Goal: Task Accomplishment & Management: Manage account settings

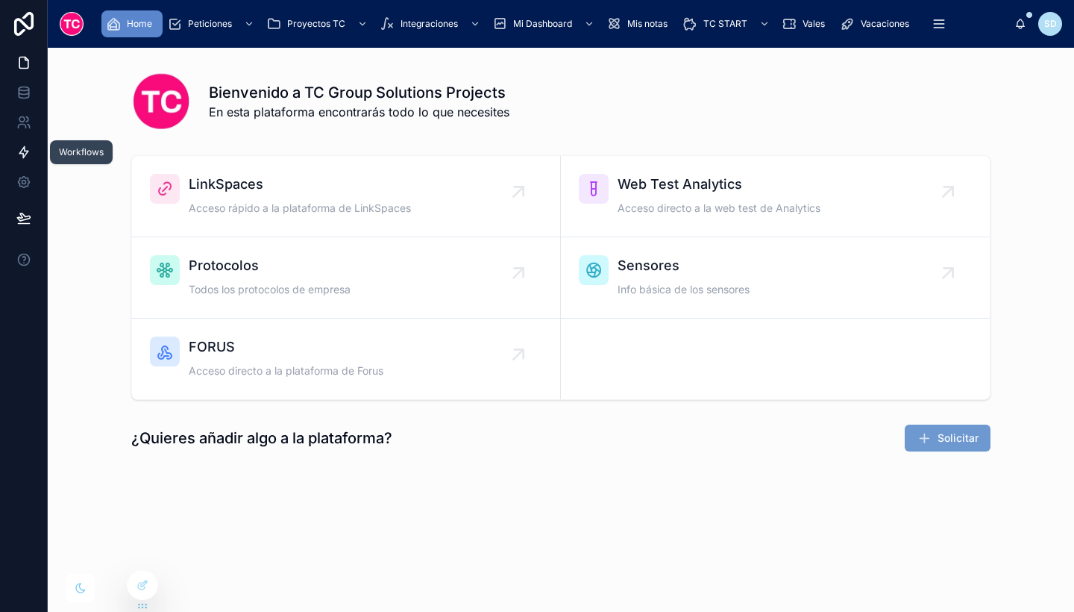
click at [23, 151] on icon at bounding box center [23, 152] width 15 height 15
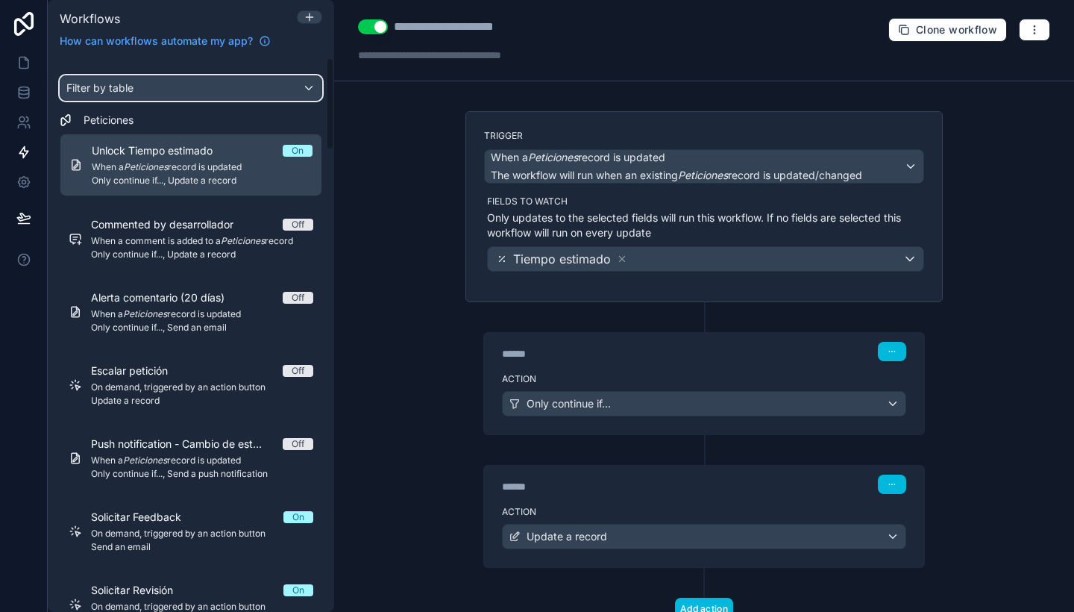
click at [178, 90] on div "Filter by table" at bounding box center [190, 88] width 261 height 24
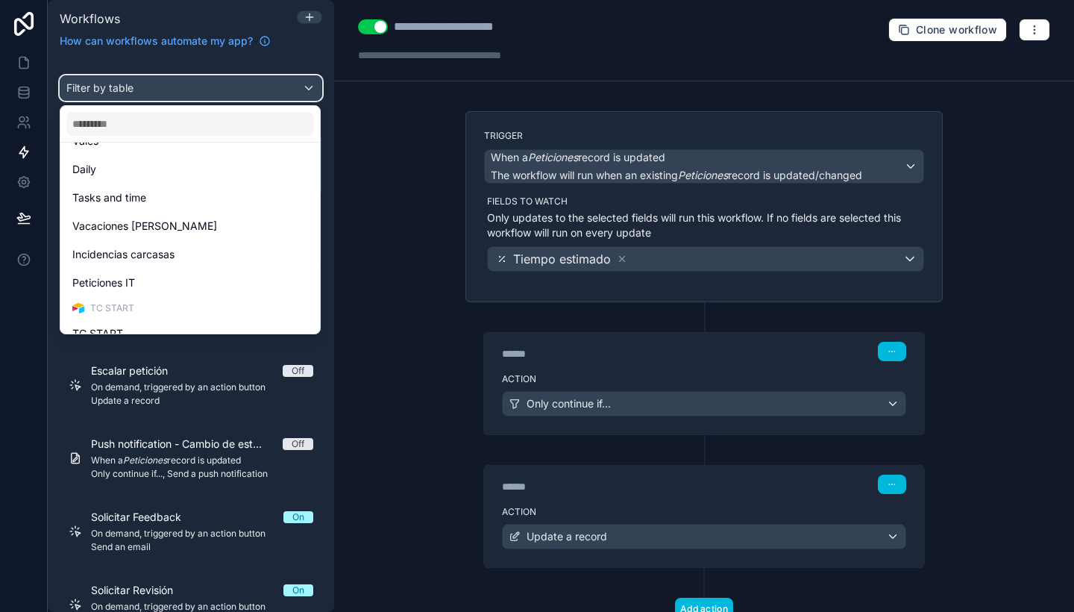
scroll to position [415, 0]
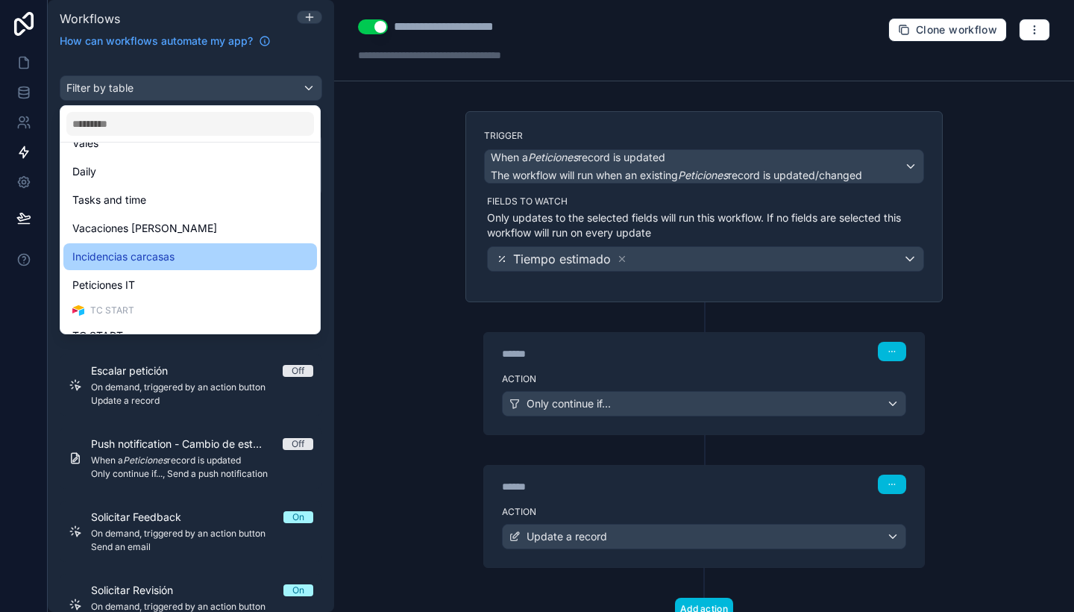
click at [195, 248] on div "Incidencias carcasas" at bounding box center [190, 257] width 236 height 18
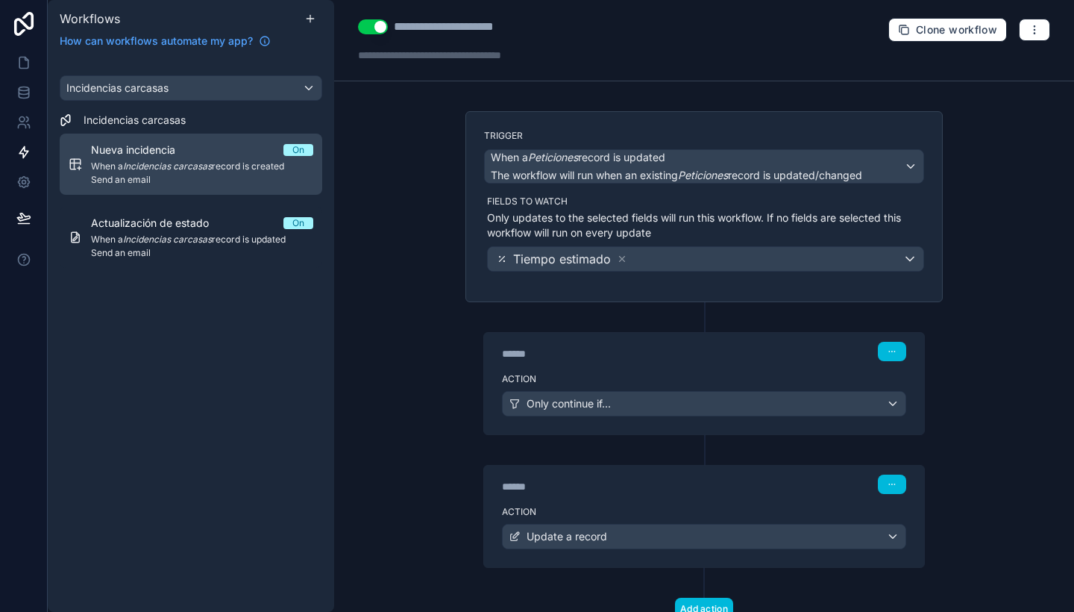
click at [207, 175] on span "Send an email" at bounding box center [202, 180] width 222 height 12
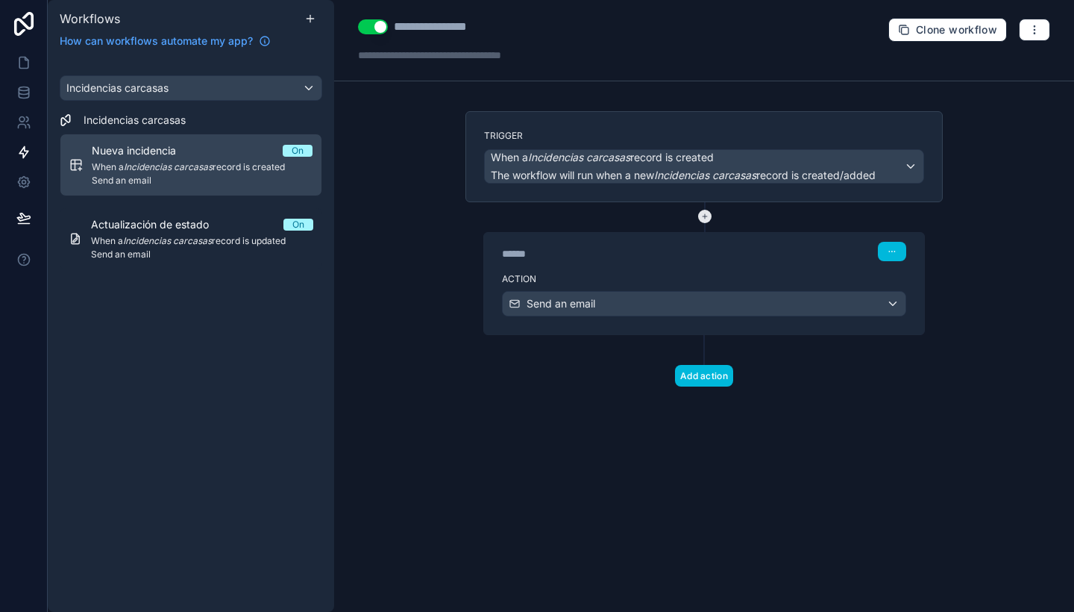
click at [703, 219] on icon at bounding box center [704, 216] width 13 height 13
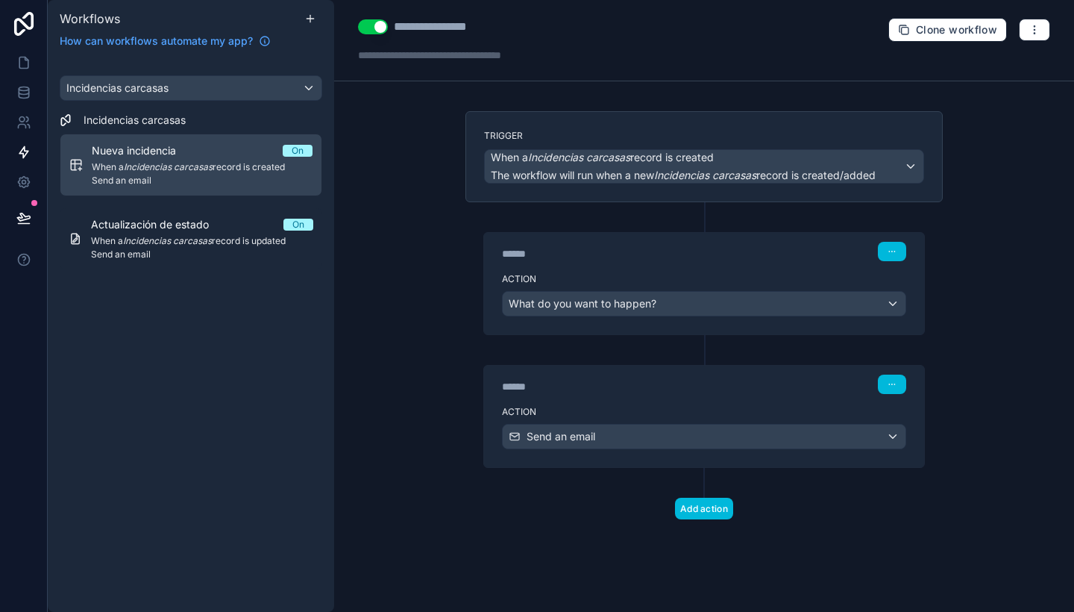
click at [735, 286] on div "Action What do you want to happen?" at bounding box center [704, 300] width 440 height 67
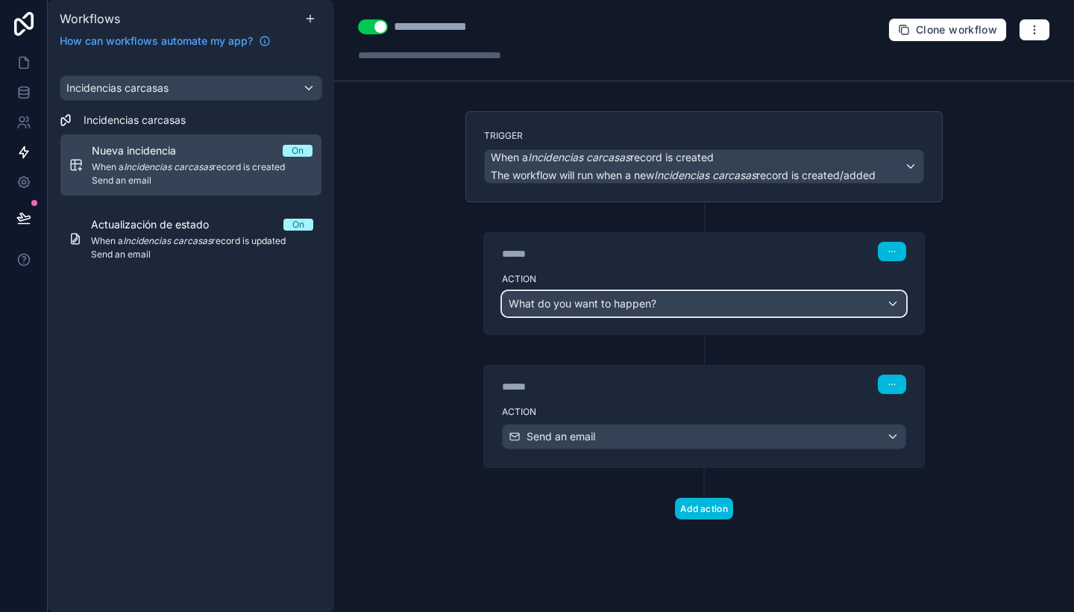
click at [768, 315] on button "What do you want to happen?" at bounding box center [704, 303] width 404 height 25
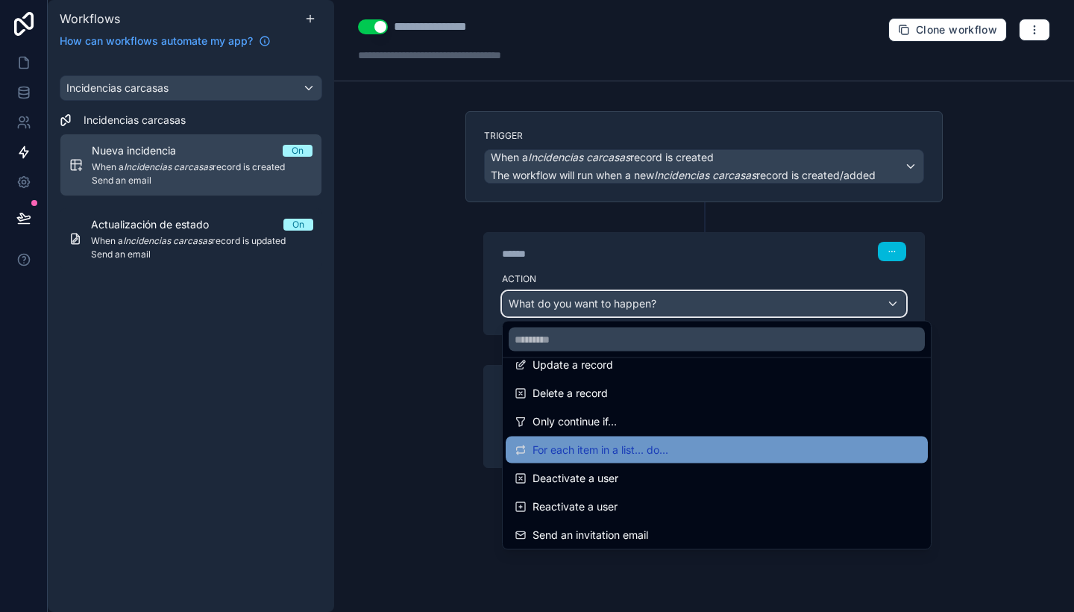
scroll to position [161, 0]
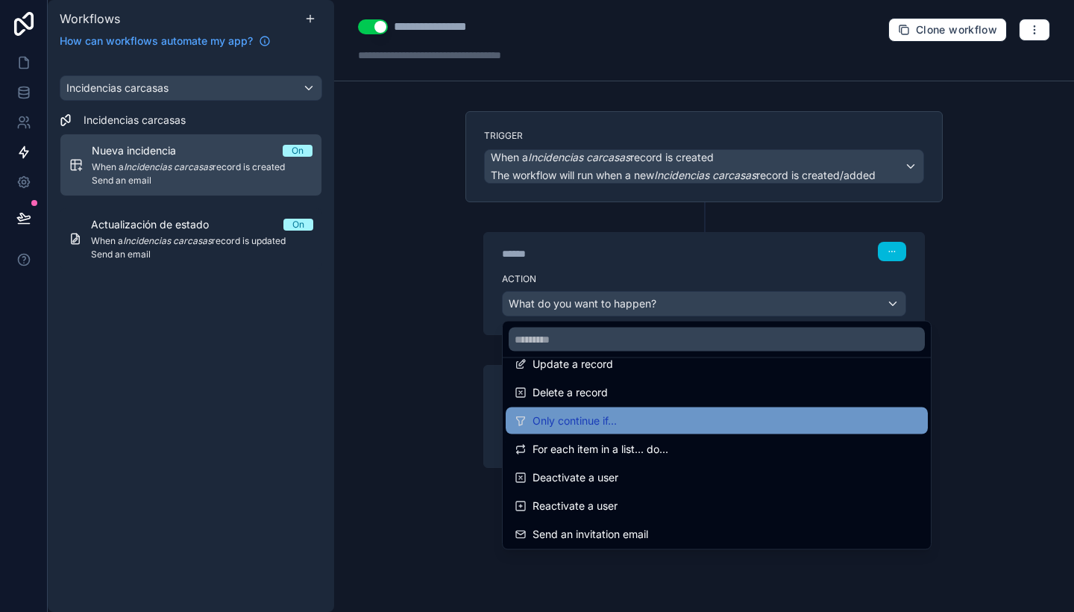
click at [650, 412] on div "Only continue if..." at bounding box center [717, 421] width 404 height 18
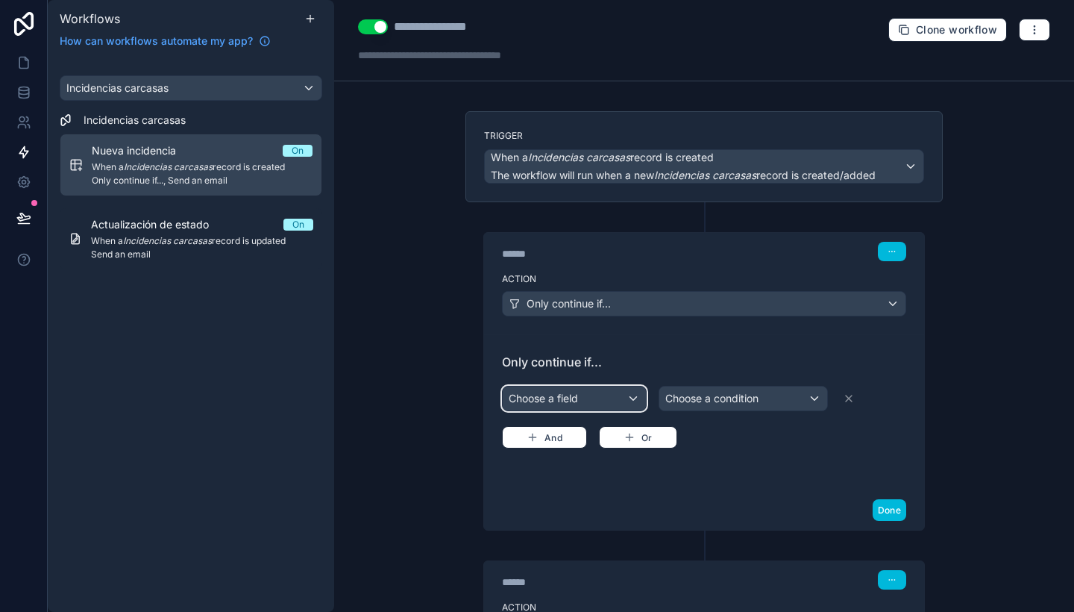
click at [600, 402] on div "Choose a field" at bounding box center [574, 398] width 143 height 24
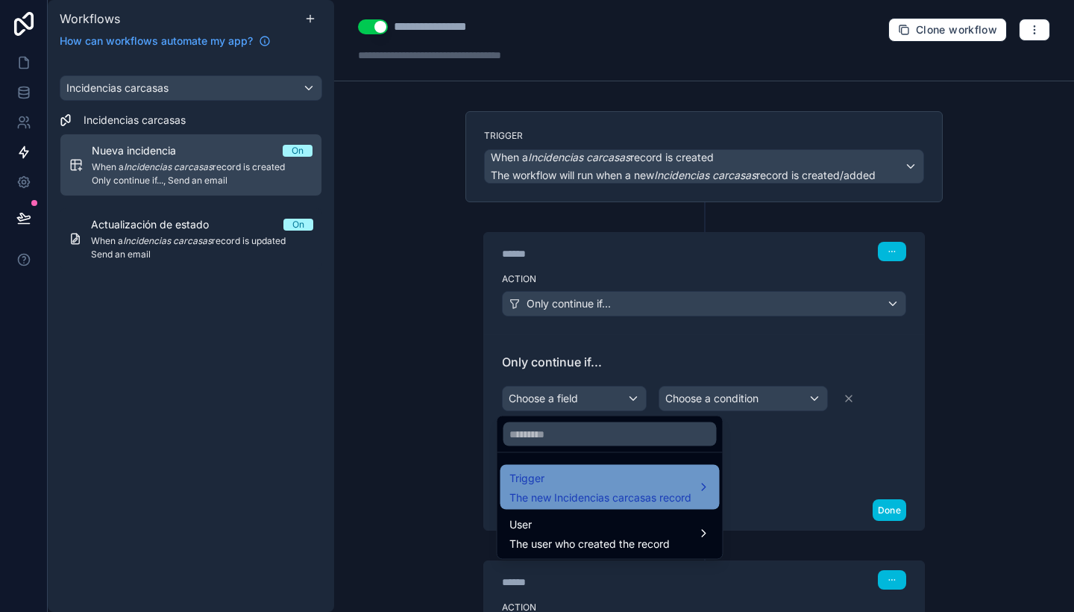
click at [594, 497] on span "The new Incidencias carcasas record" at bounding box center [600, 497] width 182 height 15
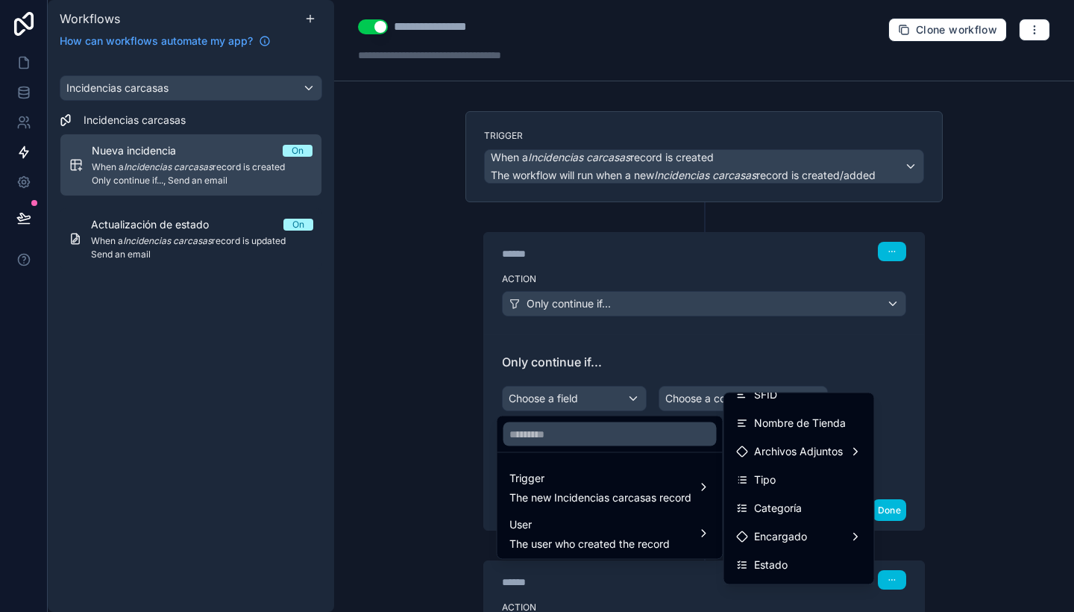
scroll to position [160, 0]
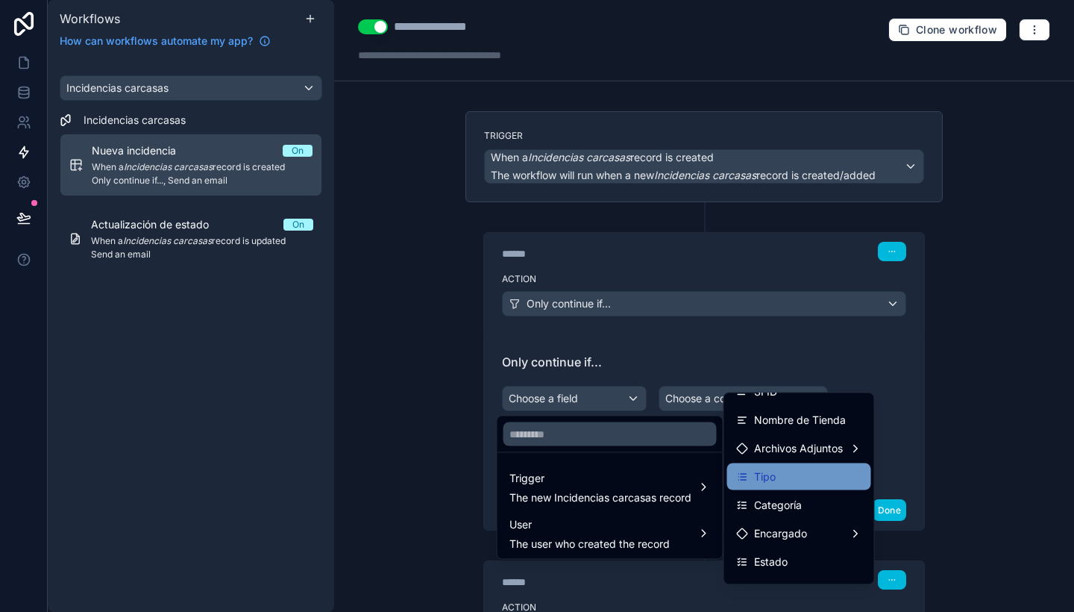
click at [796, 480] on div "Tipo" at bounding box center [799, 477] width 126 height 18
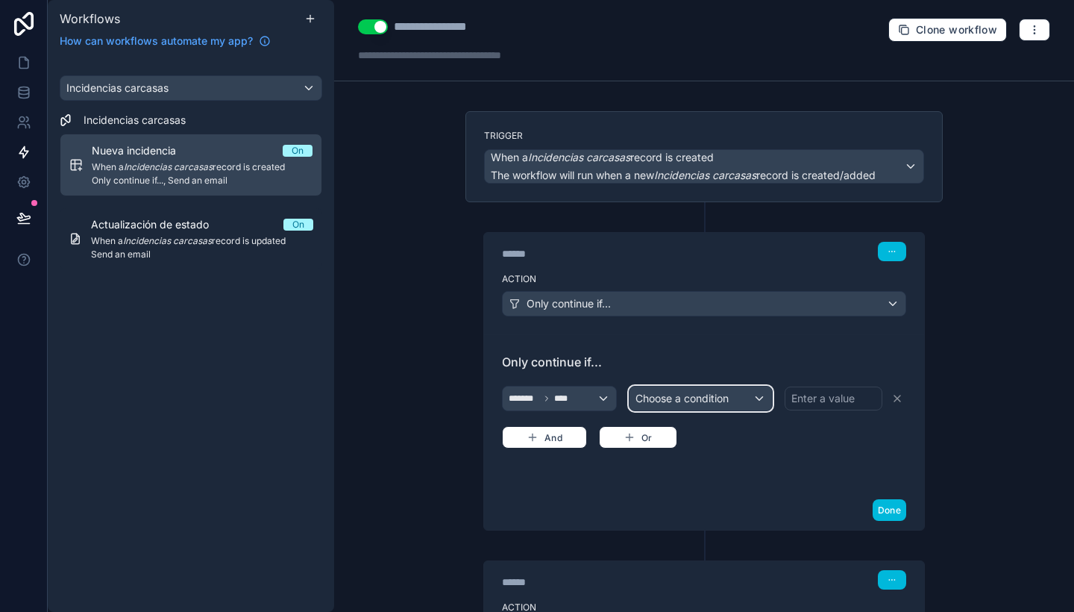
click at [723, 391] on span "Choose a condition" at bounding box center [681, 398] width 93 height 15
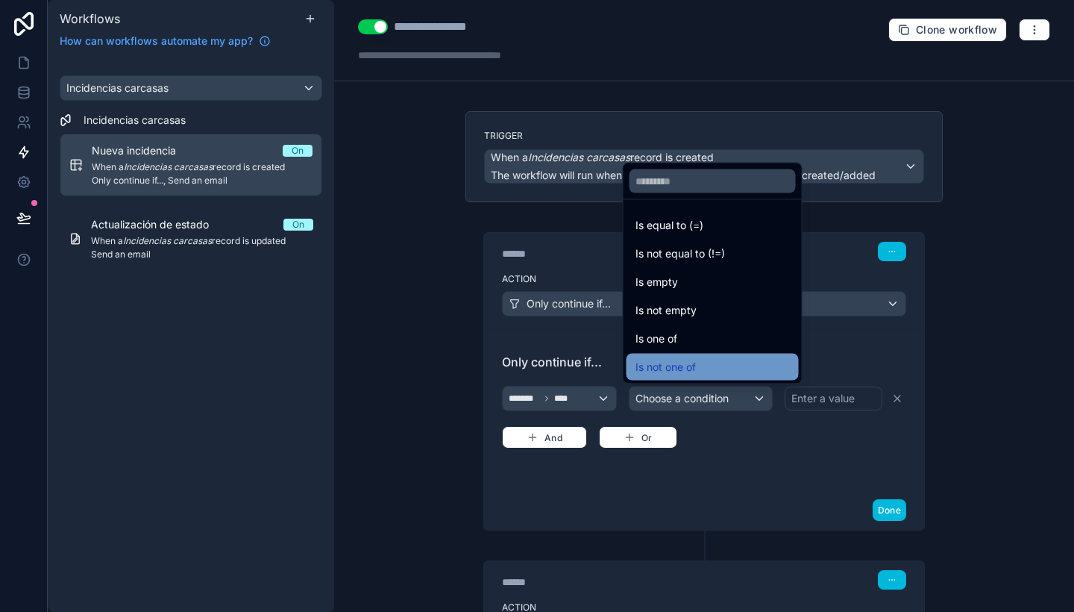
click at [706, 362] on div "Is not one of" at bounding box center [712, 367] width 154 height 18
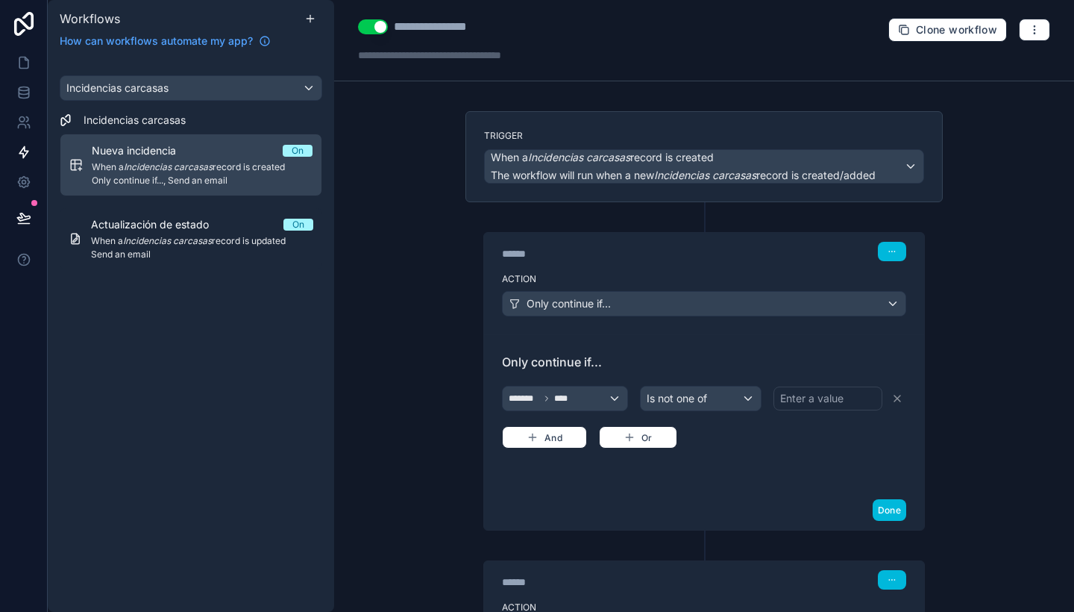
click at [794, 393] on div "Enter a value" at bounding box center [811, 398] width 63 height 15
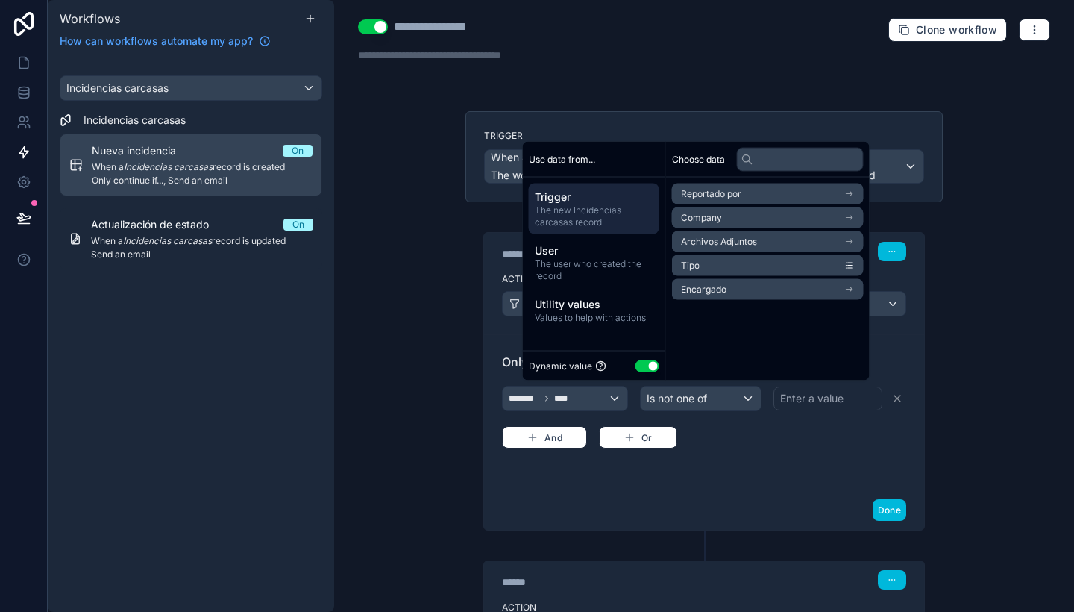
click at [640, 366] on button "Use setting" at bounding box center [647, 366] width 24 height 12
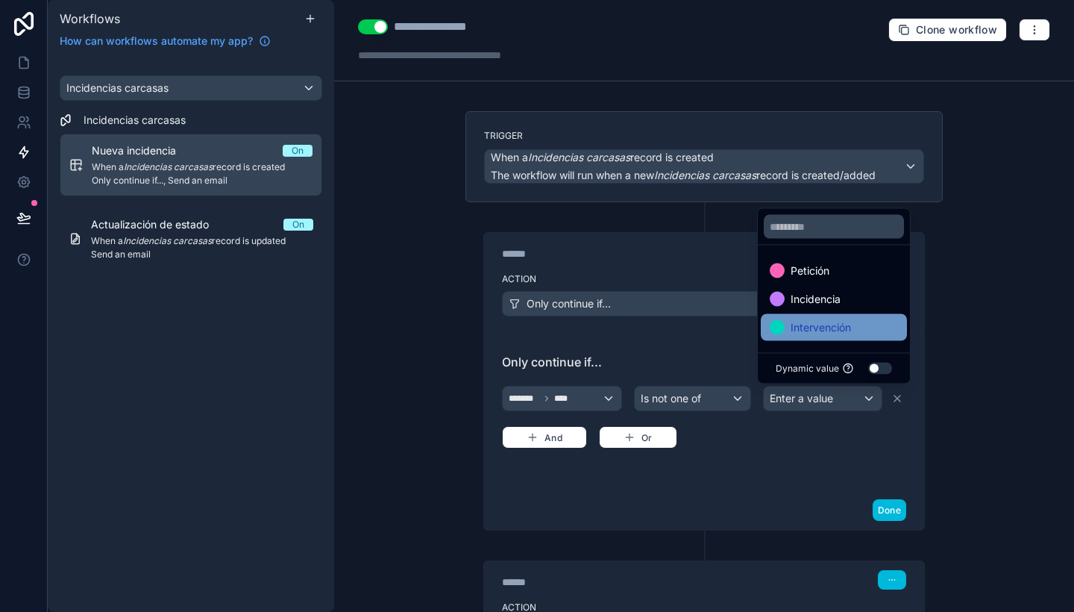
click at [826, 323] on span "Intervención" at bounding box center [821, 327] width 60 height 18
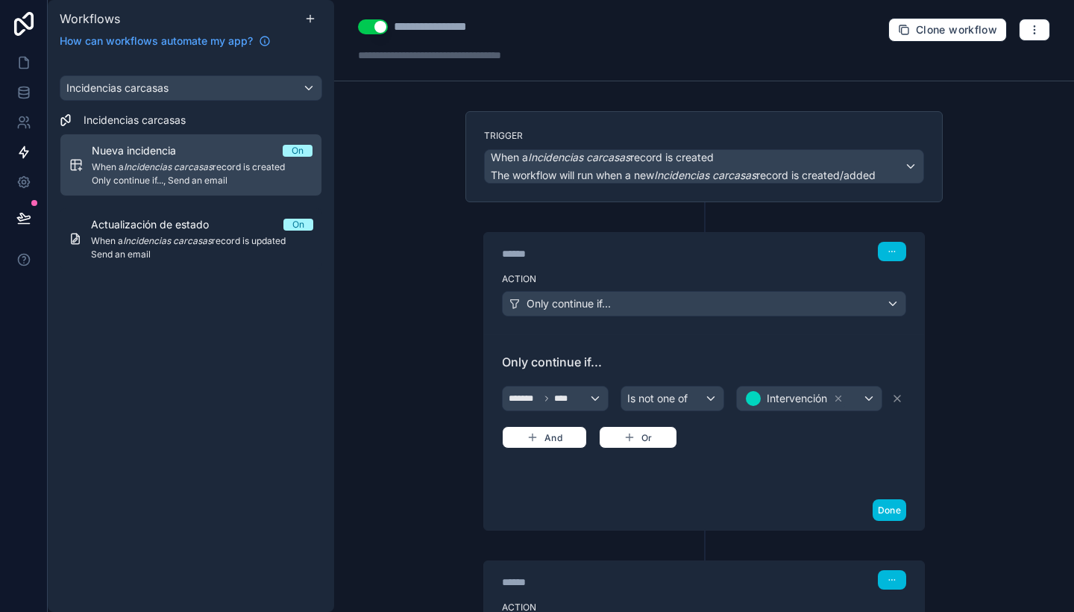
click at [996, 343] on div "**********" at bounding box center [704, 306] width 740 height 612
click at [891, 506] on button "Done" at bounding box center [890, 510] width 34 height 22
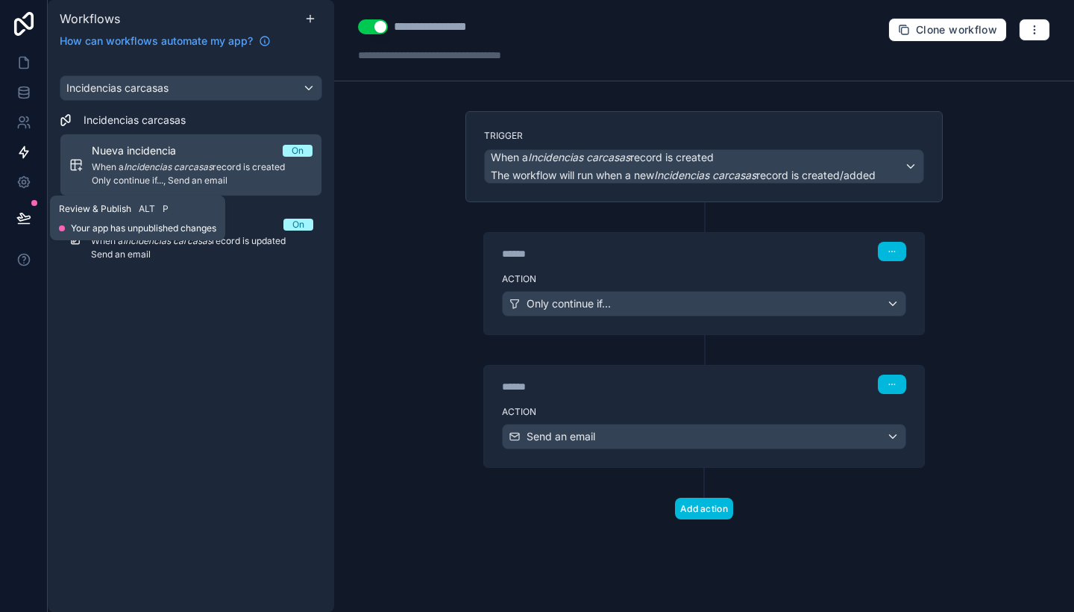
click at [29, 218] on icon at bounding box center [23, 216] width 13 height 7
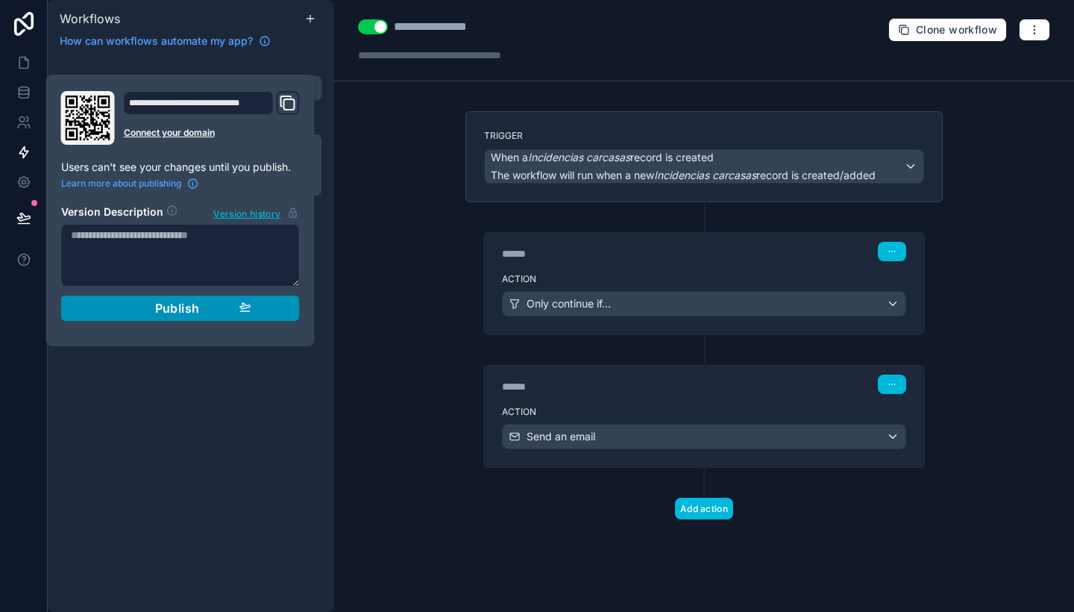
click at [155, 314] on span "Publish" at bounding box center [177, 308] width 45 height 15
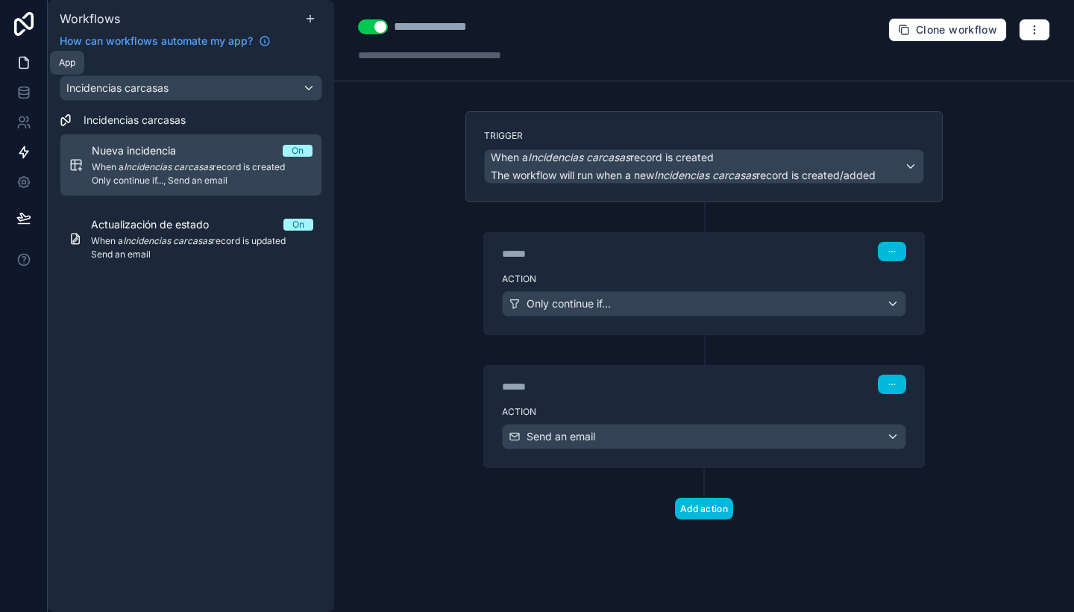
click at [28, 63] on icon at bounding box center [23, 62] width 9 height 11
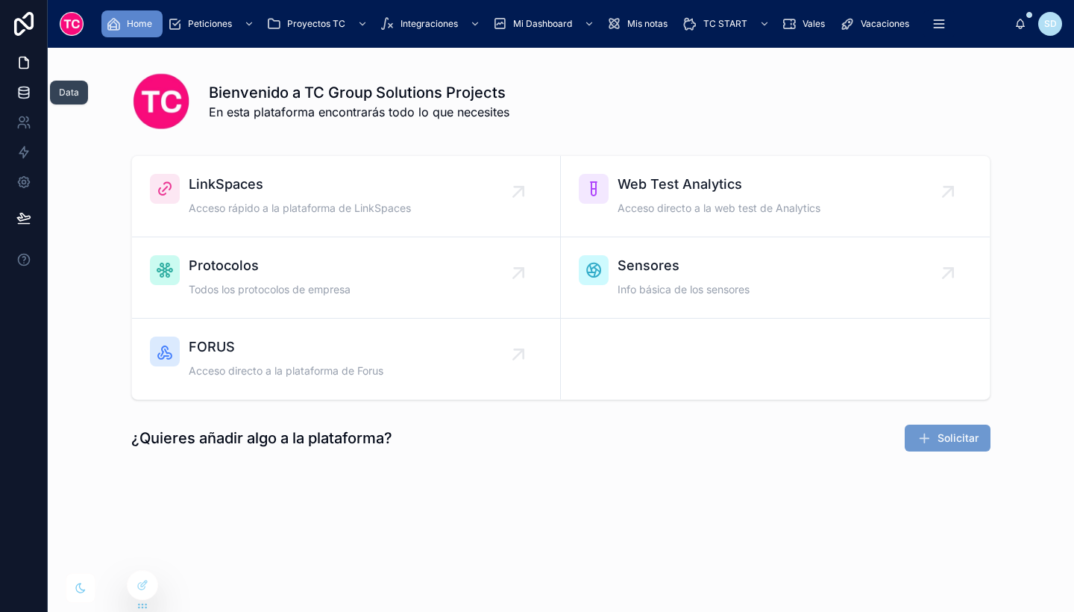
click at [10, 94] on link at bounding box center [23, 93] width 47 height 30
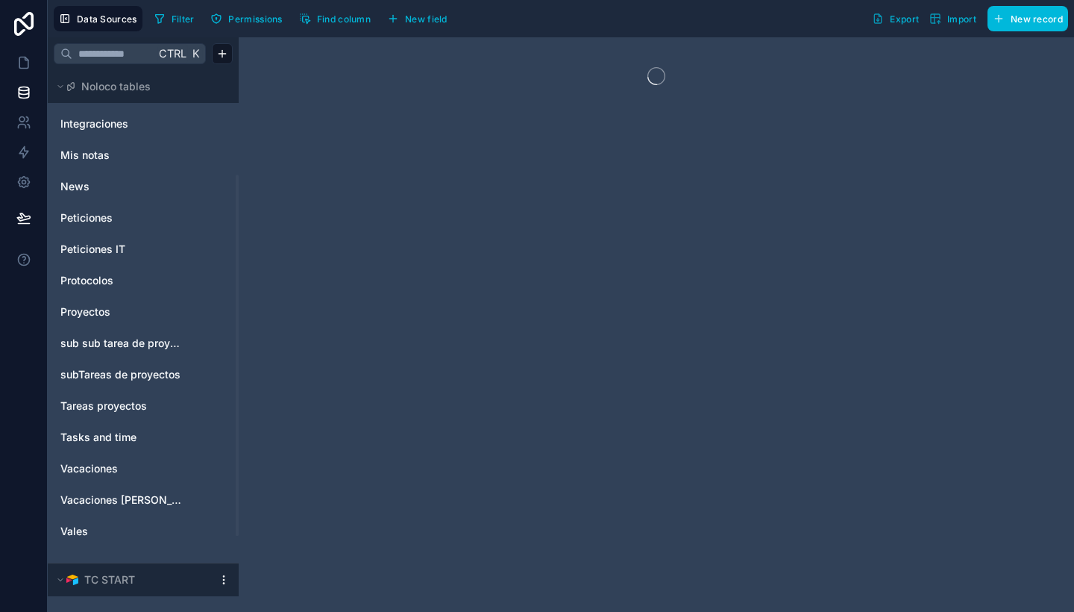
scroll to position [173, 0]
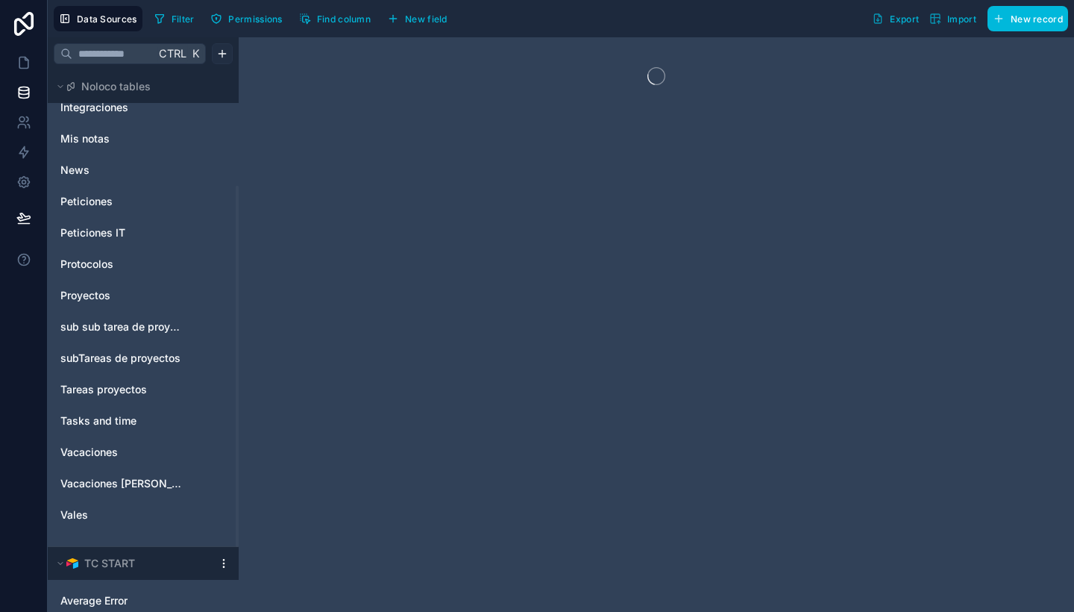
click at [222, 48] on html "Data Sources Filter Permissions Find column New field Export Import New record …" at bounding box center [537, 306] width 1074 height 612
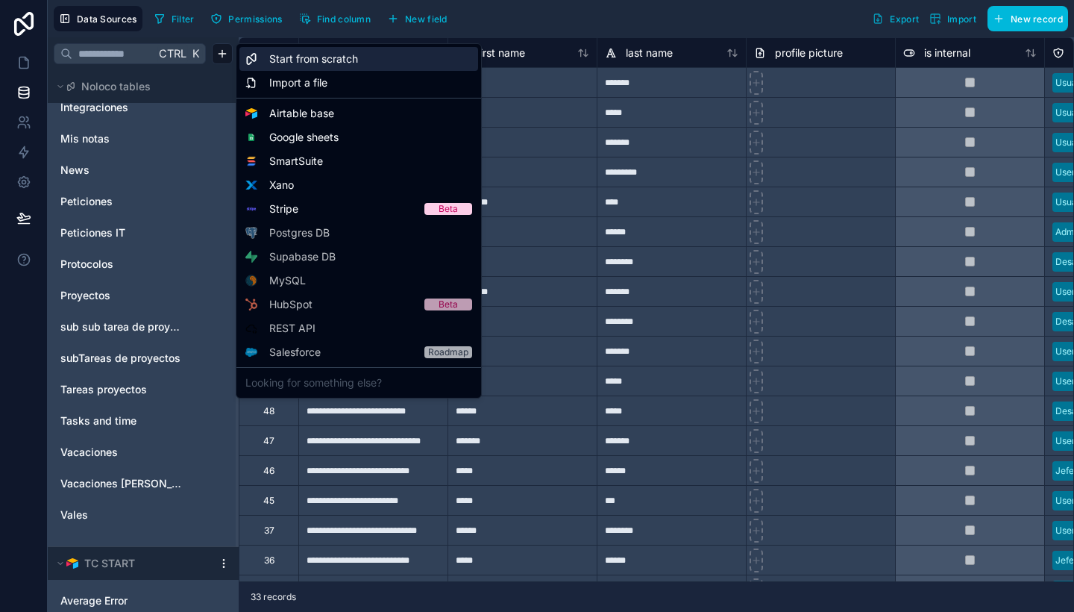
click at [315, 59] on span "Start from scratch" at bounding box center [313, 58] width 89 height 15
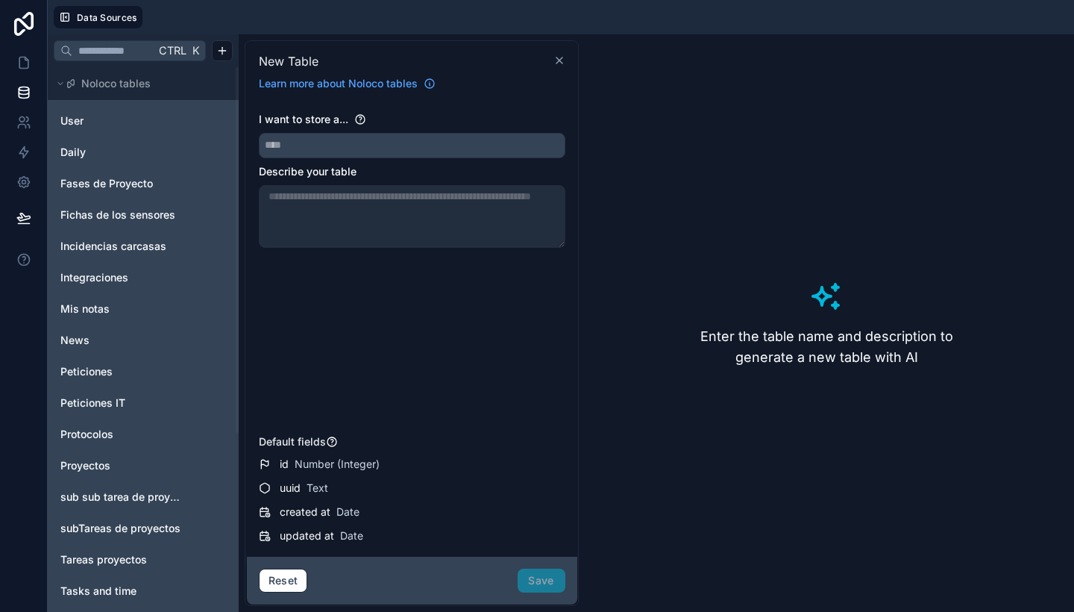
click at [556, 57] on icon at bounding box center [559, 60] width 12 height 12
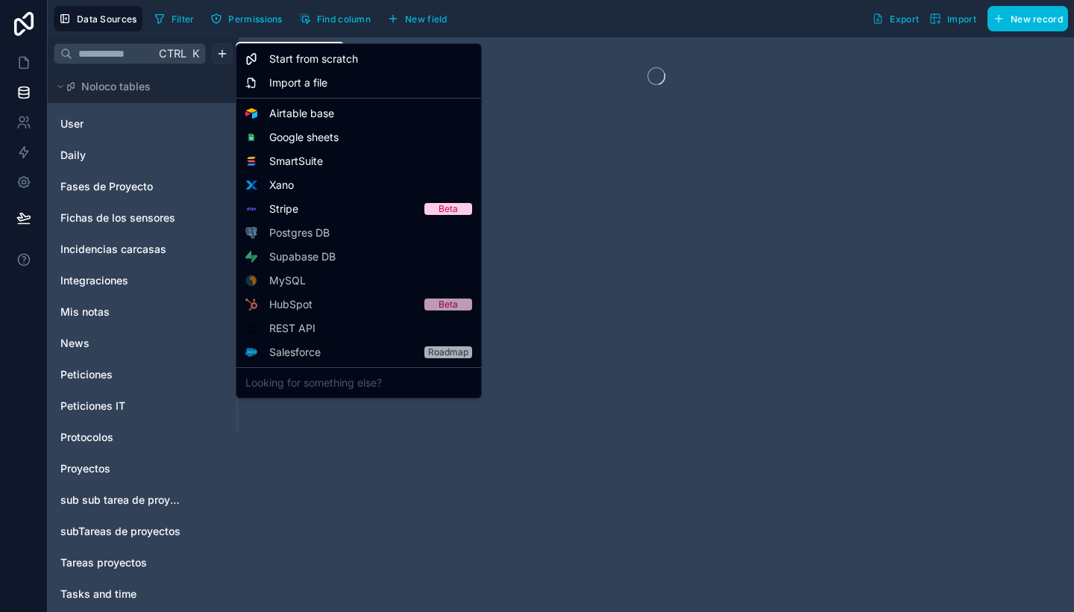
click at [225, 52] on html "Data Sources Filter Permissions Find column New field Export Import New record …" at bounding box center [537, 306] width 1074 height 612
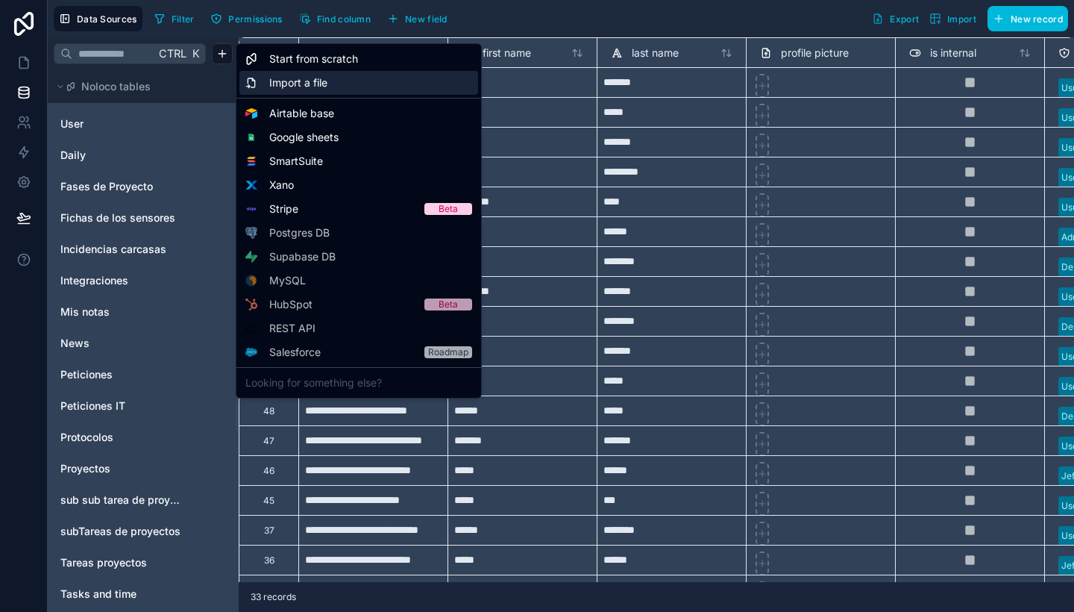
click at [310, 83] on span "Import a file" at bounding box center [298, 82] width 58 height 15
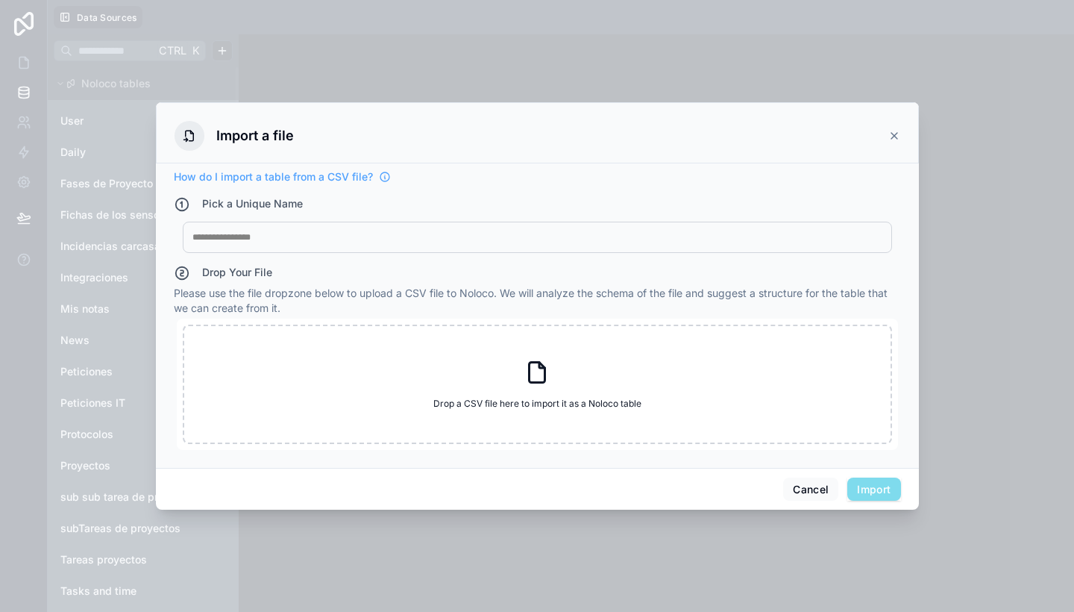
click at [333, 237] on div at bounding box center [537, 237] width 690 height 12
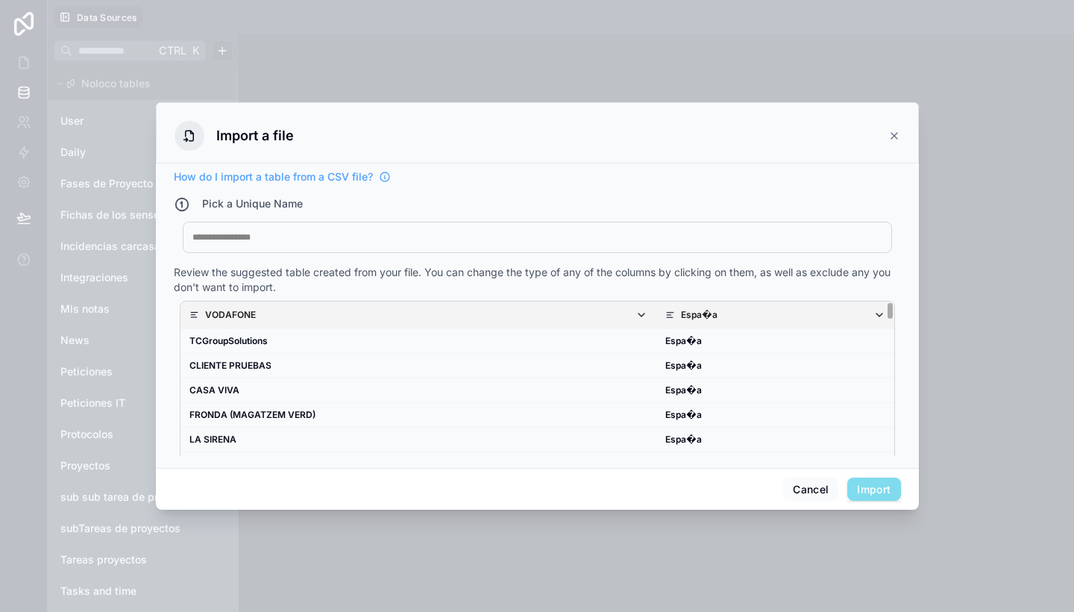
click at [717, 313] on p "Espa�a" at bounding box center [699, 315] width 36 height 12
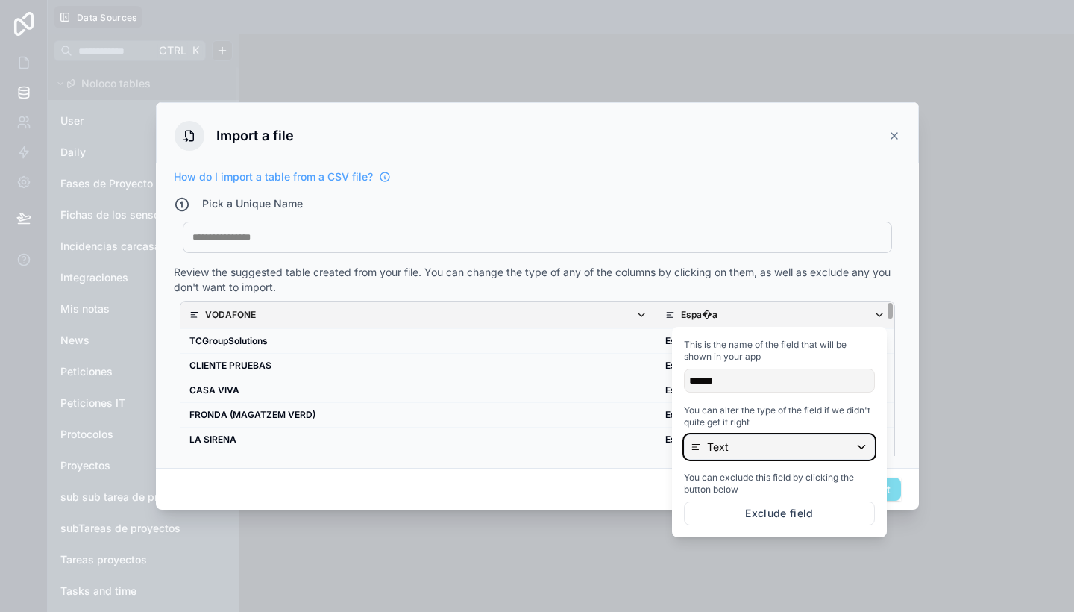
click at [756, 451] on div "Text" at bounding box center [779, 447] width 189 height 24
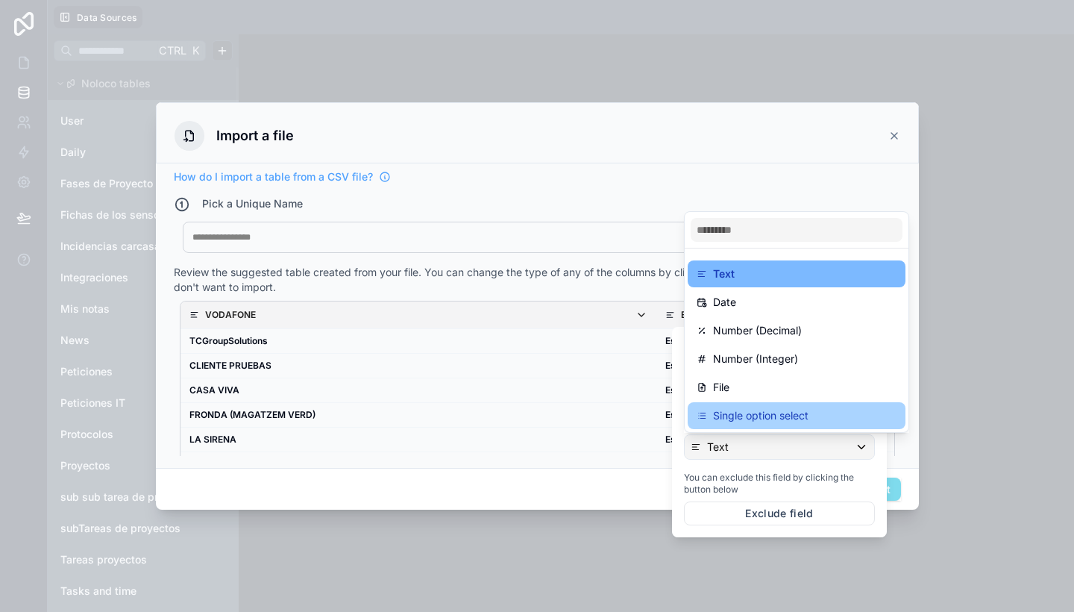
click at [759, 410] on p "Single option select" at bounding box center [760, 415] width 95 height 18
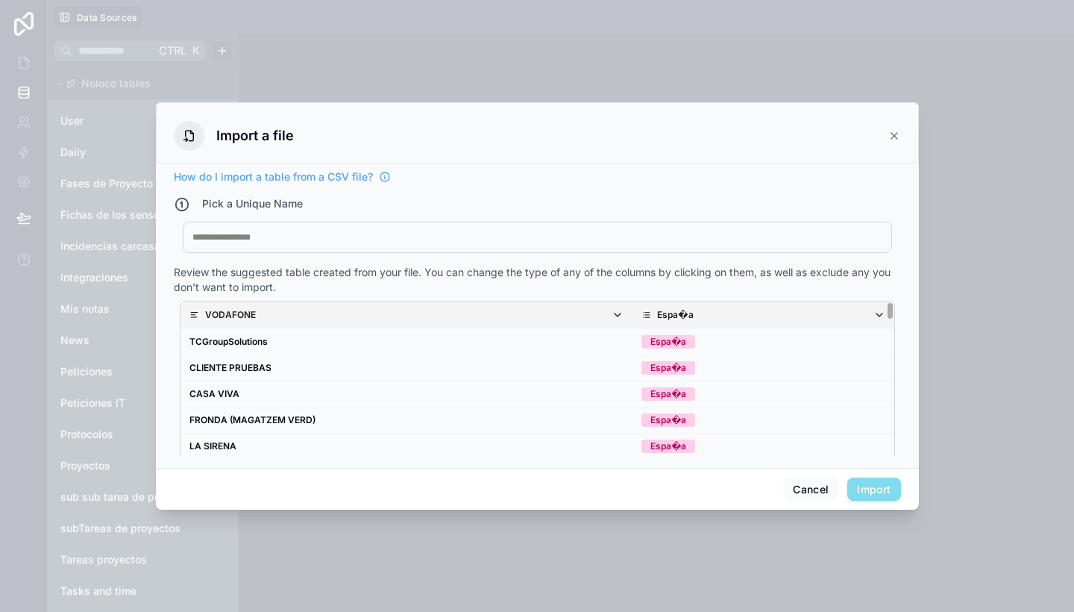
click at [620, 500] on div "Cancel Import" at bounding box center [537, 489] width 763 height 43
click at [239, 311] on p "VODAFONE" at bounding box center [230, 315] width 51 height 12
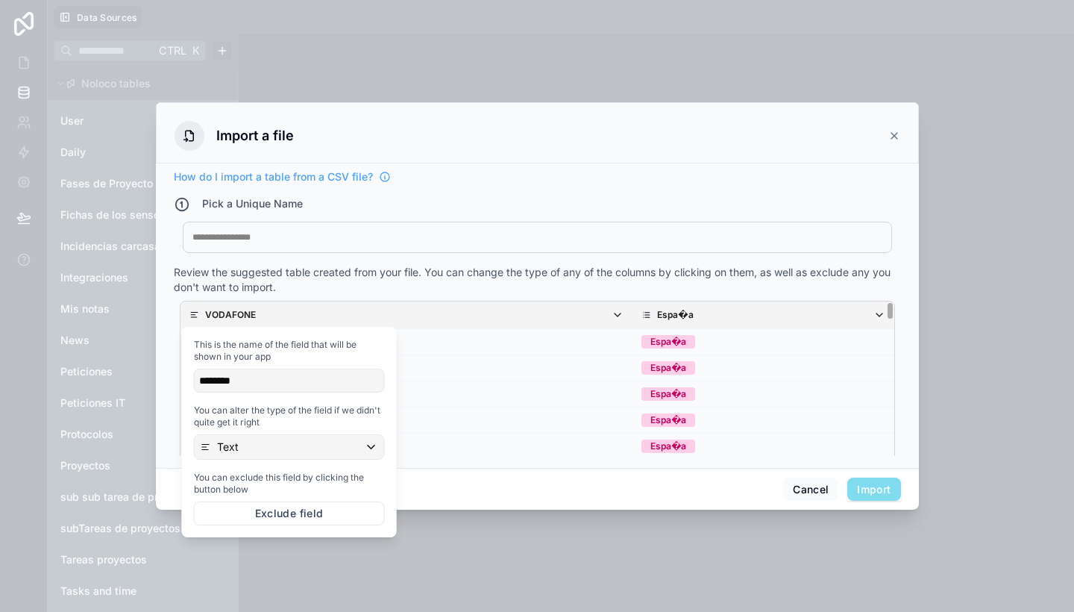
click at [271, 381] on div "********" at bounding box center [289, 380] width 191 height 24
click at [277, 394] on div "This is the name of the field that will be shown in your app ******** You can a…" at bounding box center [289, 432] width 203 height 198
click at [266, 377] on div "********" at bounding box center [289, 380] width 191 height 24
click at [254, 385] on div "********" at bounding box center [289, 380] width 191 height 24
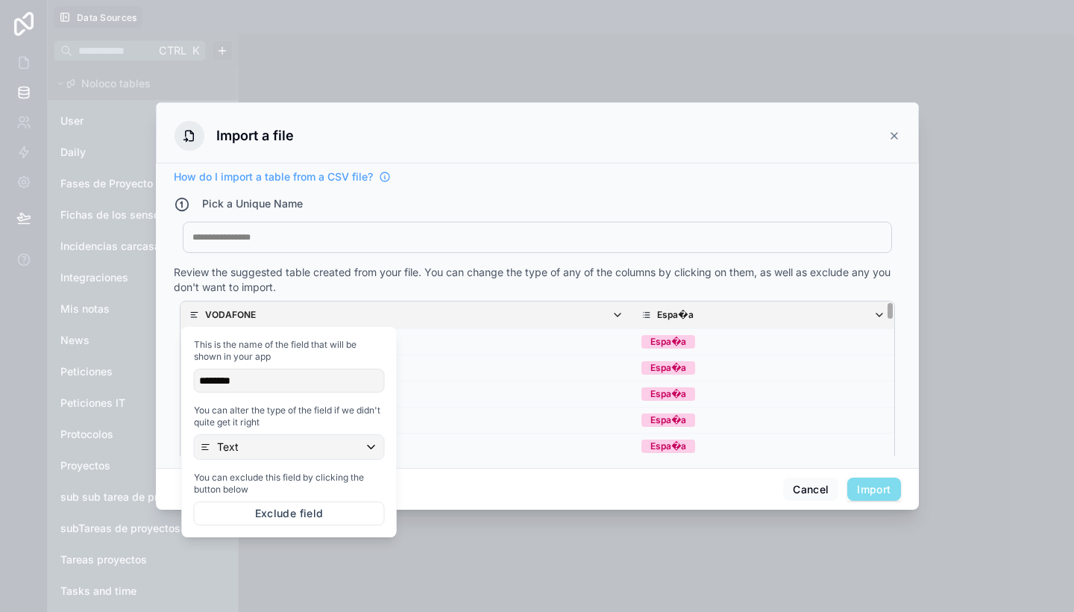
click at [254, 385] on div "********" at bounding box center [289, 380] width 191 height 24
drag, startPoint x: 254, startPoint y: 385, endPoint x: 269, endPoint y: 444, distance: 61.0
click at [269, 444] on div "Text" at bounding box center [289, 447] width 189 height 24
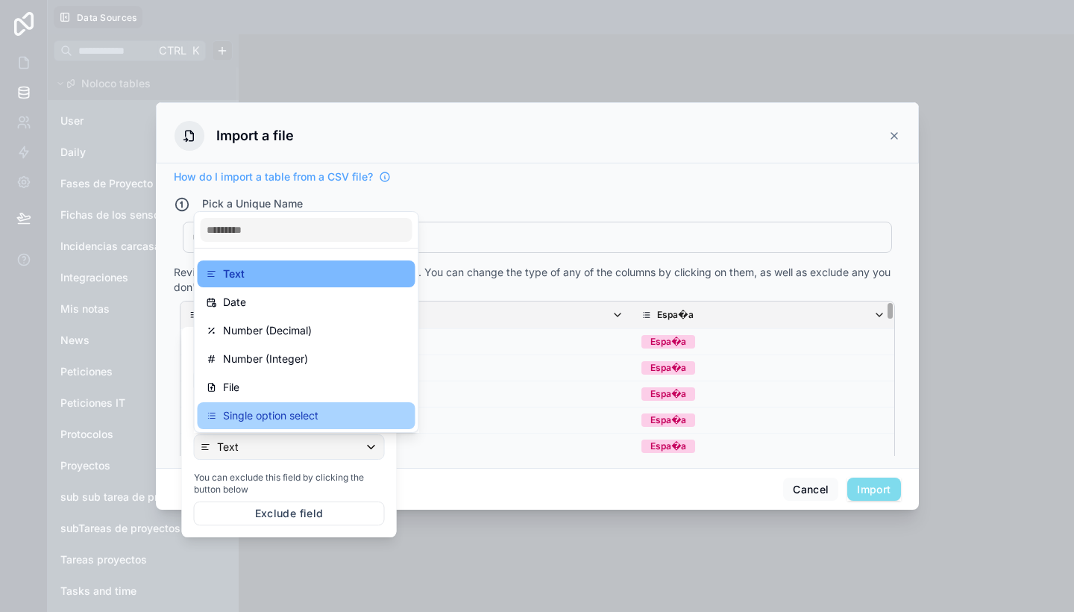
click at [295, 412] on p "Single option select" at bounding box center [270, 415] width 95 height 18
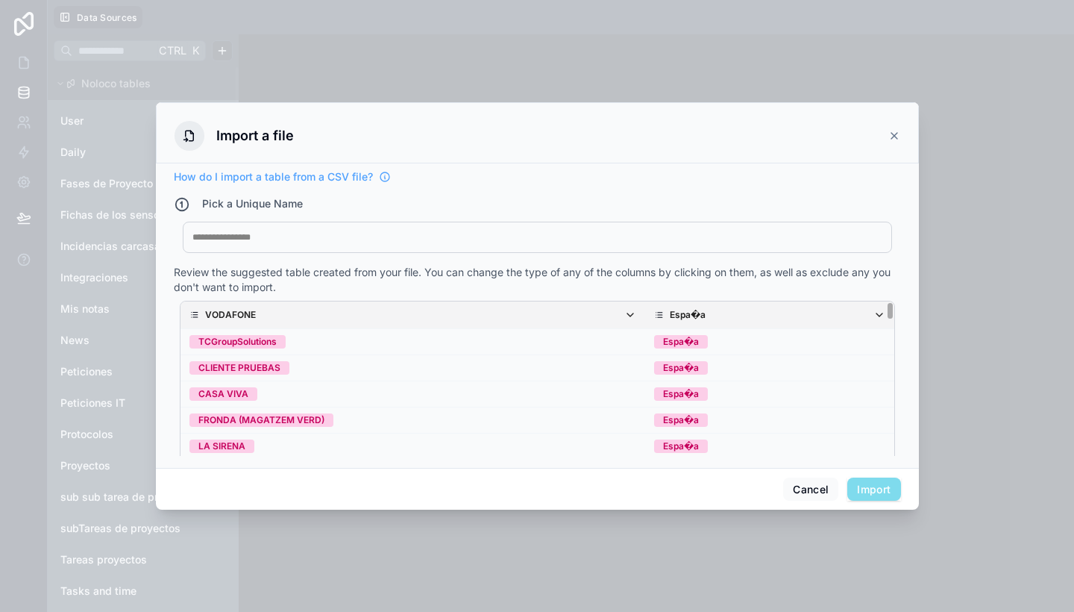
click at [505, 485] on div "Cancel Import" at bounding box center [537, 489] width 763 height 43
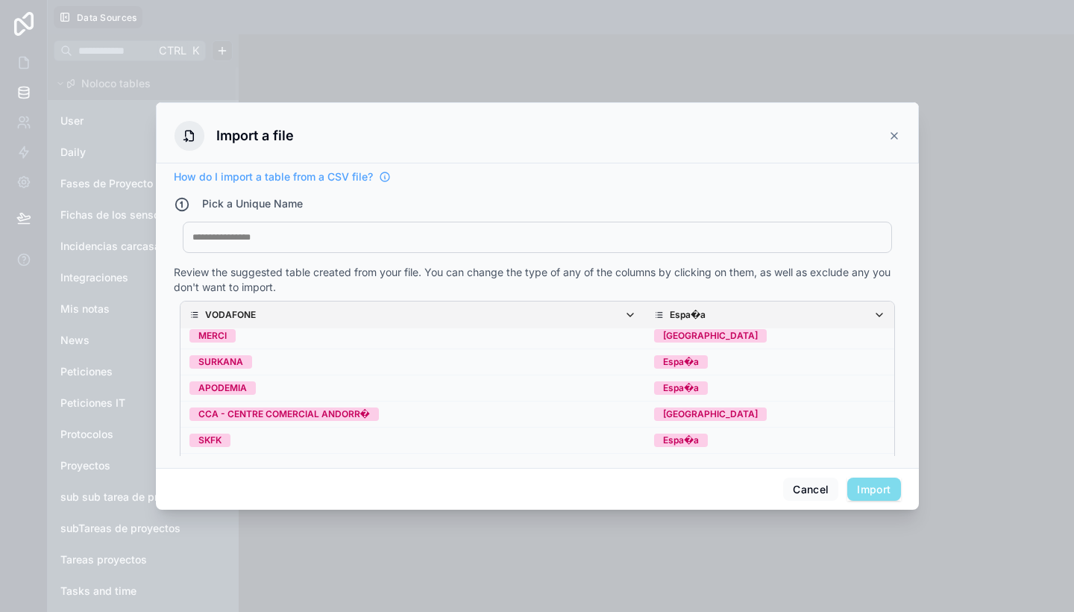
scroll to position [30, 0]
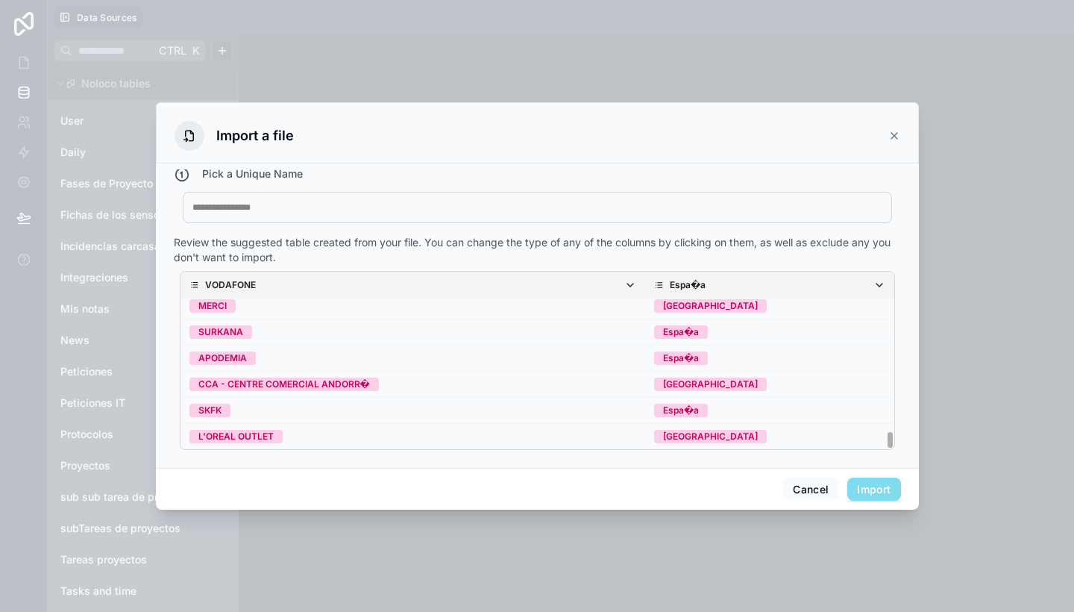
click at [371, 216] on div "My Imported File" at bounding box center [537, 207] width 709 height 31
click at [876, 491] on span "Import" at bounding box center [873, 489] width 53 height 24
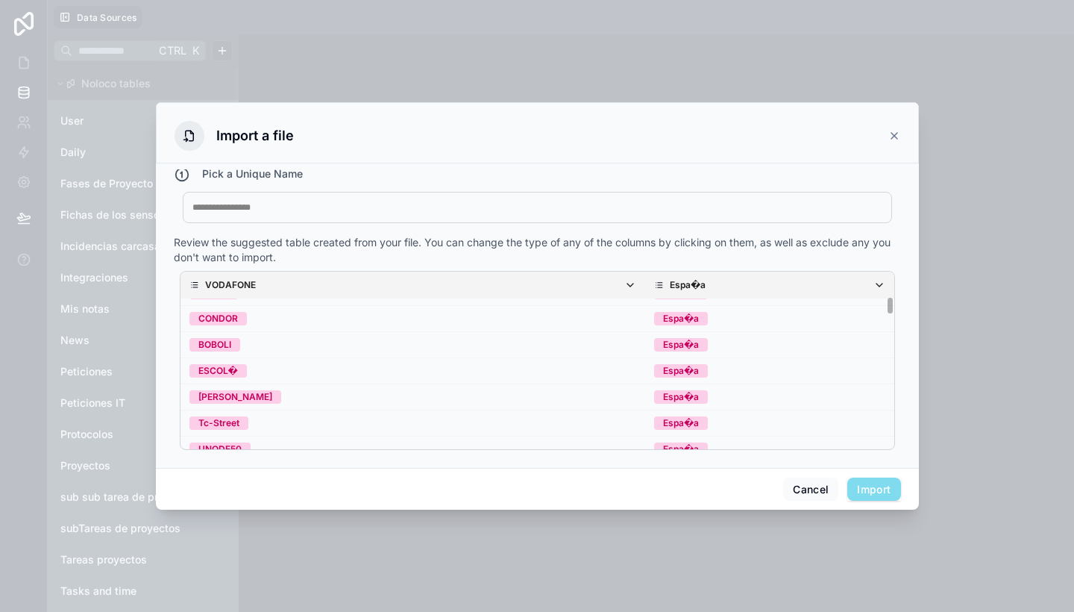
scroll to position [0, 0]
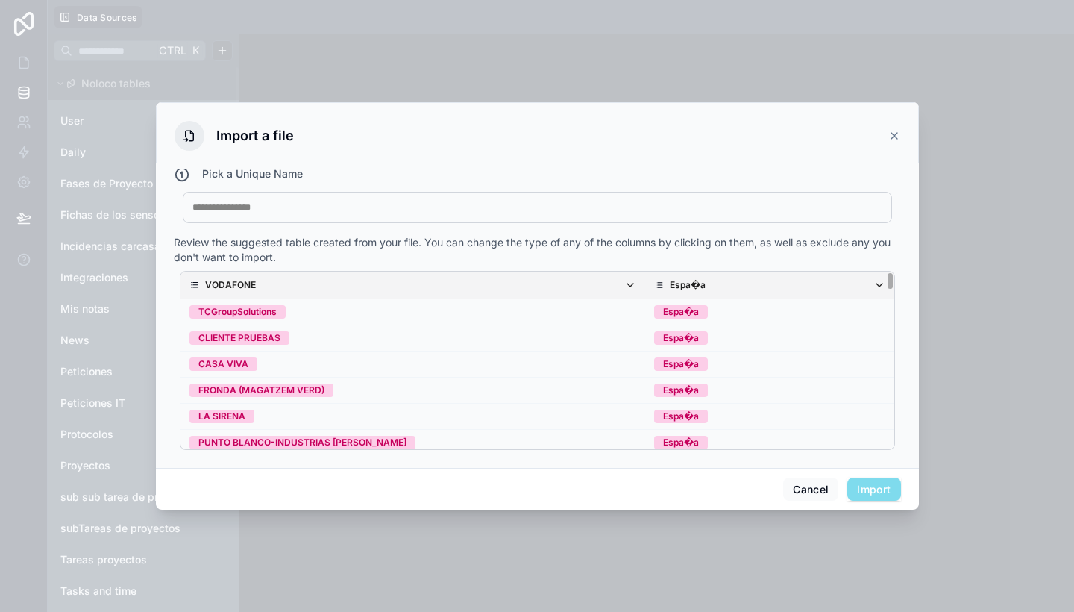
click at [397, 213] on div at bounding box center [537, 207] width 690 height 12
click at [888, 483] on button "Import" at bounding box center [873, 489] width 53 height 24
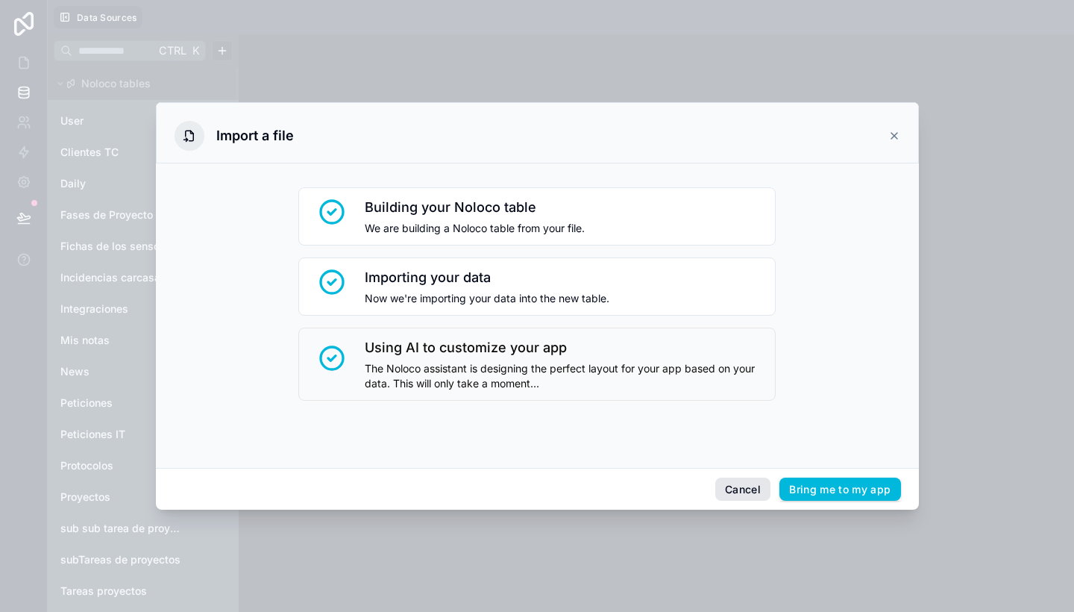
click at [735, 487] on button "Cancel" at bounding box center [742, 489] width 55 height 24
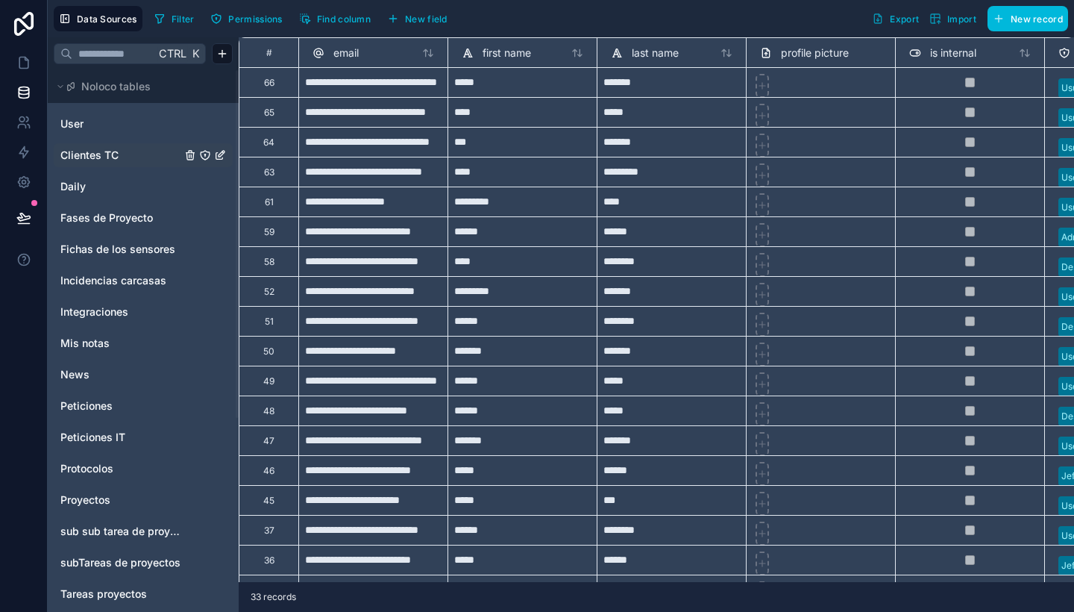
click at [122, 151] on link "Clientes TC" at bounding box center [120, 155] width 121 height 15
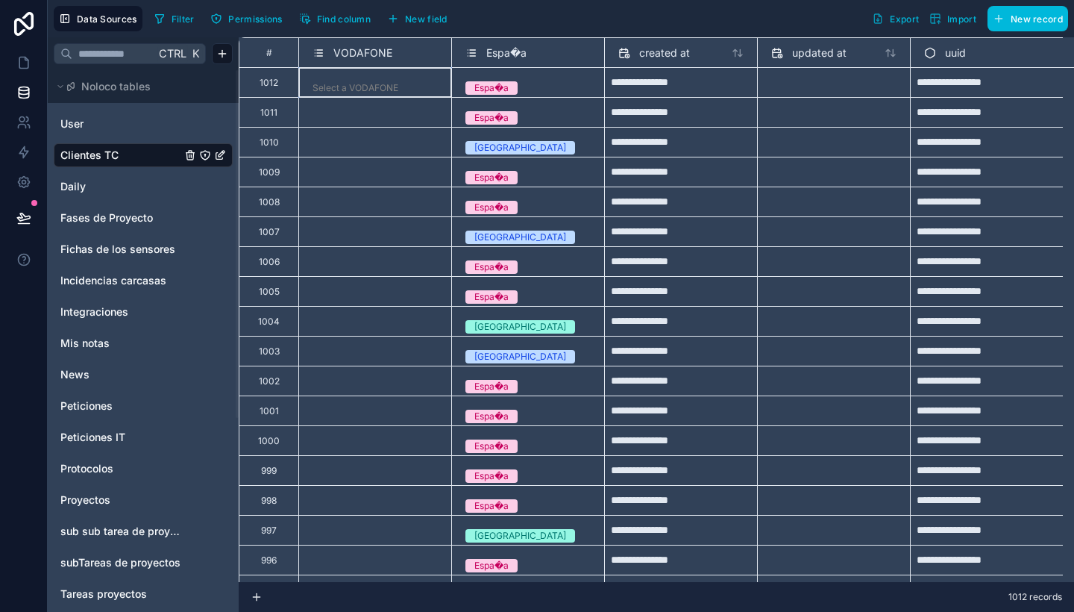
click at [370, 69] on div "Select a VODAFONE" at bounding box center [374, 82] width 153 height 30
click at [383, 108] on div "Select a VODAFONE" at bounding box center [375, 118] width 140 height 28
click at [355, 46] on span "VODAFONE" at bounding box center [362, 52] width 59 height 15
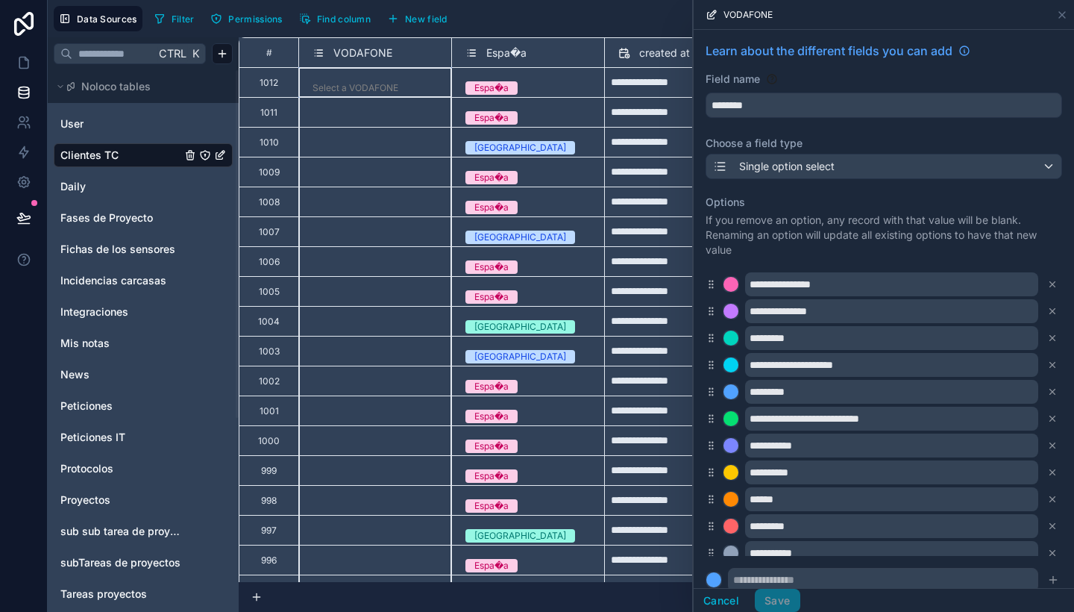
click at [355, 46] on span "VODAFONE" at bounding box center [362, 52] width 59 height 15
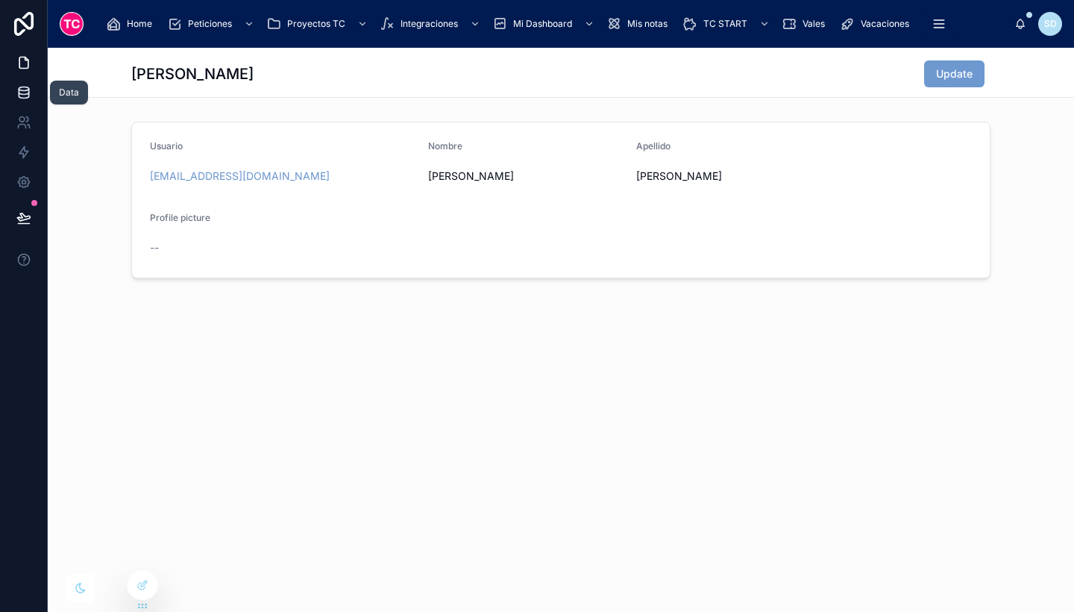
click at [12, 90] on link at bounding box center [23, 93] width 47 height 30
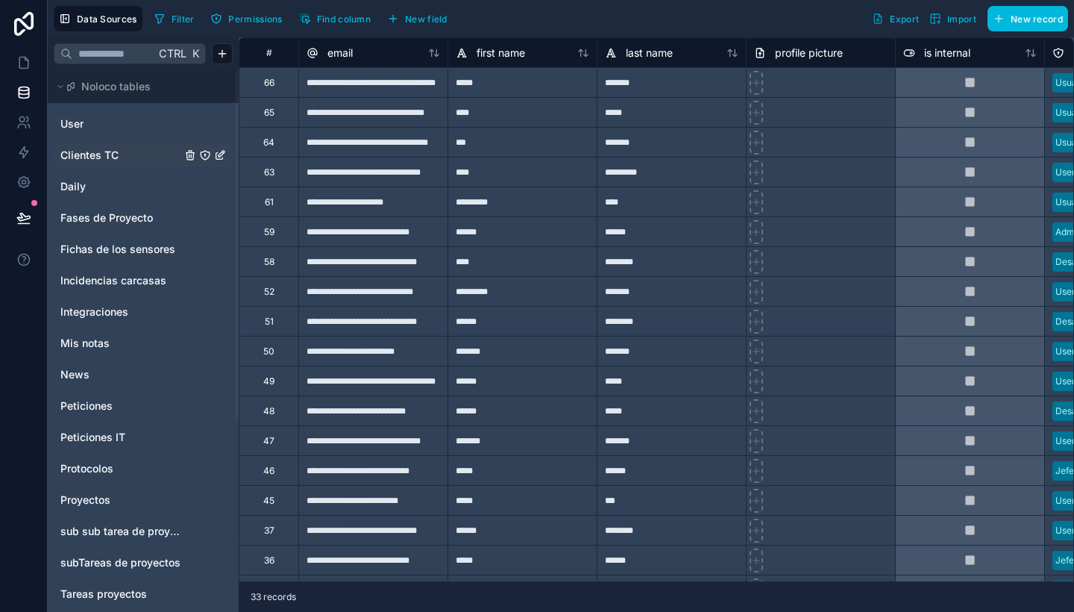
click at [119, 154] on link "Clientes TC" at bounding box center [120, 155] width 121 height 15
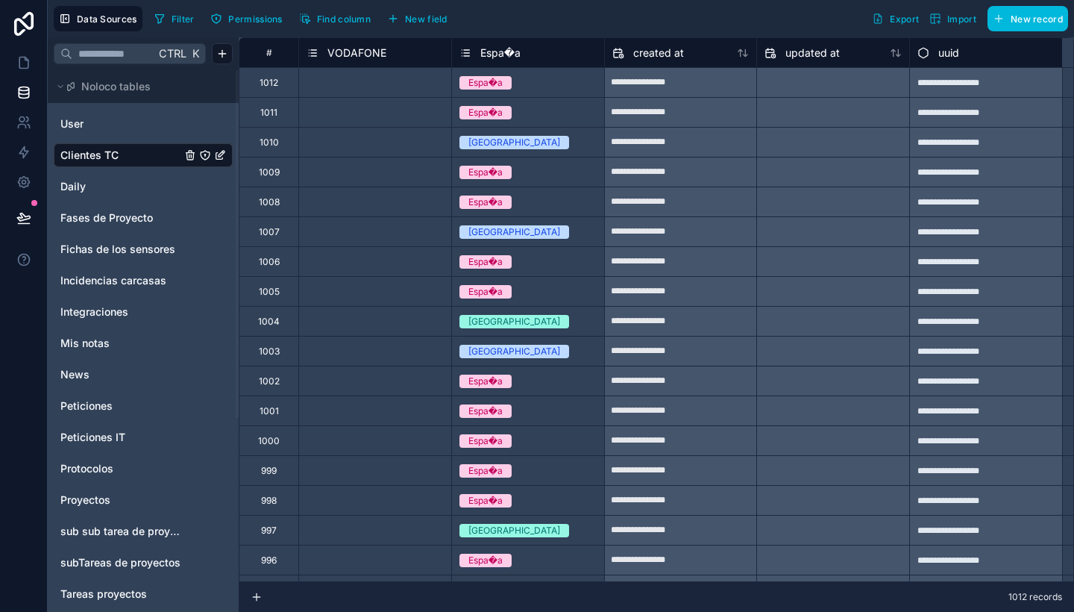
click at [495, 46] on span "Espa�a" at bounding box center [500, 52] width 40 height 15
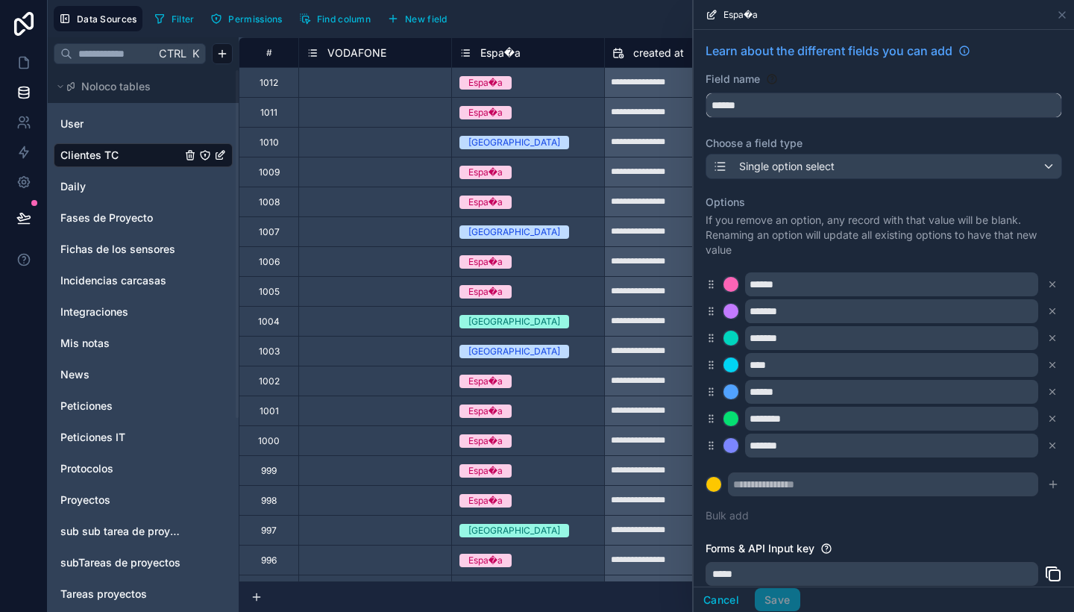
click at [772, 107] on input "******" at bounding box center [883, 105] width 355 height 24
drag, startPoint x: 772, startPoint y: 107, endPoint x: 691, endPoint y: 95, distance: 81.3
click at [691, 95] on div "**********" at bounding box center [561, 306] width 1026 height 612
type input "****"
click at [792, 600] on button "Save" at bounding box center [777, 600] width 45 height 24
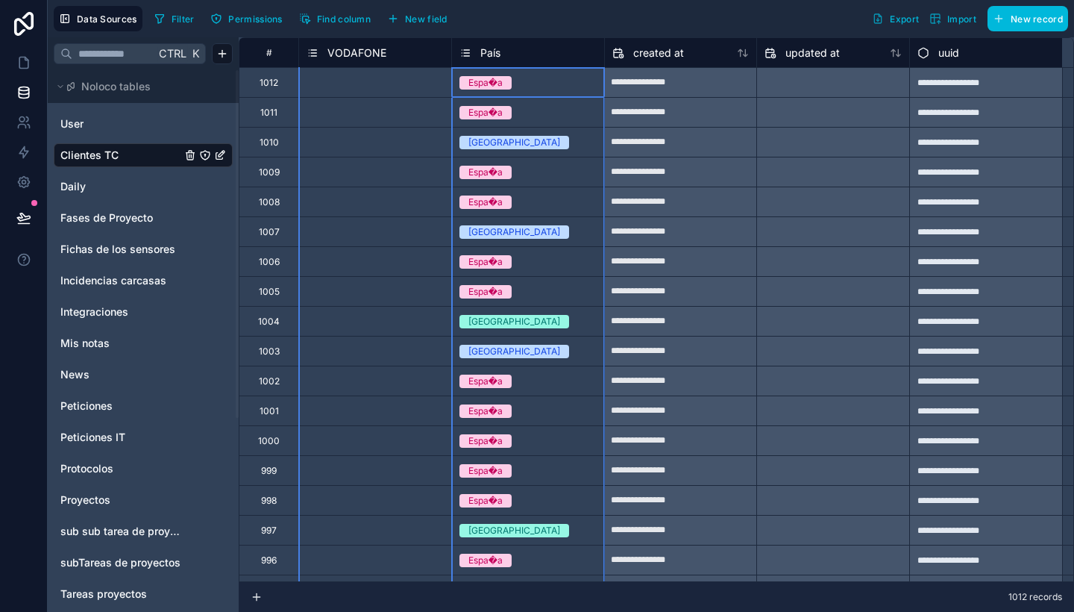
click at [494, 57] on span "País" at bounding box center [490, 52] width 20 height 15
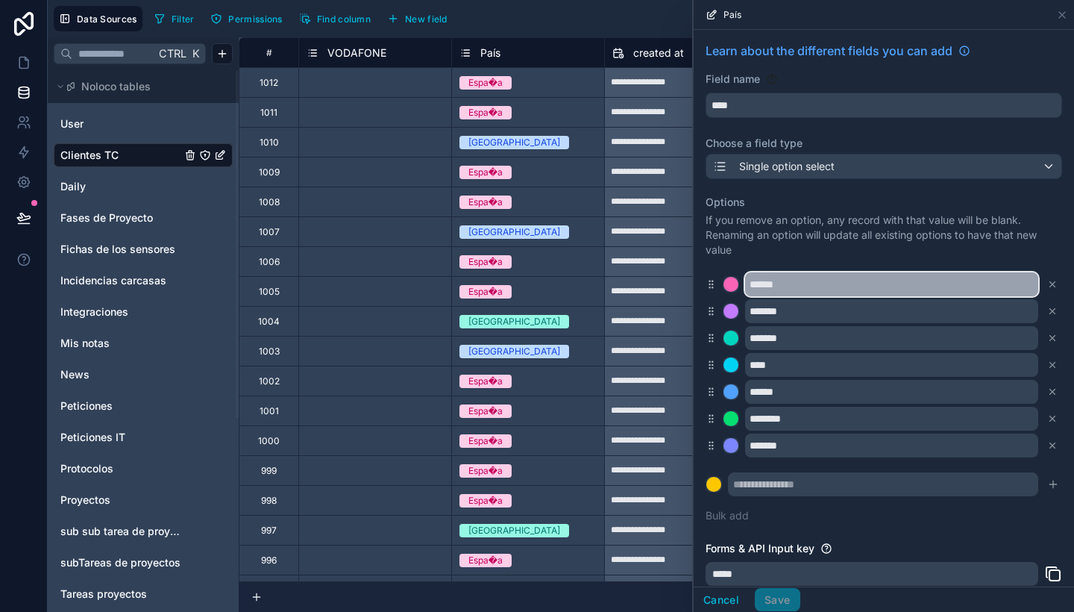
click at [782, 291] on input "******" at bounding box center [891, 284] width 293 height 24
type input "******"
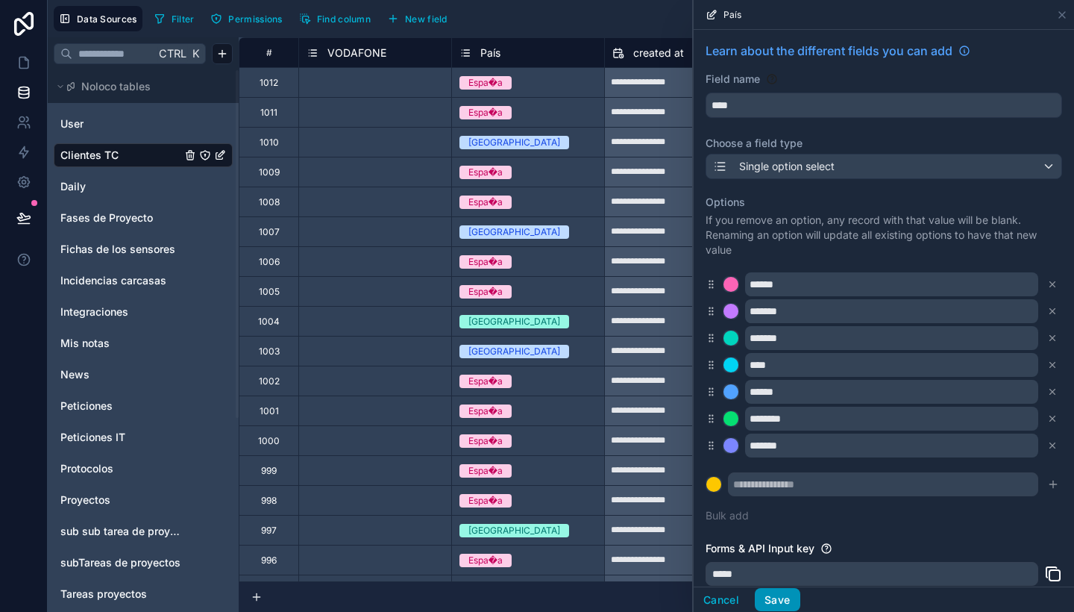
click at [780, 593] on button "Save" at bounding box center [777, 600] width 45 height 24
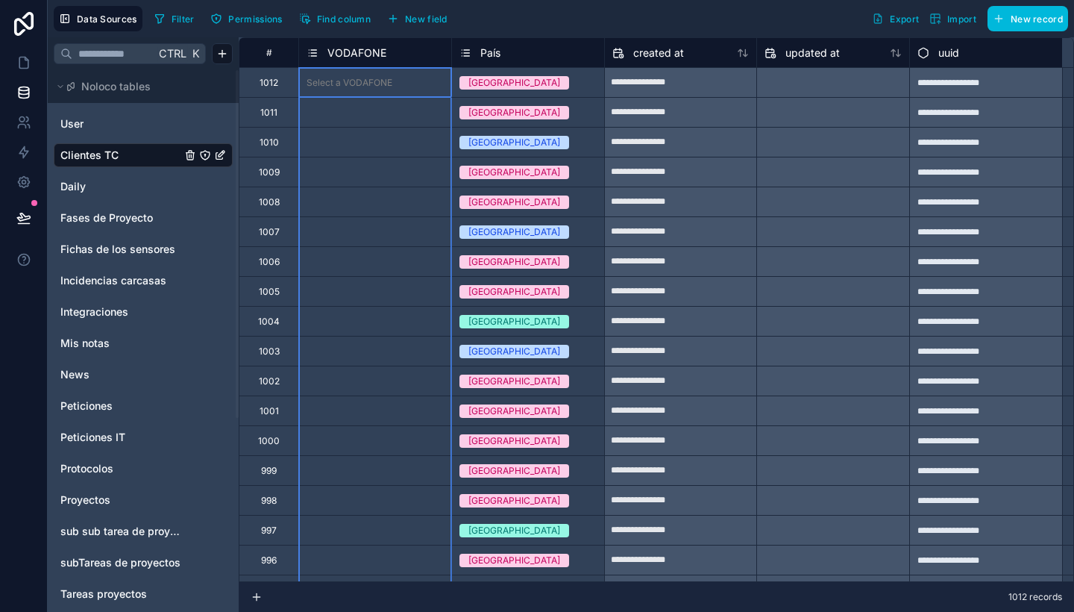
click at [363, 50] on span "VODAFONE" at bounding box center [356, 52] width 59 height 15
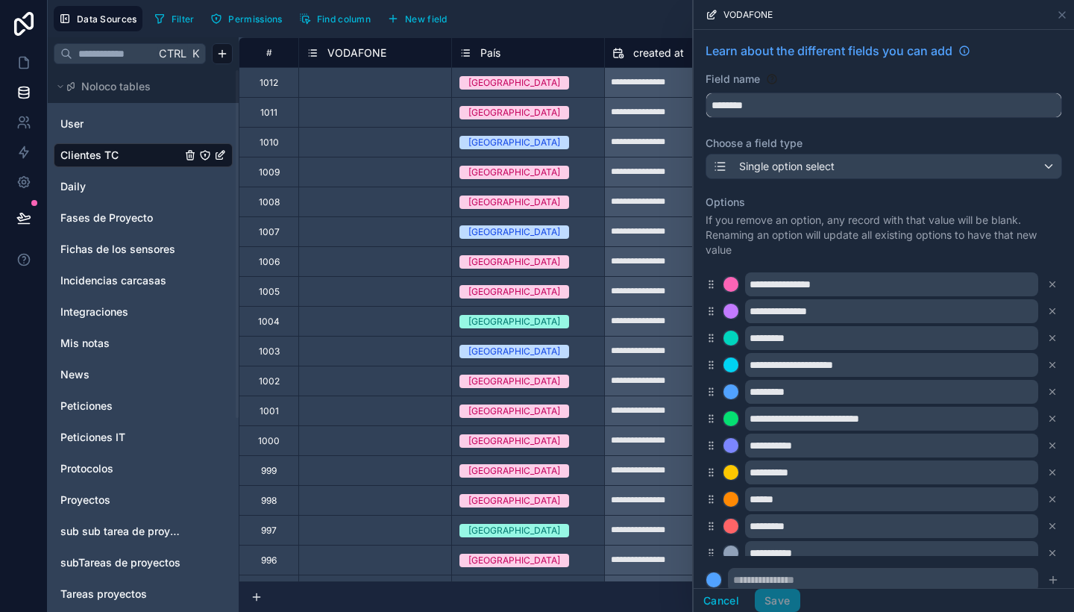
drag, startPoint x: 787, startPoint y: 106, endPoint x: 675, endPoint y: 85, distance: 113.8
click at [675, 85] on div "**********" at bounding box center [561, 306] width 1026 height 612
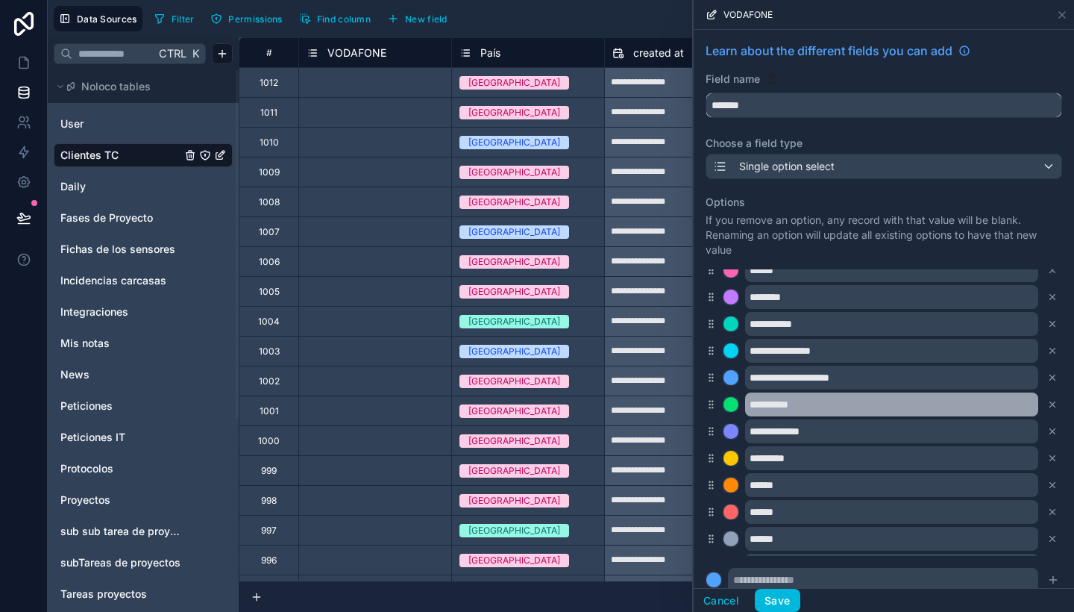
scroll to position [338, 0]
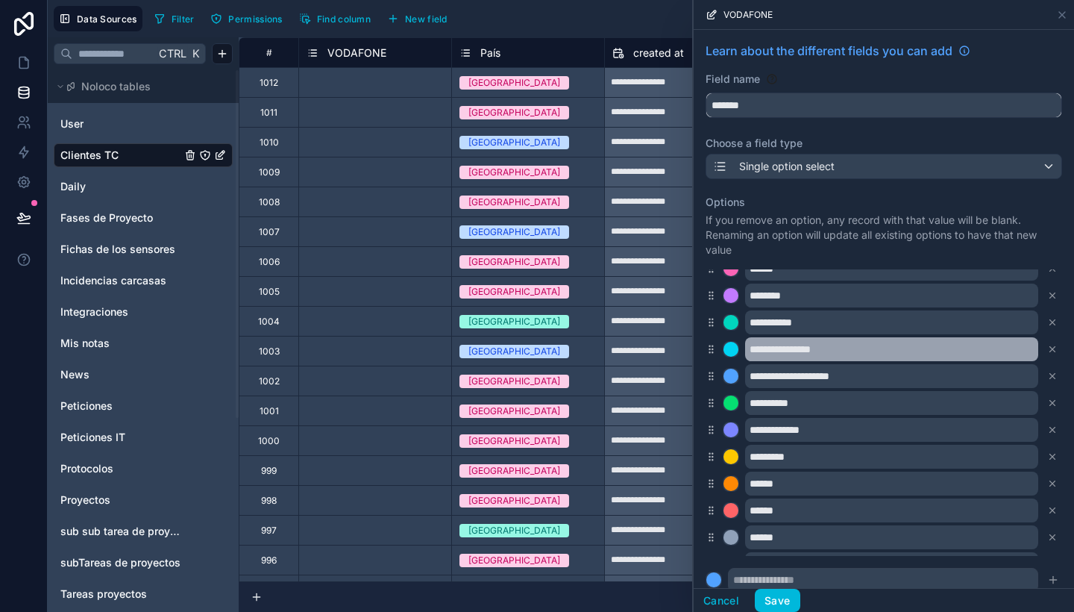
type input "*******"
click at [843, 346] on input "**********" at bounding box center [891, 349] width 293 height 24
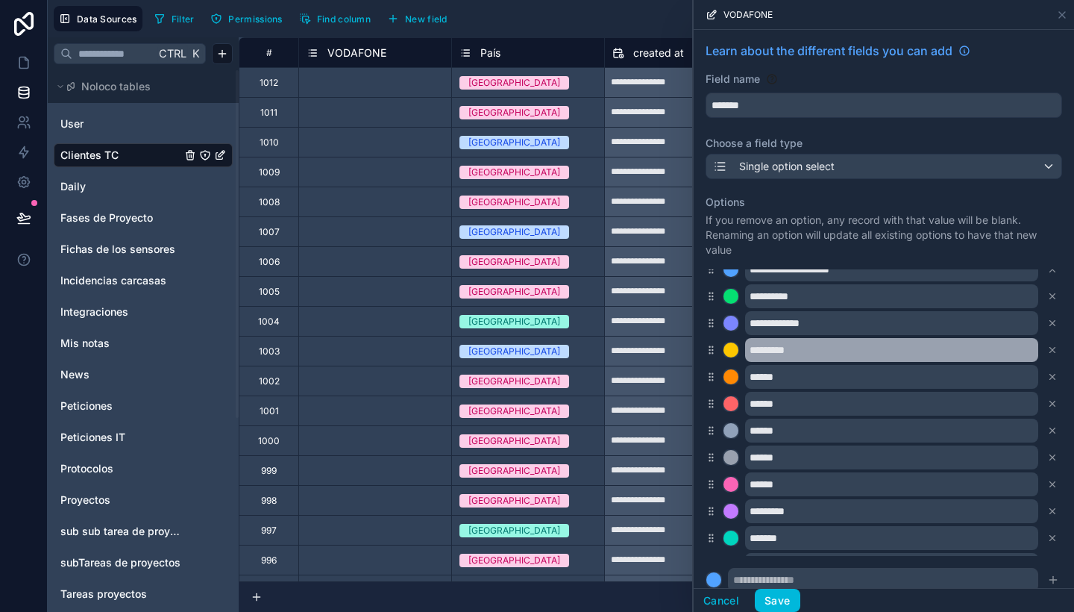
scroll to position [446, 0]
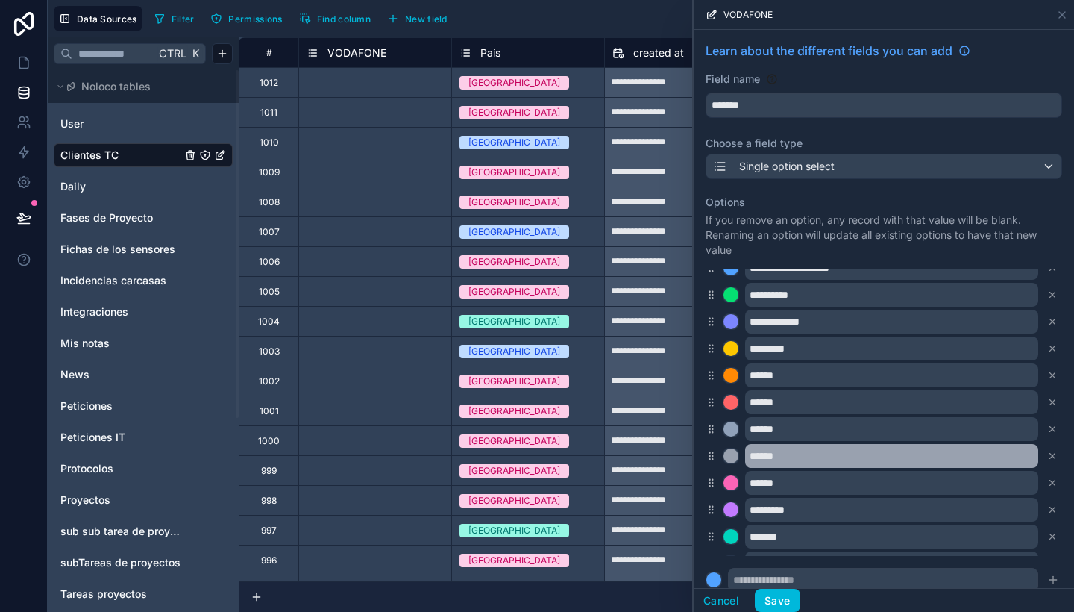
type input "**********"
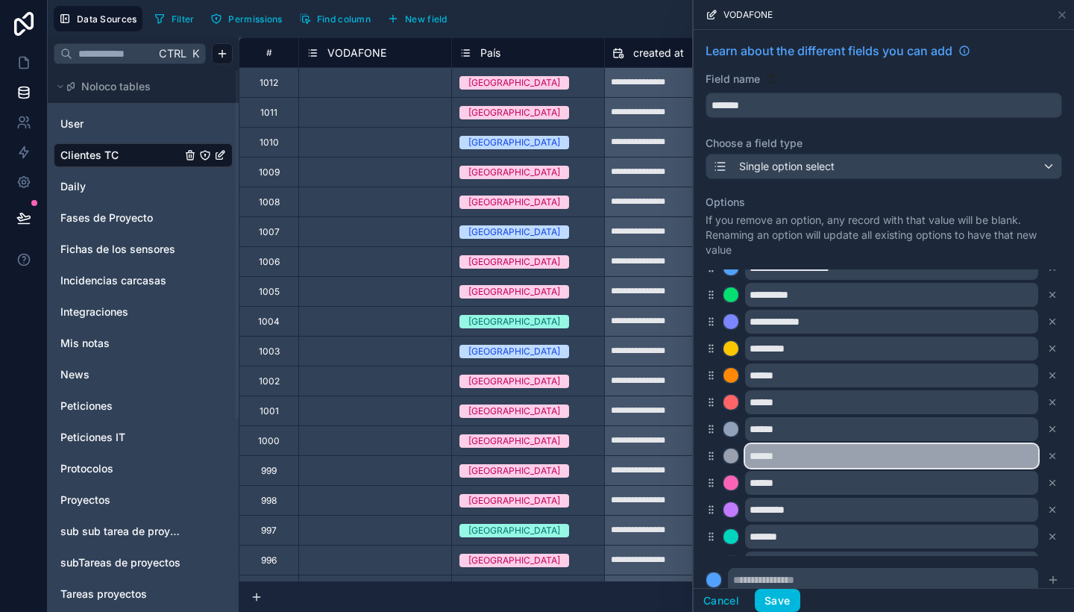
click at [838, 459] on input "******" at bounding box center [891, 456] width 293 height 24
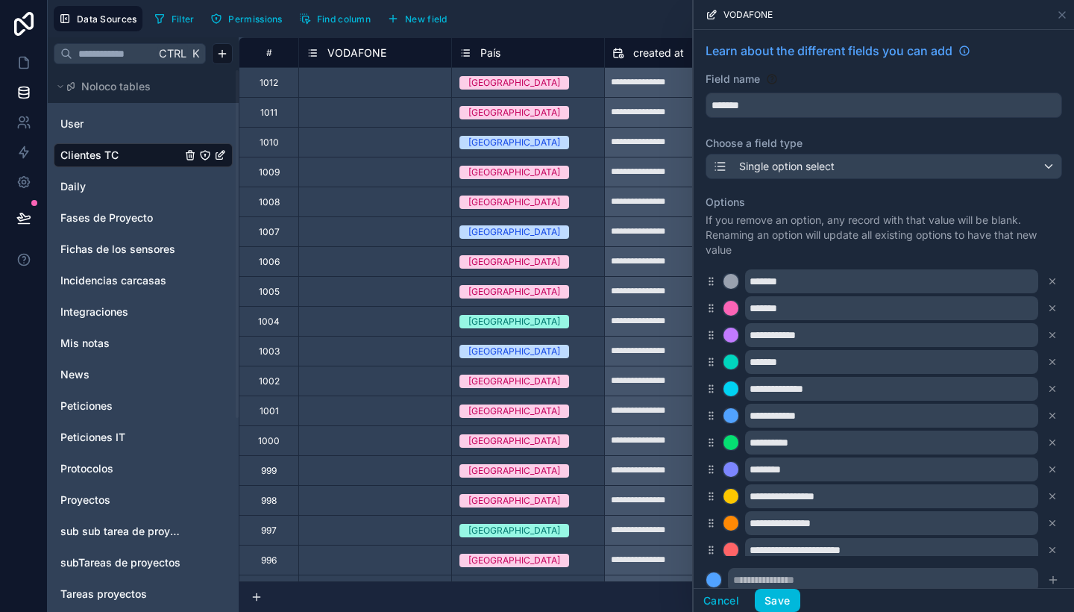
scroll to position [1266, 0]
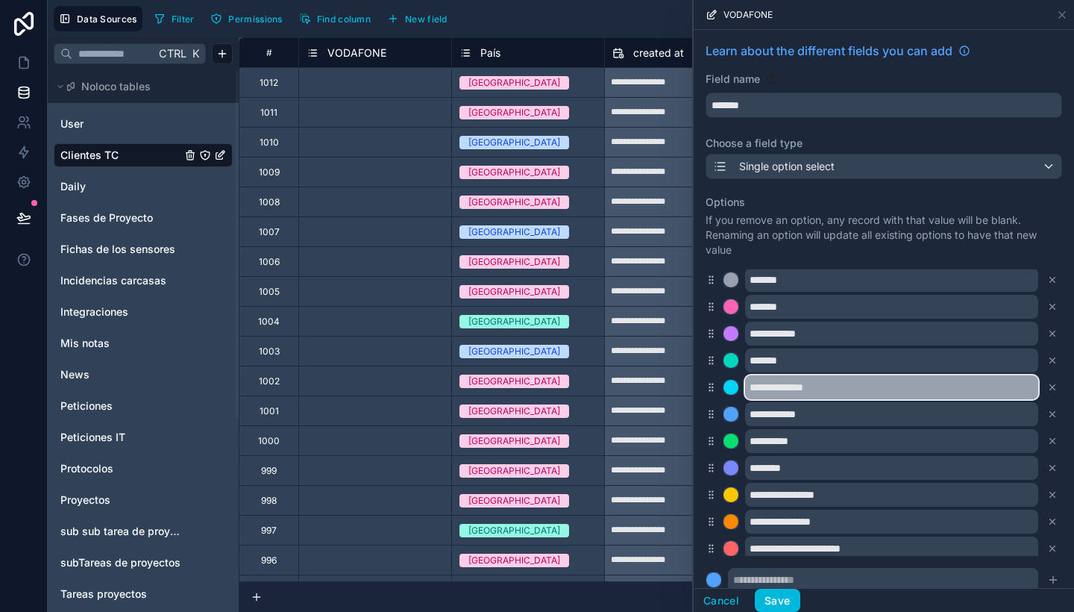
click at [837, 383] on input "**********" at bounding box center [891, 387] width 293 height 24
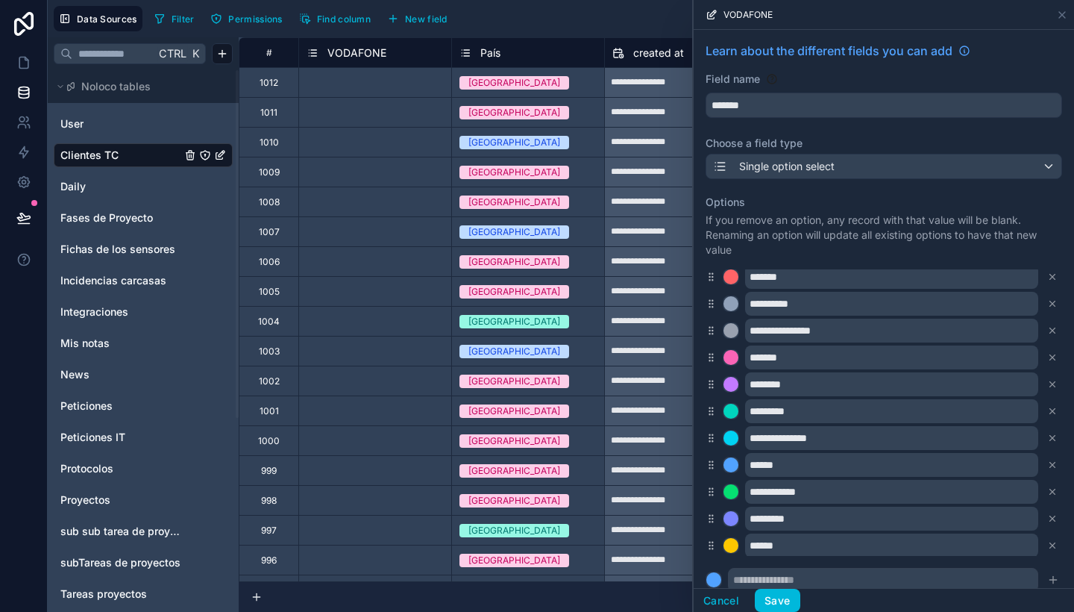
scroll to position [1862, 0]
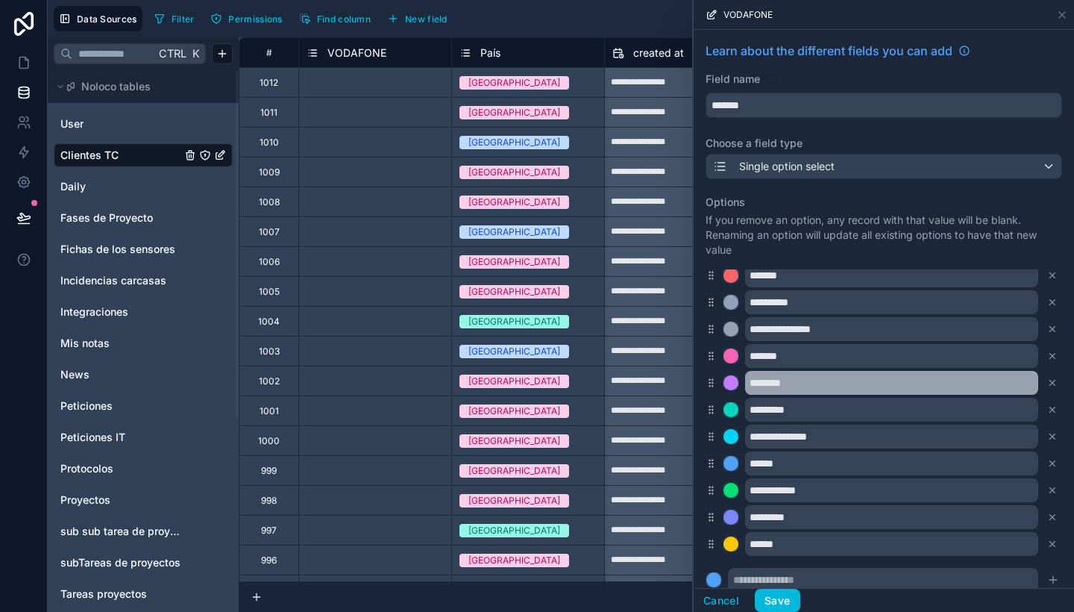
type input "**********"
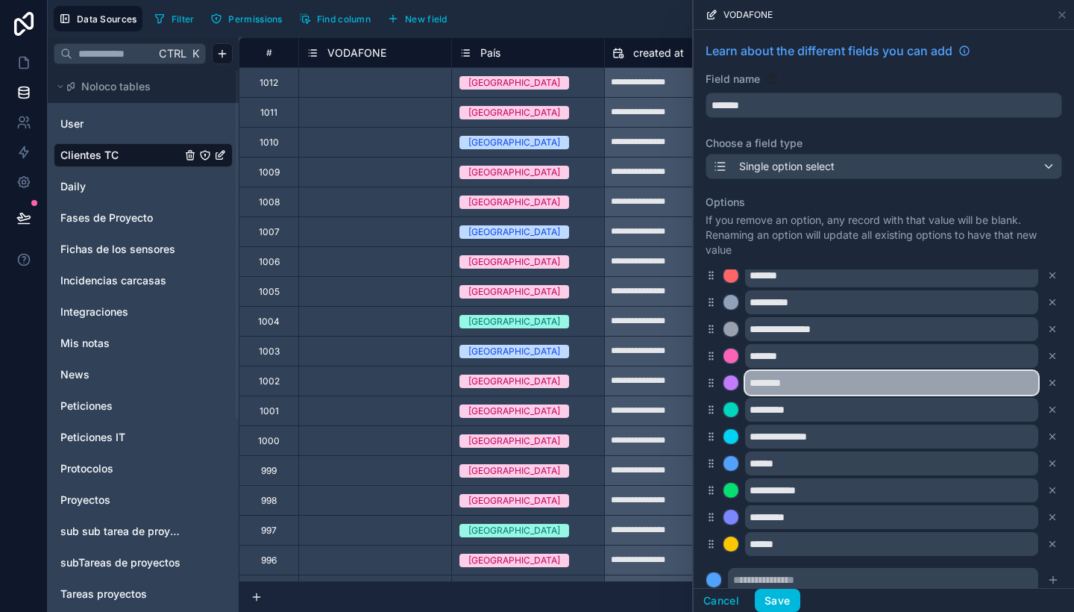
click at [794, 388] on input "********" at bounding box center [891, 383] width 293 height 24
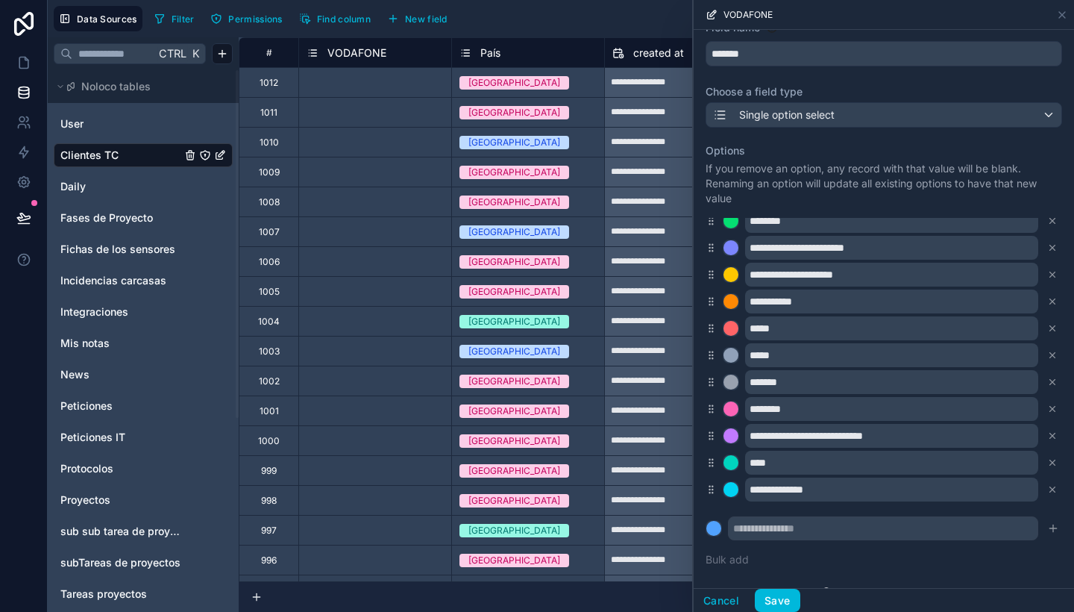
scroll to position [61, 0]
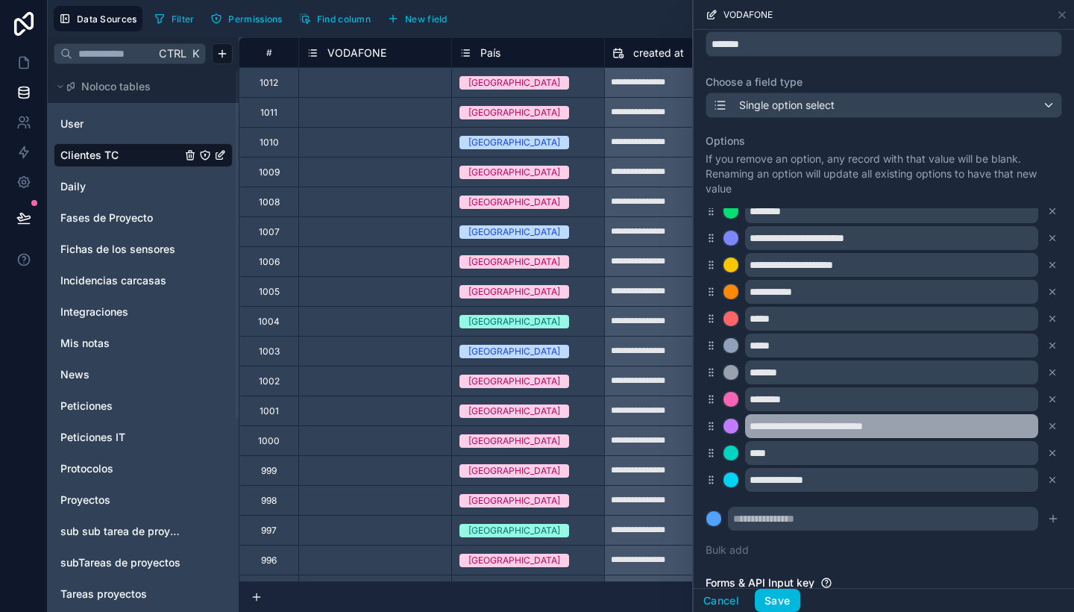
type input "********"
click at [970, 417] on input "**********" at bounding box center [891, 426] width 293 height 24
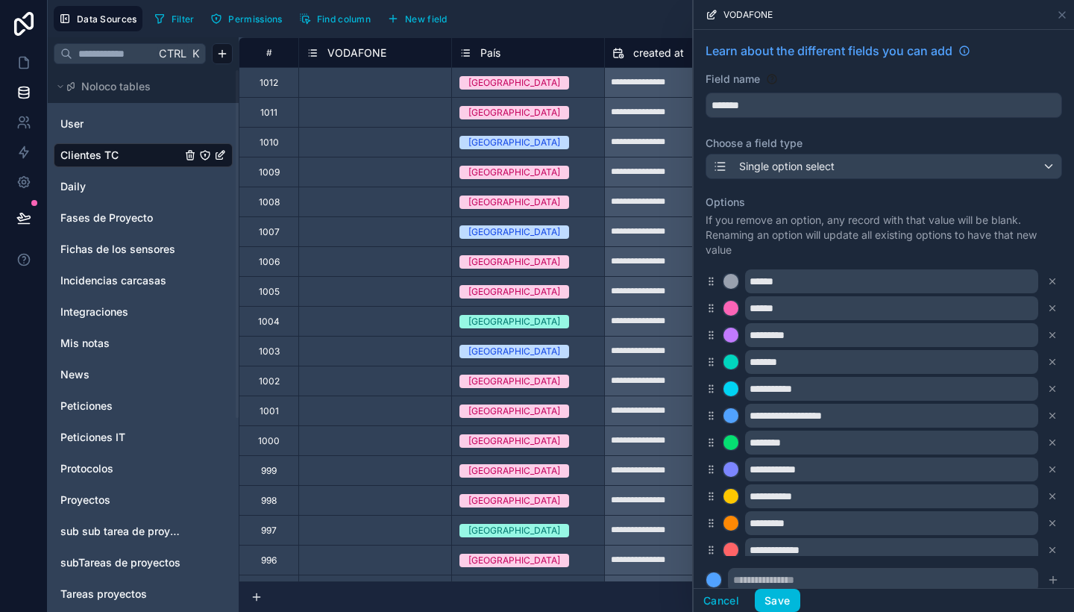
scroll to position [612, 0]
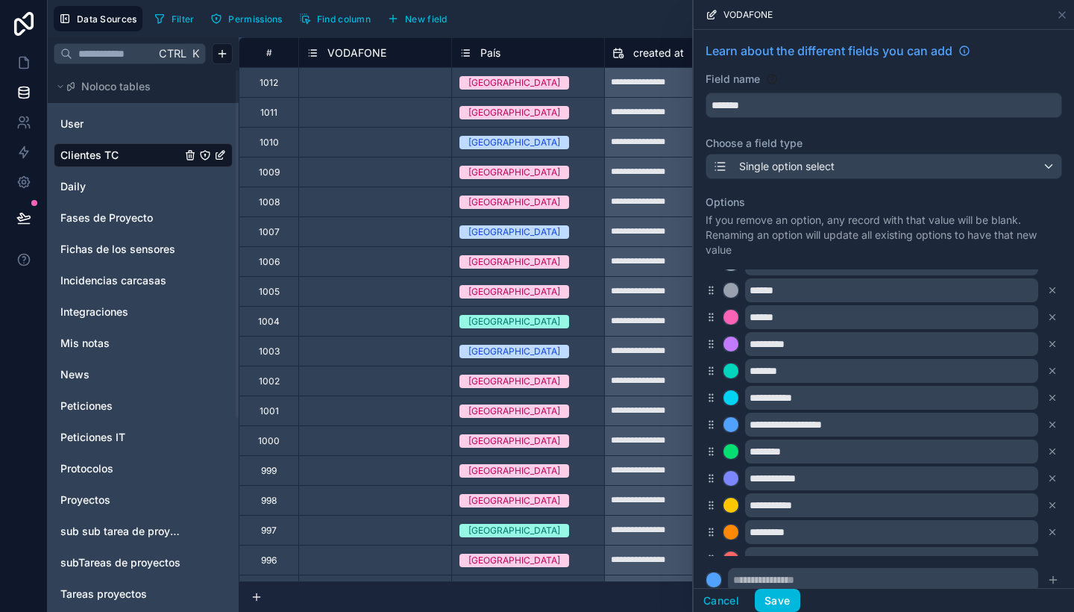
type input "**********"
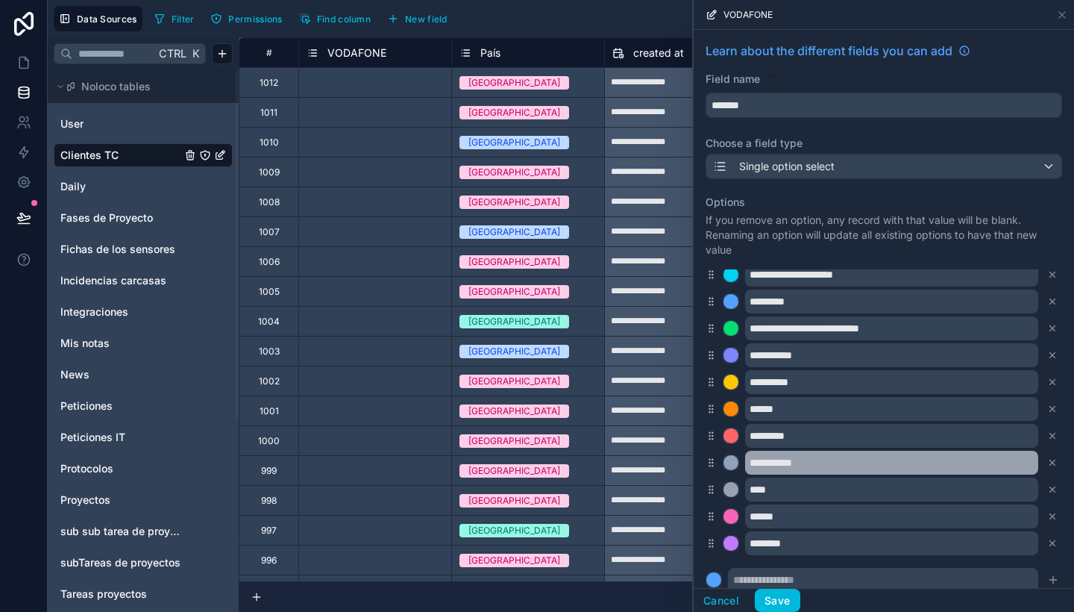
scroll to position [95, 0]
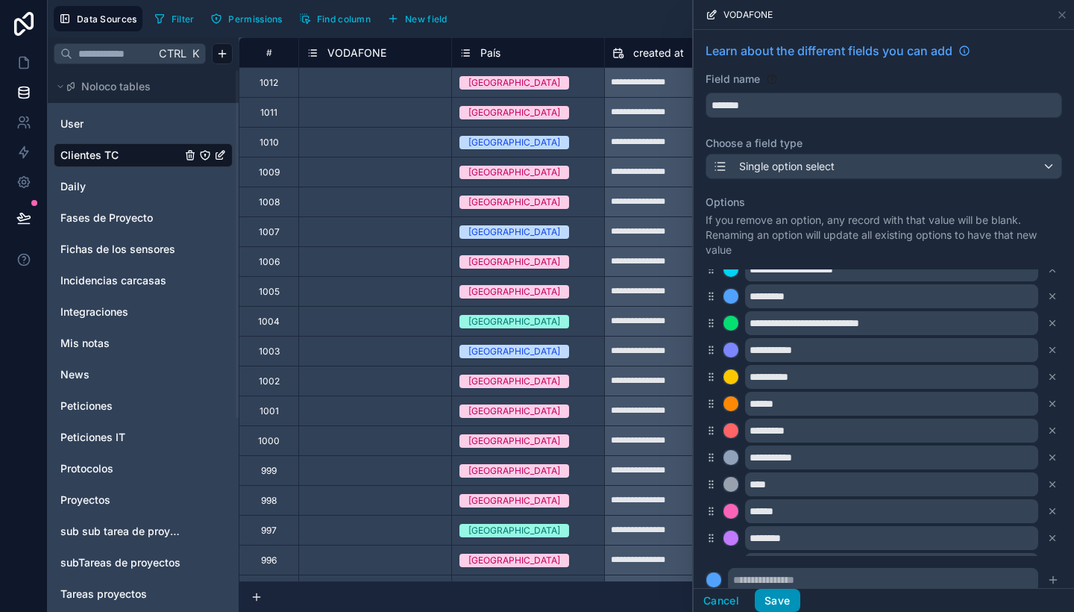
click at [785, 600] on button "Save" at bounding box center [777, 600] width 45 height 24
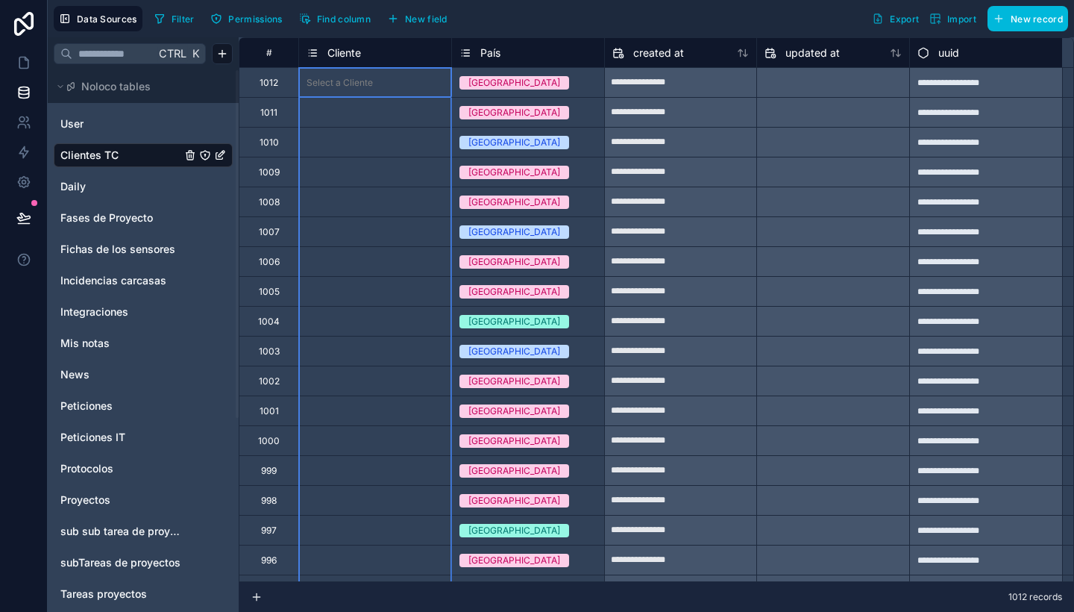
click at [354, 51] on span "Cliente" at bounding box center [344, 52] width 34 height 15
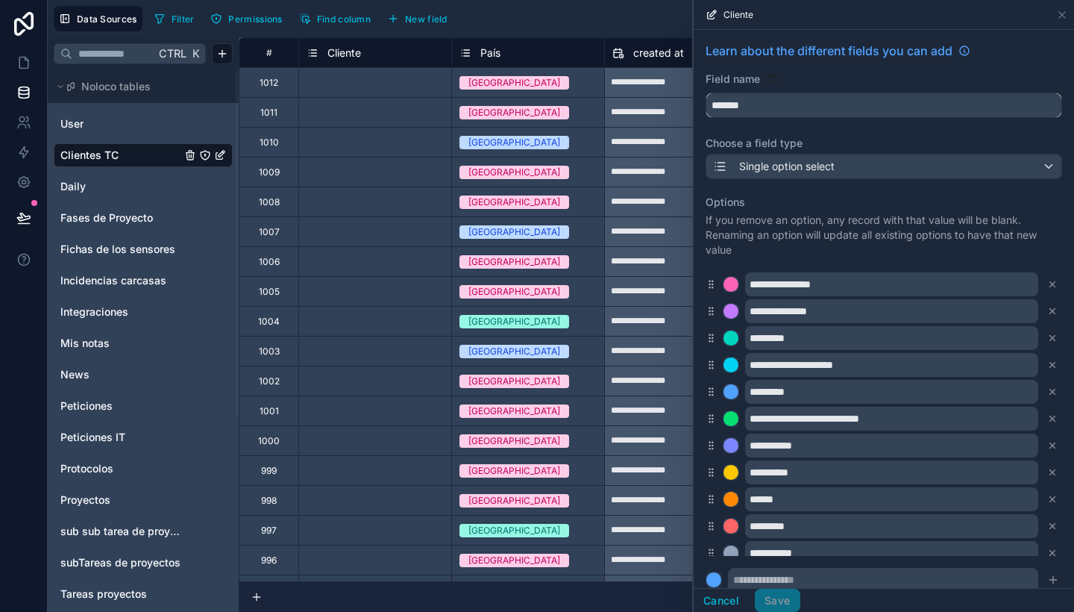
click at [779, 104] on input "*******" at bounding box center [883, 105] width 355 height 24
type input "********"
click at [782, 594] on button "Save" at bounding box center [777, 600] width 45 height 24
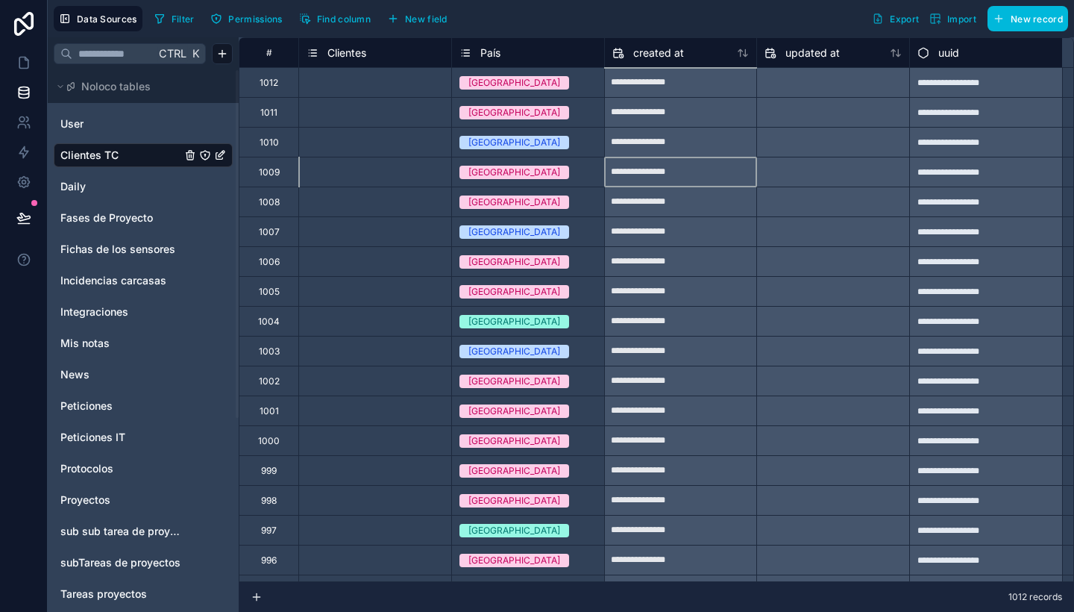
click at [715, 162] on div "**********" at bounding box center [681, 172] width 152 height 24
click at [343, 89] on div "Select a Clientes" at bounding box center [375, 82] width 152 height 15
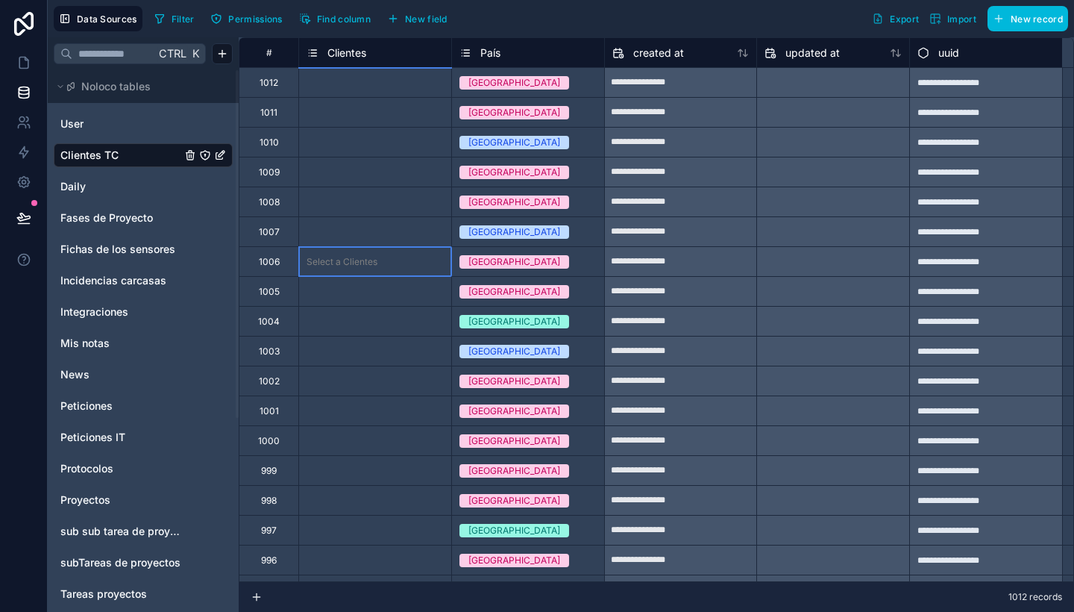
click at [393, 258] on div "Select a Clientes" at bounding box center [375, 261] width 152 height 15
click at [350, 84] on div "Select a Clientes" at bounding box center [342, 83] width 71 height 12
click at [404, 205] on div "Select a Clientes" at bounding box center [375, 202] width 152 height 15
click at [356, 74] on div "Select a Clientes" at bounding box center [375, 82] width 152 height 29
click at [376, 230] on div "Select a Clientes" at bounding box center [342, 232] width 71 height 12
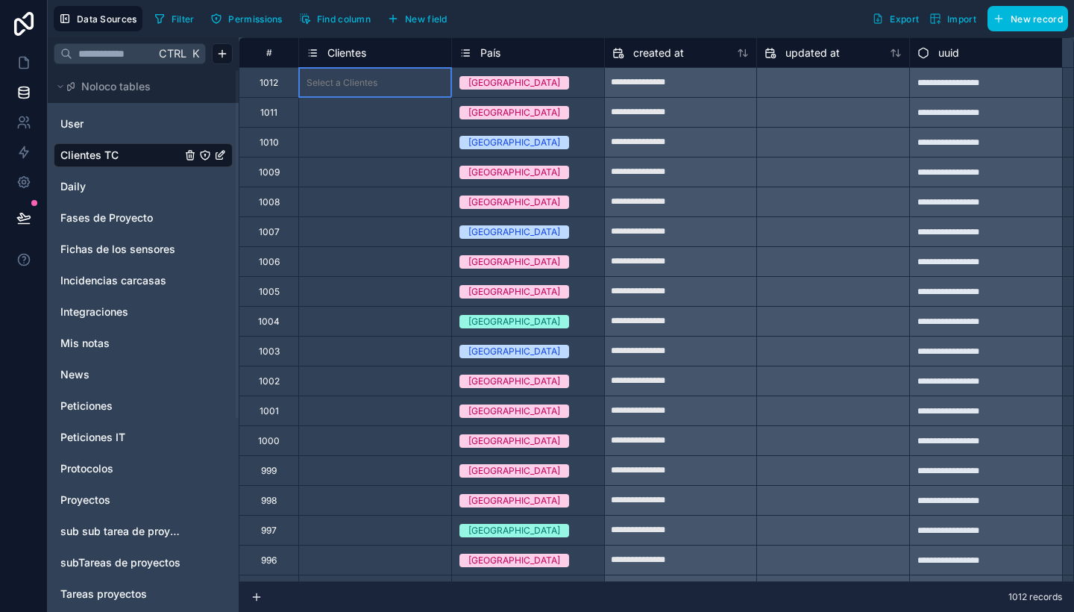
click at [360, 82] on div "Select a Clientes" at bounding box center [342, 83] width 71 height 12
click at [357, 84] on div "Select a Clientes" at bounding box center [342, 83] width 71 height 12
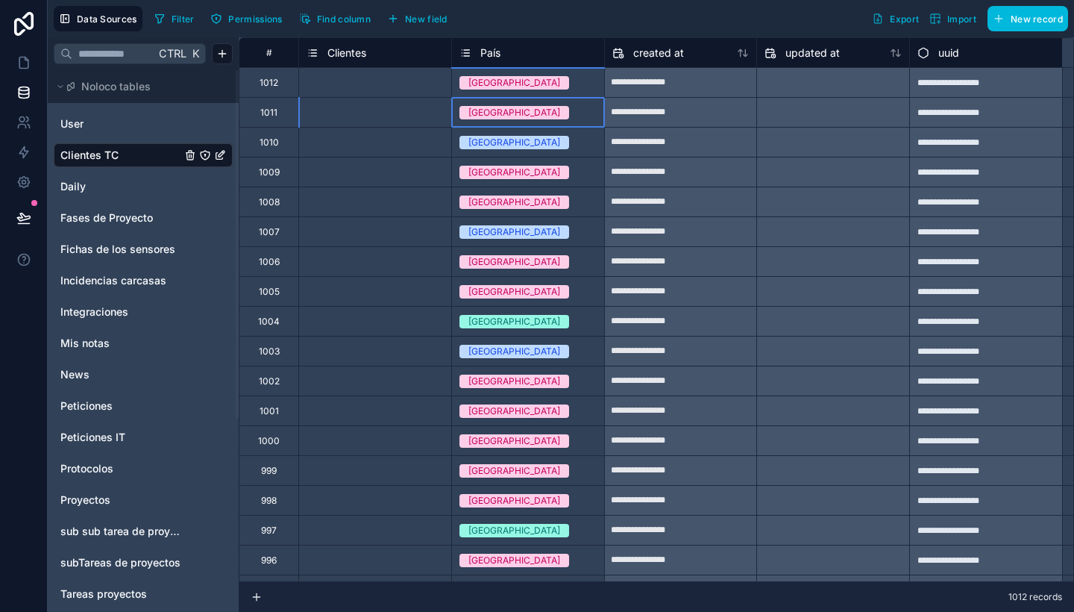
click at [595, 115] on div "España" at bounding box center [528, 112] width 152 height 16
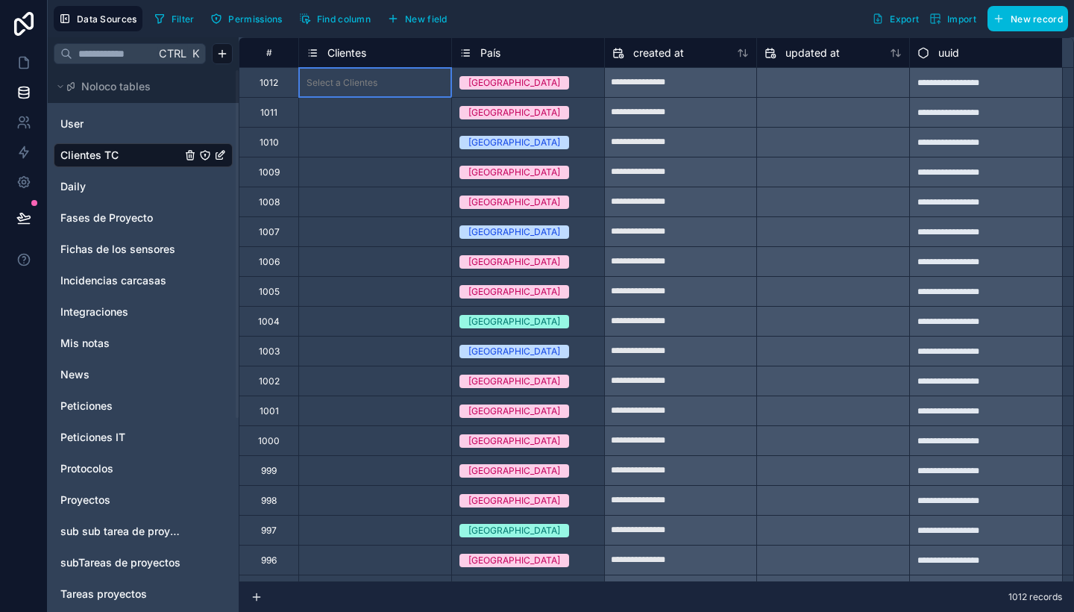
click at [385, 79] on div "Select a Clientes" at bounding box center [375, 82] width 152 height 15
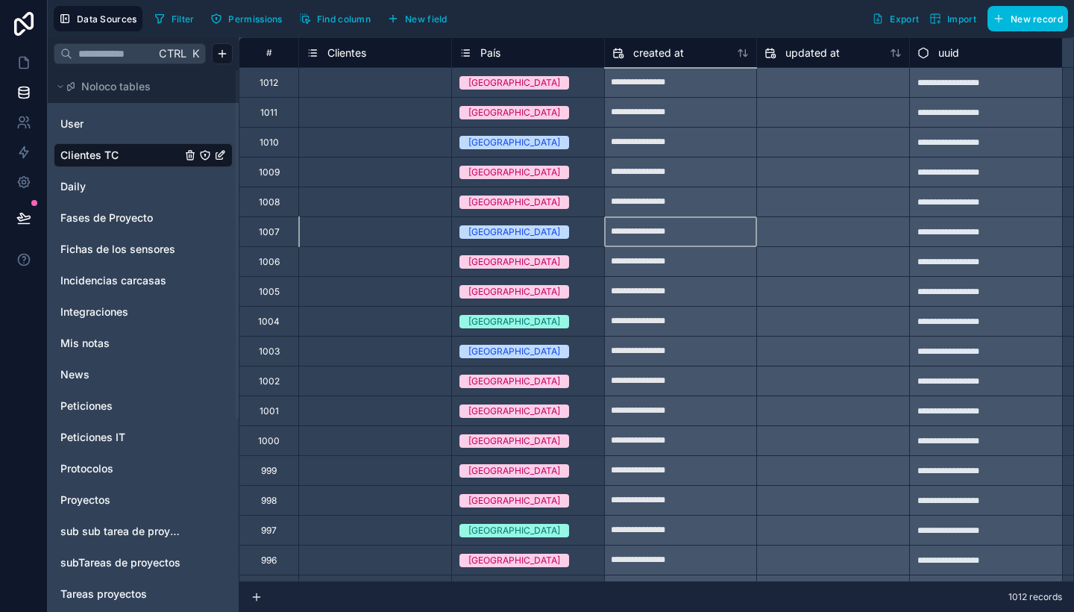
click at [612, 243] on div "**********" at bounding box center [681, 232] width 152 height 24
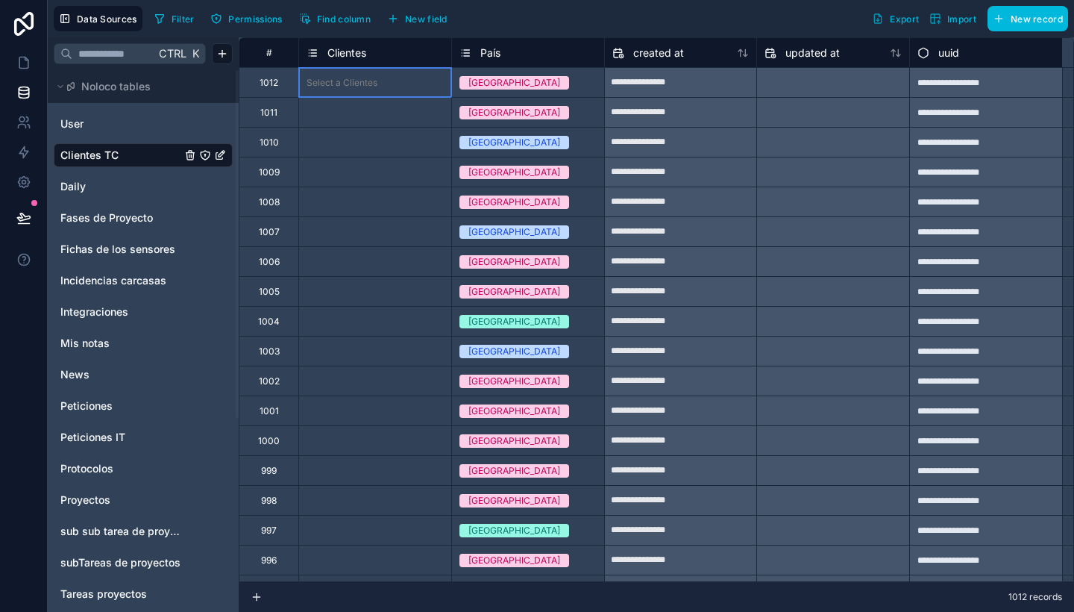
click at [377, 75] on div "Select a Clientes" at bounding box center [375, 82] width 152 height 15
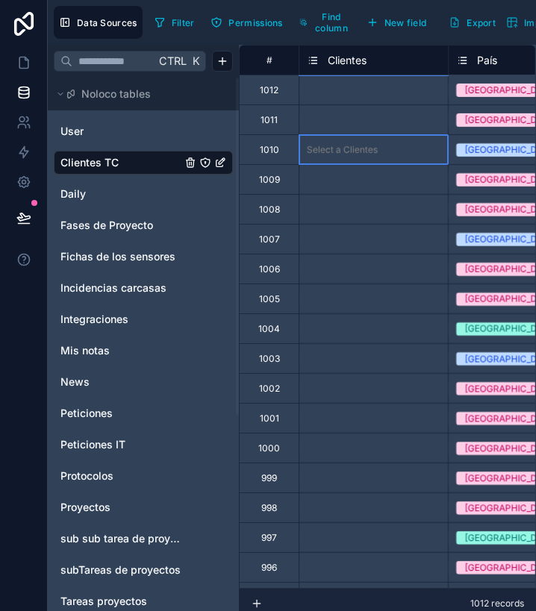
click at [375, 159] on div "Select a Clientes" at bounding box center [373, 149] width 148 height 29
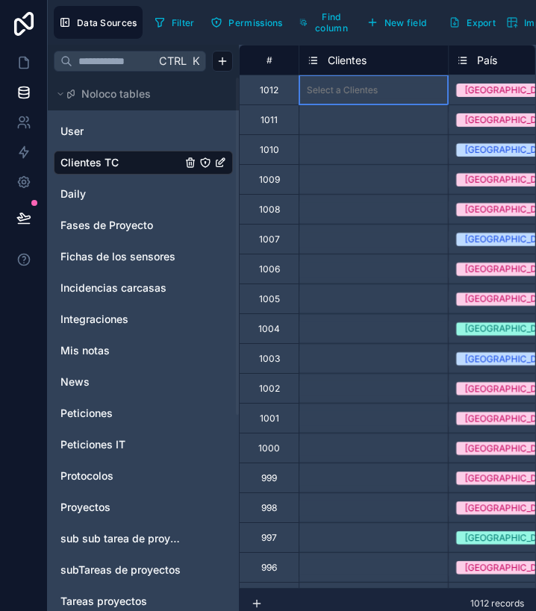
click at [354, 98] on div "Select a Clientes" at bounding box center [373, 89] width 148 height 29
click at [348, 88] on div "Select a Clientes" at bounding box center [342, 90] width 71 height 12
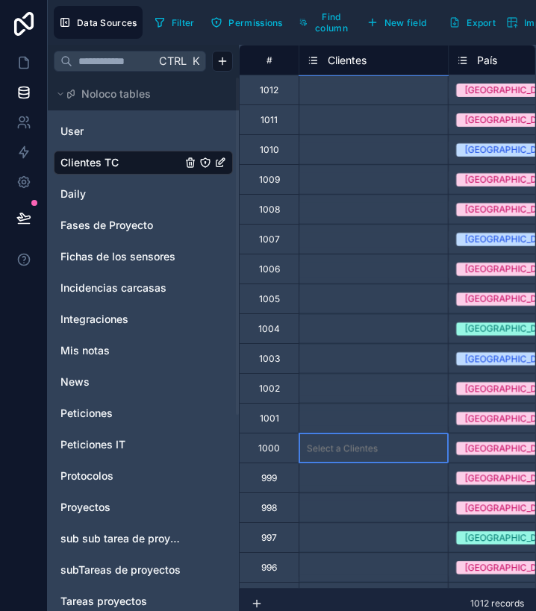
click at [400, 441] on div "Select a Clientes" at bounding box center [373, 448] width 148 height 15
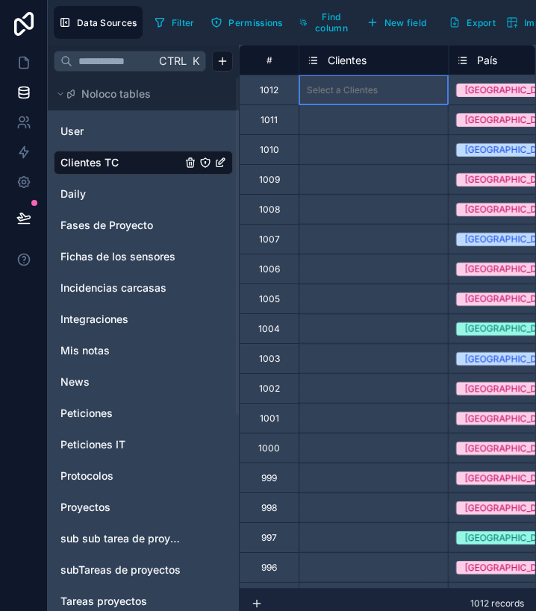
click at [345, 90] on div "Select a Clientes" at bounding box center [342, 90] width 71 height 12
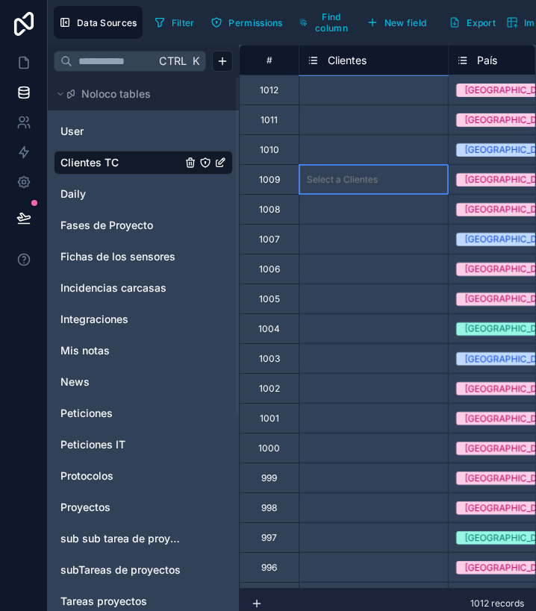
click at [342, 185] on div "Select a Clientes" at bounding box center [342, 180] width 71 height 12
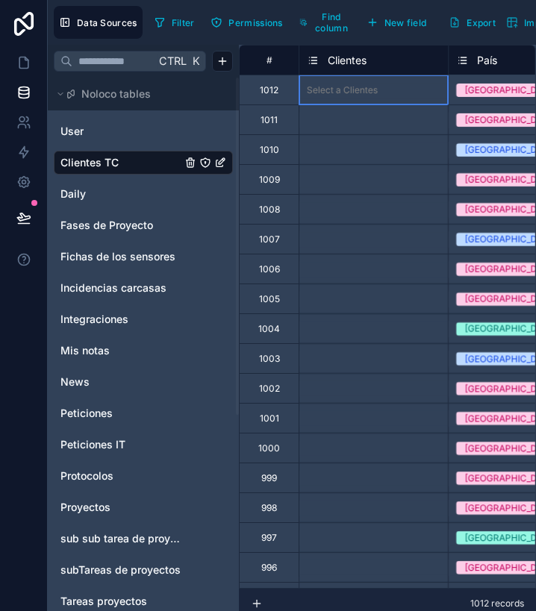
click at [330, 87] on div "Select a Clientes" at bounding box center [342, 90] width 71 height 12
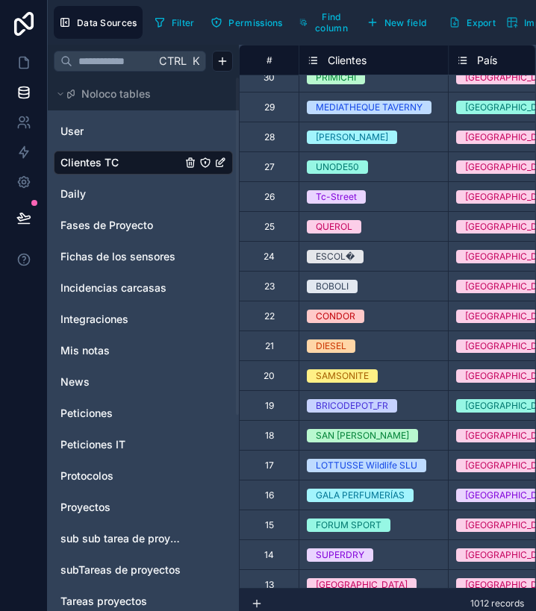
scroll to position [29691, 0]
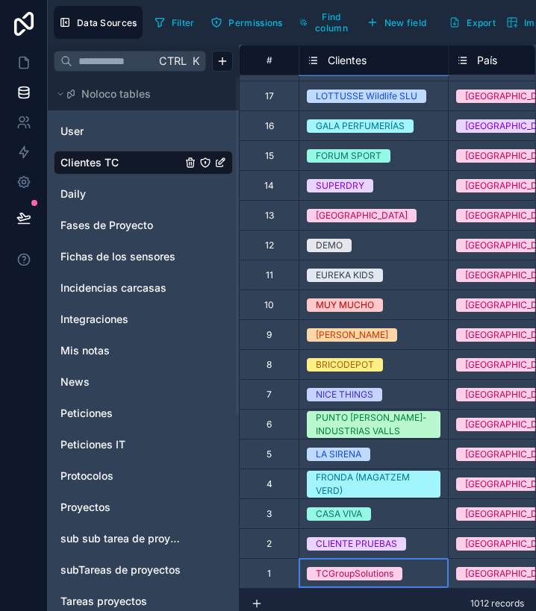
click at [404, 566] on div "TCGroupSolutions" at bounding box center [373, 573] width 148 height 16
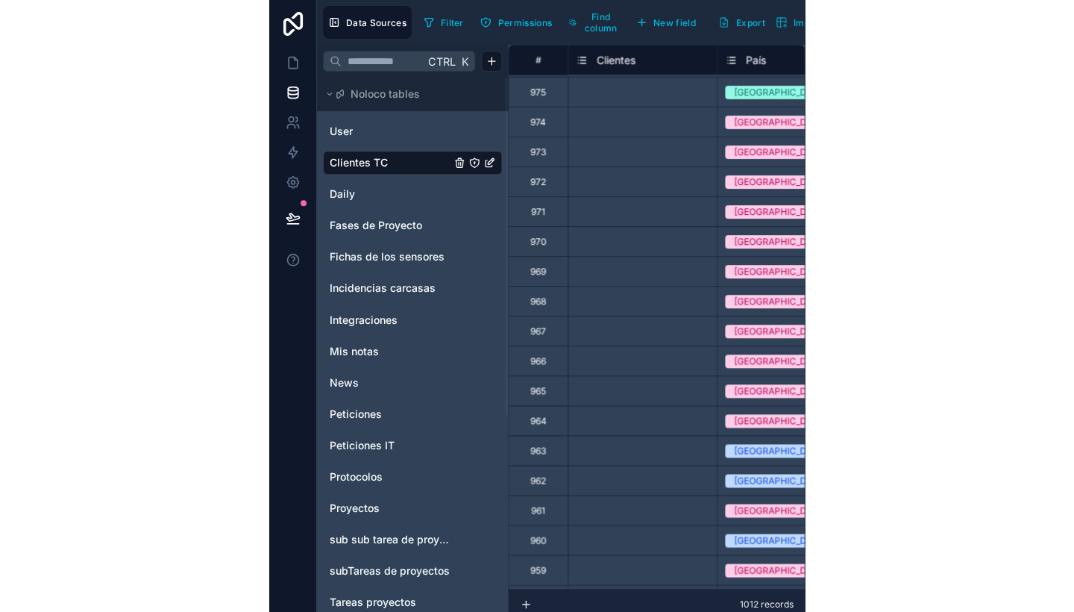
scroll to position [0, 0]
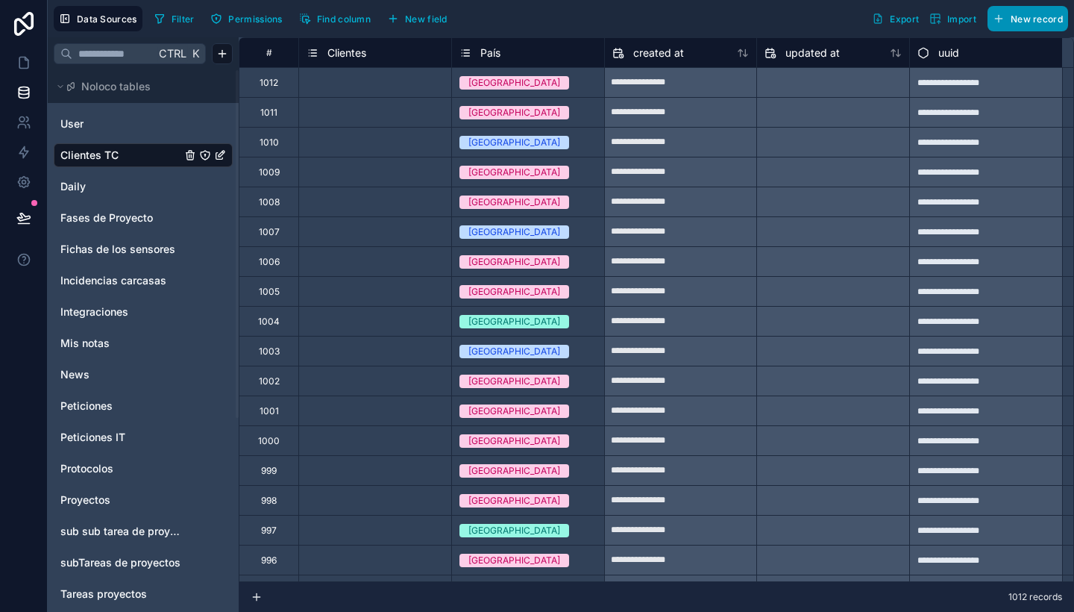
click at [992, 22] on button "New record" at bounding box center [1028, 18] width 81 height 25
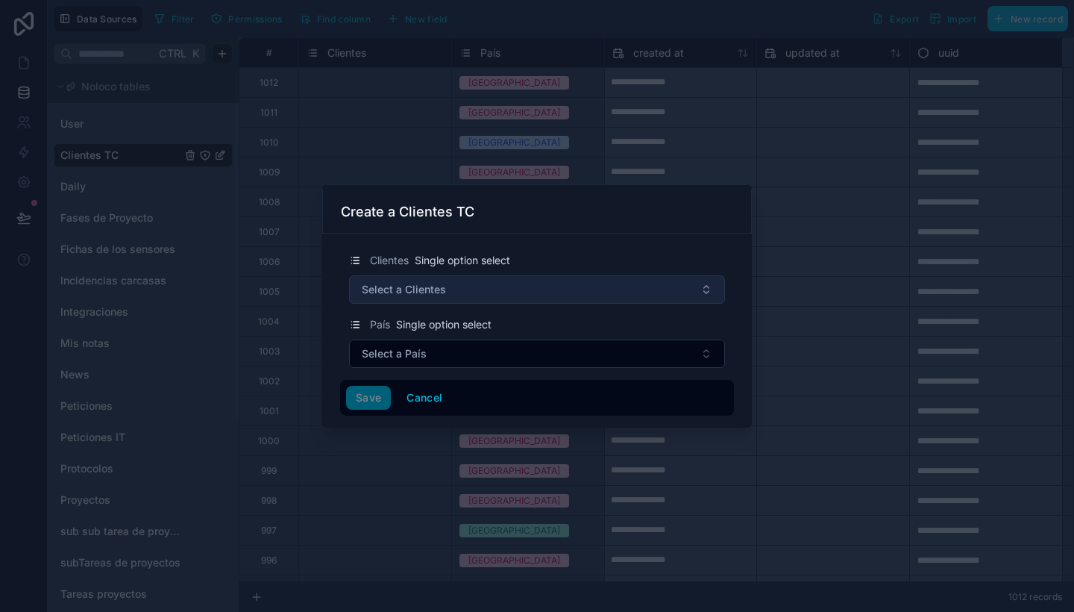
click at [480, 292] on button "Select a Clientes" at bounding box center [537, 289] width 376 height 28
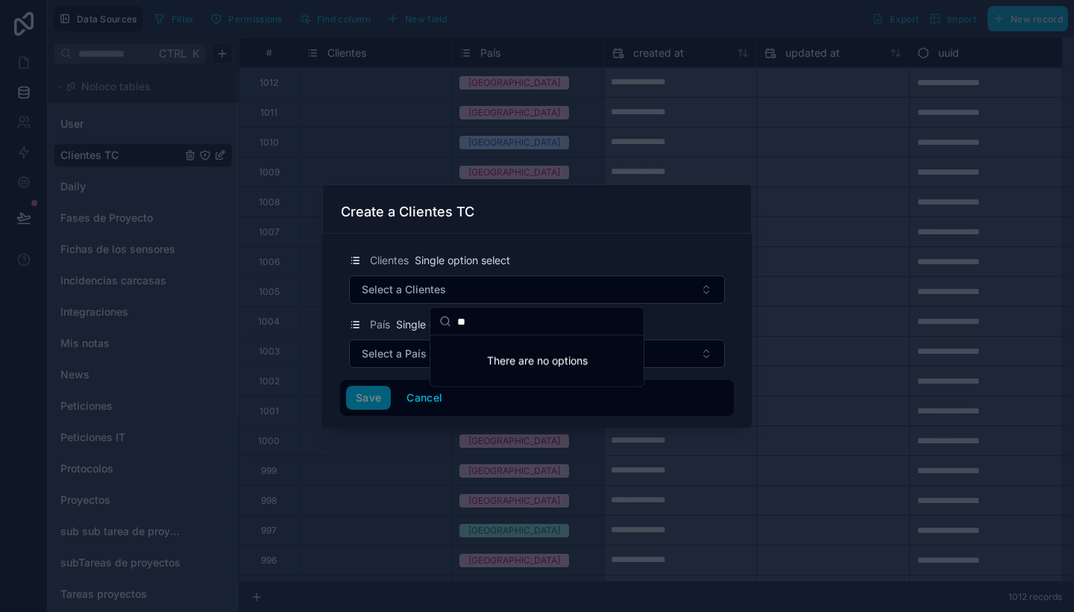
type input "**"
click at [844, 220] on div at bounding box center [537, 306] width 1074 height 612
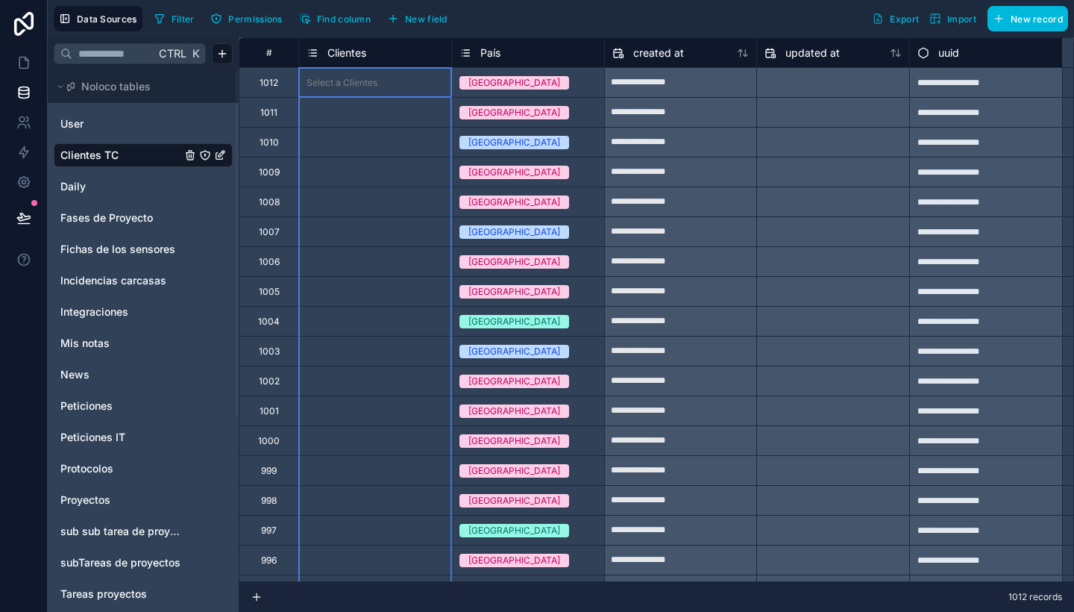
click at [343, 60] on div "Clientes" at bounding box center [337, 53] width 60 height 18
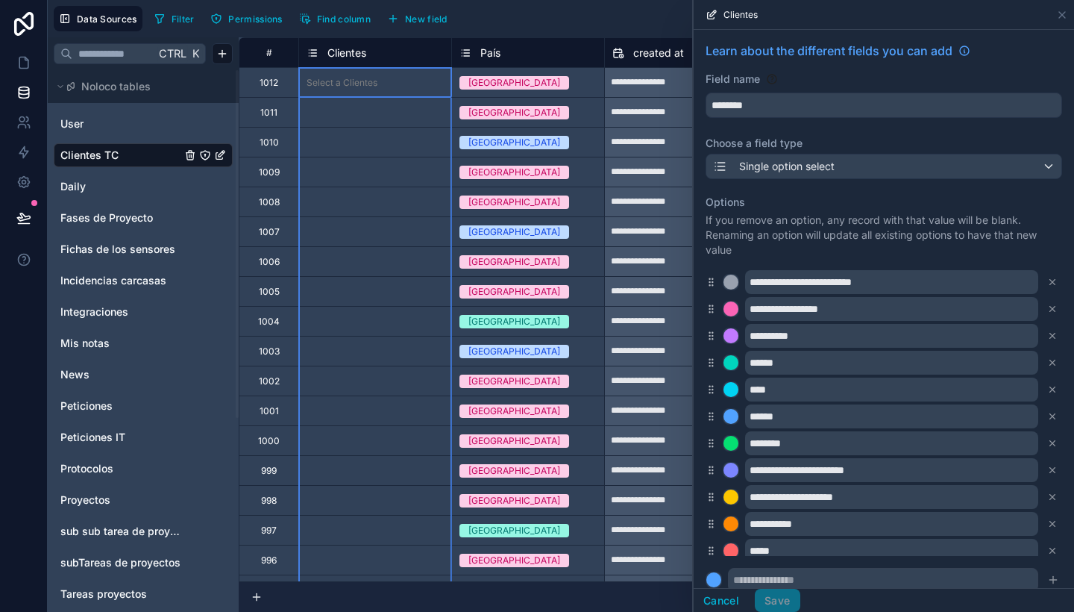
scroll to position [2402, 0]
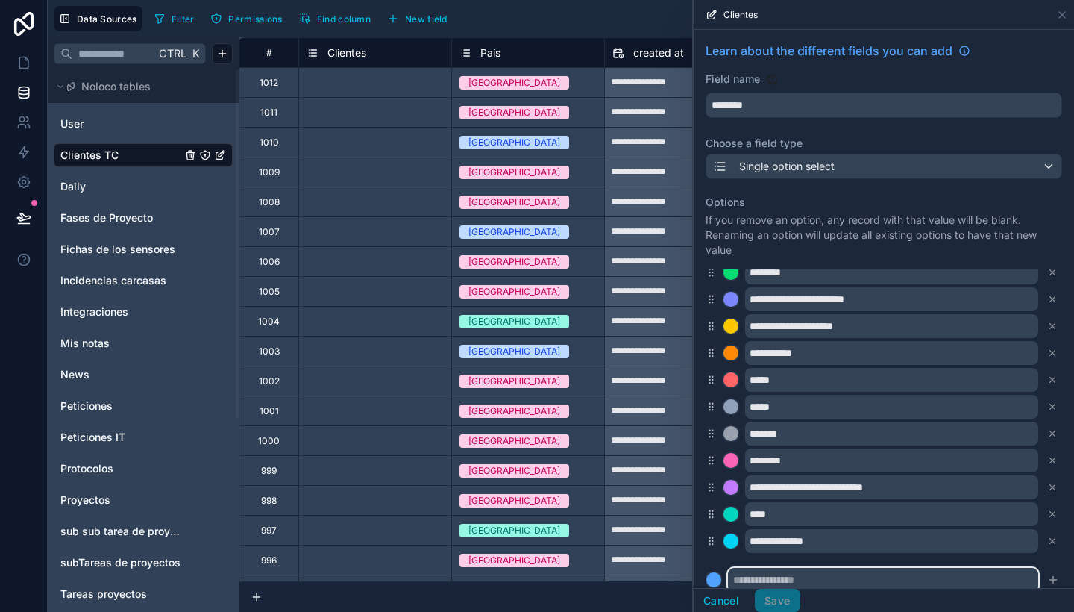
click at [835, 579] on input "text" at bounding box center [883, 580] width 310 height 24
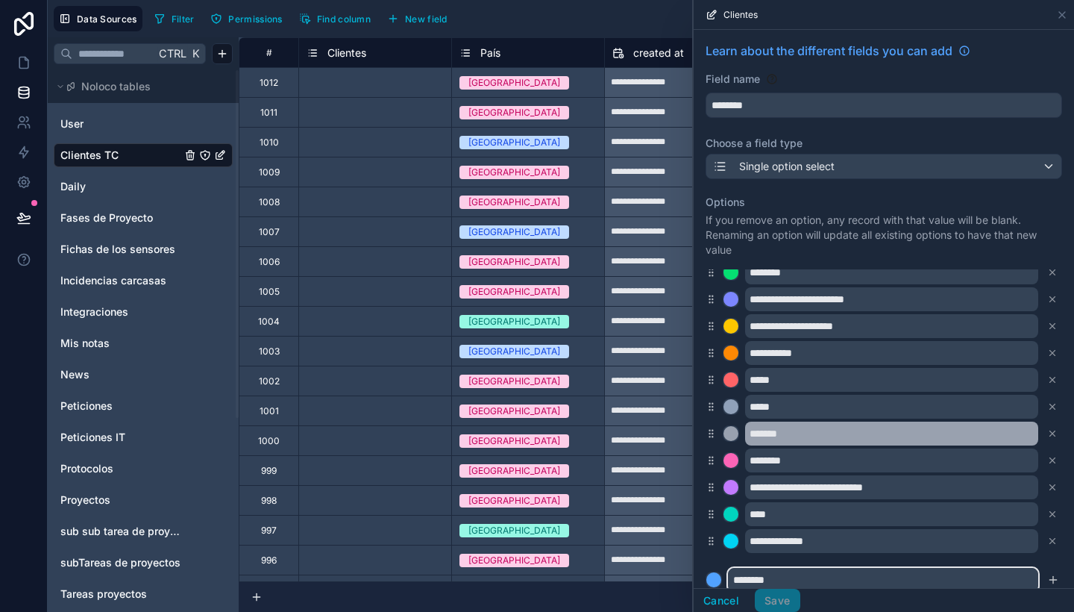
scroll to position [205, 0]
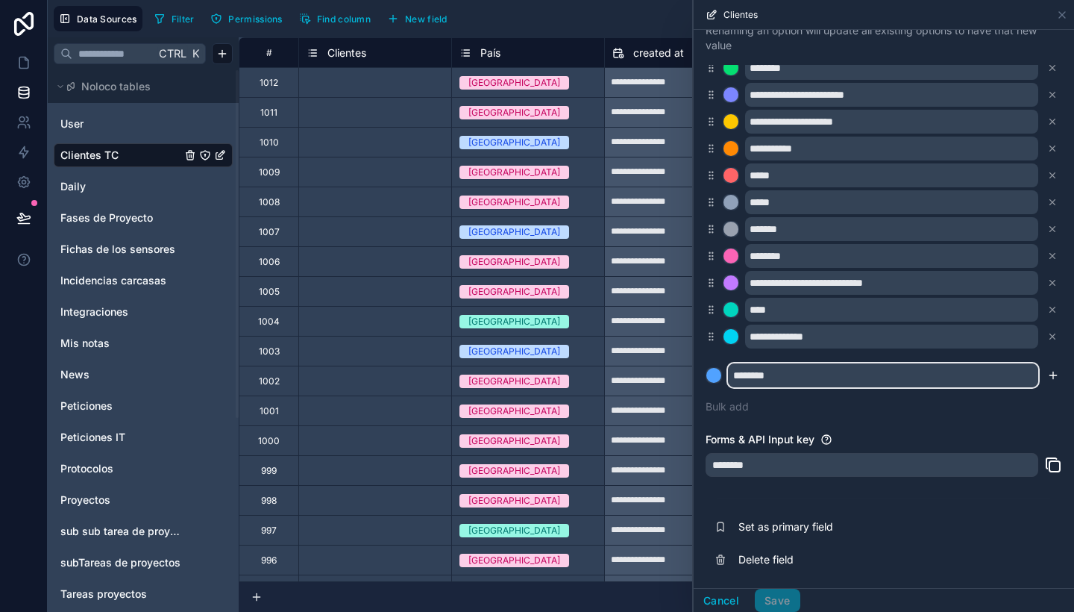
type input "********"
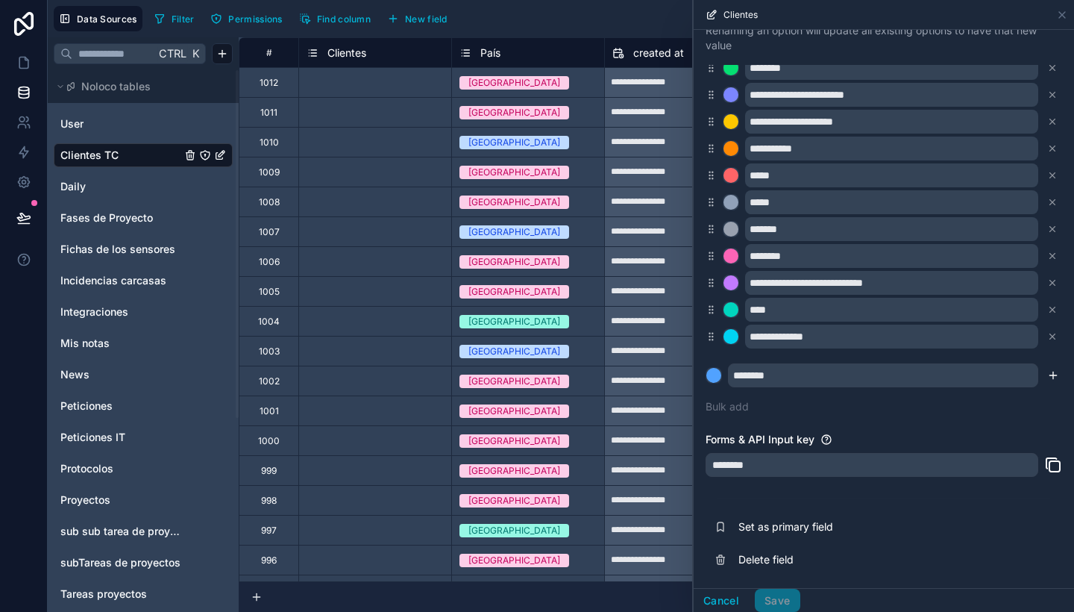
click at [1044, 368] on button "submit" at bounding box center [1053, 375] width 18 height 18
click at [785, 596] on button "Save" at bounding box center [777, 600] width 45 height 24
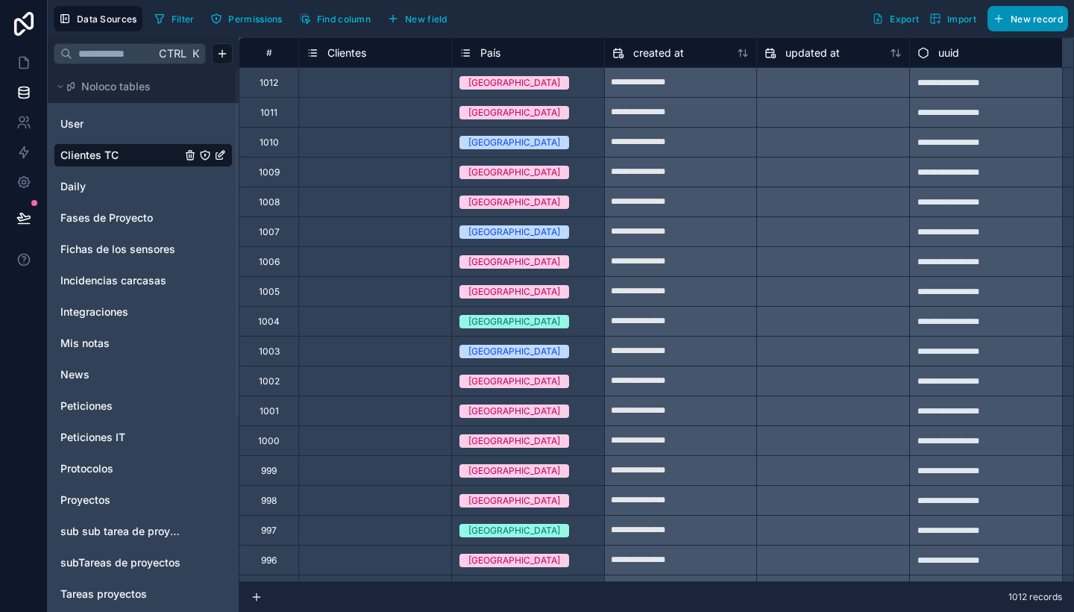
click at [1063, 22] on button "New record" at bounding box center [1028, 18] width 81 height 25
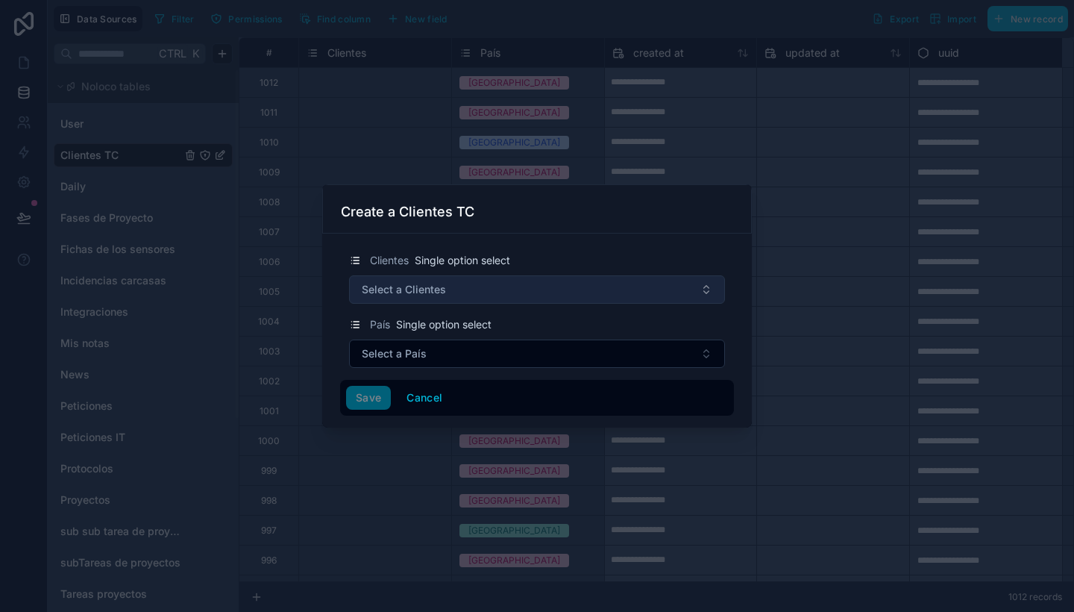
click at [503, 278] on button "Select a Clientes" at bounding box center [537, 289] width 376 height 28
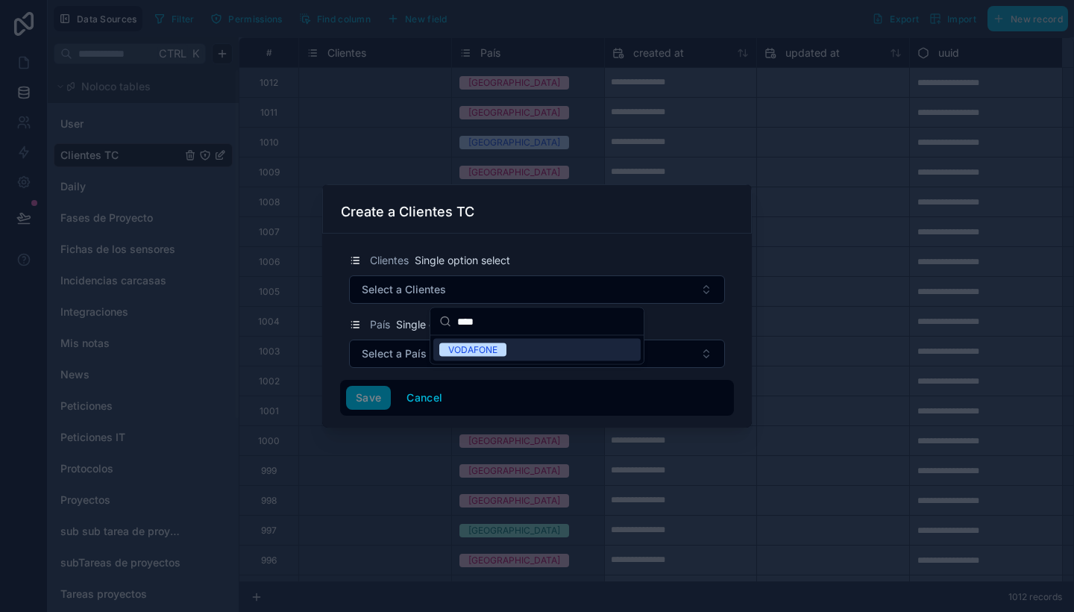
type input "****"
click at [471, 349] on div "VODAFONE" at bounding box center [472, 349] width 49 height 13
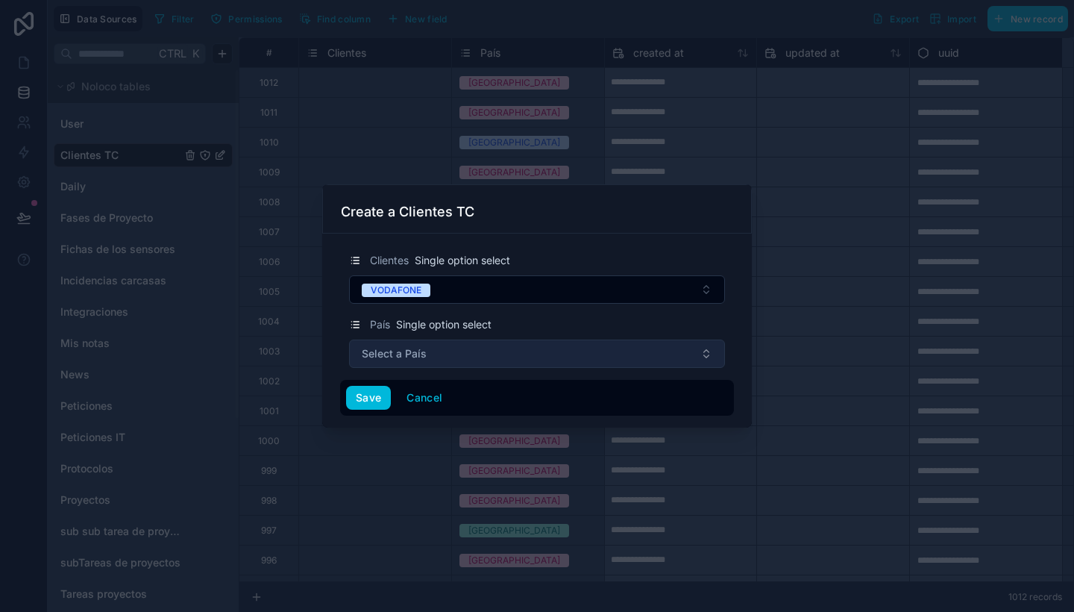
click at [513, 354] on button "Select a País" at bounding box center [537, 353] width 376 height 28
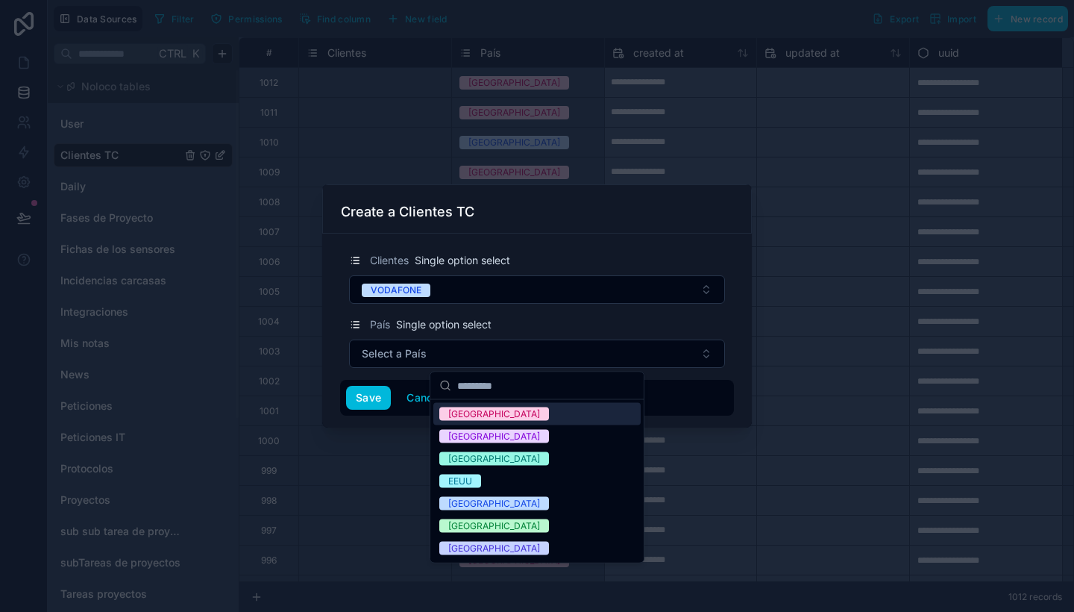
click at [532, 415] on div "España" at bounding box center [536, 414] width 207 height 22
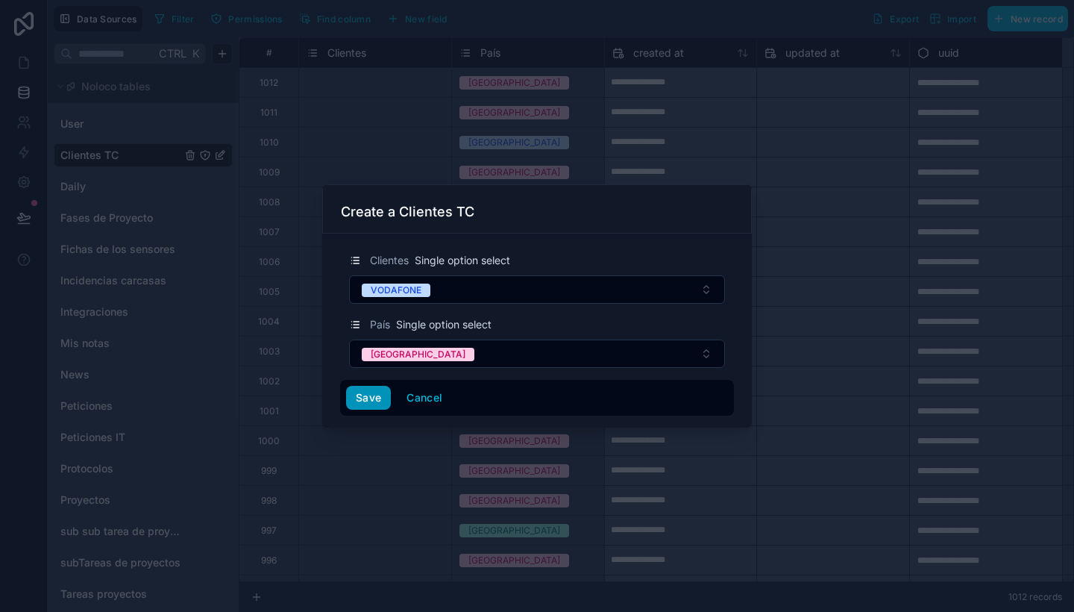
click at [365, 398] on button "Save" at bounding box center [368, 398] width 45 height 24
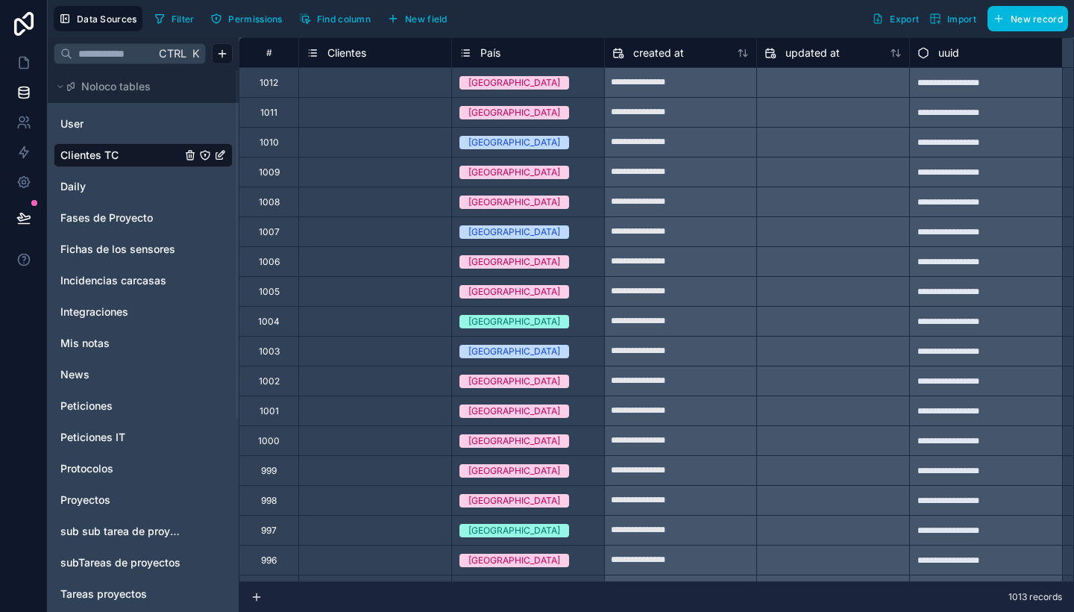
click at [335, 16] on span "Find column" at bounding box center [344, 18] width 54 height 11
click at [180, 15] on span "Filter" at bounding box center [183, 18] width 23 height 11
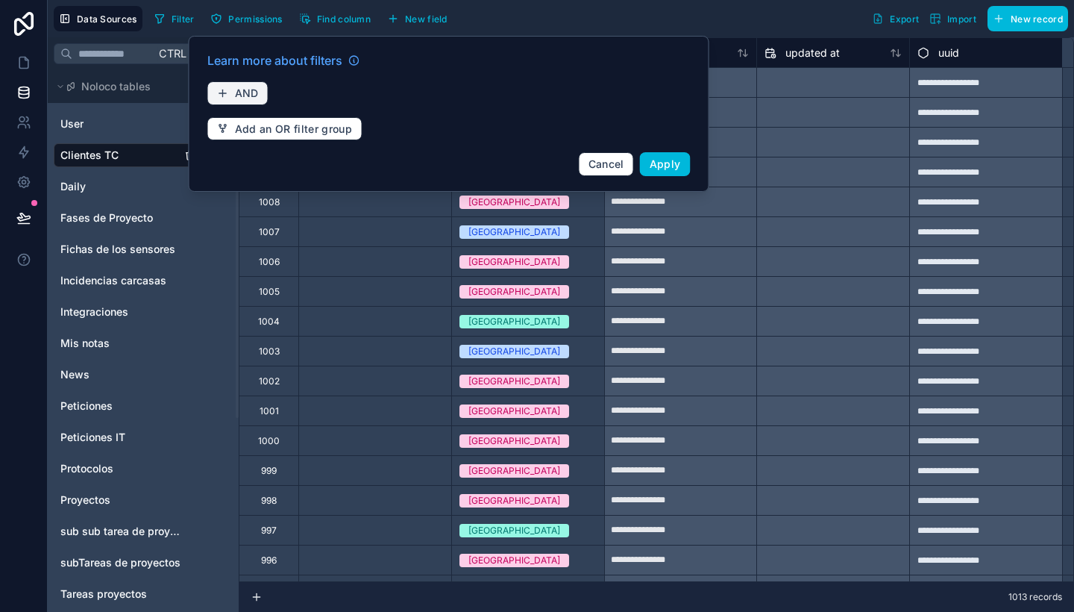
click at [251, 95] on span "AND" at bounding box center [247, 93] width 24 height 13
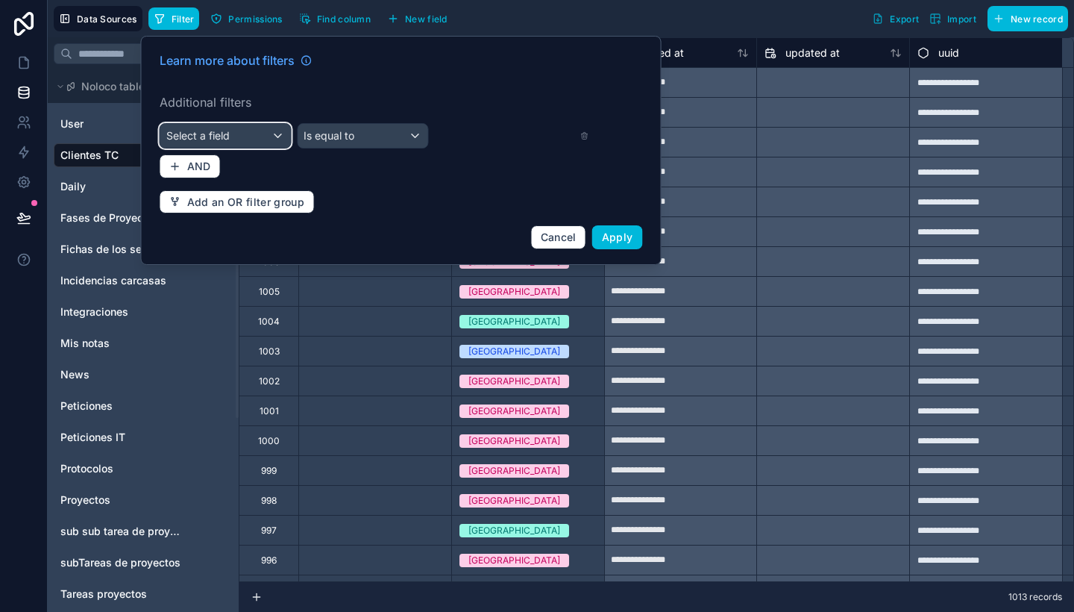
click at [279, 141] on div "Select a field" at bounding box center [225, 136] width 131 height 24
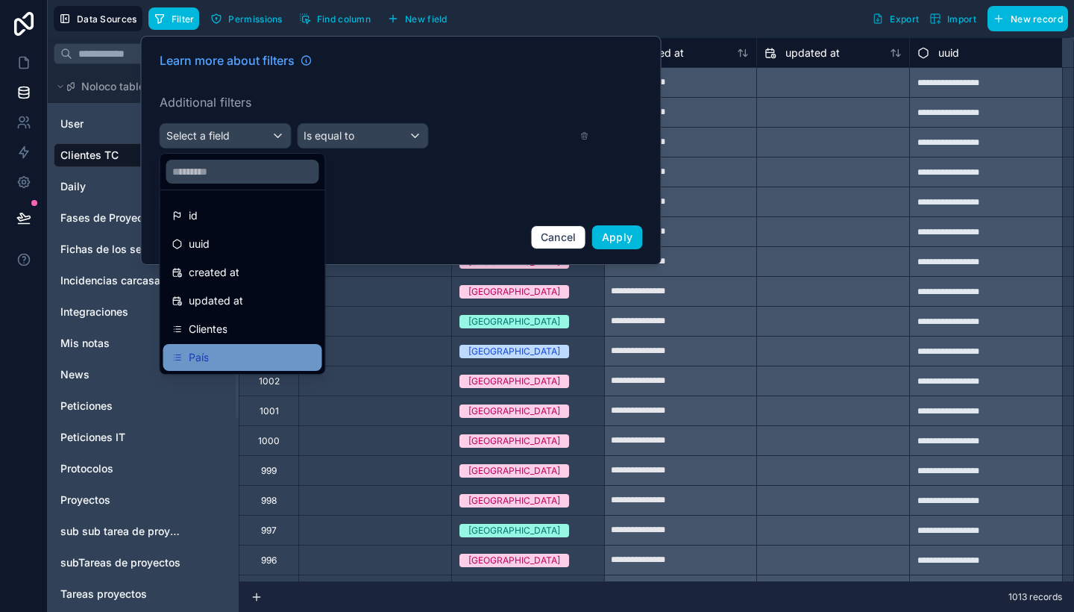
click at [285, 350] on div "País" at bounding box center [242, 357] width 141 height 18
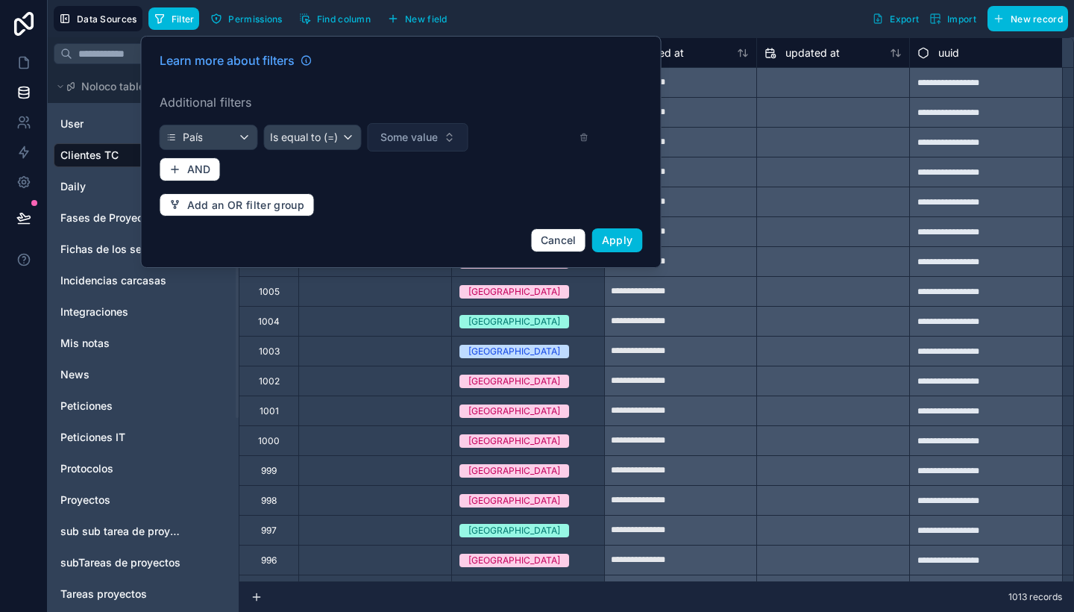
click at [401, 139] on span "Some value" at bounding box center [408, 137] width 57 height 15
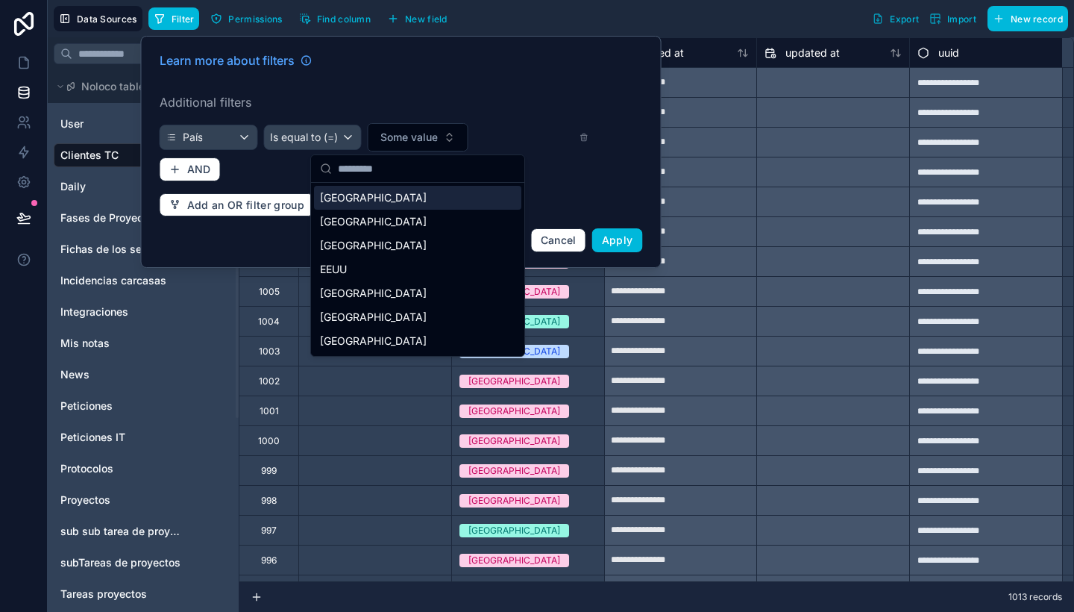
click at [392, 206] on div "España" at bounding box center [417, 198] width 207 height 24
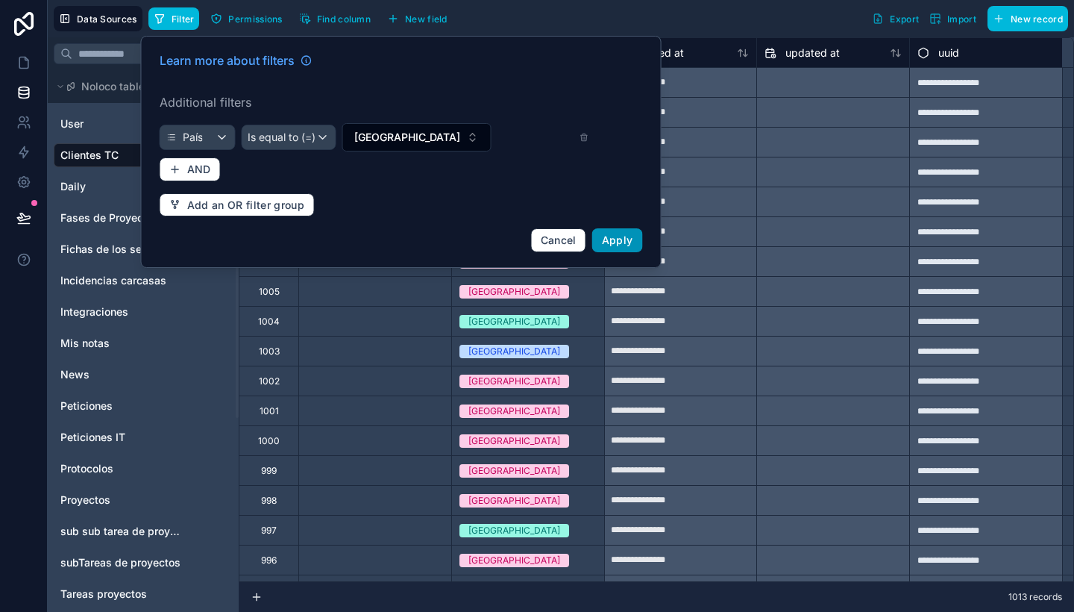
click at [621, 237] on span "Apply" at bounding box center [617, 239] width 31 height 13
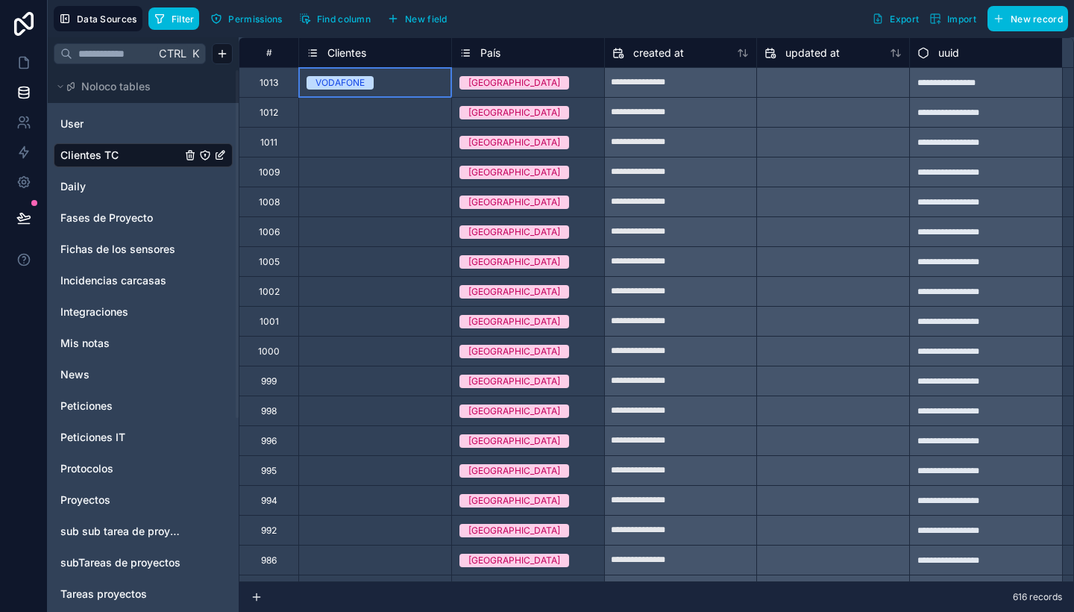
click at [392, 87] on div "VODAFONE" at bounding box center [375, 83] width 152 height 16
click at [189, 151] on icon "Clientes TC" at bounding box center [190, 152] width 3 height 2
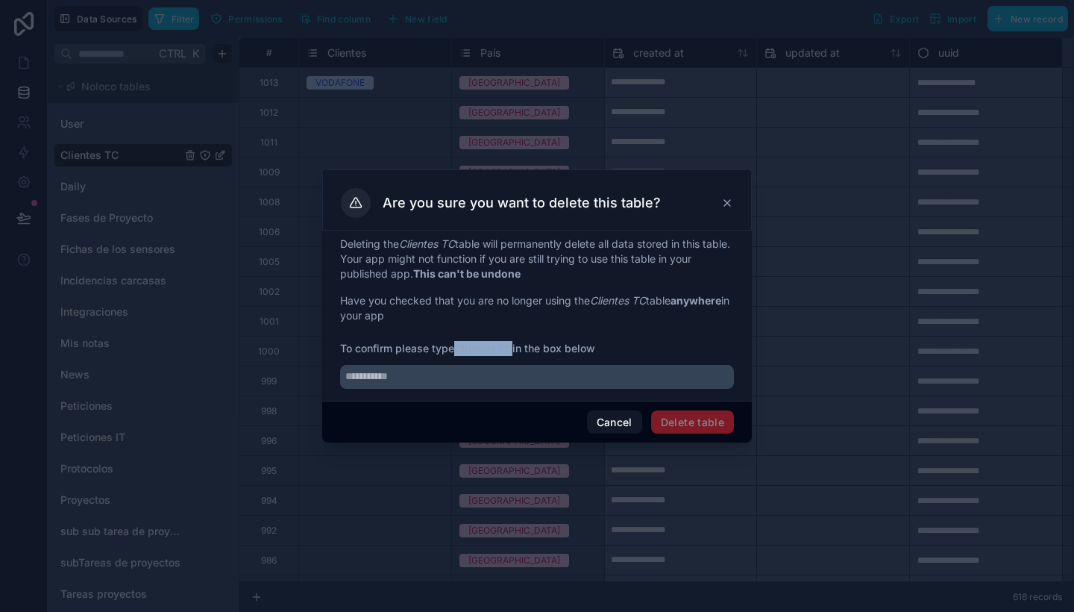
drag, startPoint x: 456, startPoint y: 345, endPoint x: 514, endPoint y: 354, distance: 58.9
click at [514, 354] on span "To confirm please type Clientes TC in the box below" at bounding box center [537, 348] width 394 height 15
copy span "Clientes TC"
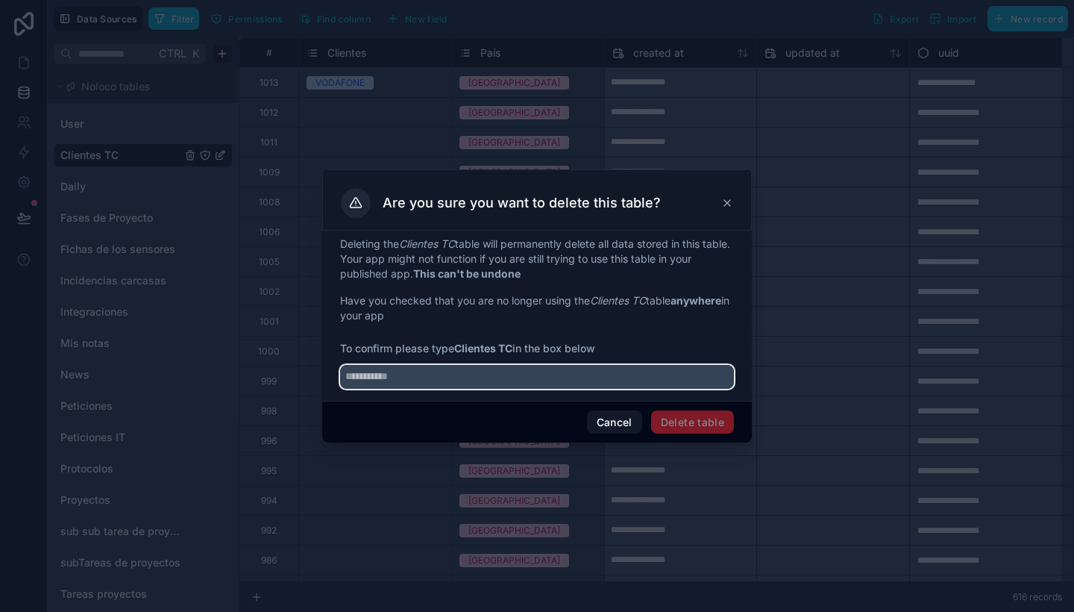
click at [513, 374] on input "text" at bounding box center [537, 377] width 394 height 24
paste input "**********"
click at [348, 374] on input "**********" at bounding box center [537, 377] width 394 height 24
type input "**********"
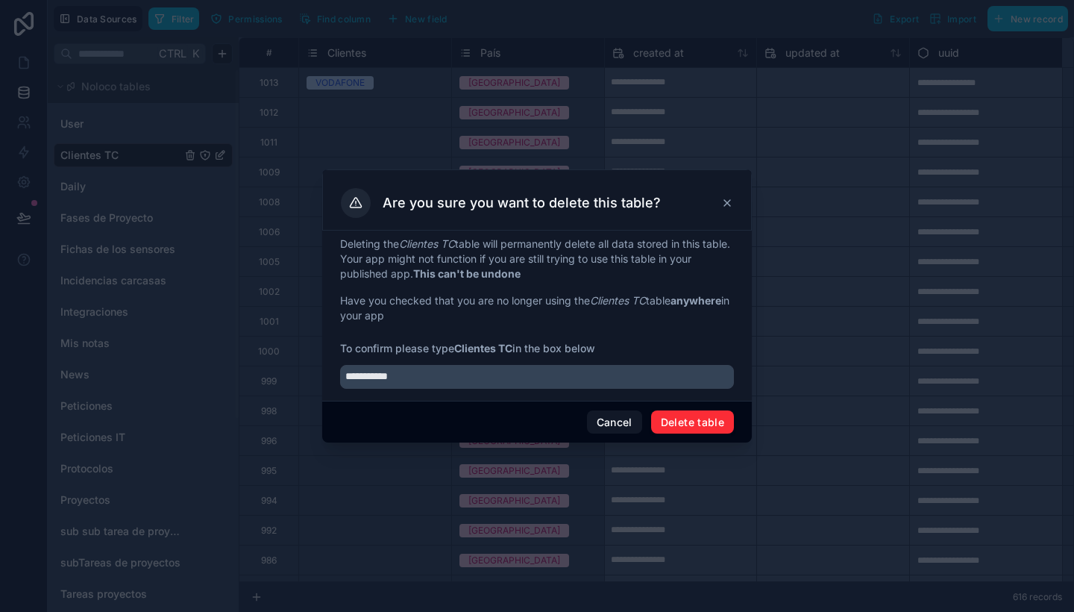
click at [702, 423] on button "Delete table" at bounding box center [692, 422] width 83 height 24
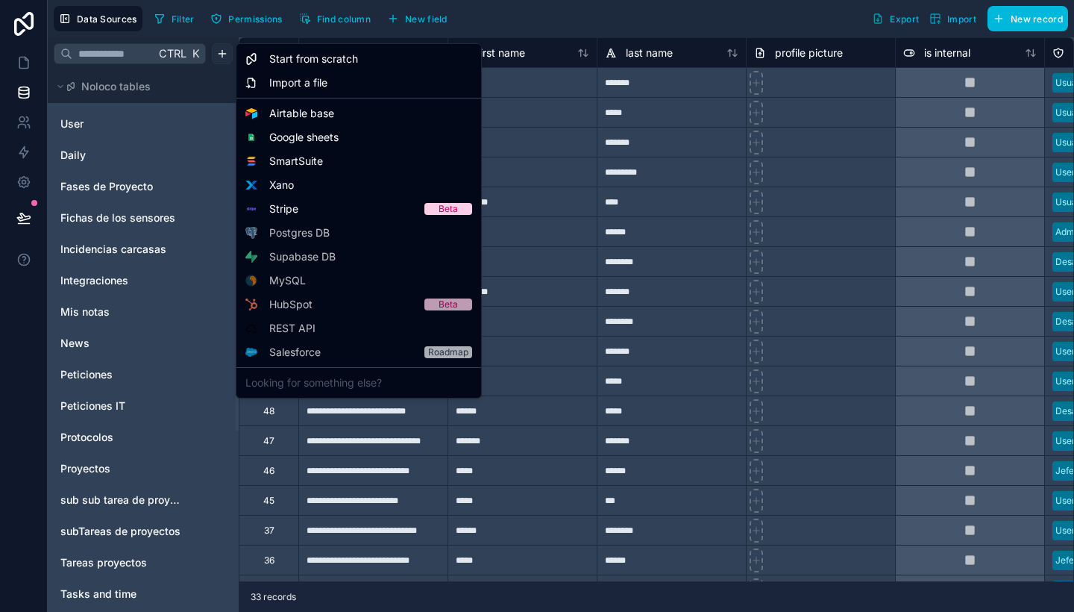
click at [229, 60] on html "**********" at bounding box center [537, 306] width 1074 height 612
click at [318, 80] on span "Import a file" at bounding box center [298, 82] width 58 height 15
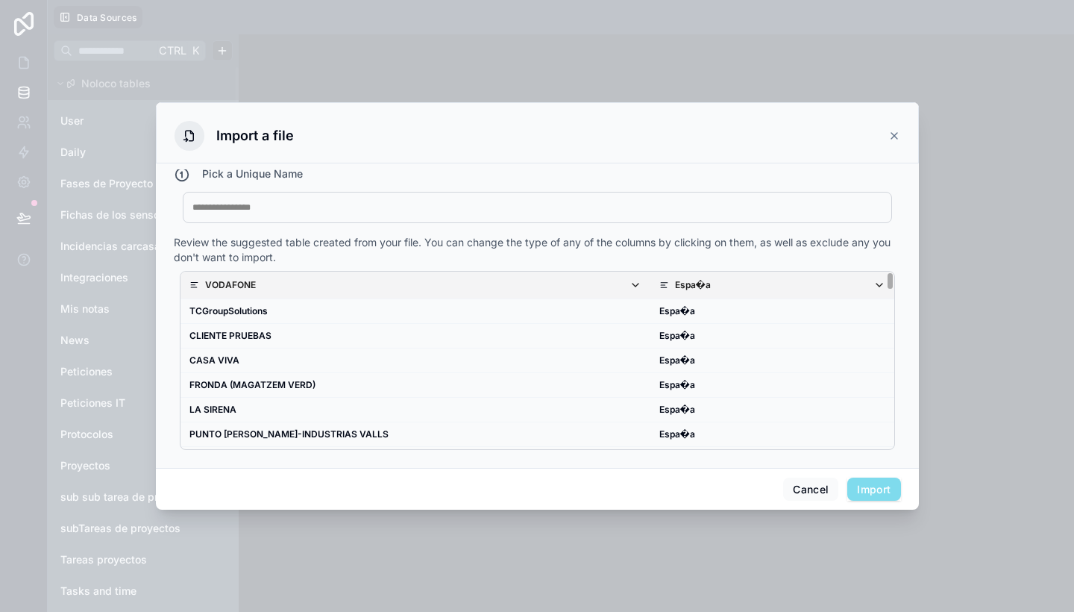
click at [861, 488] on span "Import" at bounding box center [873, 489] width 53 height 24
click at [647, 210] on div at bounding box center [537, 207] width 690 height 12
click at [879, 479] on button "Import" at bounding box center [873, 489] width 53 height 24
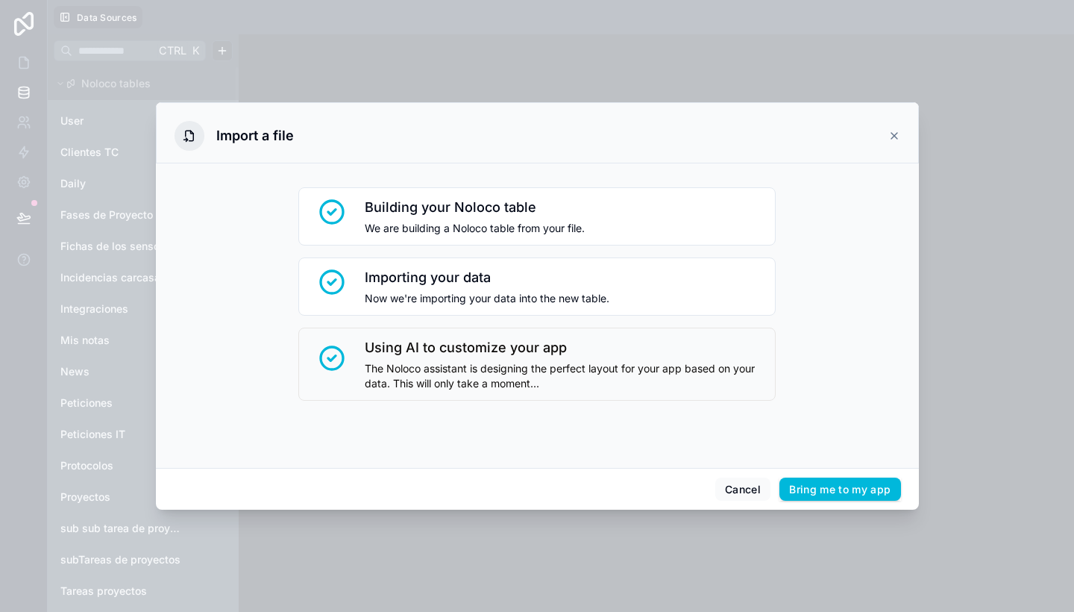
click at [891, 137] on icon at bounding box center [894, 136] width 12 height 12
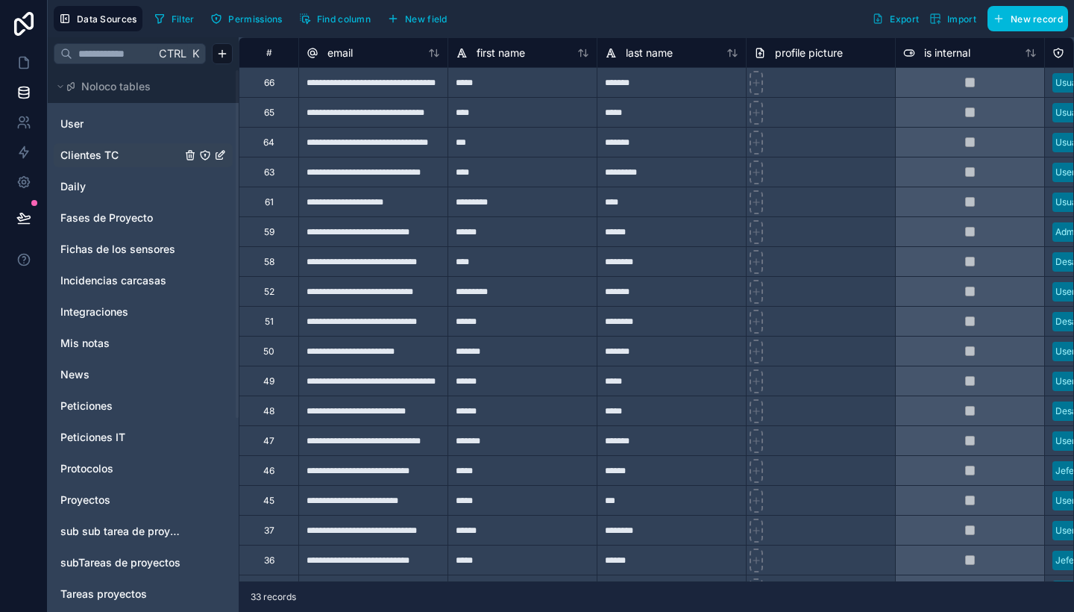
click at [112, 151] on span "Clientes TC" at bounding box center [89, 155] width 58 height 15
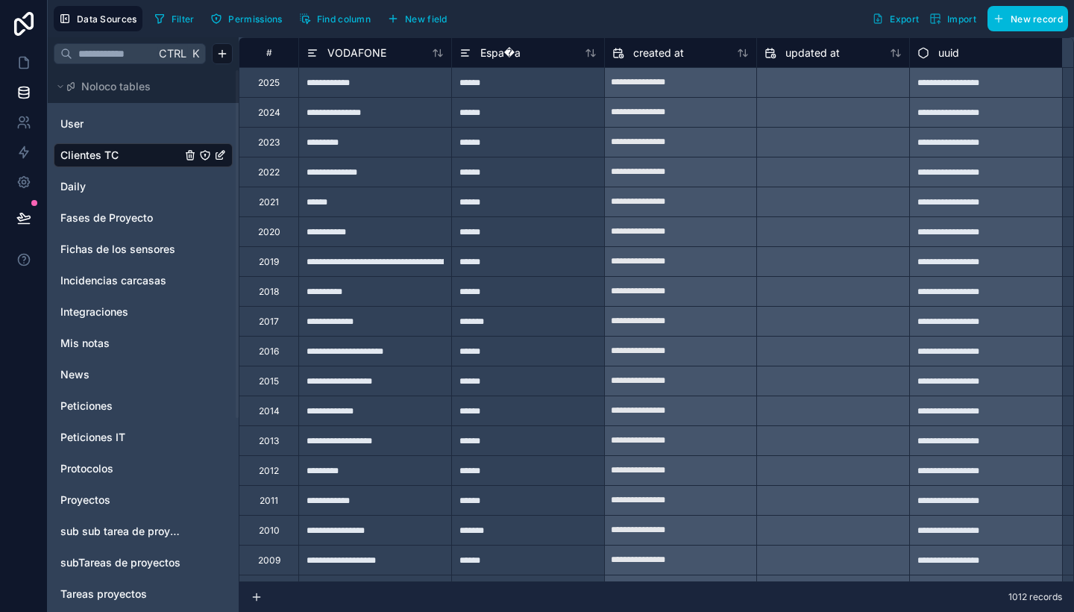
click at [429, 12] on button "New field" at bounding box center [417, 18] width 71 height 22
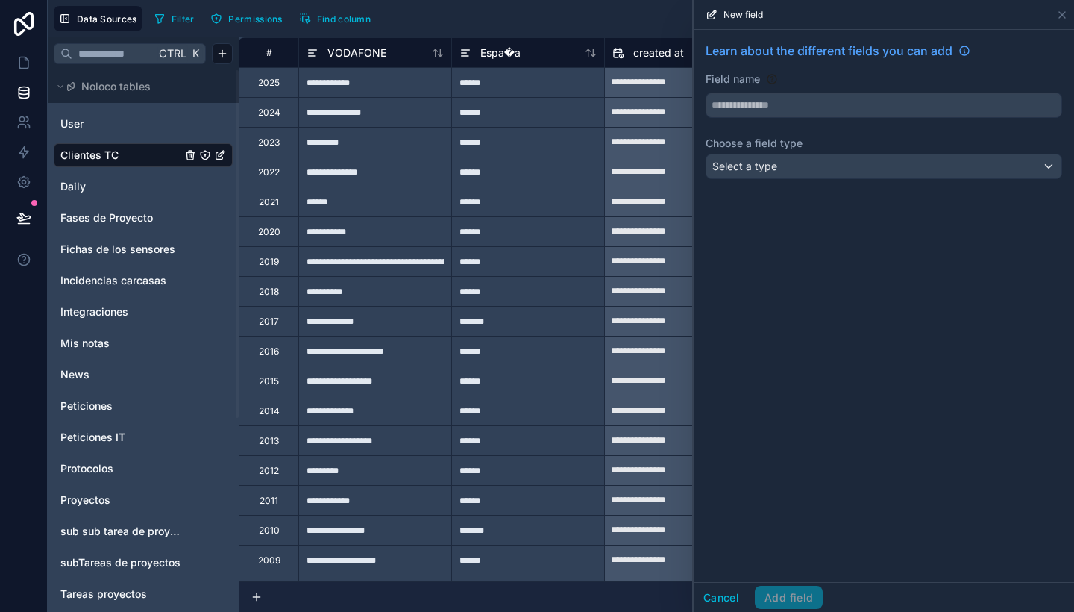
click at [482, 7] on div "Filter Permissions Find column Export Import New record" at bounding box center [608, 18] width 920 height 25
click at [1061, 12] on icon at bounding box center [1062, 15] width 12 height 12
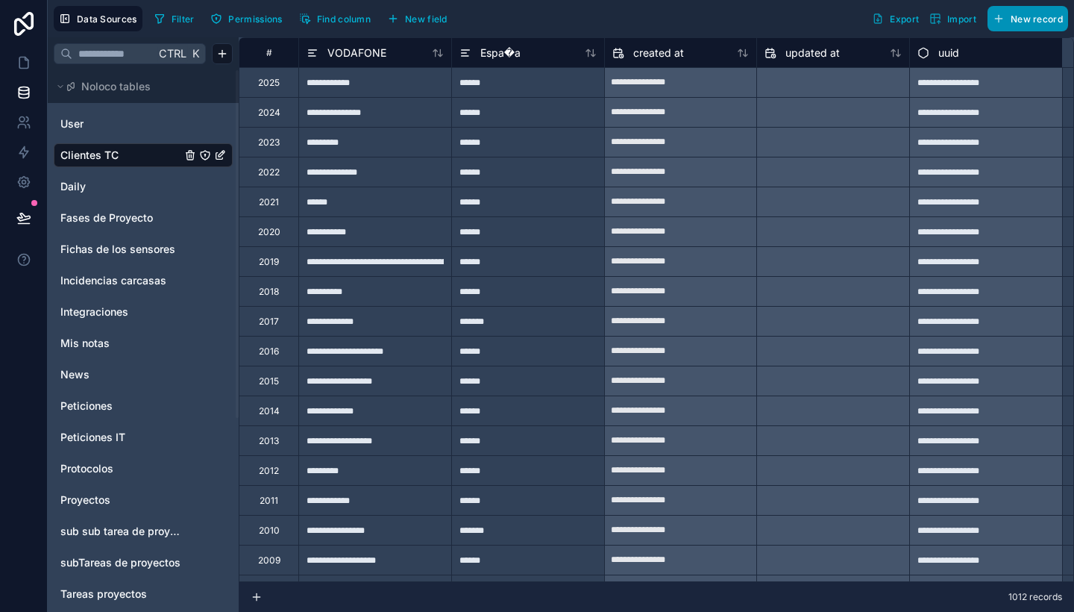
click at [1017, 23] on span "New record" at bounding box center [1037, 18] width 52 height 11
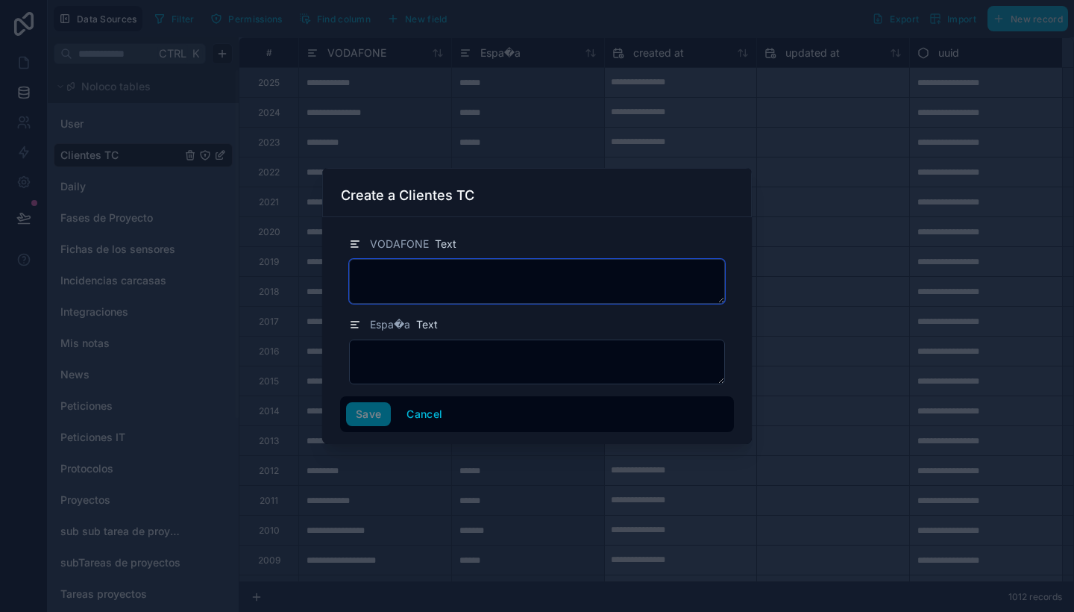
click at [406, 265] on textarea at bounding box center [537, 281] width 376 height 45
type textarea "********"
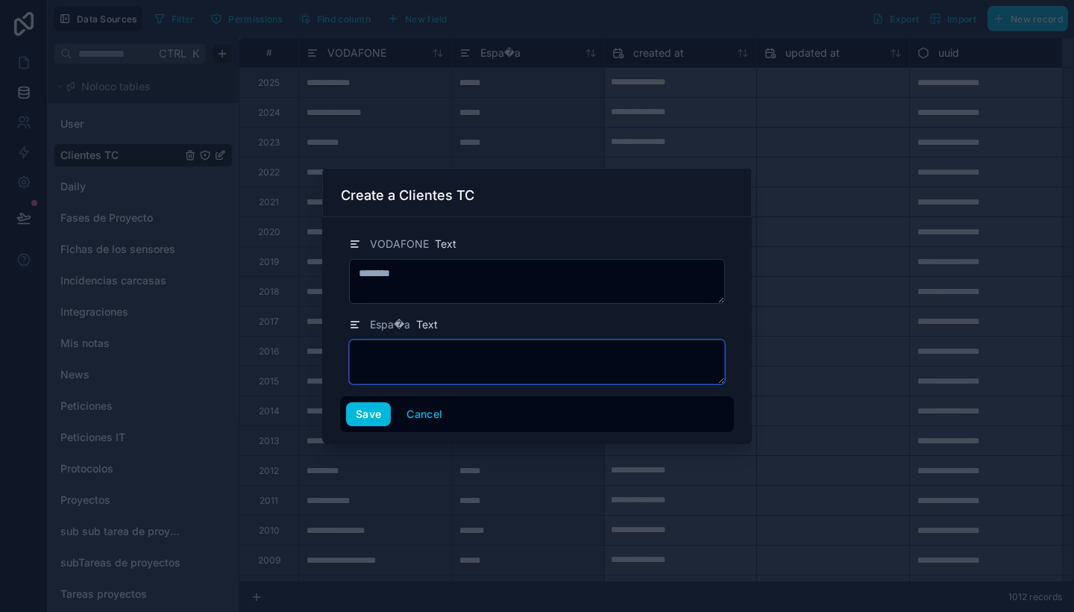
click at [424, 371] on textarea at bounding box center [537, 361] width 376 height 45
type textarea "******"
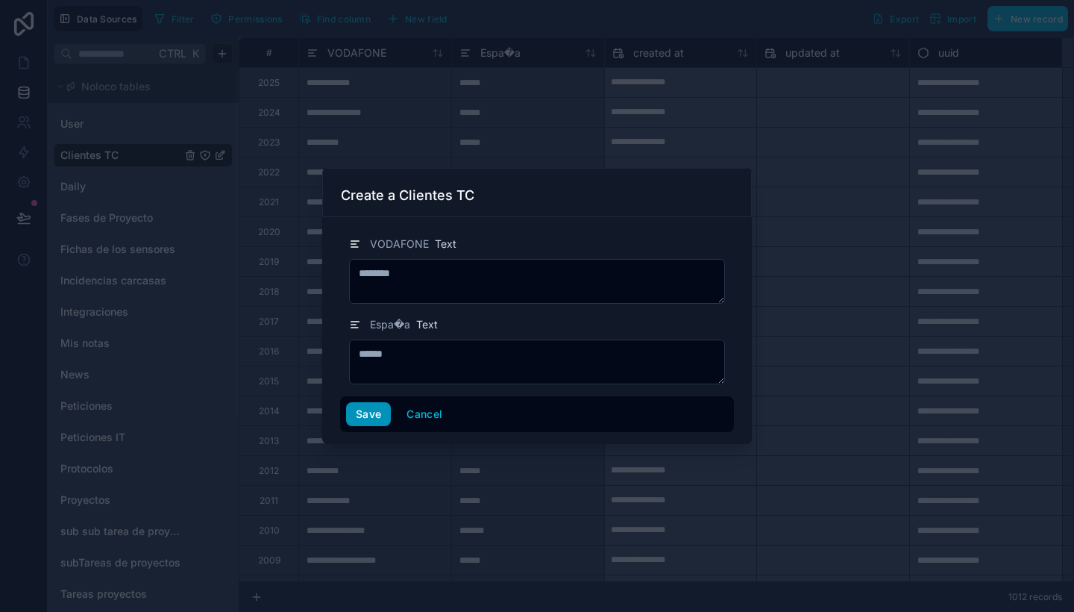
click at [372, 408] on button "Save" at bounding box center [368, 414] width 45 height 24
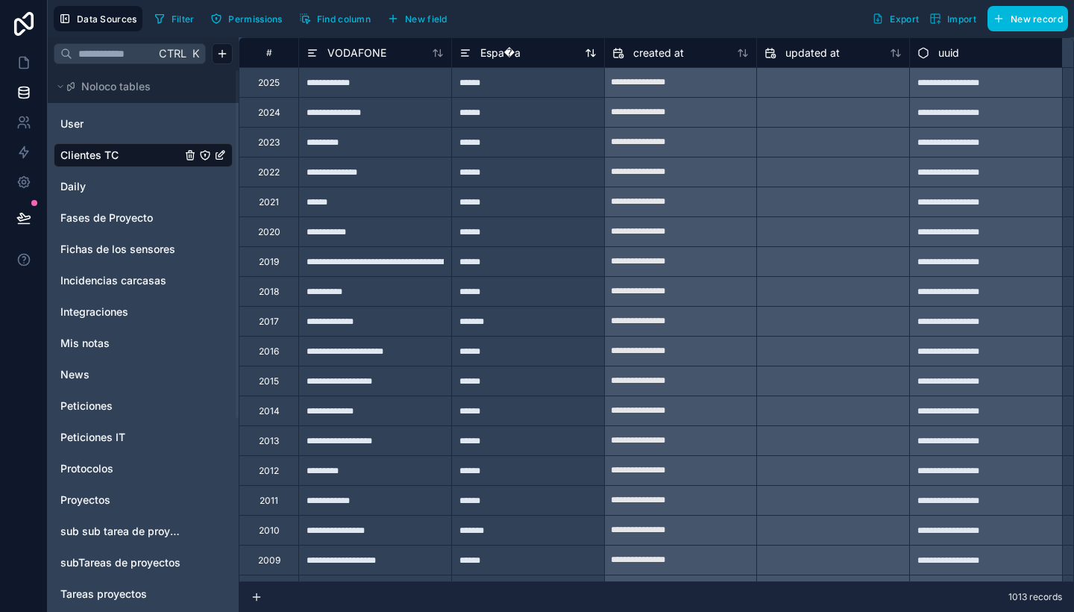
click at [497, 51] on span "Espa�a" at bounding box center [500, 52] width 40 height 15
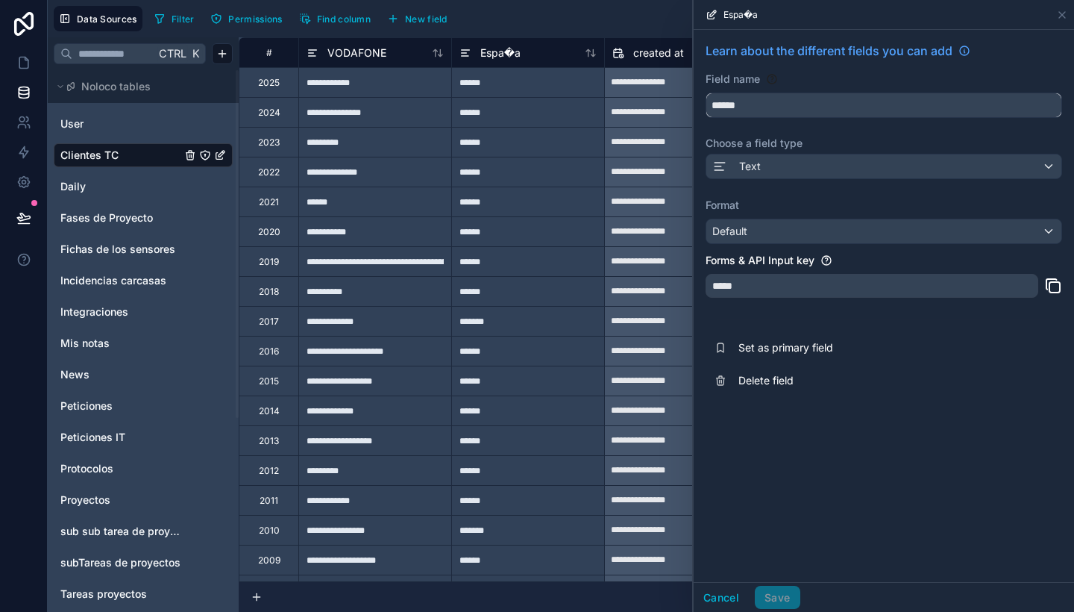
drag, startPoint x: 803, startPoint y: 104, endPoint x: 697, endPoint y: 93, distance: 107.2
click at [697, 93] on div "Learn about the different fields you can add Field name ****** Choose a field t…" at bounding box center [884, 219] width 380 height 379
type input "****"
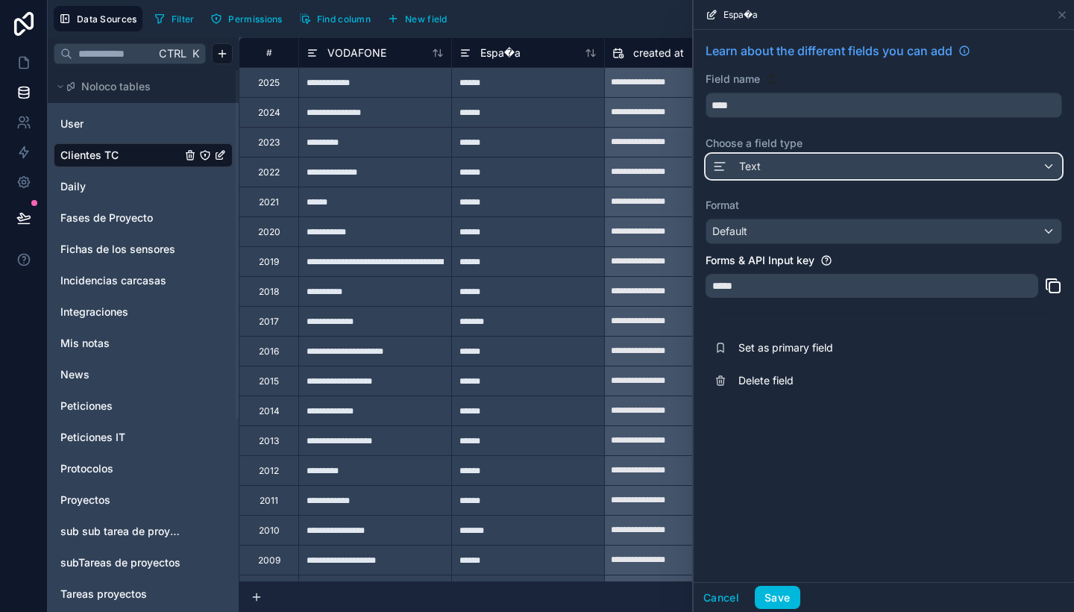
click at [807, 166] on div "Text" at bounding box center [883, 166] width 355 height 24
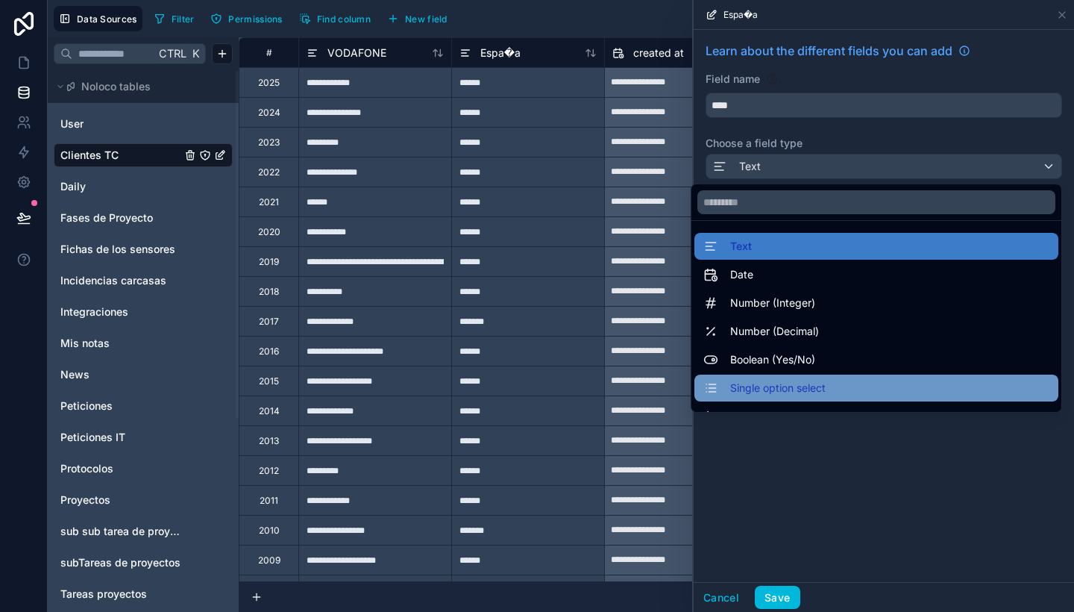
click at [851, 390] on div "Single option select" at bounding box center [876, 388] width 346 height 18
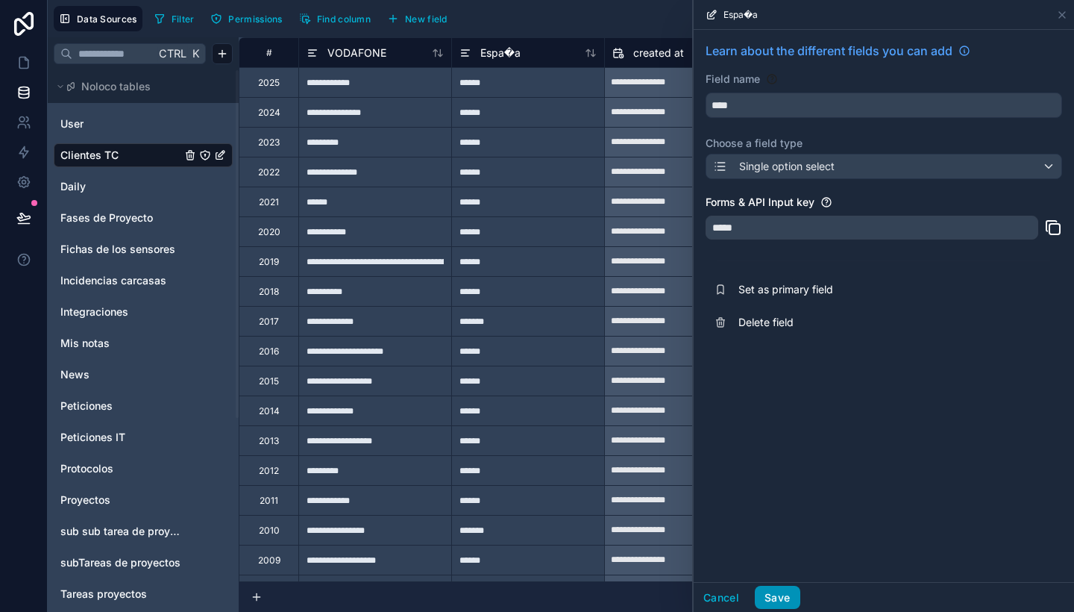
click at [782, 591] on button "Save" at bounding box center [777, 598] width 45 height 24
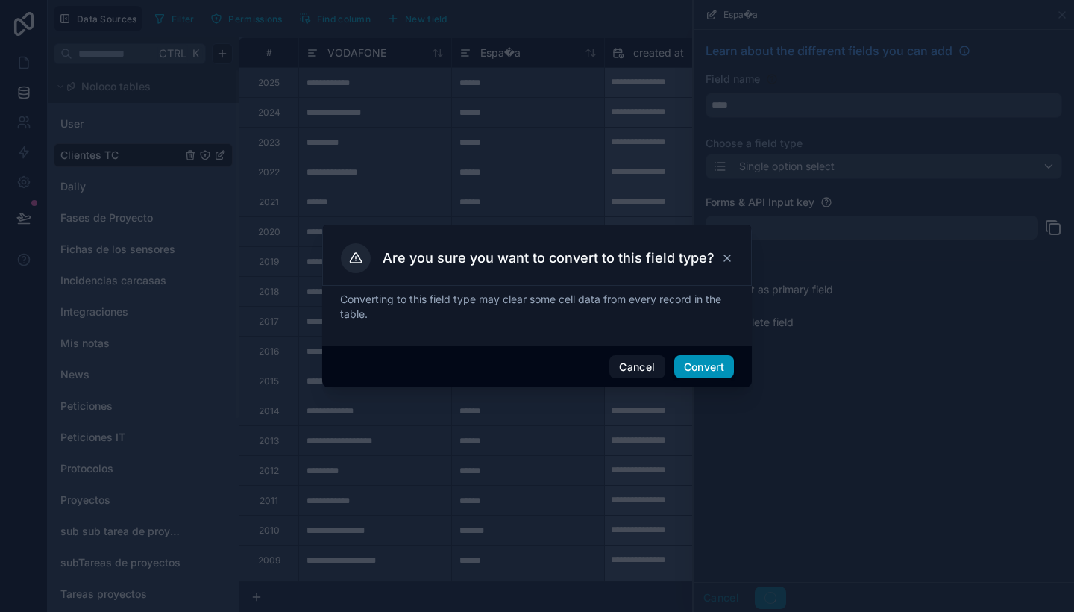
click at [700, 367] on button "Convert" at bounding box center [704, 367] width 60 height 24
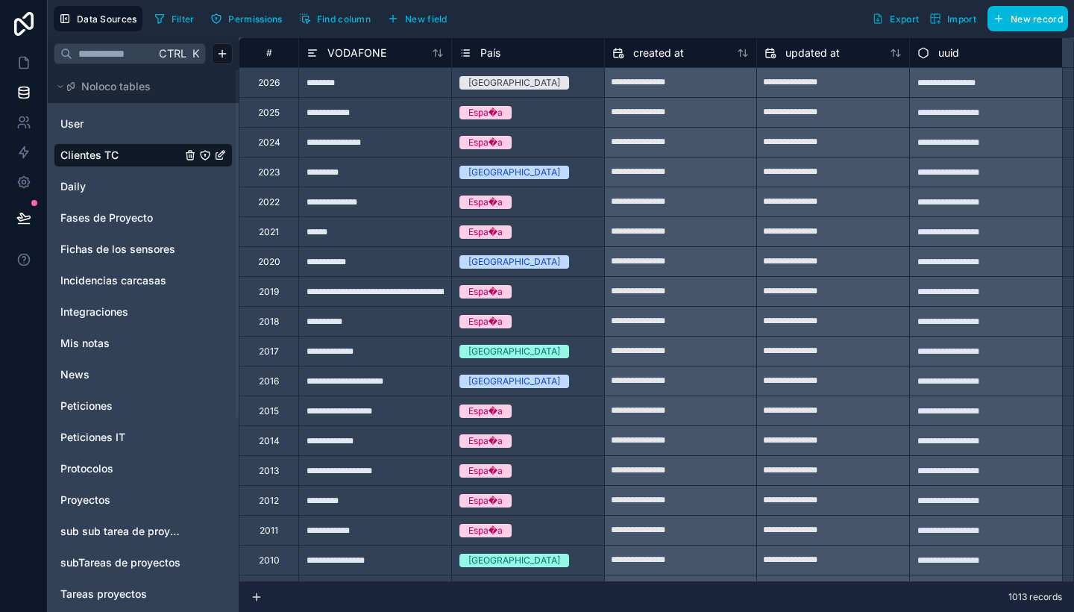
click at [499, 93] on div "ESPAÑA" at bounding box center [528, 82] width 152 height 29
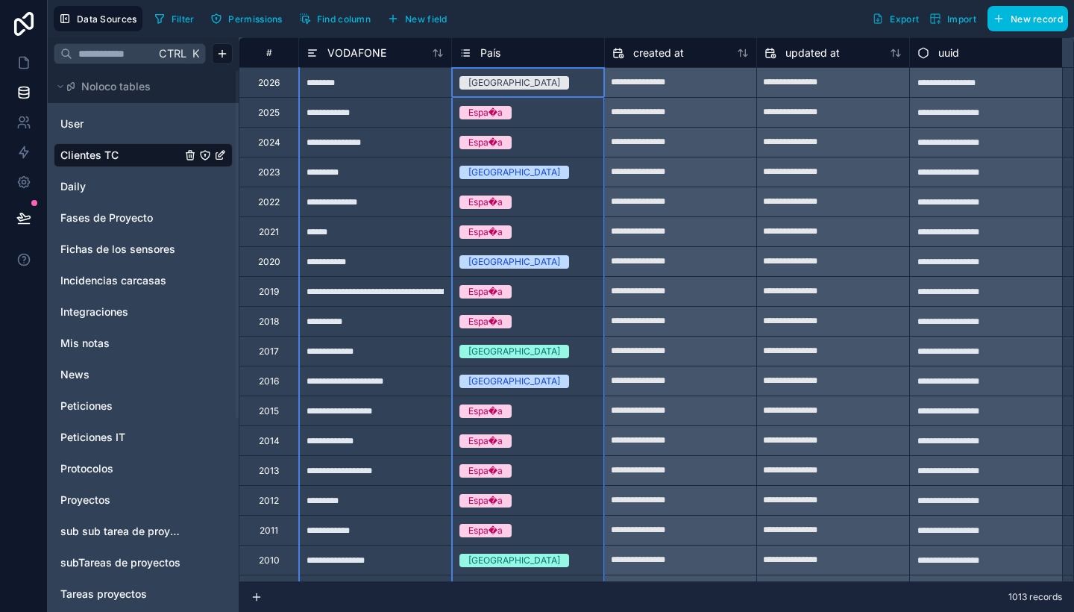
click at [486, 45] on span "País" at bounding box center [490, 52] width 20 height 15
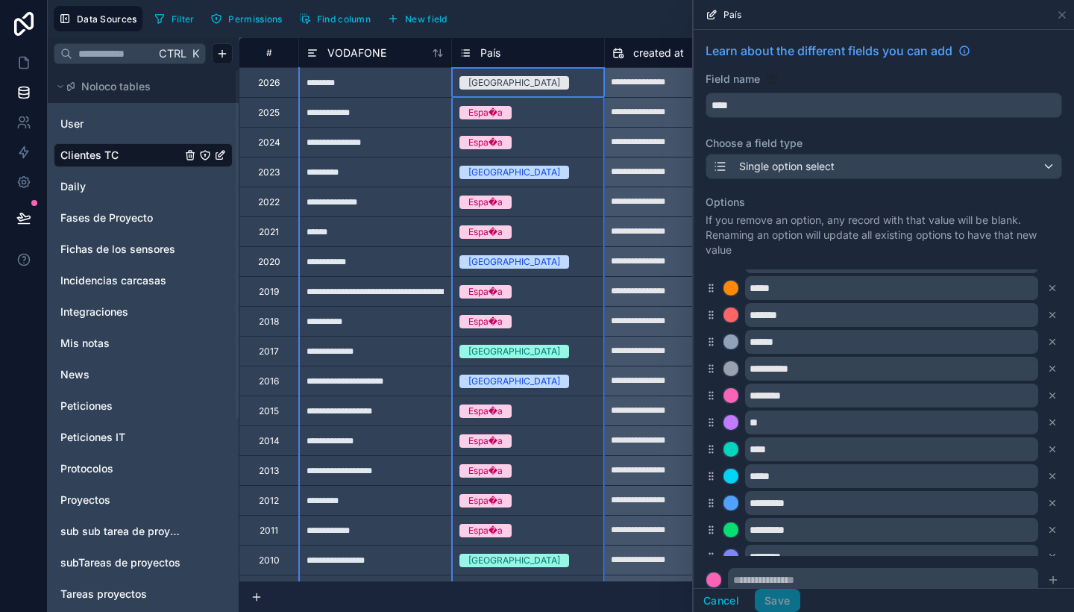
scroll to position [361, 0]
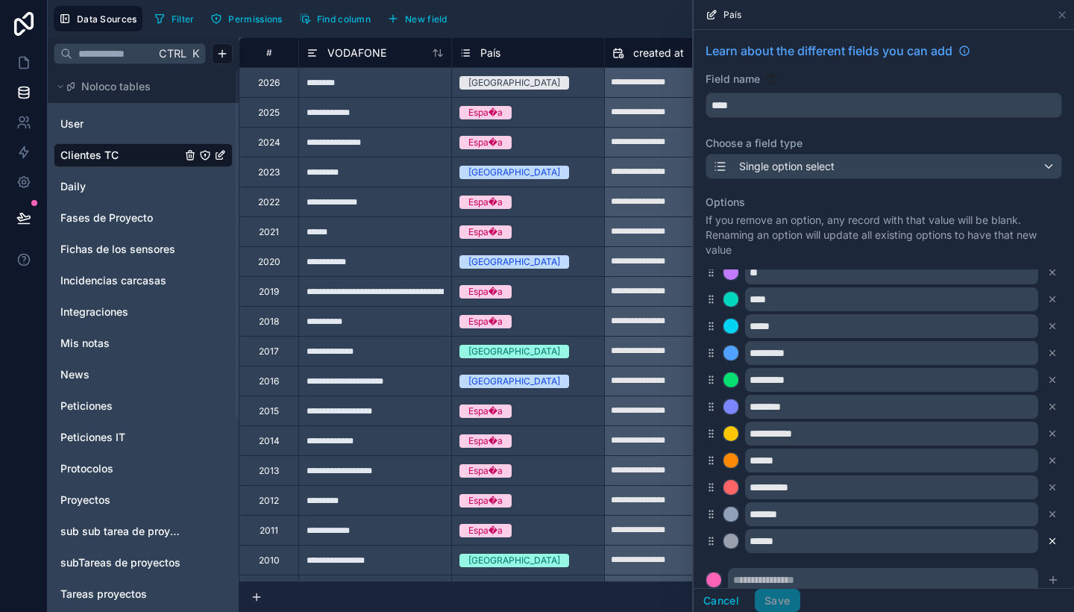
click at [1047, 536] on icon at bounding box center [1052, 541] width 10 height 10
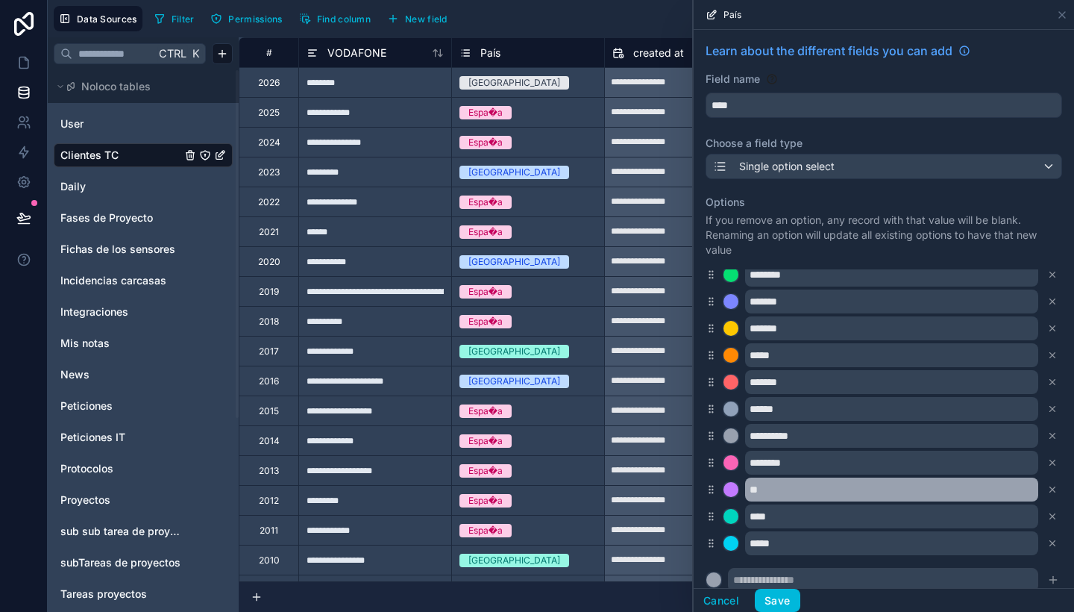
scroll to position [137, 0]
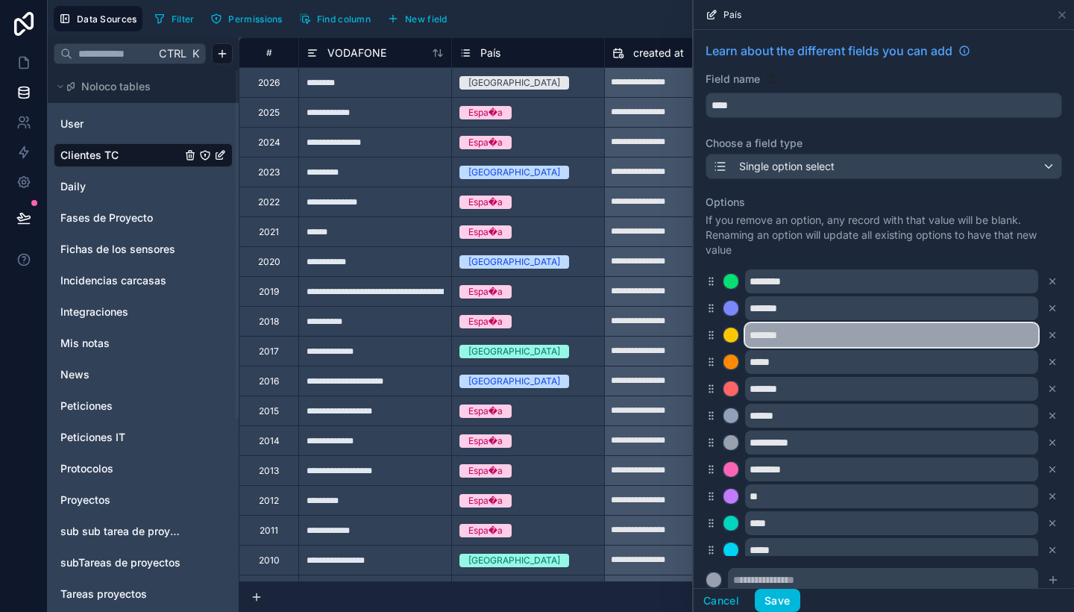
click at [762, 334] on input "*******" at bounding box center [891, 335] width 293 height 24
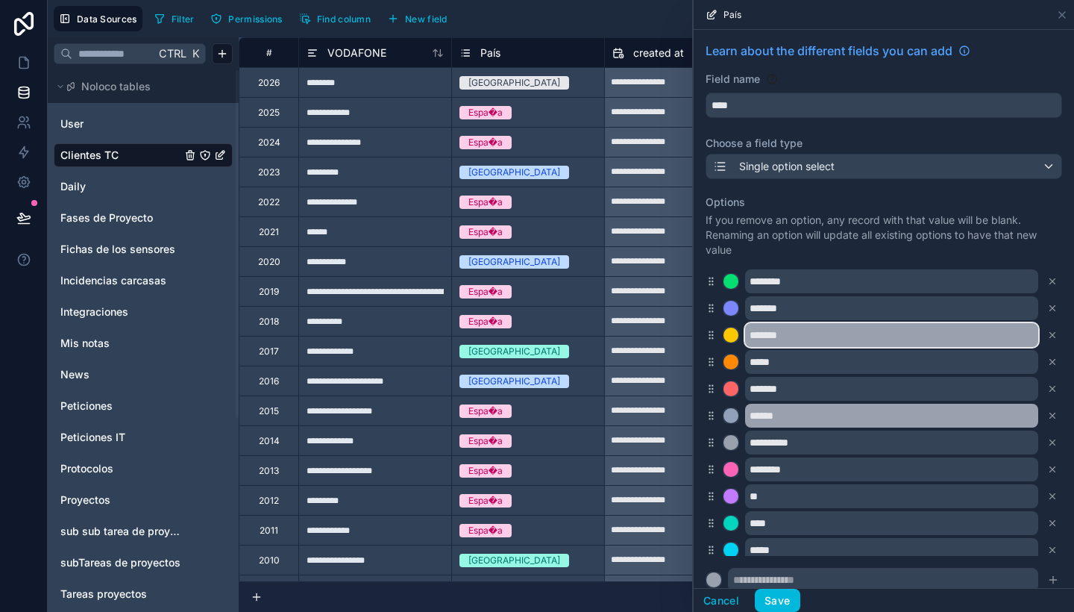
scroll to position [0, 0]
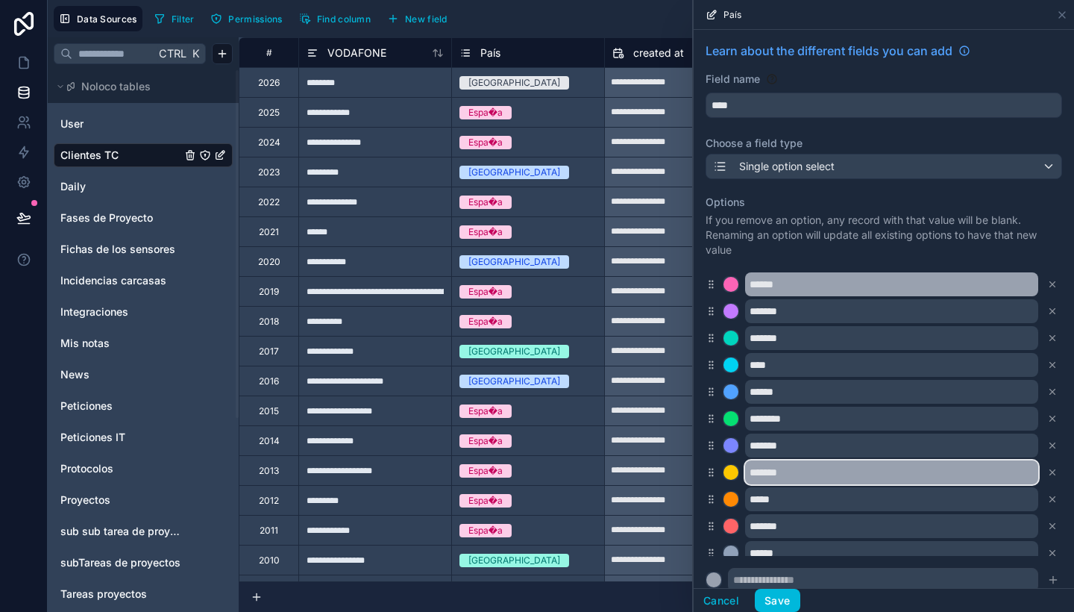
type input "*******"
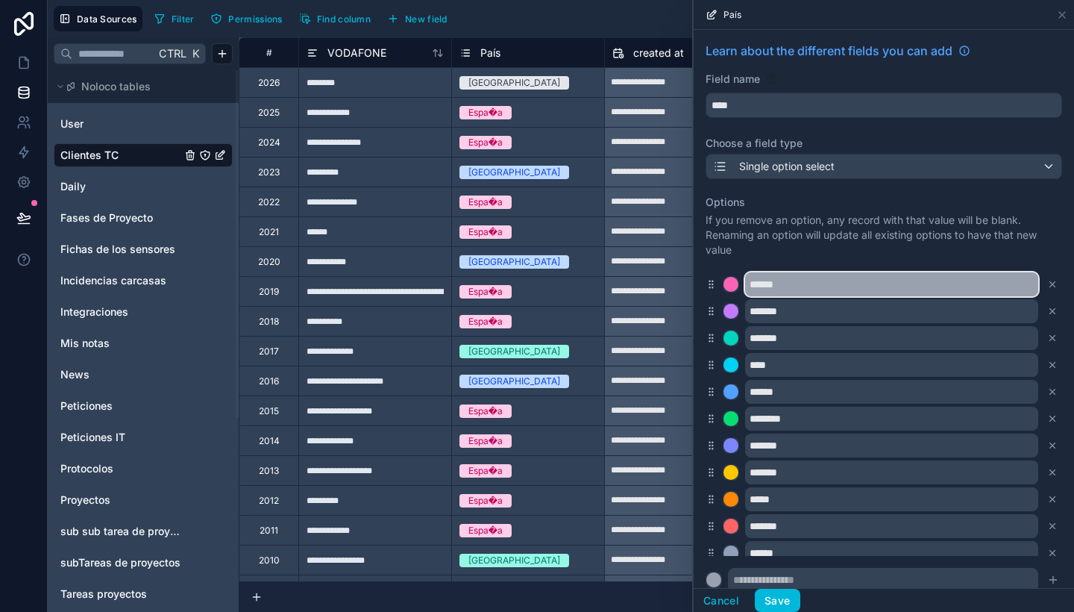
click at [782, 289] on input "******" at bounding box center [891, 284] width 293 height 24
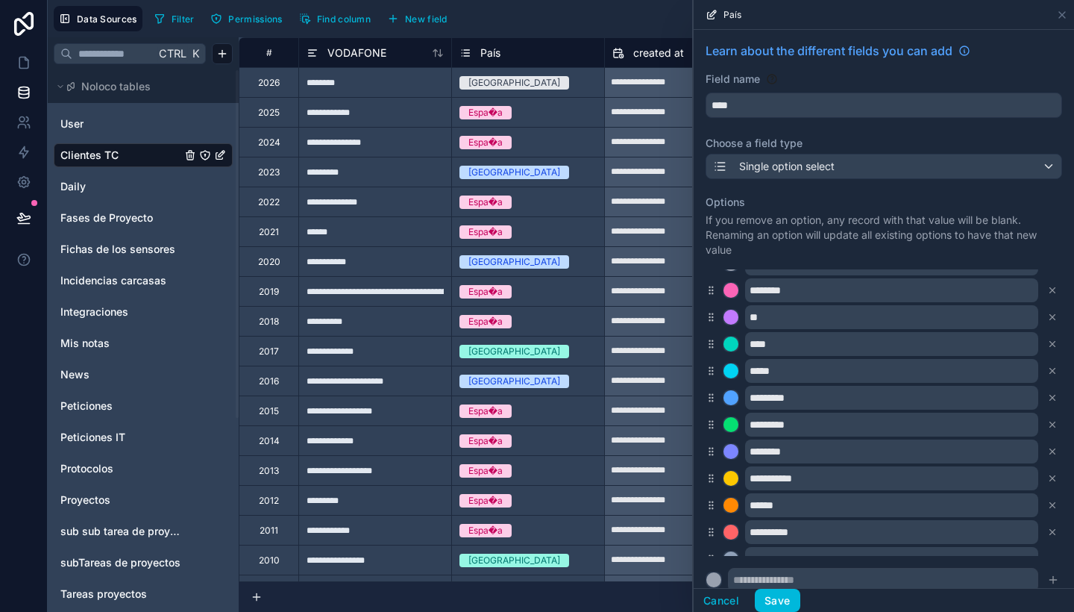
scroll to position [322, 0]
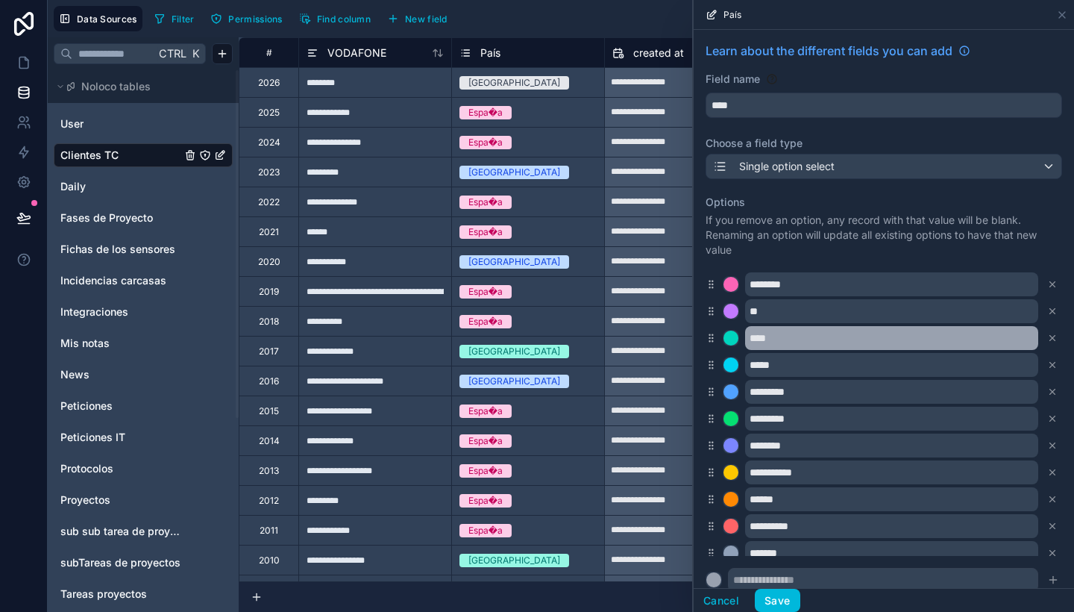
type input "******"
click at [797, 331] on input "****" at bounding box center [891, 338] width 293 height 24
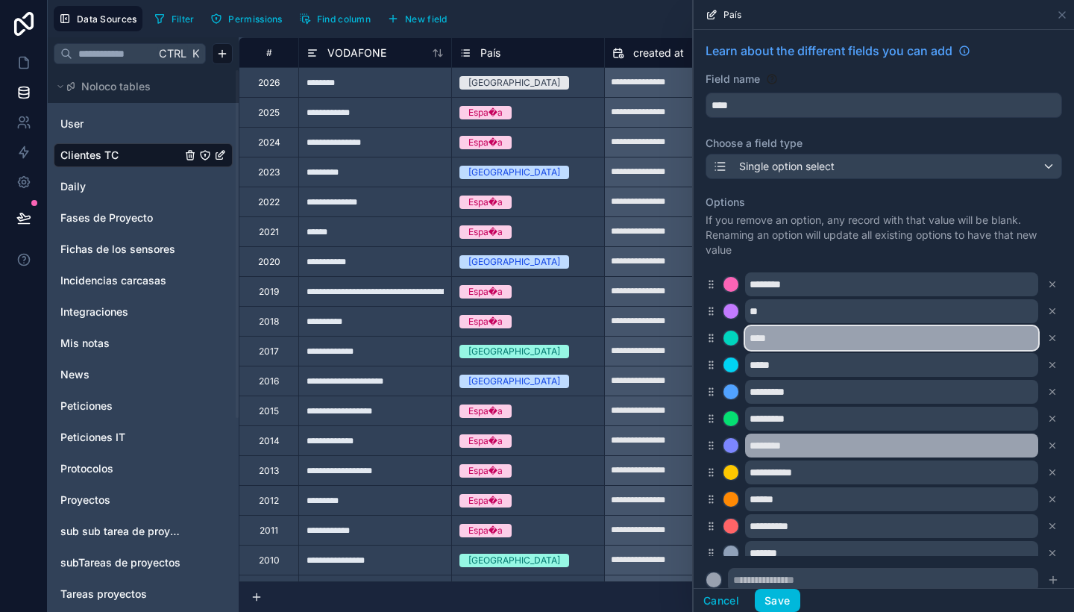
scroll to position [334, 0]
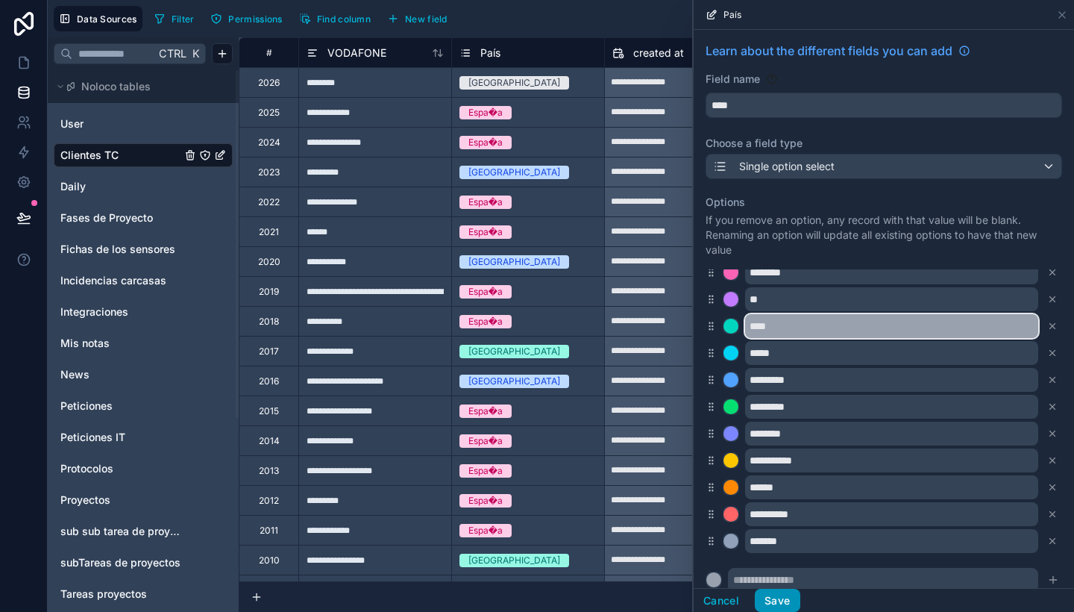
type input "****"
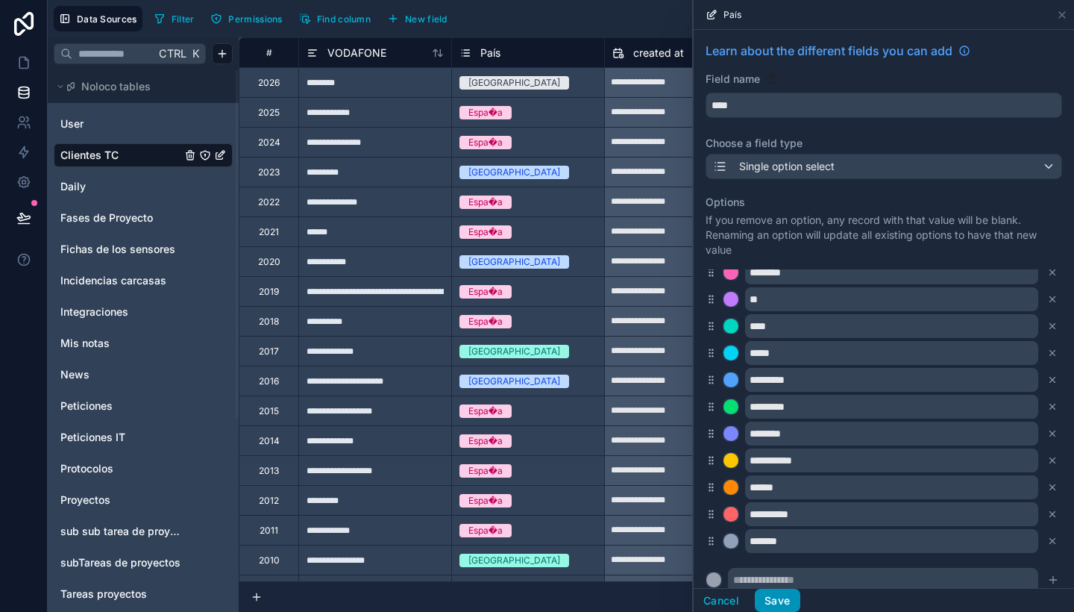
click at [785, 597] on button "Save" at bounding box center [777, 600] width 45 height 24
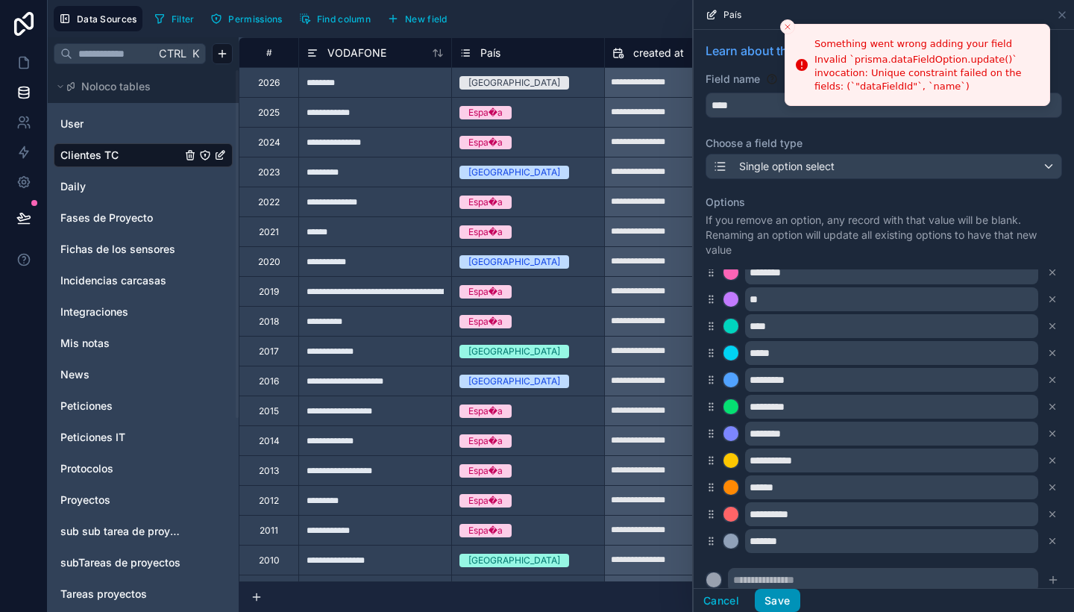
click at [779, 606] on button "Save" at bounding box center [777, 600] width 45 height 24
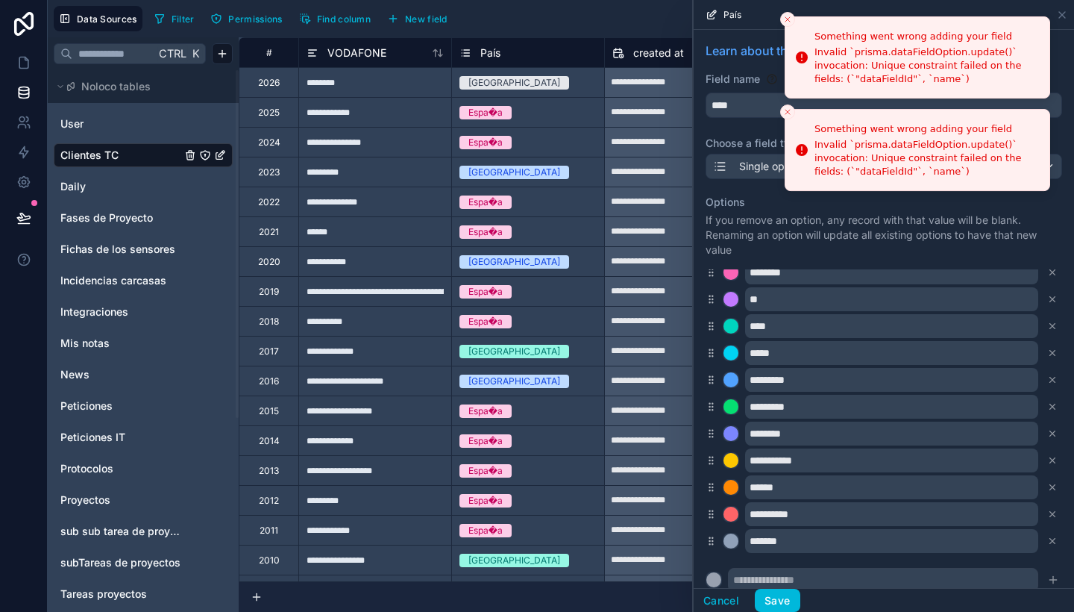
click at [785, 16] on li "Something went wrong adding your field Invalid `prisma.dataFieldOption.update()…" at bounding box center [918, 57] width 266 height 82
click at [791, 22] on icon "Close toast" at bounding box center [787, 19] width 9 height 9
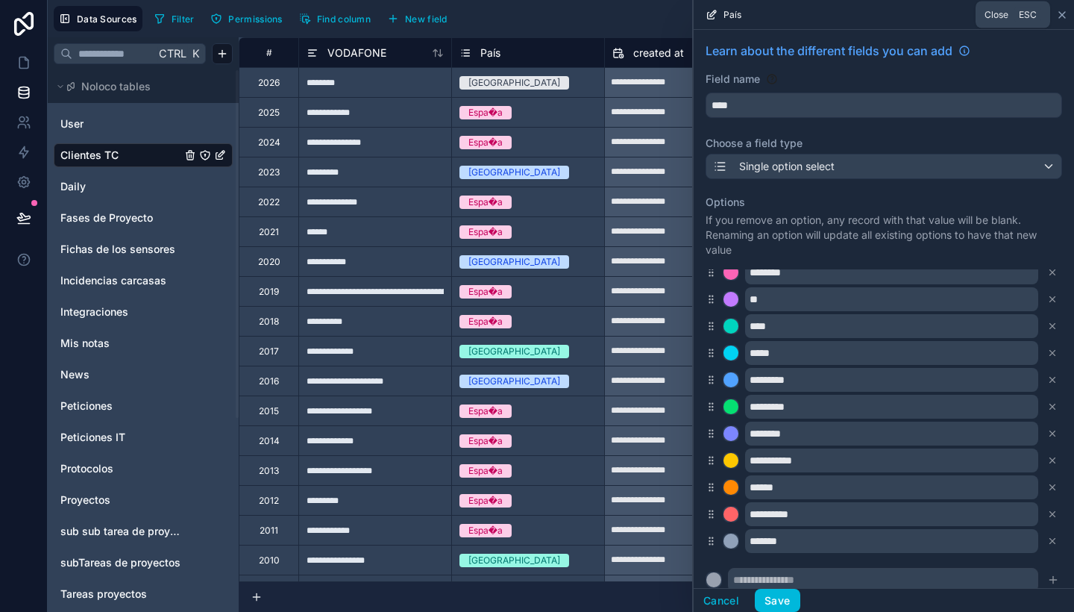
click at [1067, 12] on icon at bounding box center [1062, 15] width 12 height 12
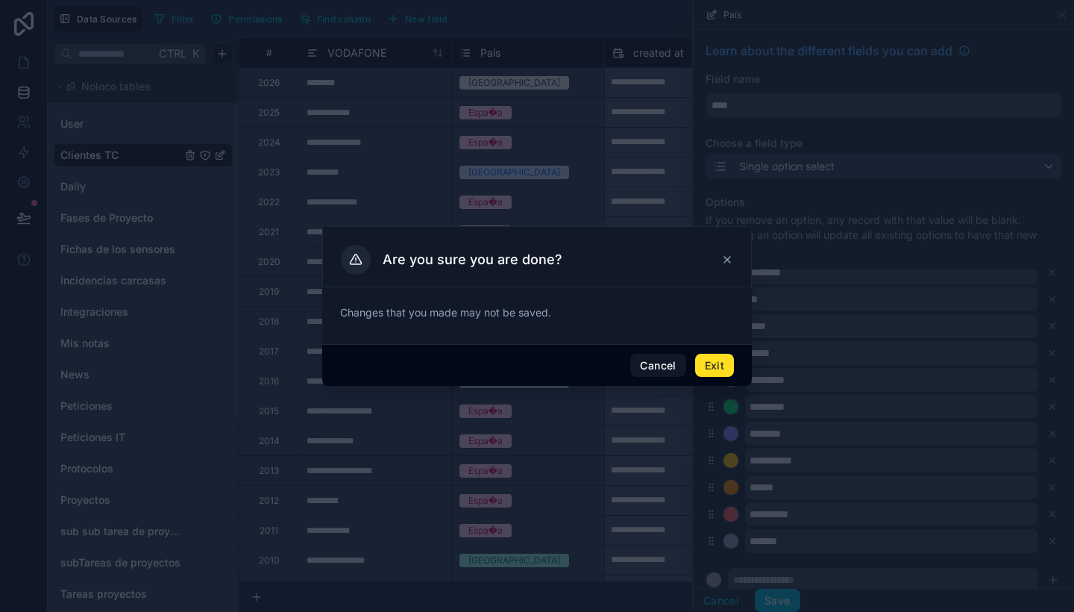
click at [715, 370] on button "Exit" at bounding box center [714, 366] width 39 height 24
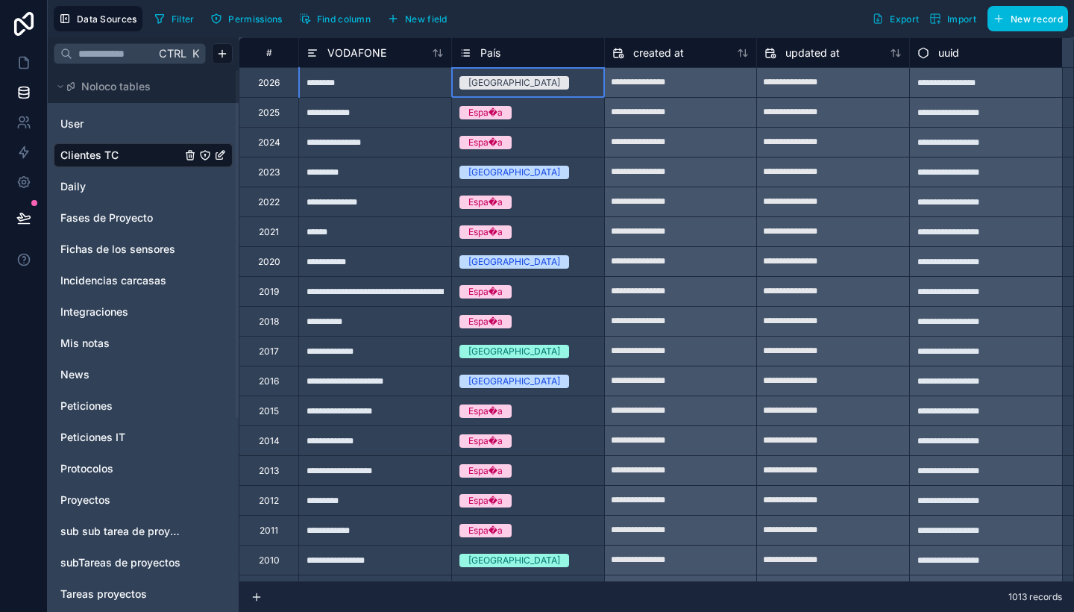
click at [554, 82] on div "ESPAÑA" at bounding box center [528, 83] width 152 height 16
click at [542, 115] on div "Espa�a" at bounding box center [528, 112] width 152 height 16
click at [517, 90] on div "Select a País" at bounding box center [528, 82] width 152 height 29
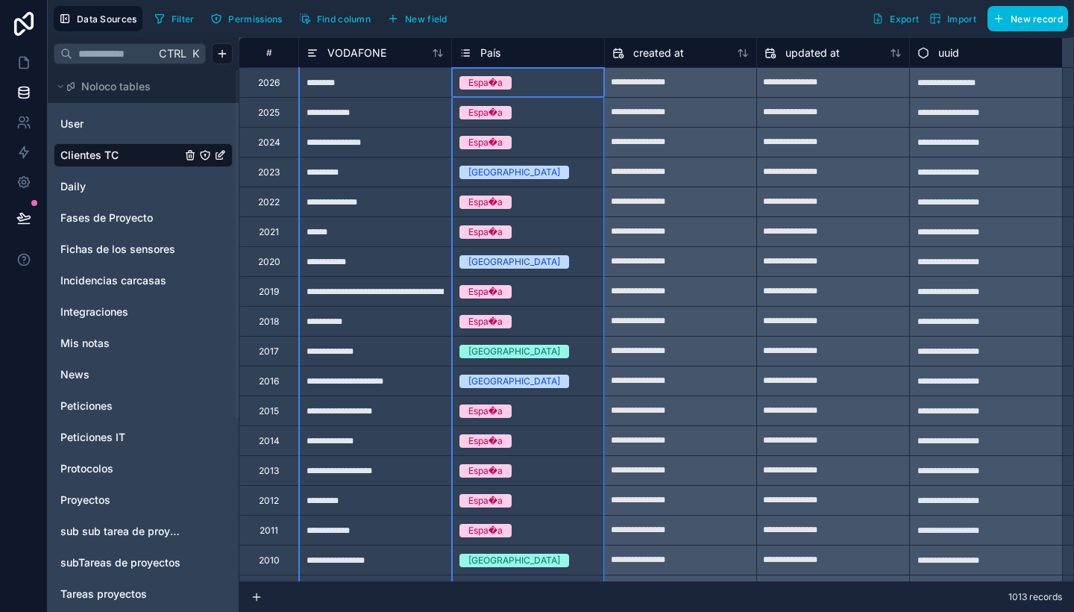
click at [548, 57] on div "País" at bounding box center [527, 53] width 137 height 18
click at [483, 49] on span "País" at bounding box center [490, 52] width 20 height 15
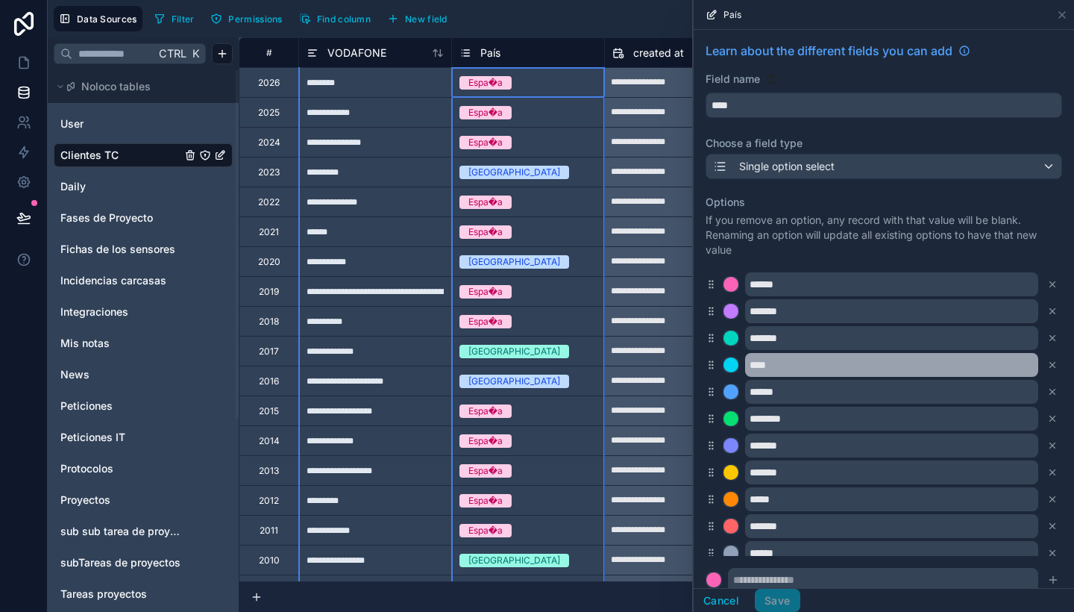
scroll to position [1, 0]
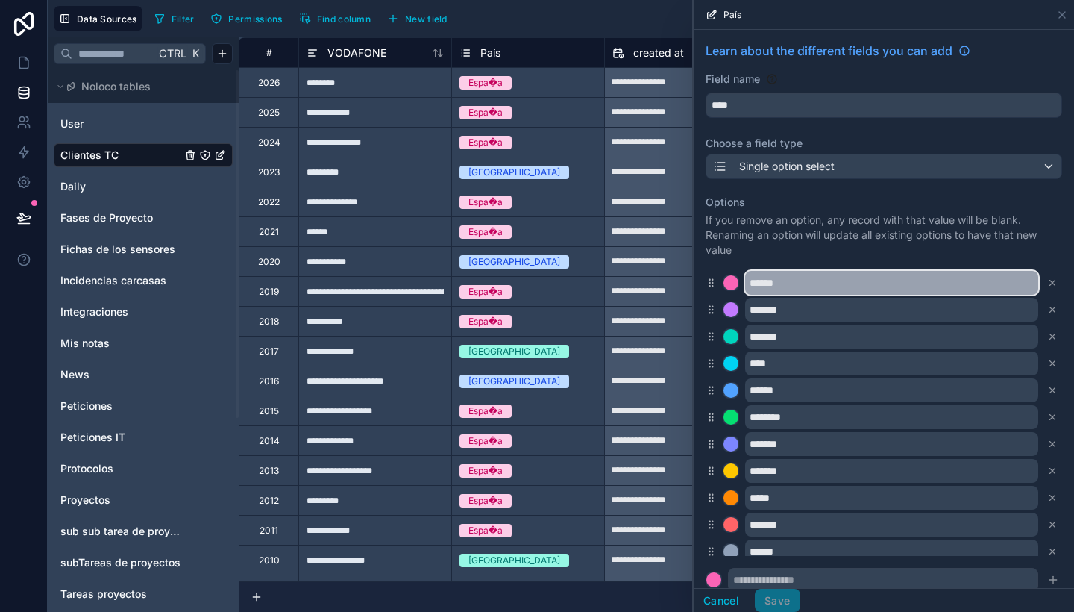
click at [780, 291] on input "******" at bounding box center [891, 283] width 293 height 24
type input "******"
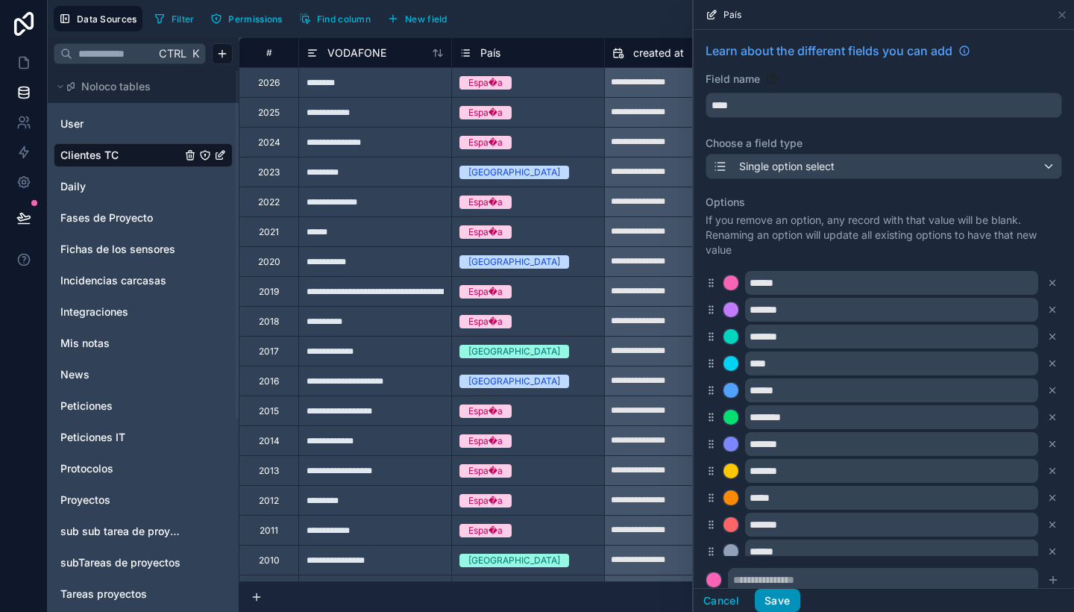
click at [770, 598] on button "Save" at bounding box center [777, 600] width 45 height 24
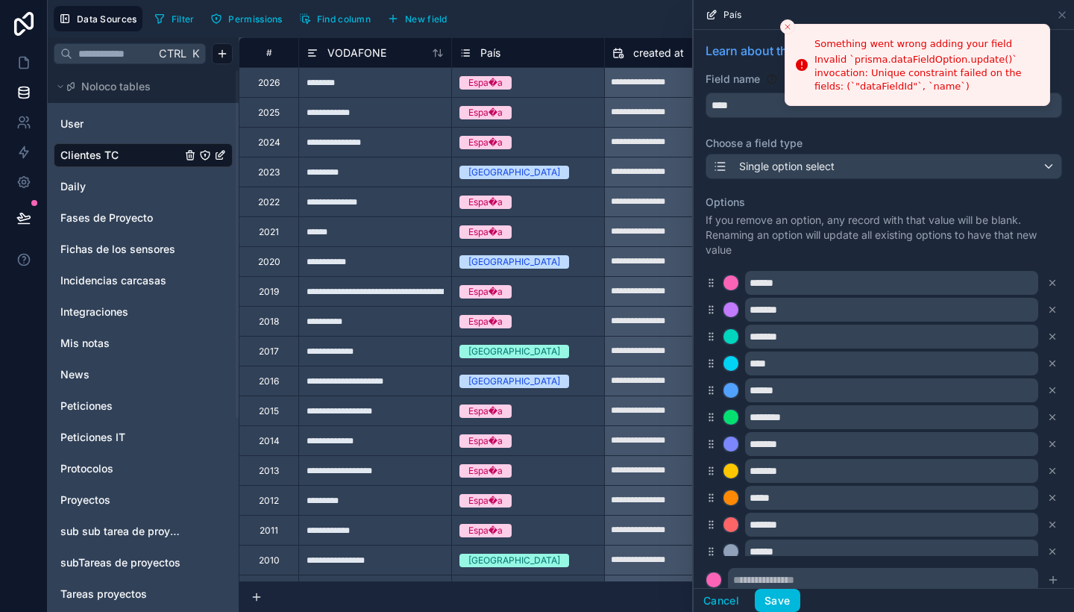
click at [783, 25] on icon "Close toast" at bounding box center [787, 26] width 9 height 9
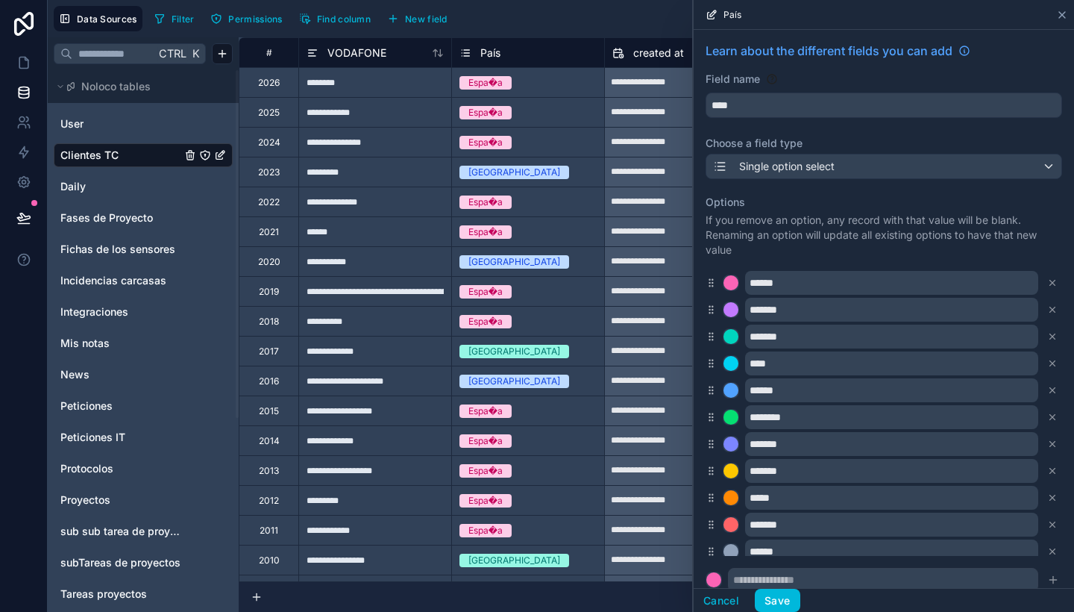
drag, startPoint x: 1054, startPoint y: 15, endPoint x: 1064, endPoint y: 14, distance: 9.7
click at [1064, 14] on div "País" at bounding box center [884, 14] width 368 height 29
click at [1064, 14] on icon at bounding box center [1062, 15] width 12 height 12
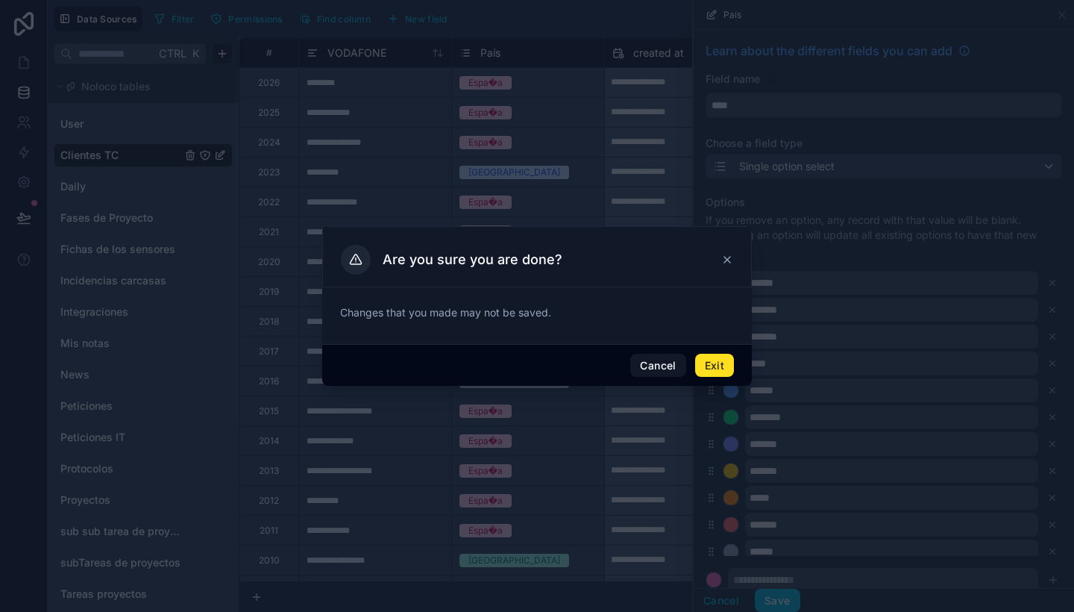
click at [713, 369] on button "Exit" at bounding box center [714, 366] width 39 height 24
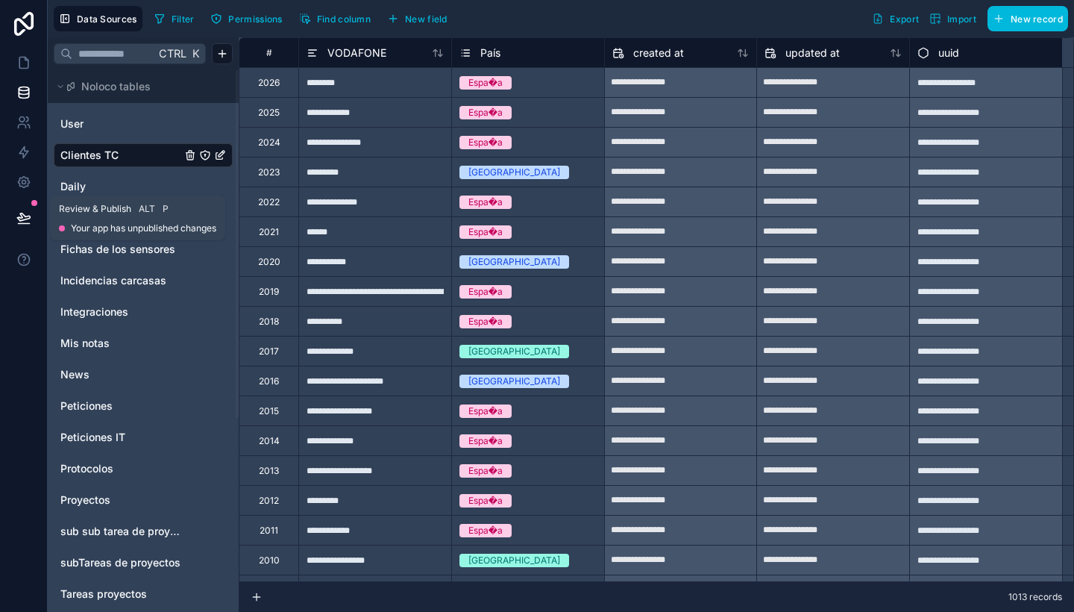
click at [19, 217] on icon at bounding box center [23, 216] width 13 height 7
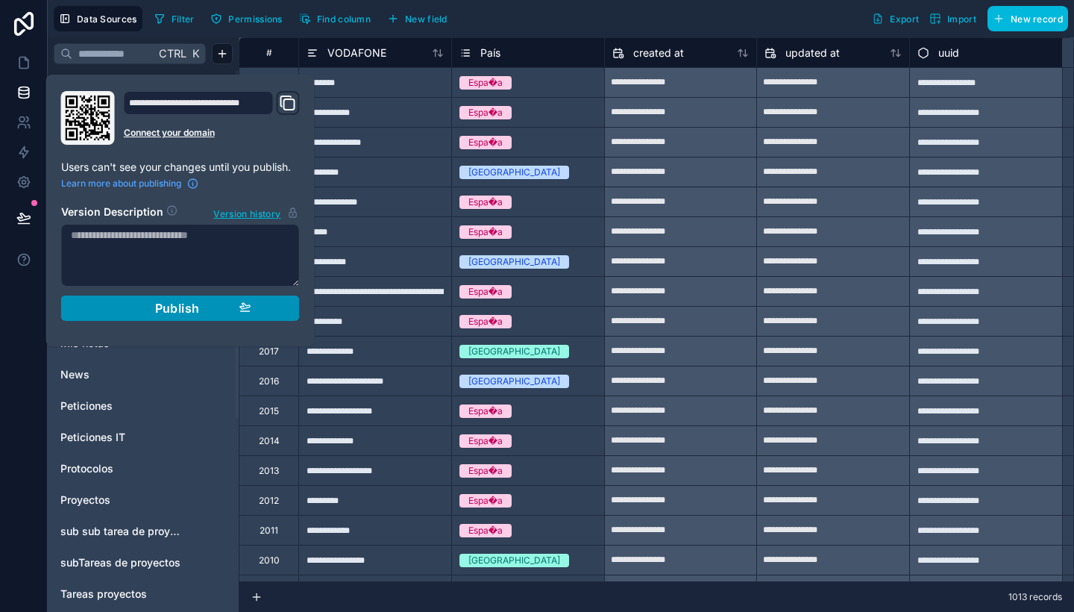
click at [214, 308] on div "Publish" at bounding box center [181, 308] width 142 height 15
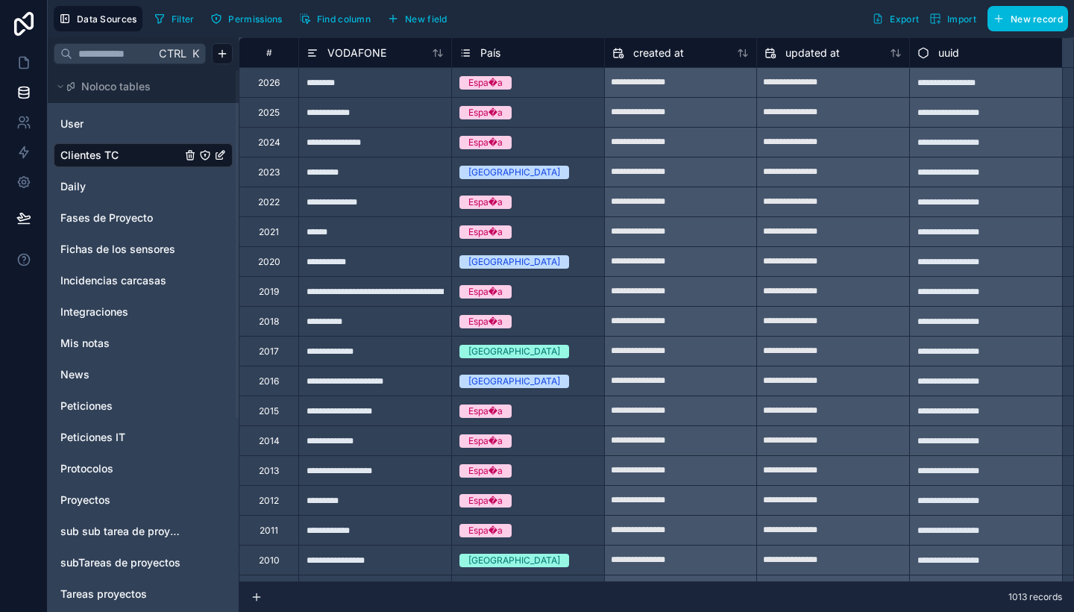
click at [422, 75] on div "********" at bounding box center [374, 82] width 153 height 30
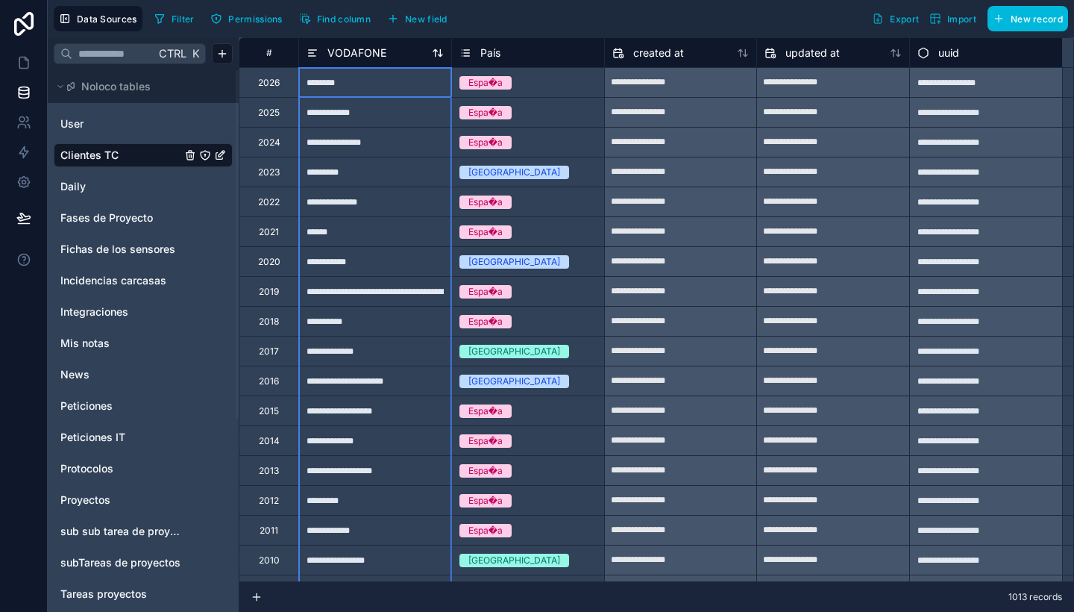
click at [354, 52] on span "VODAFONE" at bounding box center [356, 52] width 59 height 15
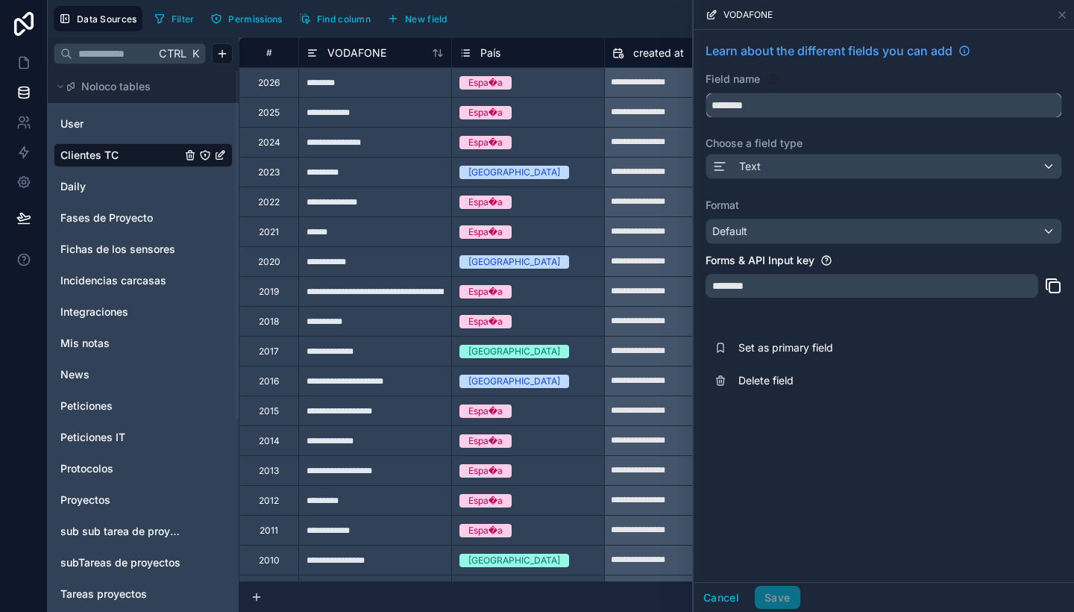
drag, startPoint x: 811, startPoint y: 113, endPoint x: 655, endPoint y: 81, distance: 159.2
click at [655, 81] on div "**********" at bounding box center [561, 306] width 1026 height 612
type input "******"
click at [856, 151] on div "Learn about the different fields you can add Field name ****** Choose a field t…" at bounding box center [884, 219] width 380 height 379
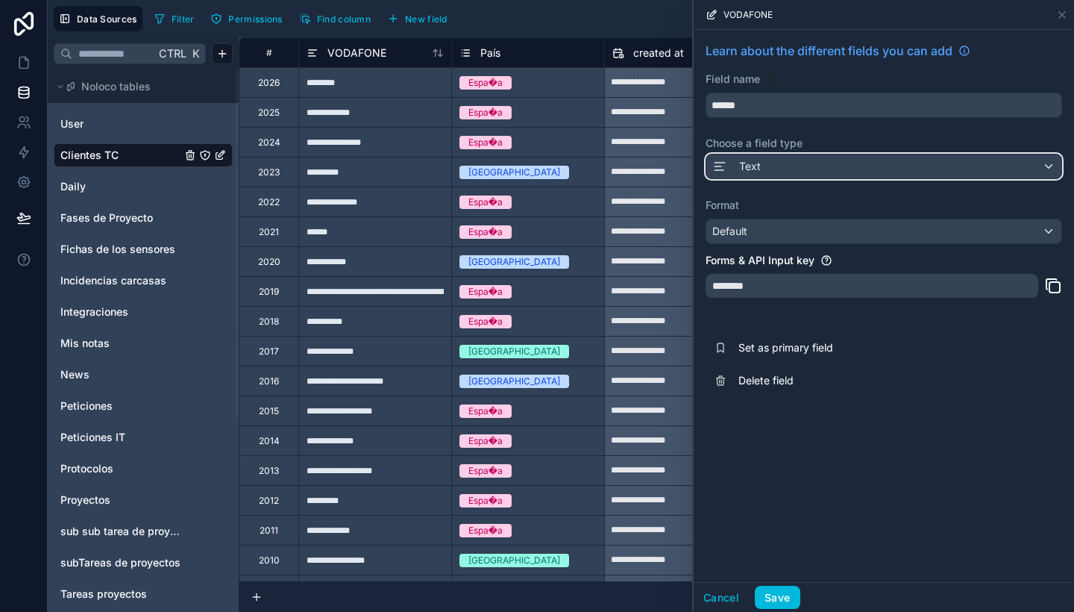
click at [861, 164] on div "Text" at bounding box center [883, 166] width 355 height 24
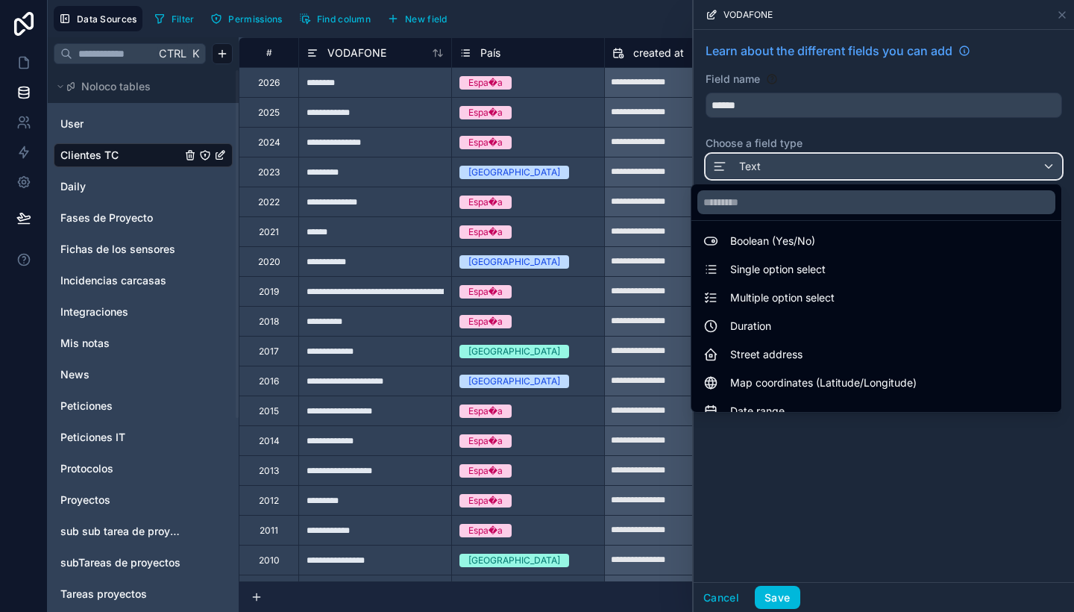
scroll to position [120, 0]
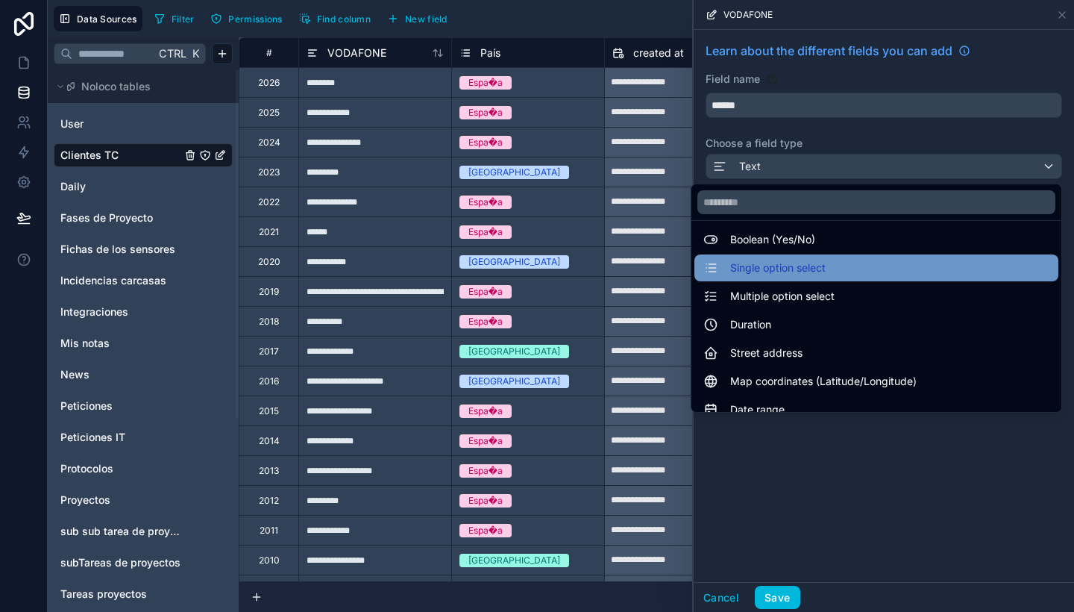
click at [814, 272] on div "Single option select" at bounding box center [876, 268] width 346 height 18
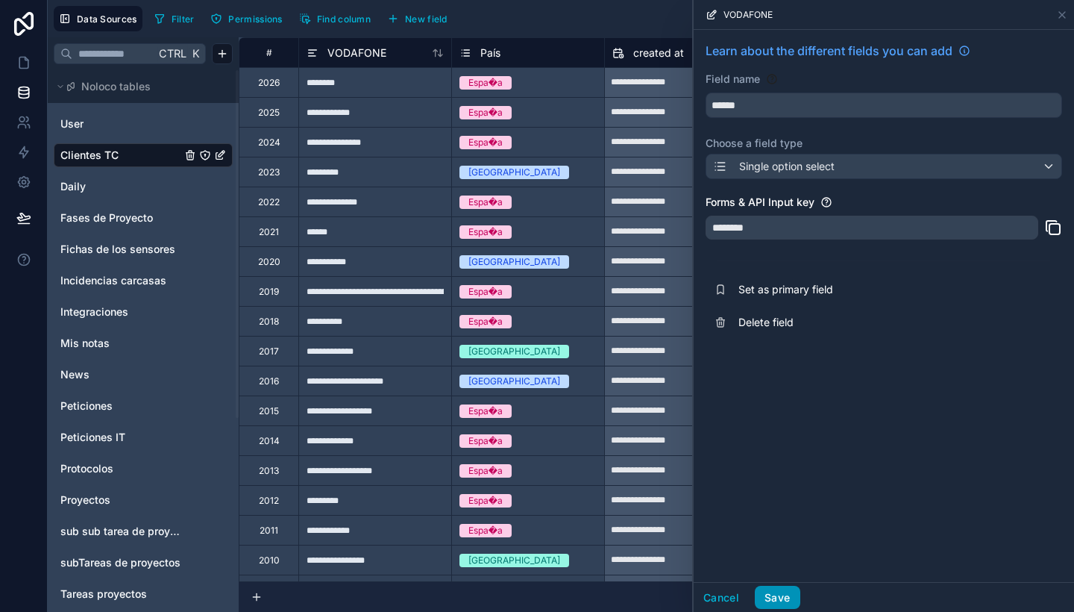
click at [785, 594] on button "Save" at bounding box center [777, 598] width 45 height 24
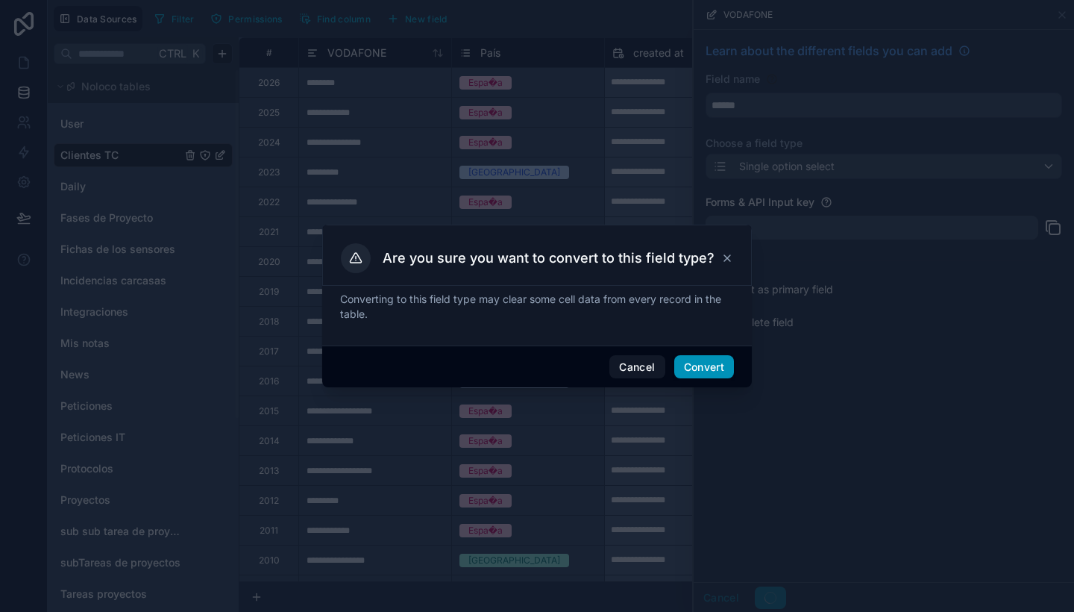
click at [697, 366] on button "Convert" at bounding box center [704, 367] width 60 height 24
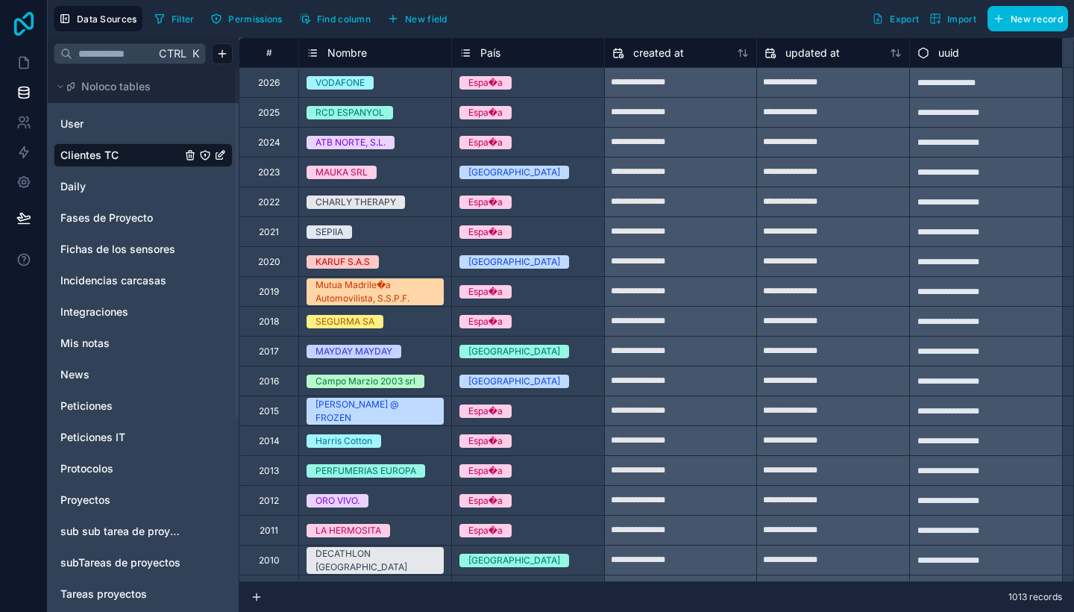
click at [26, 28] on icon at bounding box center [24, 24] width 30 height 24
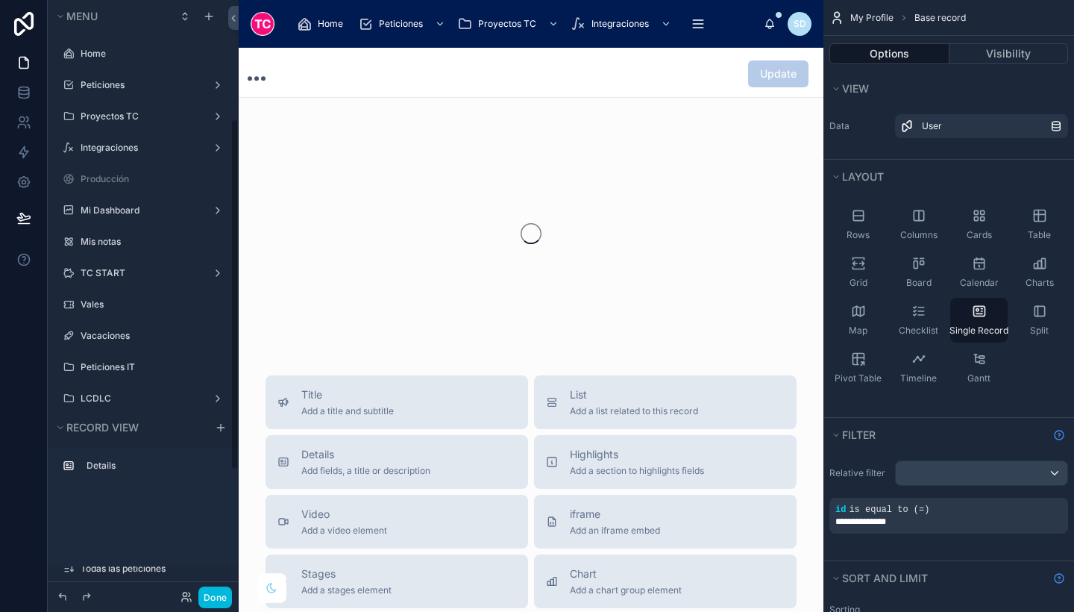
scroll to position [200, 0]
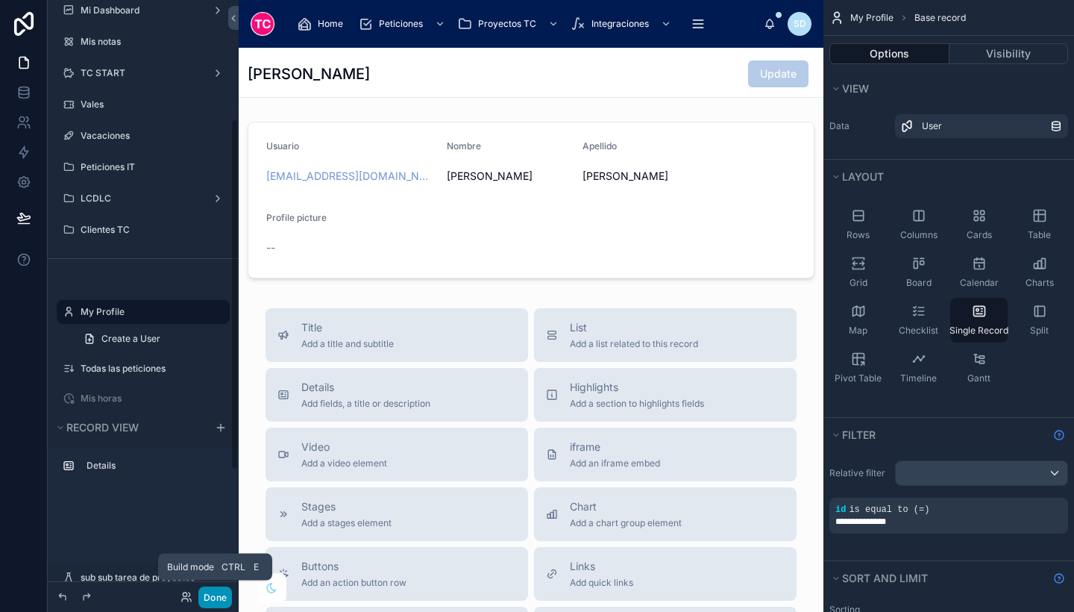
click at [210, 596] on button "Done" at bounding box center [215, 597] width 34 height 22
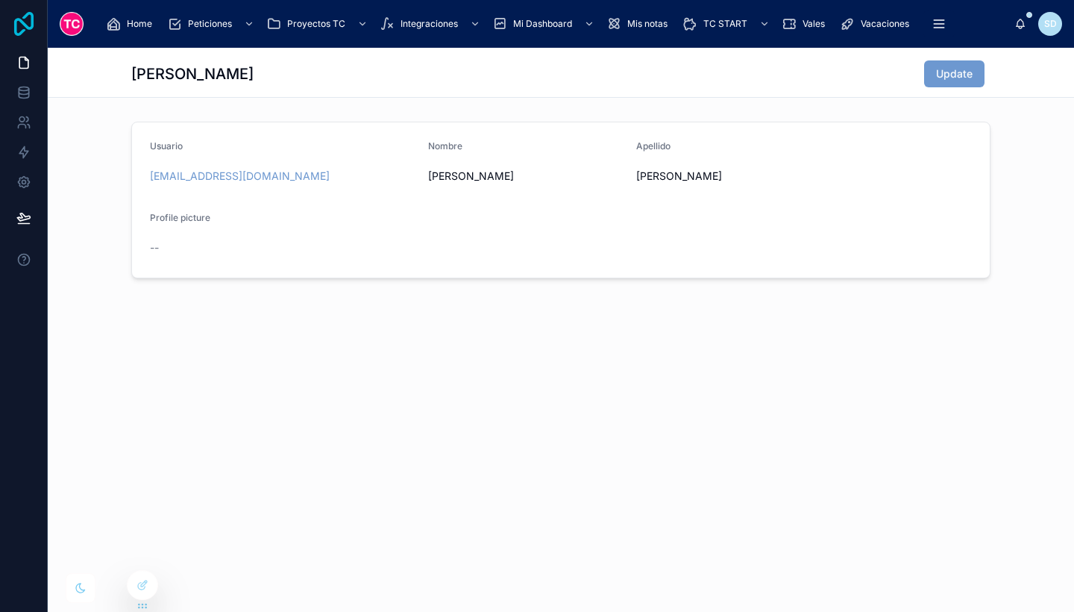
click at [10, 19] on icon at bounding box center [24, 24] width 30 height 24
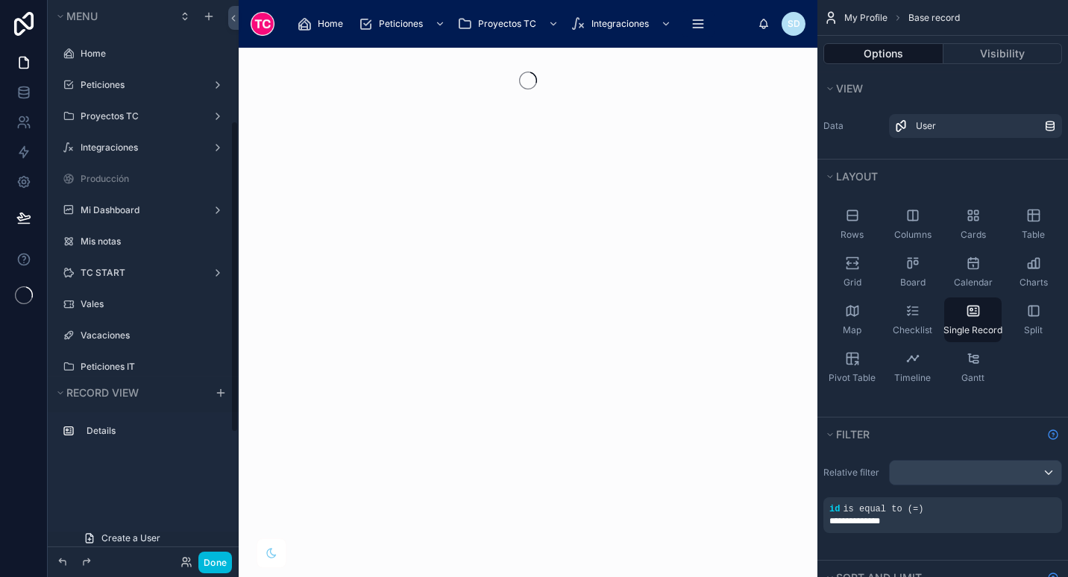
scroll to position [217, 0]
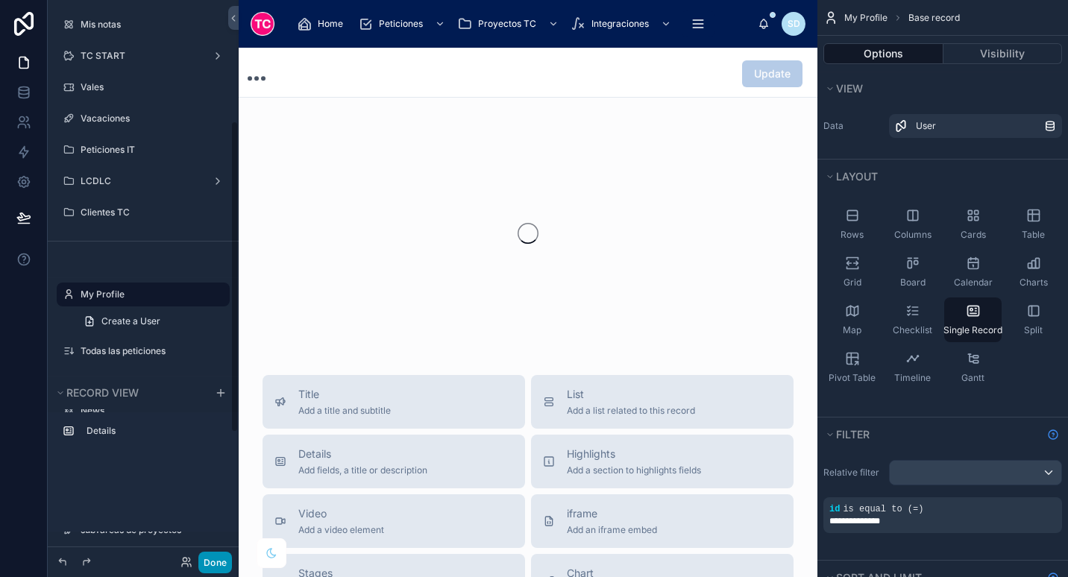
click at [213, 567] on button "Done" at bounding box center [215, 563] width 34 height 22
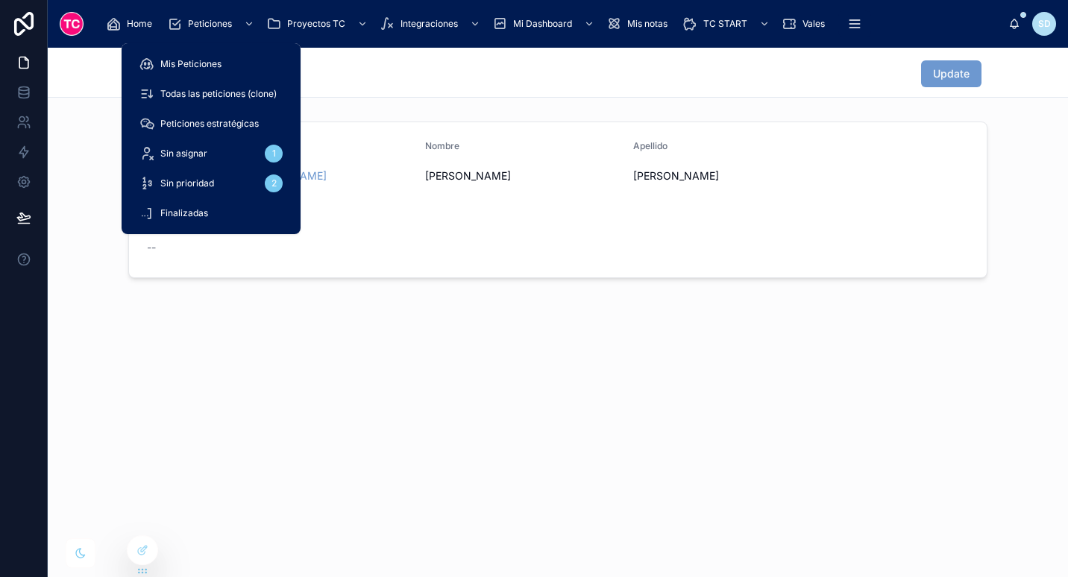
click at [221, 13] on div "Peticiones" at bounding box center [212, 24] width 90 height 24
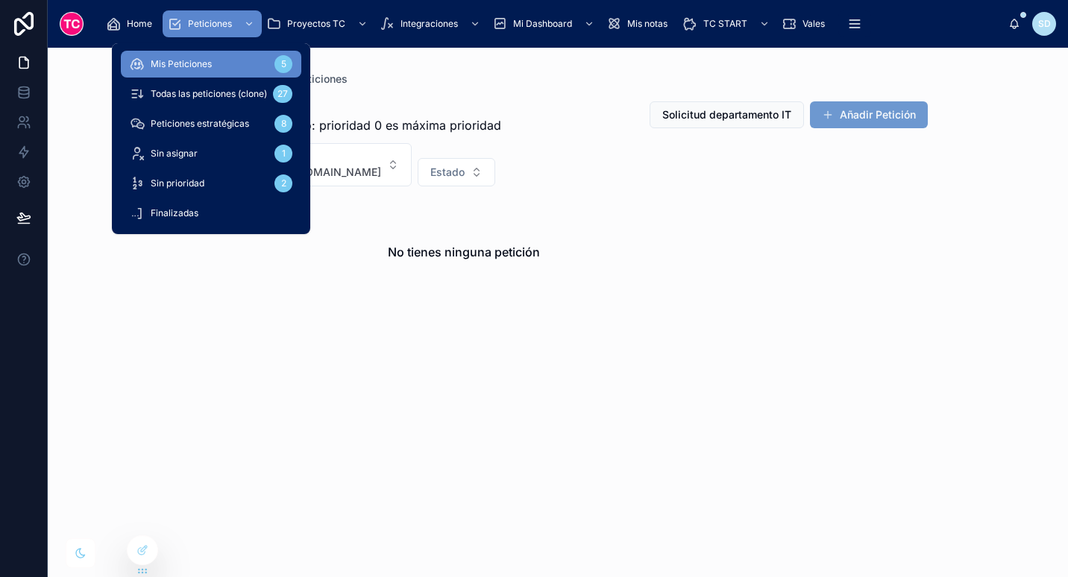
click at [224, 61] on div "Mis Peticiones 5" at bounding box center [211, 64] width 163 height 24
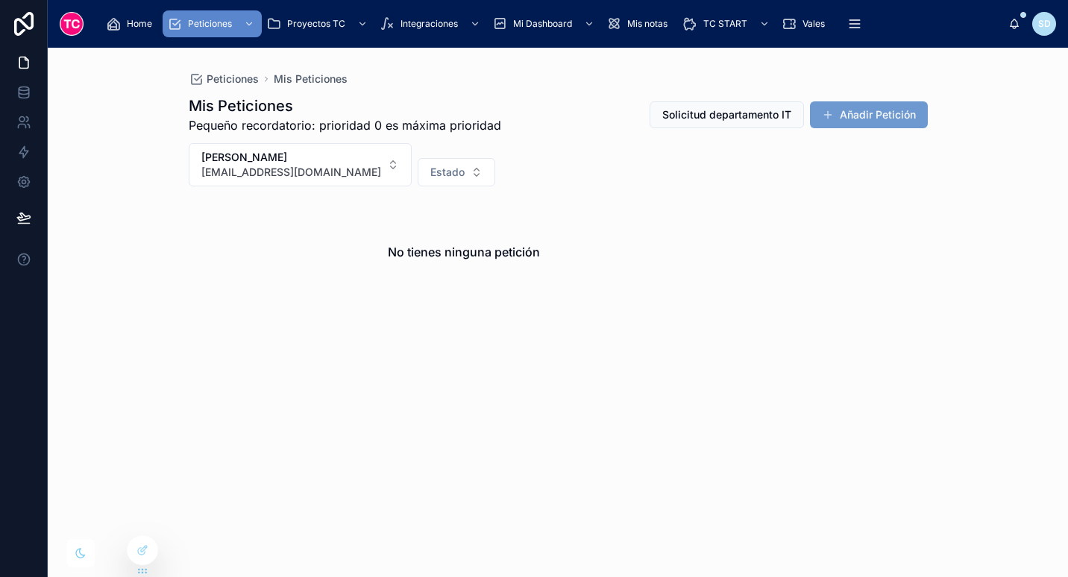
click at [0, 0] on icon at bounding box center [0, 0] width 0 height 0
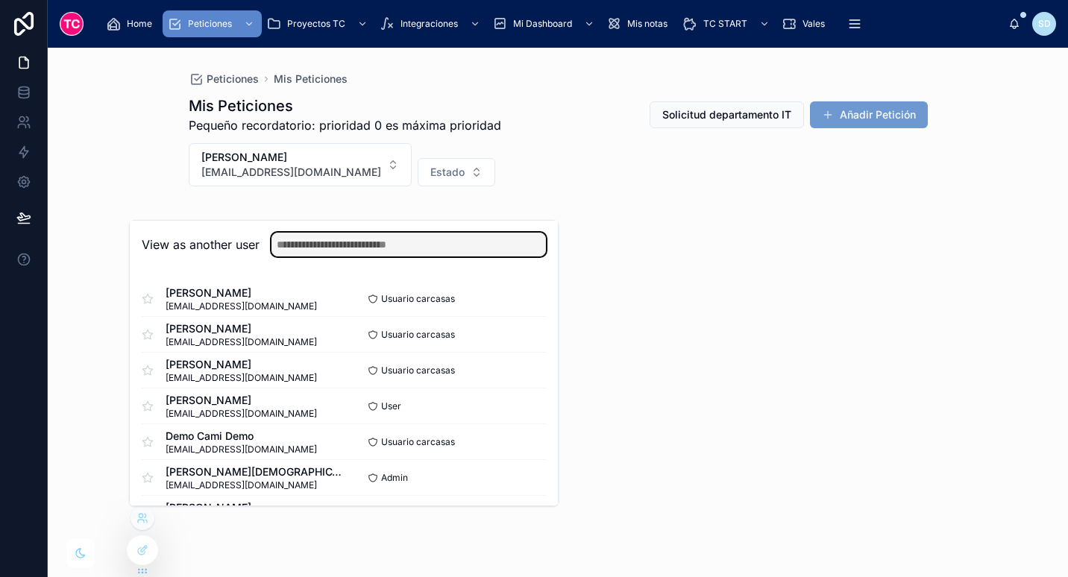
click at [358, 244] on input "text" at bounding box center [408, 245] width 274 height 24
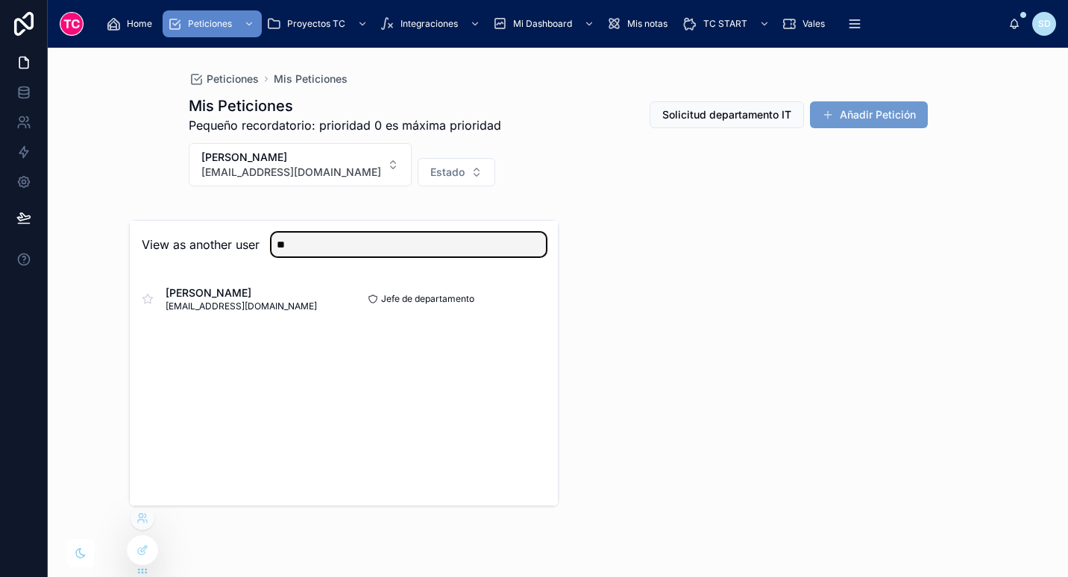
type input "**"
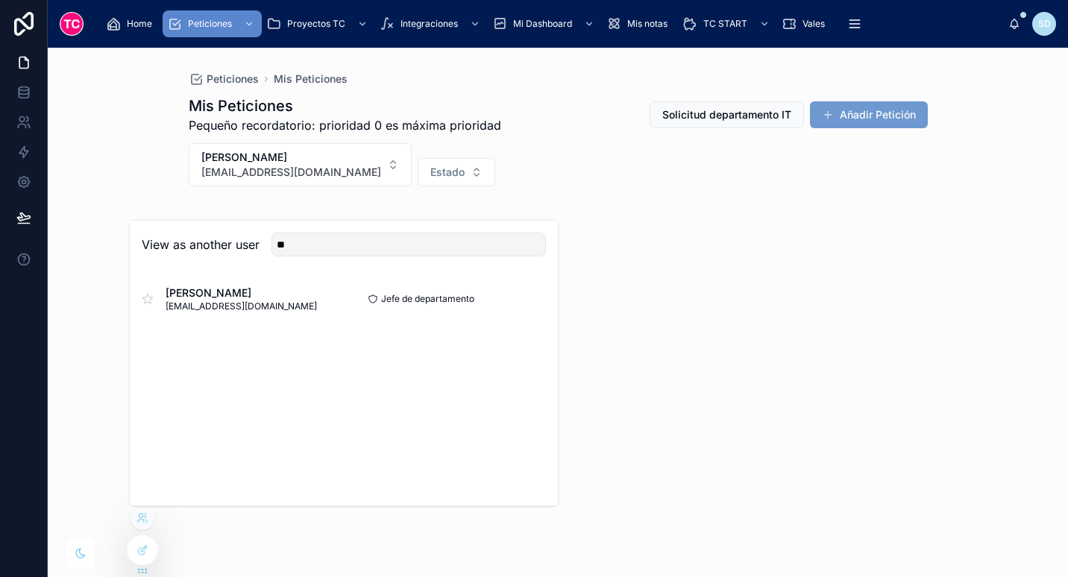
click at [0, 0] on button "Select" at bounding box center [0, 0] width 0 height 0
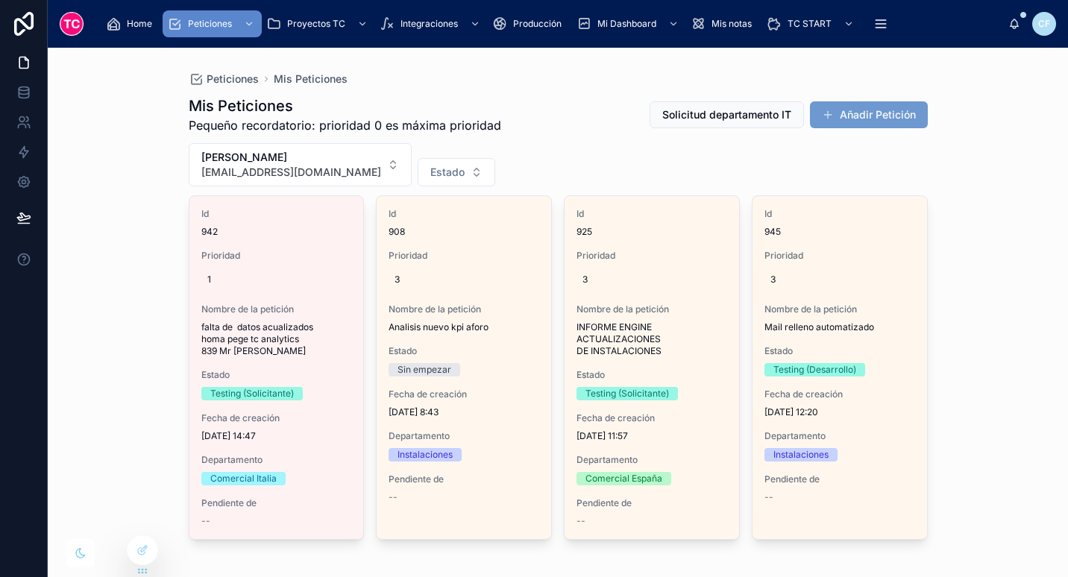
click at [580, 88] on div "Mis Peticiones Pequeño recordatorio: prioridad 0 es máxima prioridad Solicitud …" at bounding box center [558, 337] width 739 height 501
click at [298, 268] on div "1" at bounding box center [276, 280] width 151 height 24
click at [277, 246] on div "Id 942 Prioridad 1 Nombre de la petición falta de datos acualizados homa pege t…" at bounding box center [276, 367] width 175 height 343
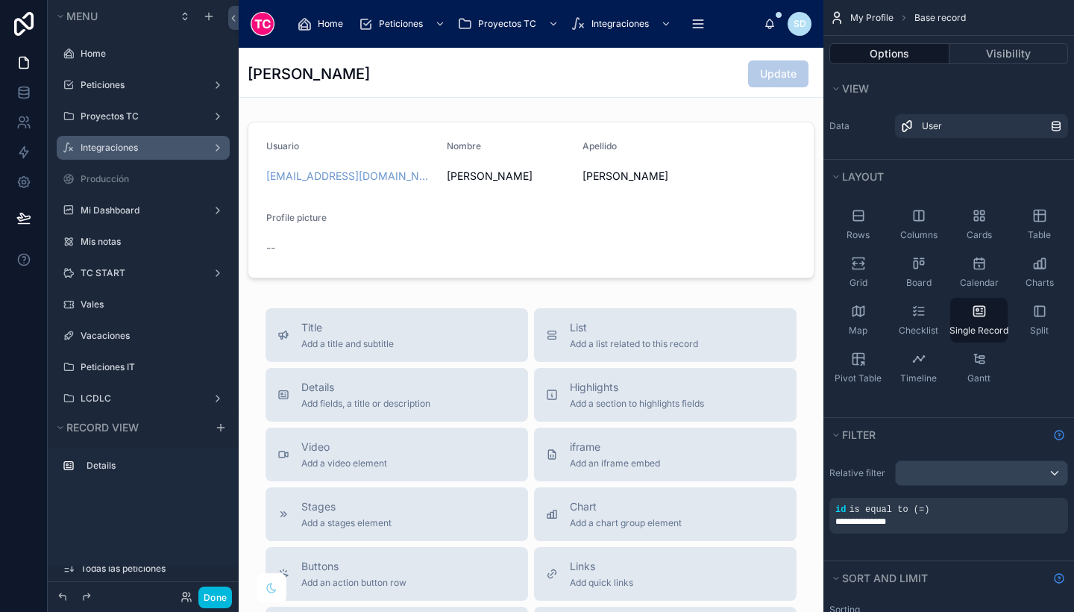
click at [136, 145] on label "Integraciones" at bounding box center [140, 148] width 119 height 12
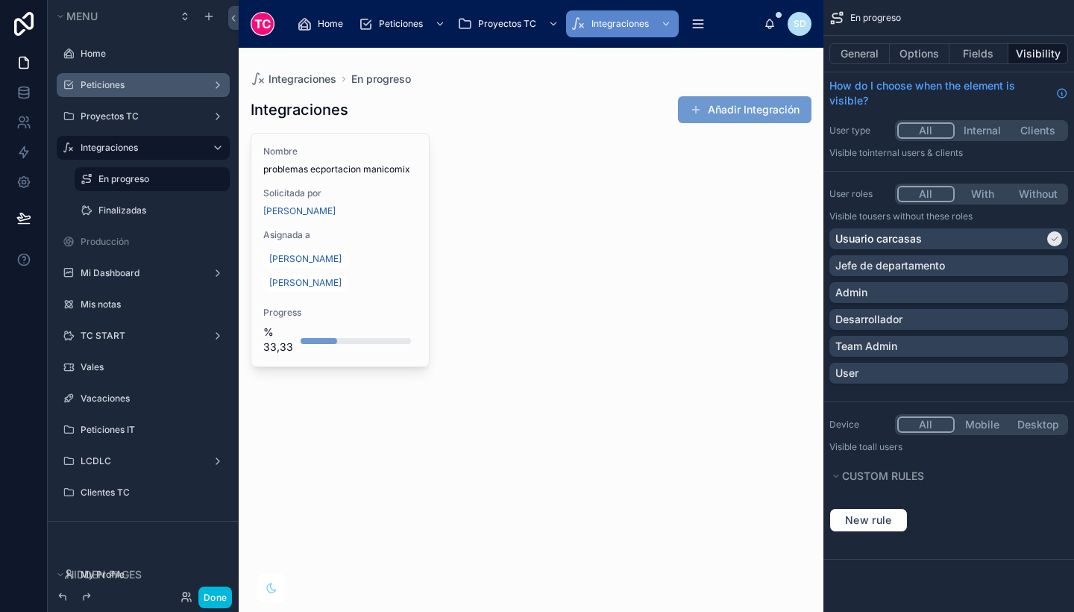
click at [121, 88] on label "Peticiones" at bounding box center [140, 85] width 119 height 12
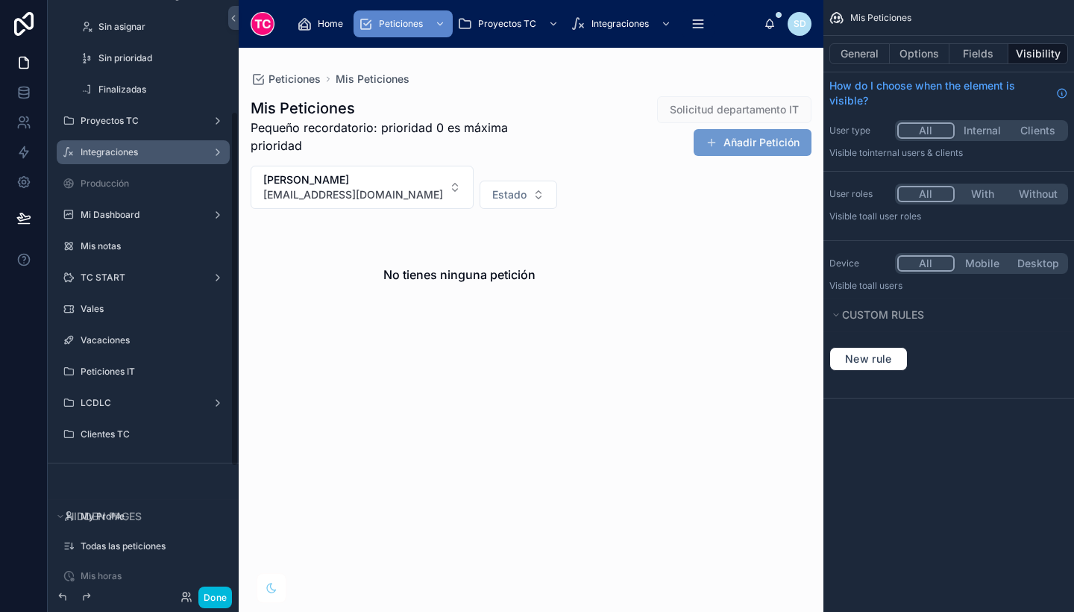
scroll to position [186, 0]
click at [116, 402] on label "LCDLC" at bounding box center [140, 401] width 119 height 12
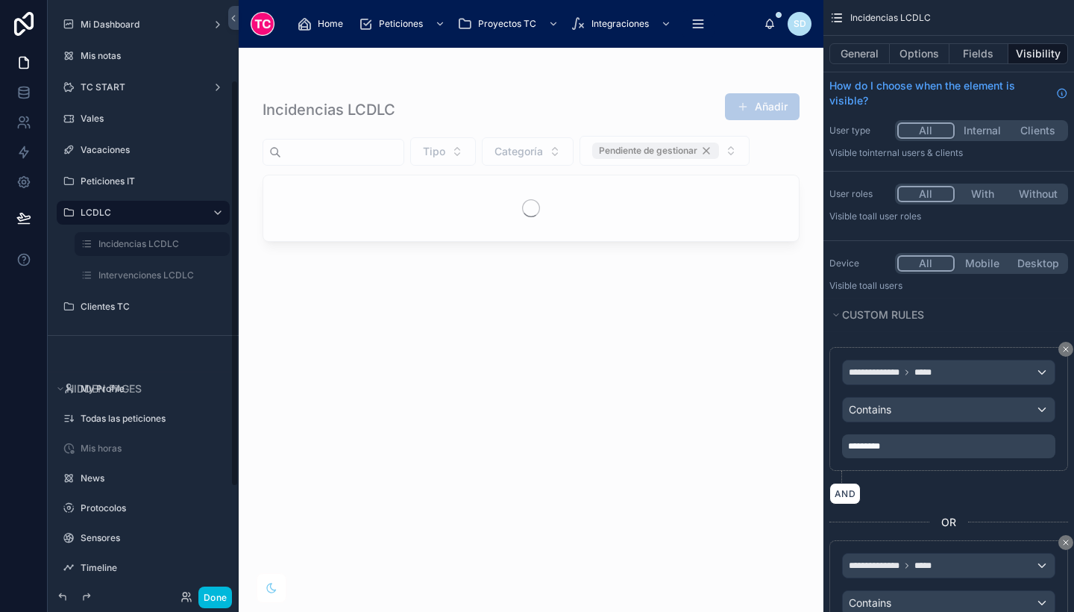
scroll to position [116, 0]
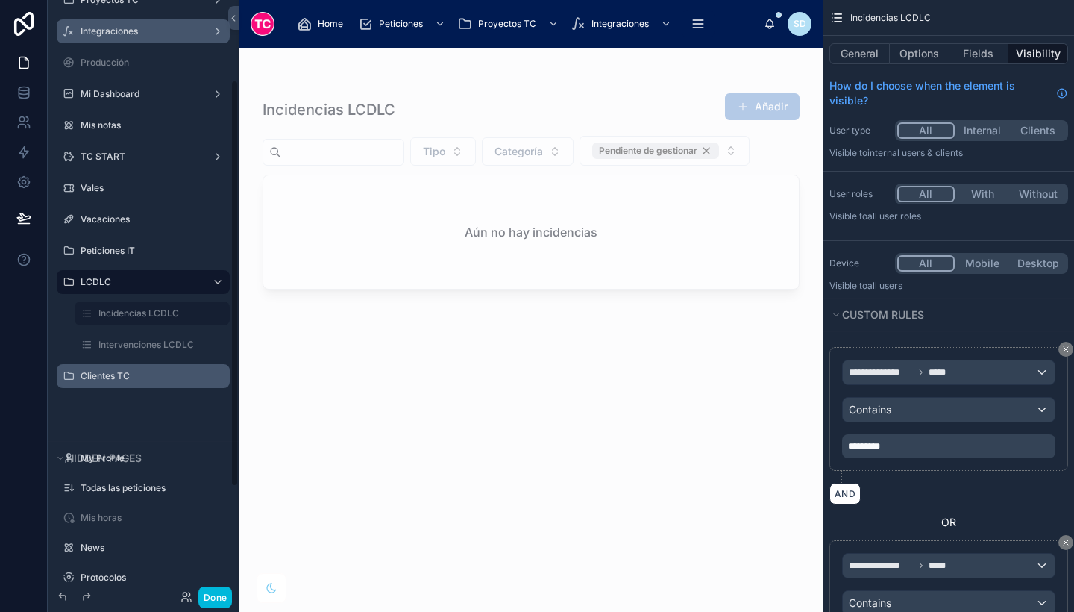
click at [0, 0] on icon "scrollable content" at bounding box center [0, 0] width 0 height 0
click at [979, 132] on button "Internal" at bounding box center [981, 130] width 57 height 16
click at [923, 131] on button "All" at bounding box center [925, 130] width 57 height 16
click at [98, 375] on label "Clientes TC" at bounding box center [151, 376] width 140 height 12
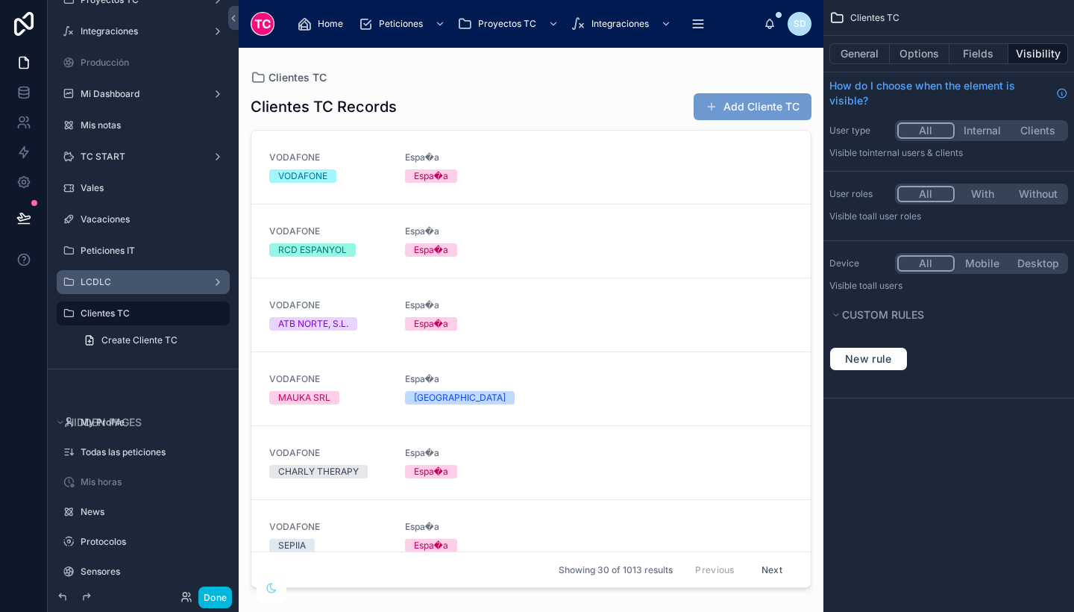
click at [986, 131] on button "Internal" at bounding box center [983, 130] width 56 height 16
click at [123, 284] on label "LCDLC" at bounding box center [140, 282] width 119 height 12
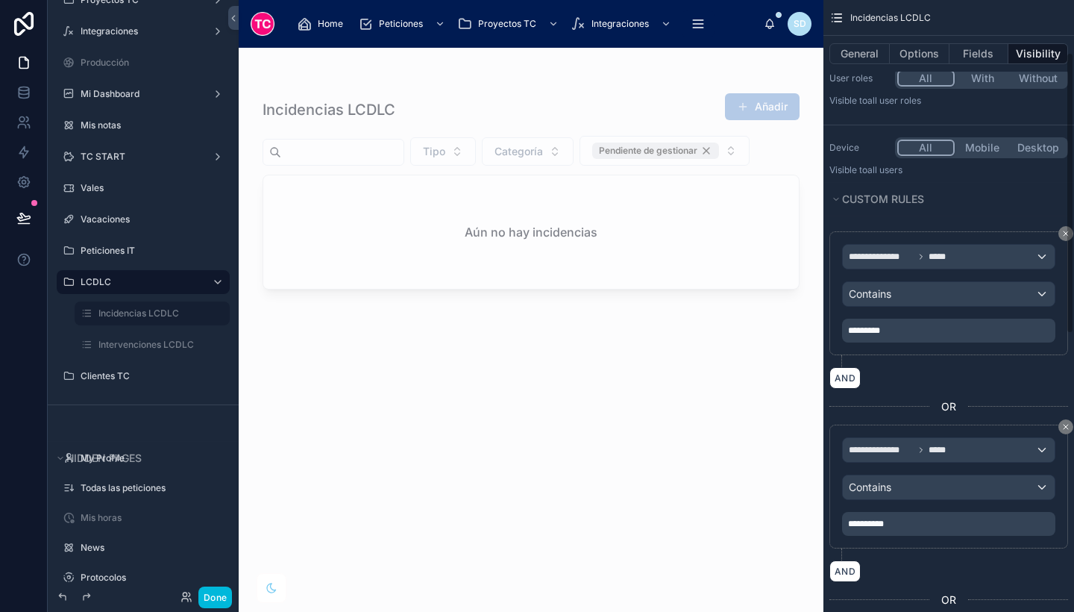
scroll to position [119, 0]
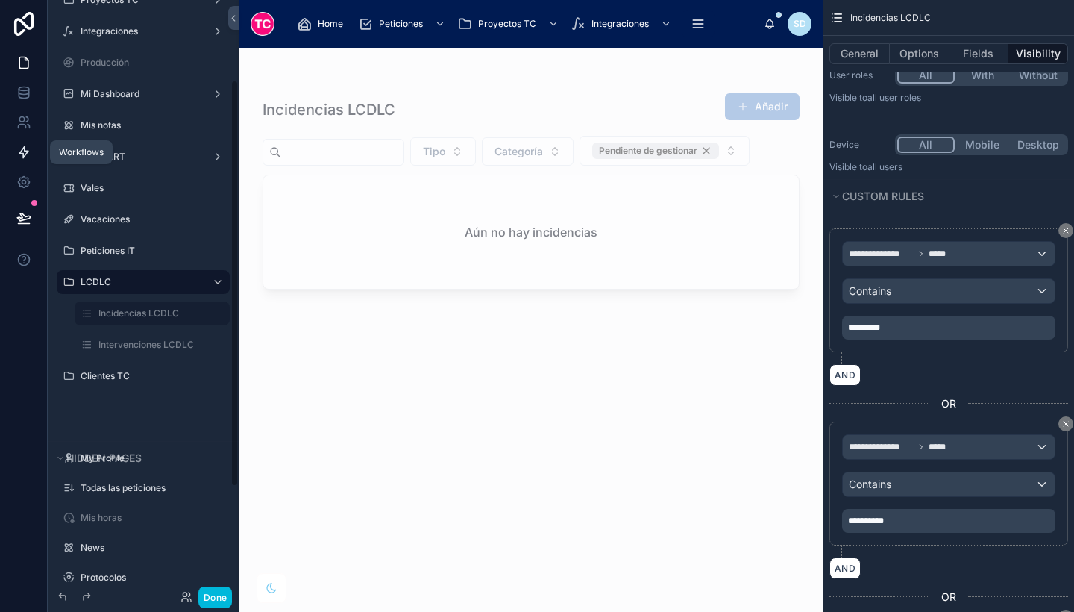
click at [16, 160] on link at bounding box center [23, 152] width 47 height 30
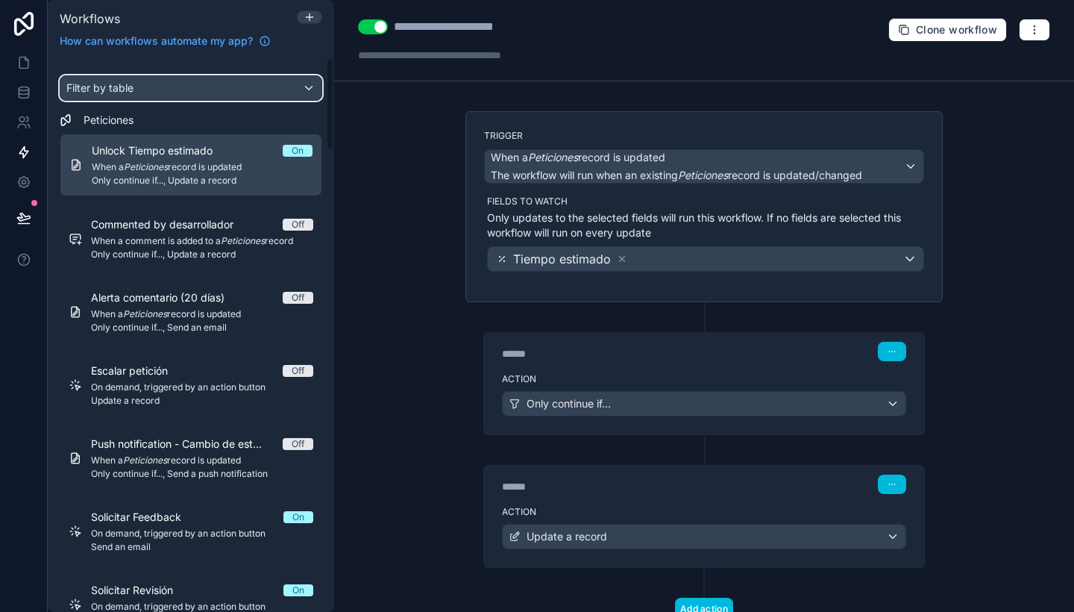
click at [181, 92] on div "Filter by table" at bounding box center [190, 88] width 261 height 24
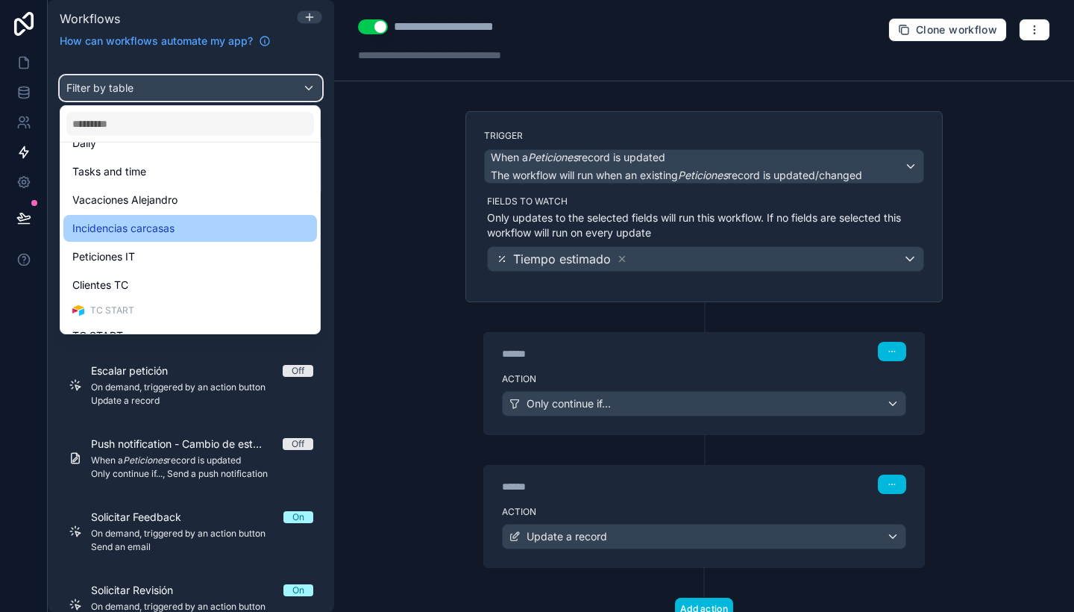
scroll to position [445, 0]
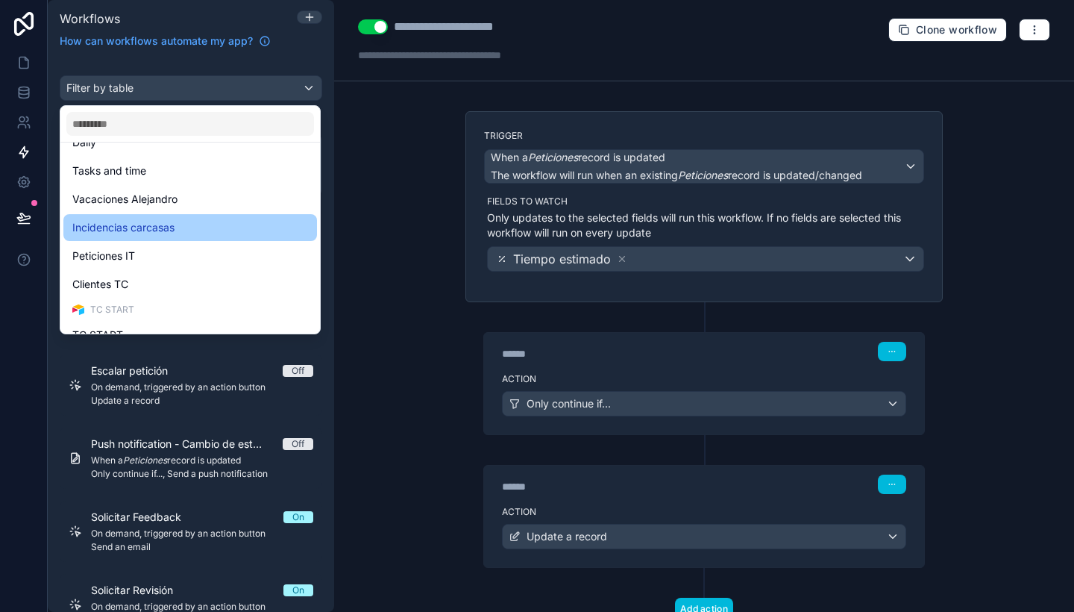
click at [182, 225] on div "Incidencias carcasas" at bounding box center [190, 228] width 236 height 18
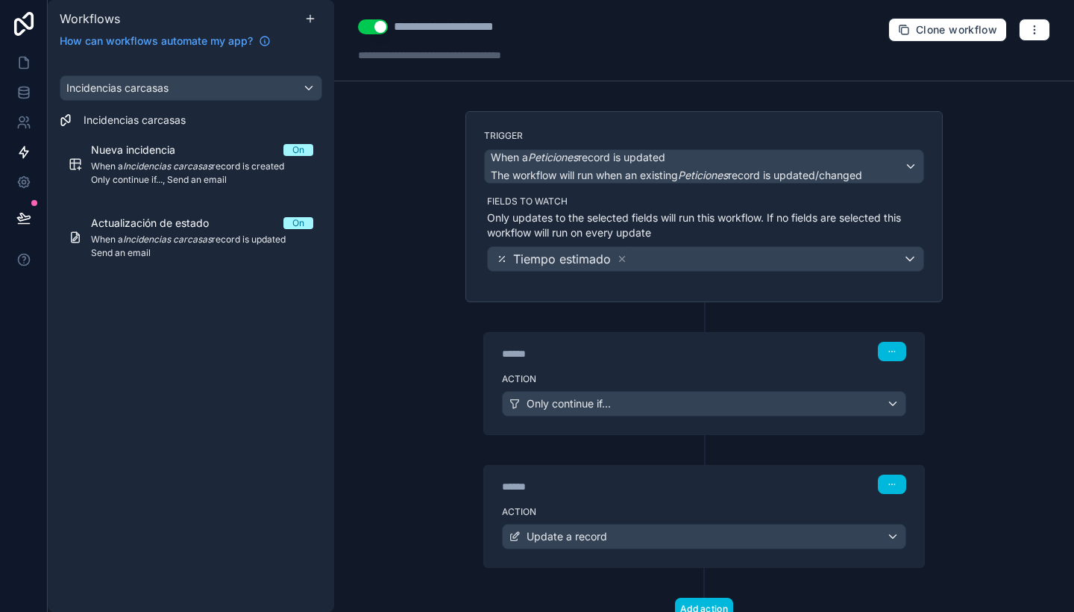
click at [238, 350] on div "Incidencias carcasas Incidencias carcasas Nueva incidencia On When a Incidencia…" at bounding box center [191, 334] width 286 height 554
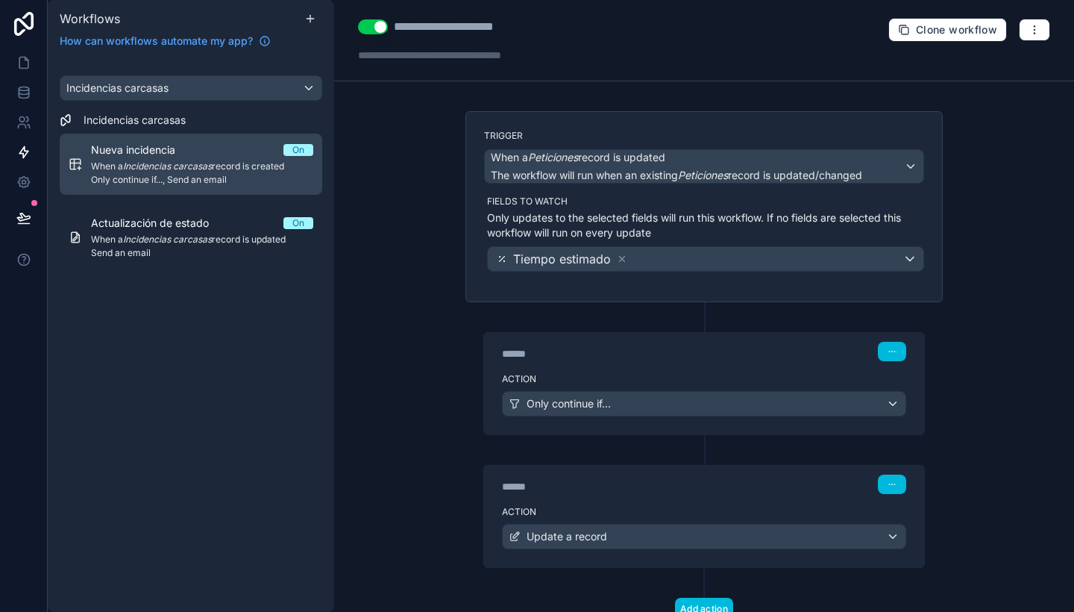
click at [263, 162] on span "When a Incidencias carcasas record is created" at bounding box center [202, 166] width 222 height 12
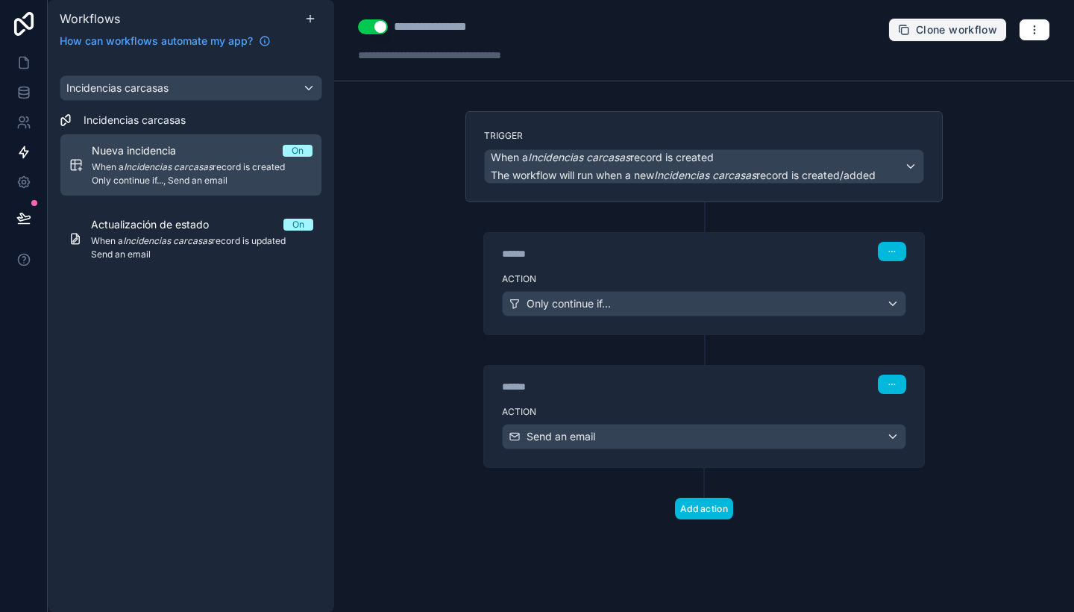
click at [970, 23] on span "Clone workflow" at bounding box center [956, 29] width 81 height 13
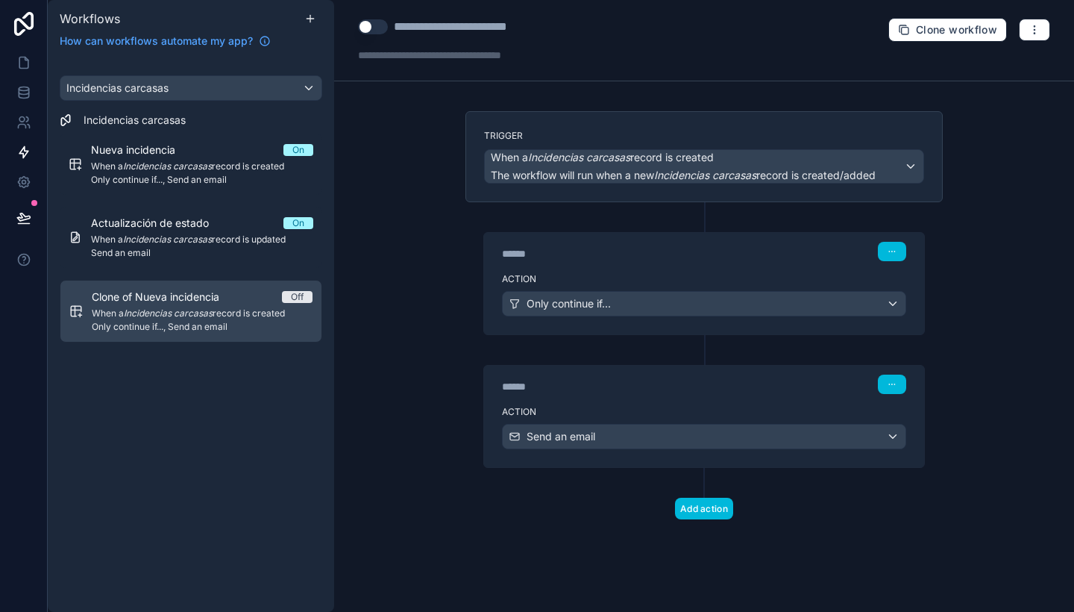
click at [378, 25] on button "Use setting" at bounding box center [373, 26] width 30 height 15
drag, startPoint x: 398, startPoint y: 26, endPoint x: 544, endPoint y: 35, distance: 147.2
click at [544, 35] on div "**********" at bounding box center [474, 27] width 160 height 18
type div "**********"
click at [748, 281] on label "Action" at bounding box center [704, 279] width 404 height 12
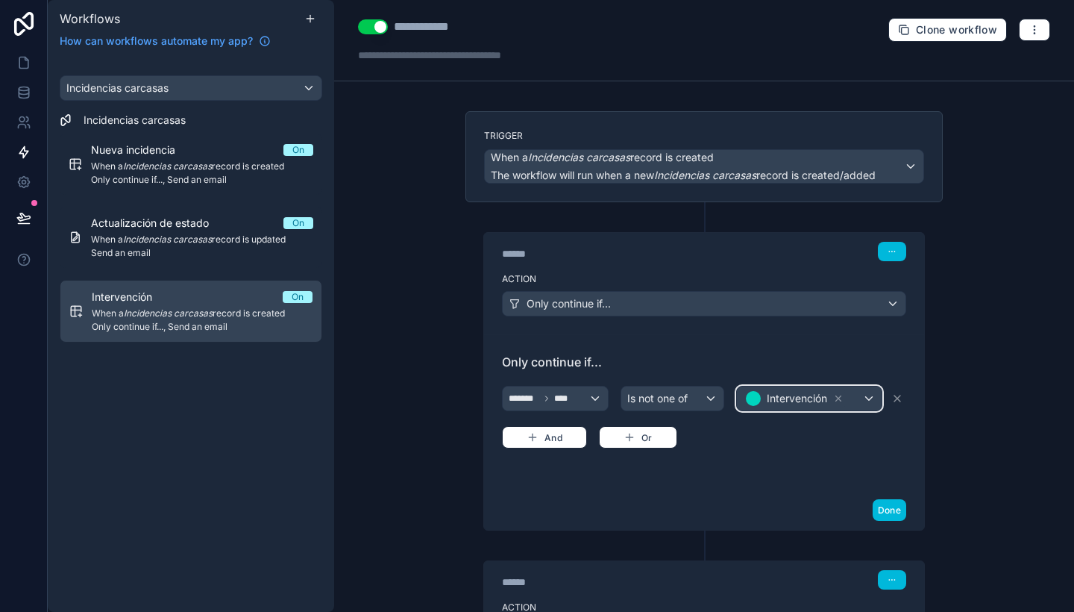
click at [785, 395] on span "Intervención" at bounding box center [797, 398] width 60 height 15
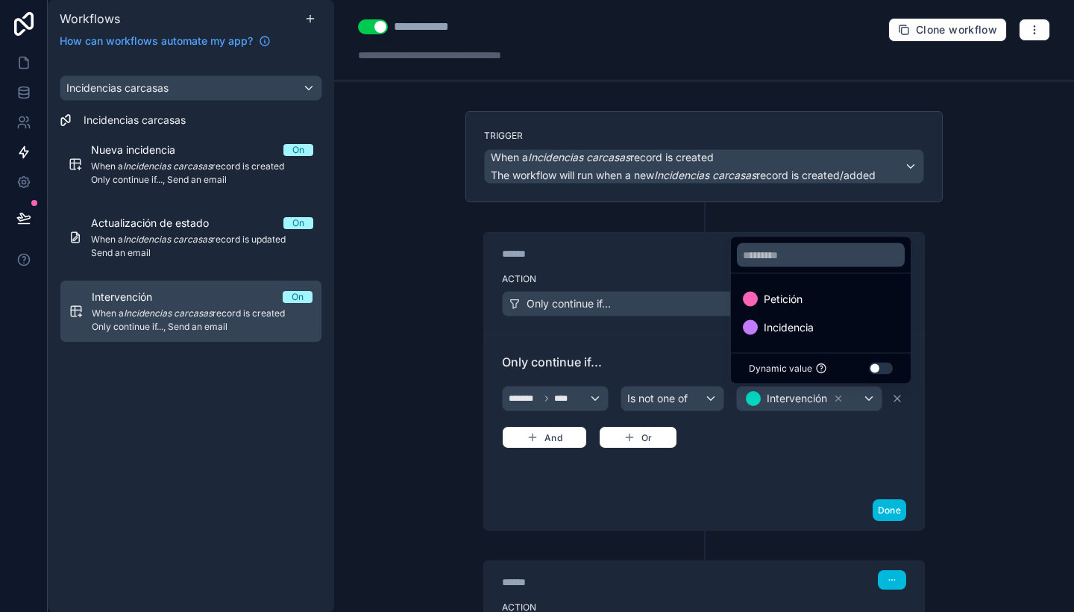
click at [685, 397] on div at bounding box center [537, 306] width 1074 height 612
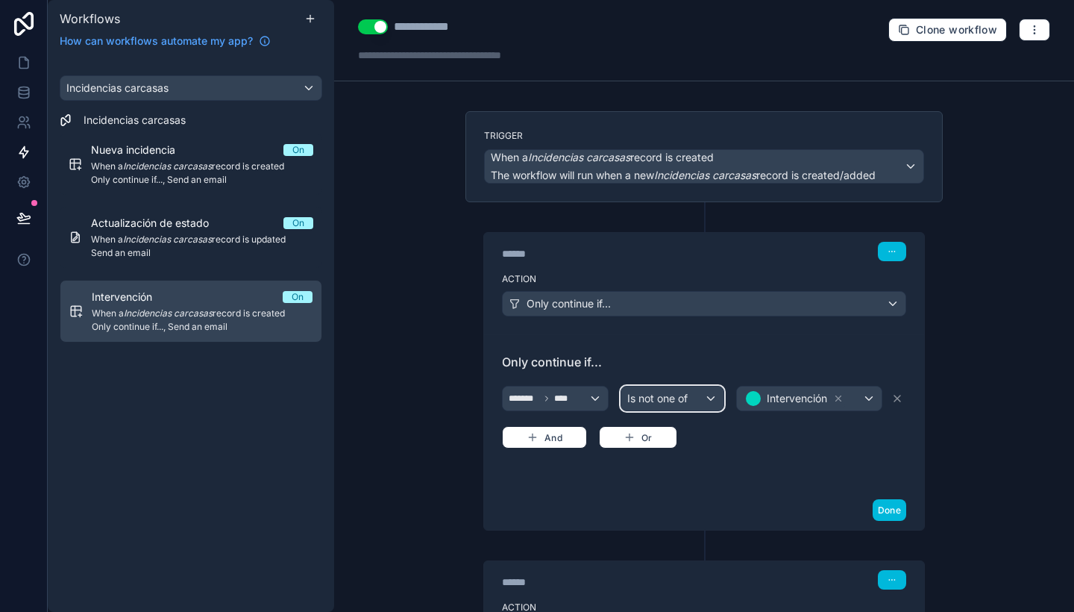
click at [685, 397] on div "Is not one of" at bounding box center [671, 398] width 101 height 24
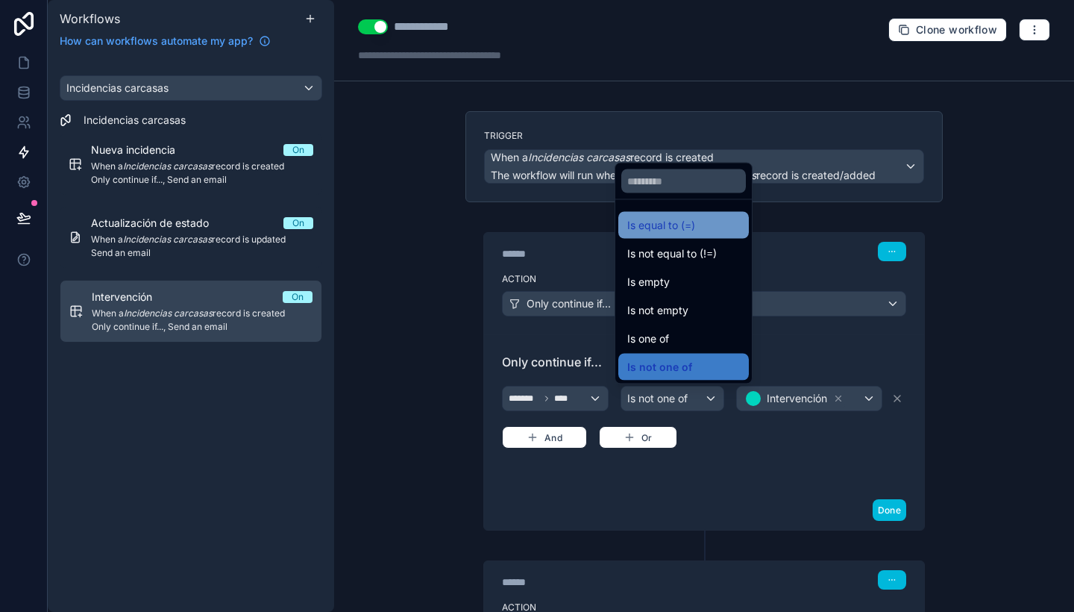
click at [684, 224] on span "Is equal to (=)" at bounding box center [661, 225] width 68 height 18
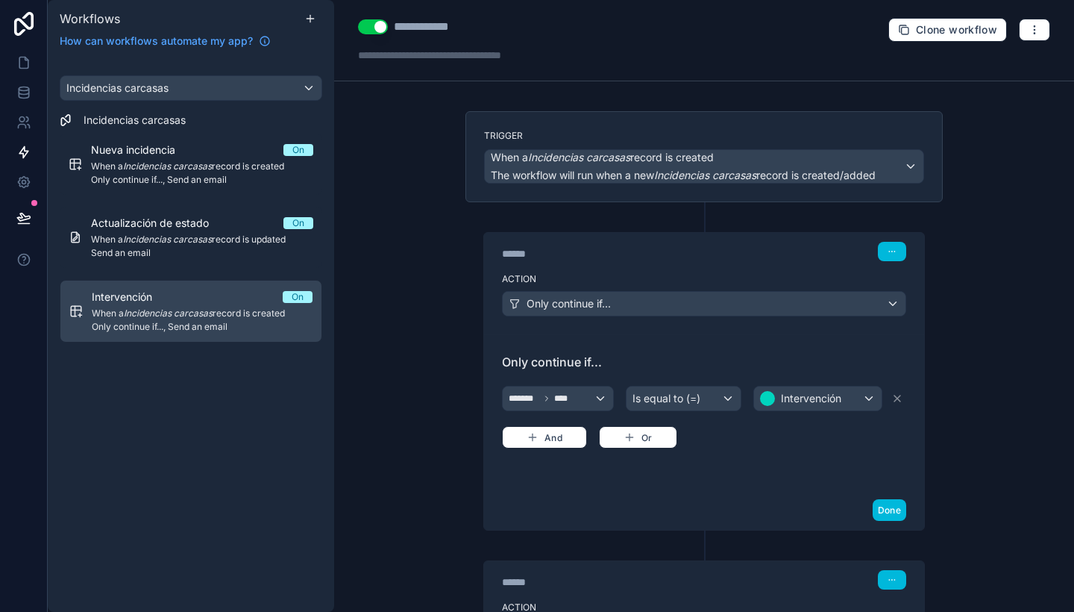
scroll to position [150, 0]
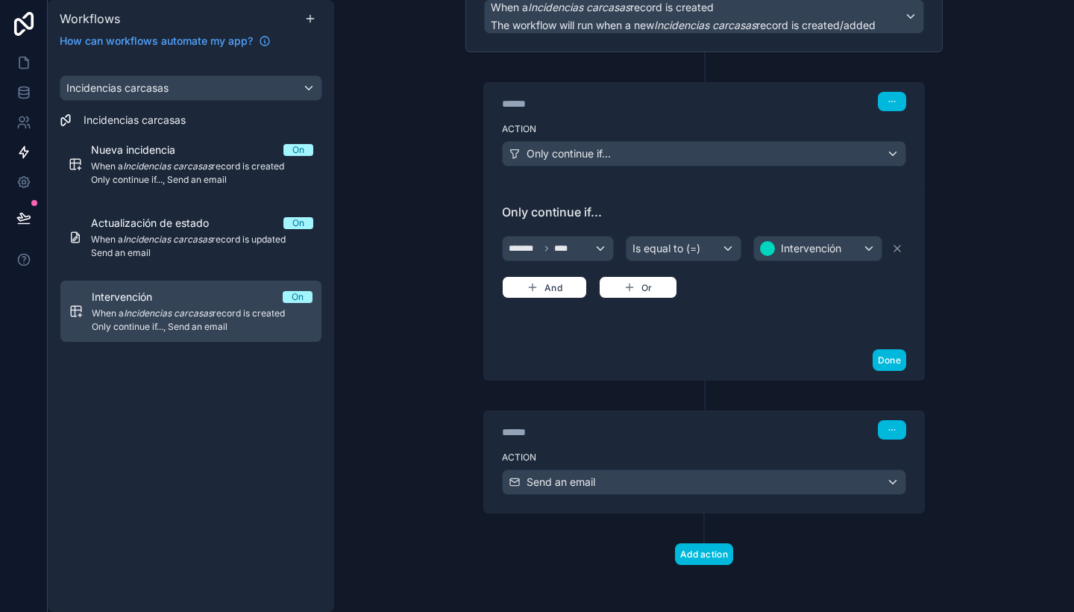
click at [699, 436] on div "******" at bounding box center [614, 431] width 224 height 15
click at [716, 442] on div "****** Step 2" at bounding box center [704, 428] width 440 height 34
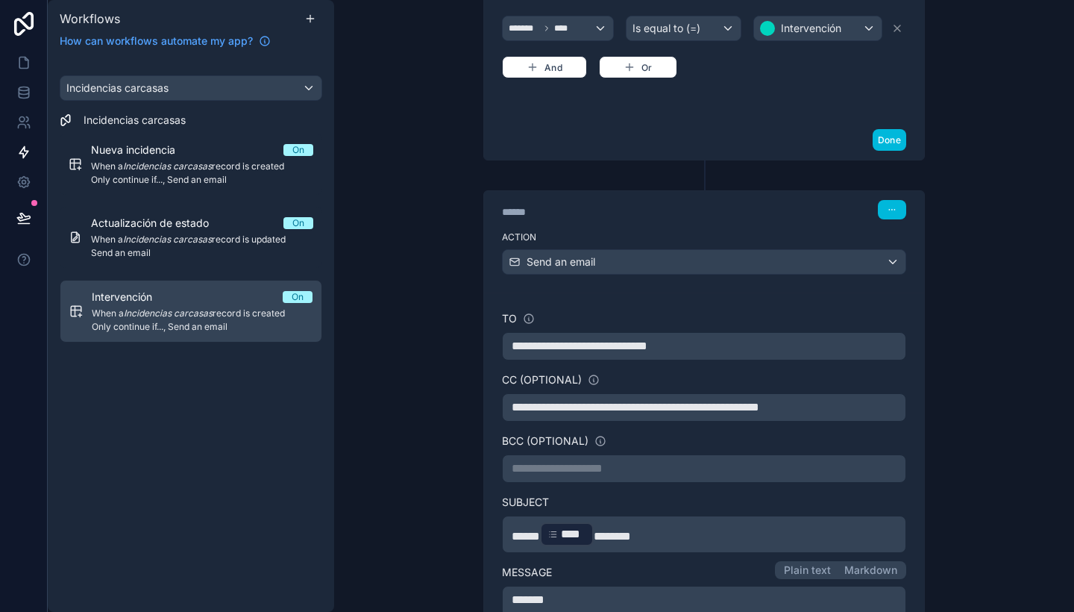
scroll to position [380, 0]
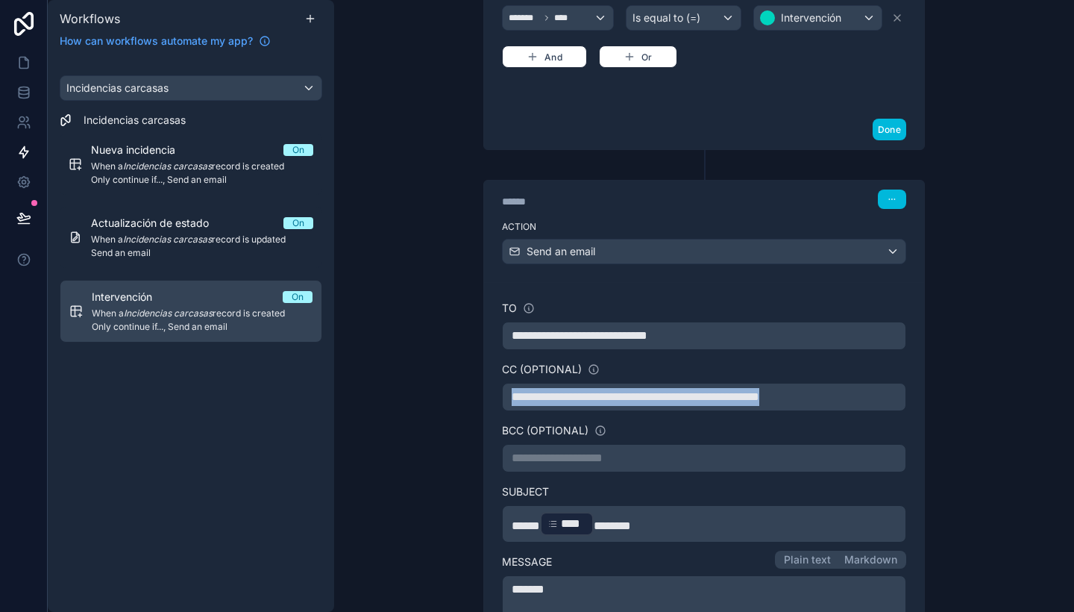
drag, startPoint x: 874, startPoint y: 398, endPoint x: 474, endPoint y: 393, distance: 399.8
click at [474, 393] on div "**********" at bounding box center [703, 533] width 477 height 767
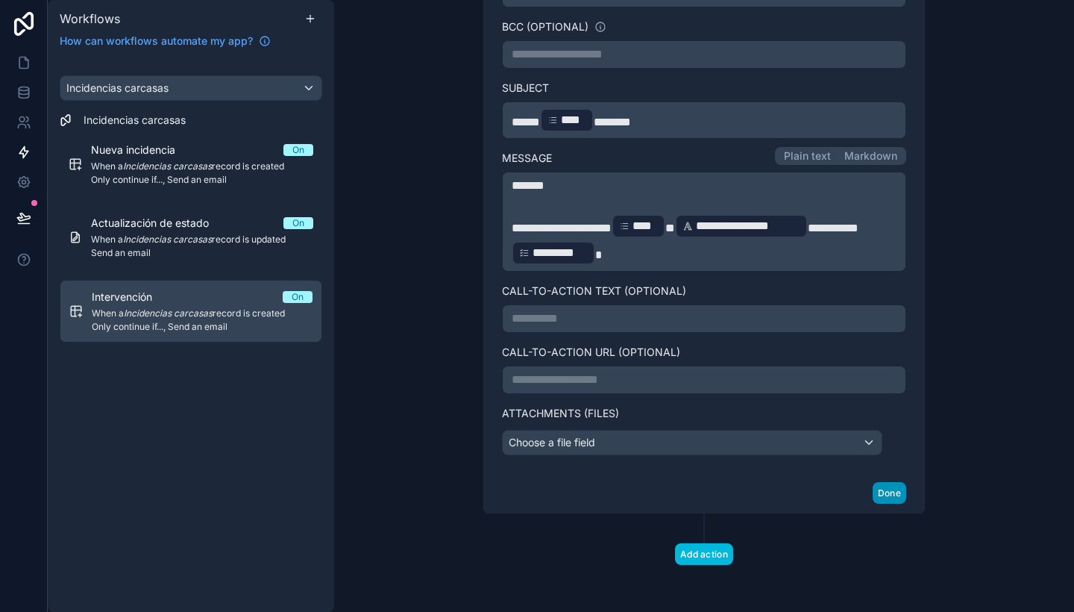
click at [896, 493] on button "Done" at bounding box center [890, 493] width 34 height 22
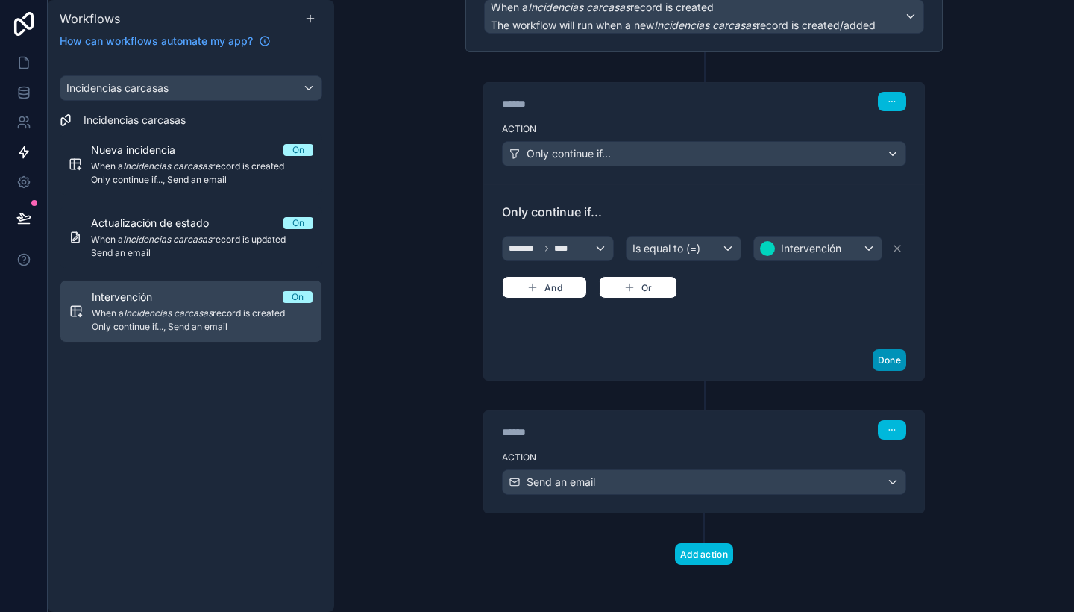
click at [890, 360] on button "Done" at bounding box center [890, 360] width 34 height 22
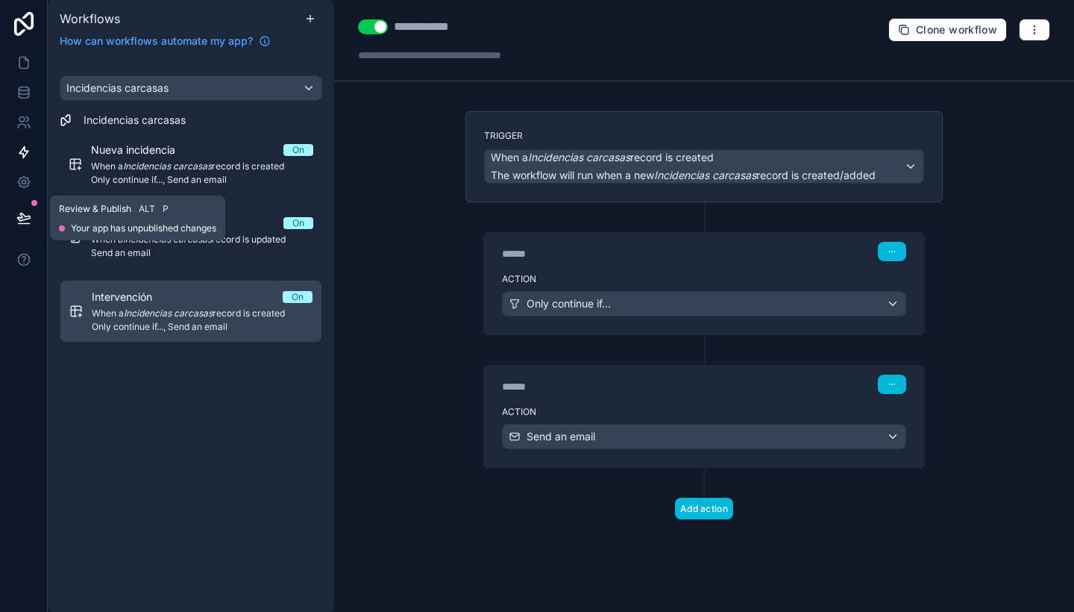
click at [19, 221] on icon at bounding box center [23, 216] width 13 height 7
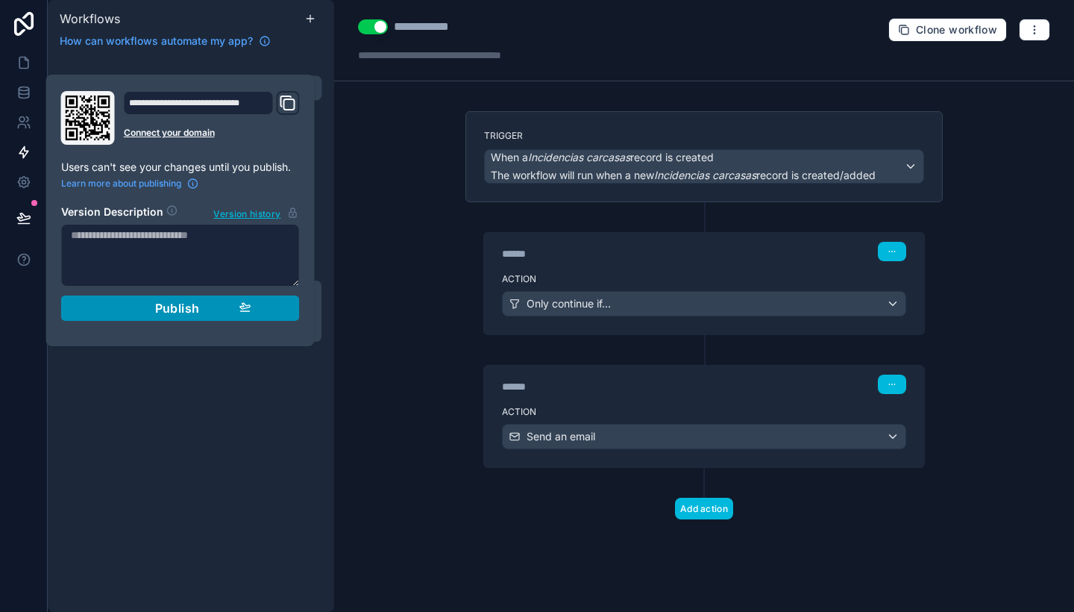
click at [186, 313] on span "Publish" at bounding box center [177, 308] width 45 height 15
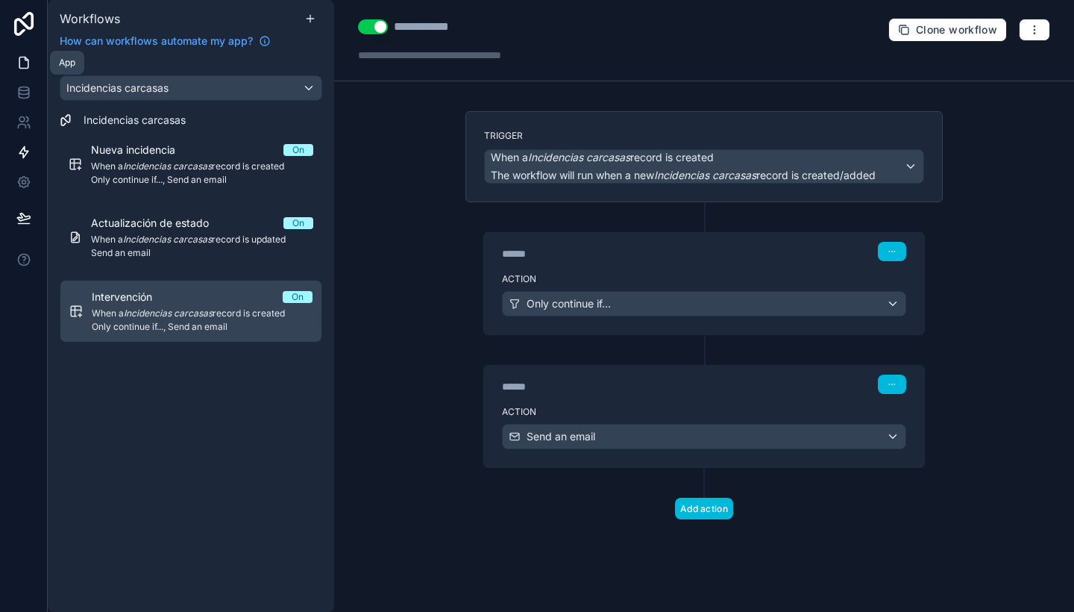
click at [34, 54] on link at bounding box center [23, 63] width 47 height 30
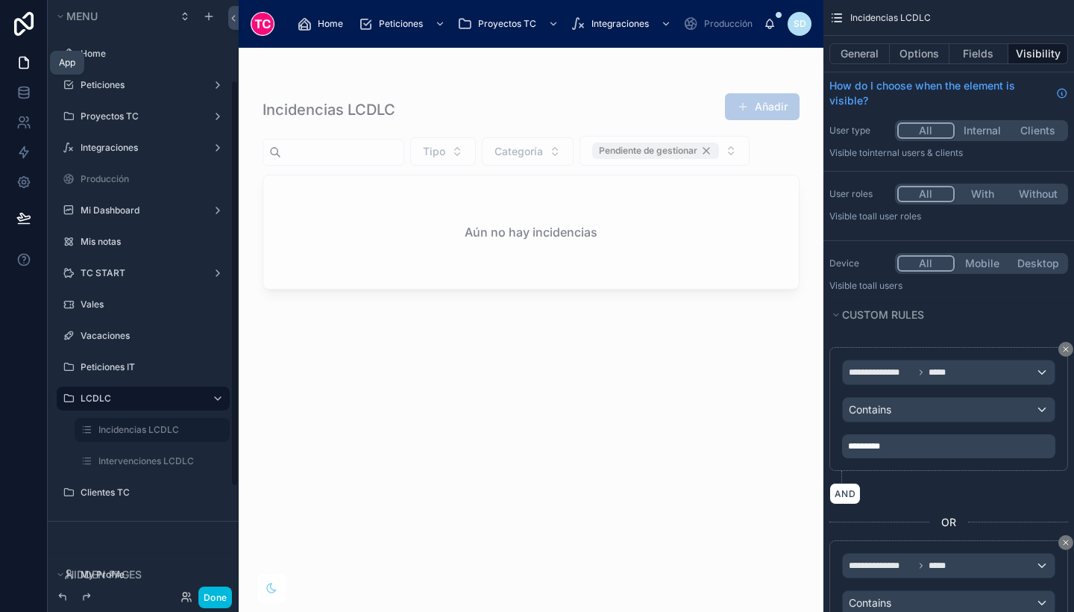
scroll to position [116, 0]
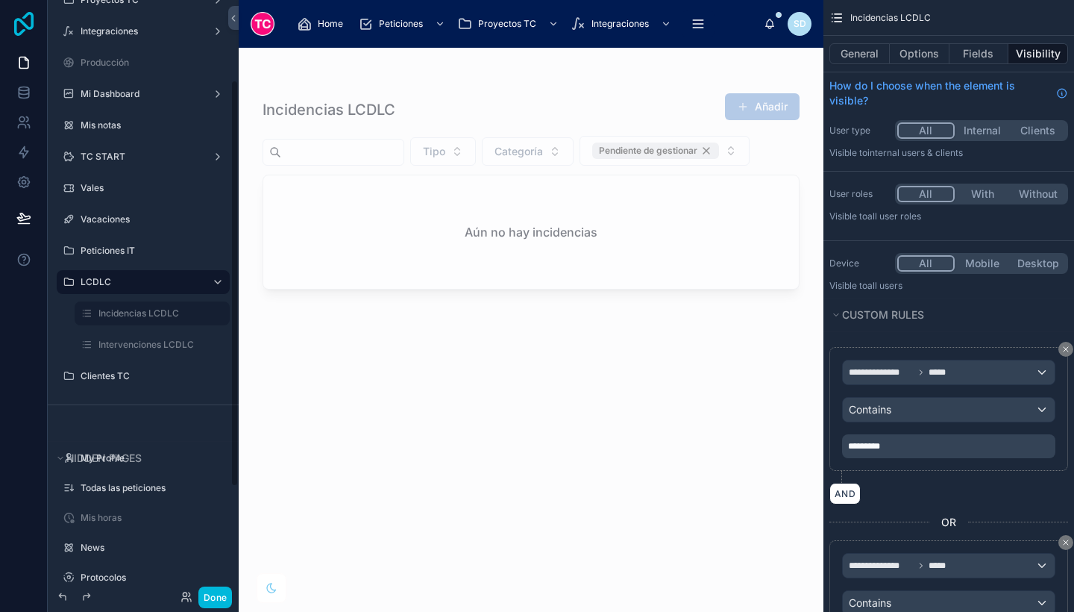
click at [23, 22] on icon at bounding box center [23, 24] width 19 height 24
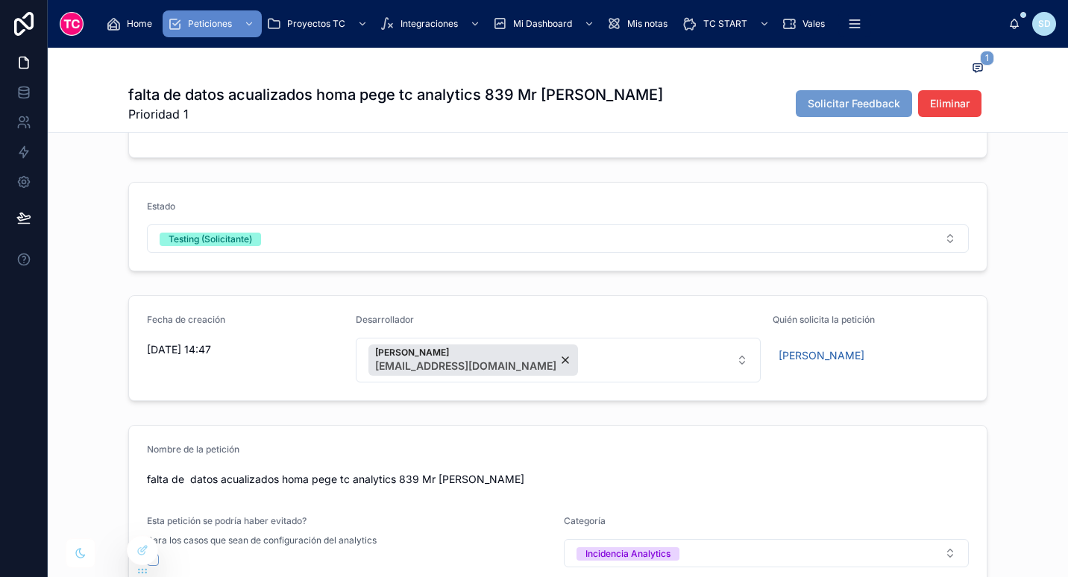
scroll to position [53, 0]
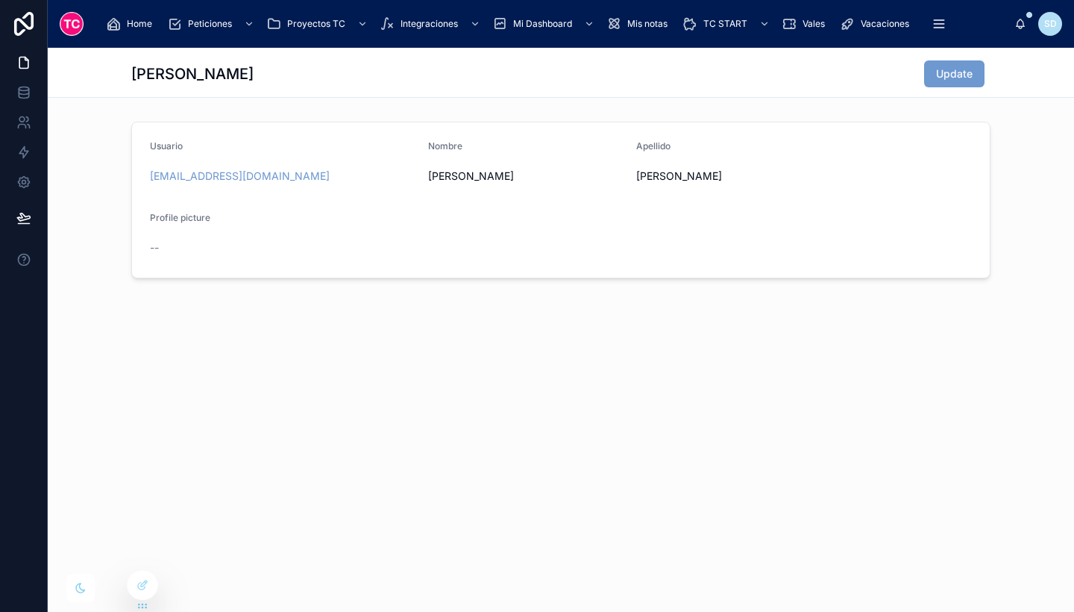
click at [0, 0] on icon at bounding box center [0, 0] width 0 height 0
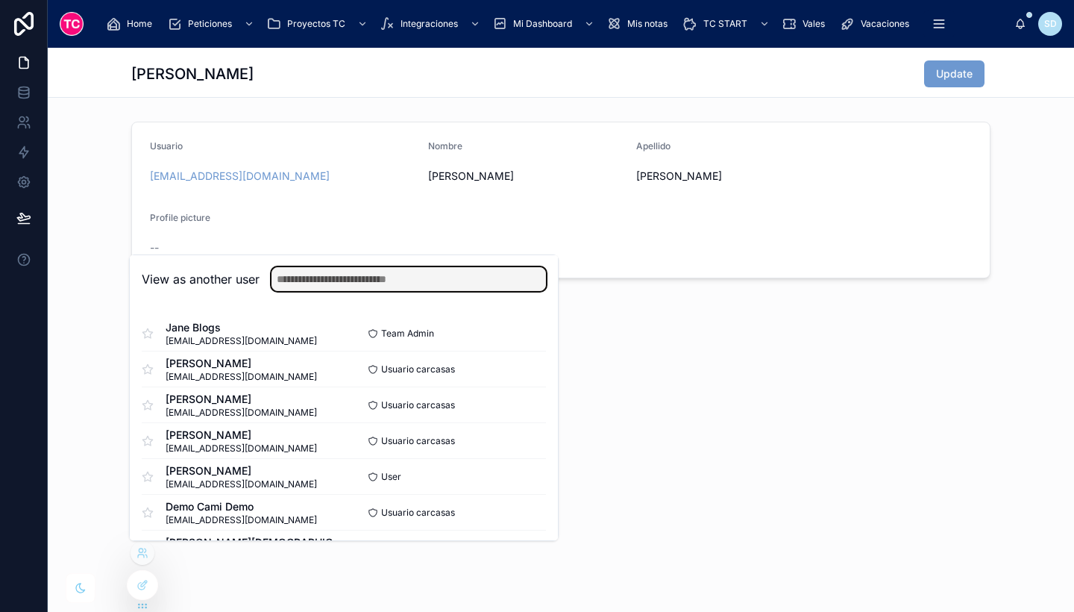
click at [407, 272] on input "text" at bounding box center [408, 279] width 274 height 24
type input "*"
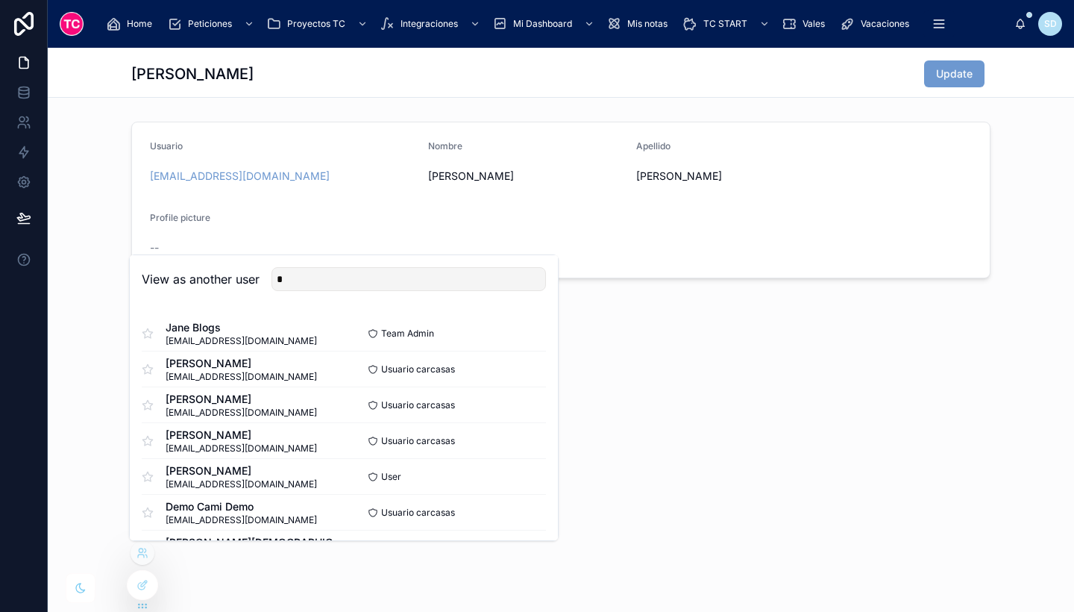
click at [282, 368] on span "[PERSON_NAME]" at bounding box center [241, 363] width 151 height 15
click at [0, 0] on button "Select" at bounding box center [0, 0] width 0 height 0
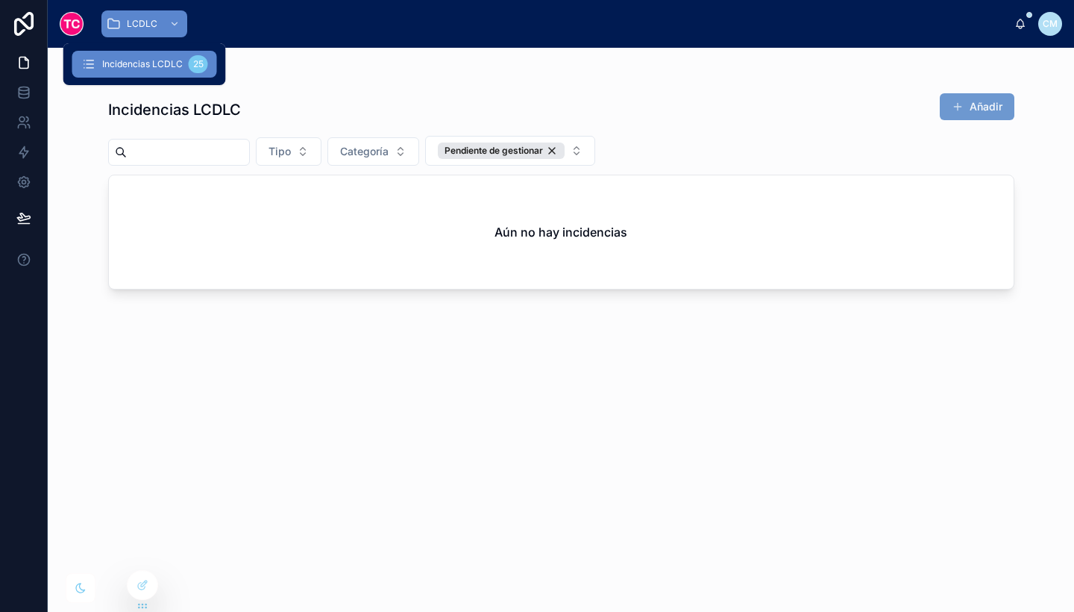
click at [142, 20] on span "LCDLC" at bounding box center [142, 24] width 31 height 12
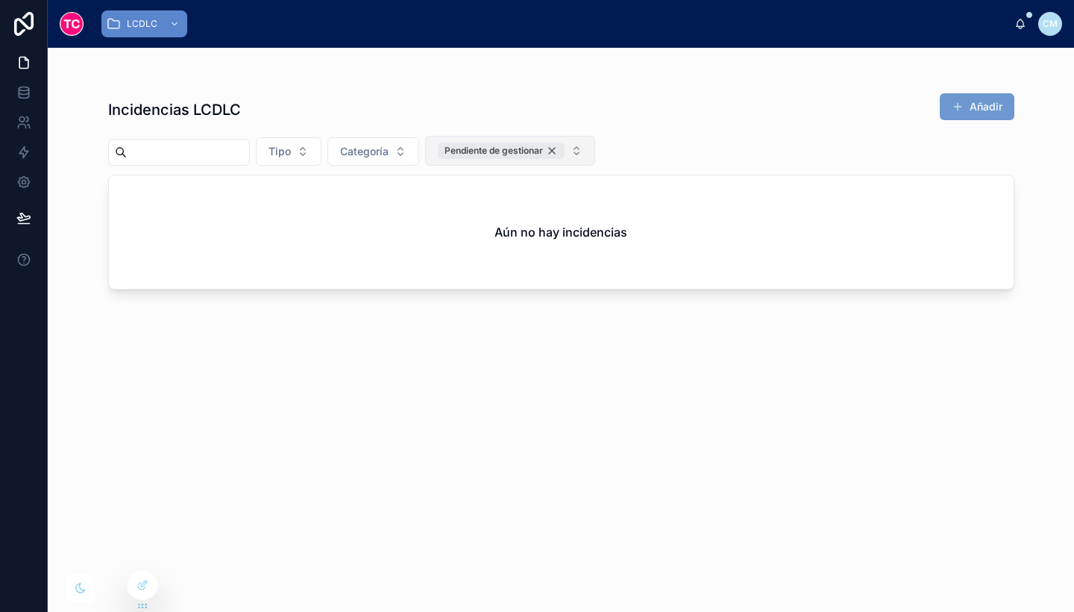
click at [565, 154] on div "Pendiente de gestionar" at bounding box center [501, 150] width 127 height 16
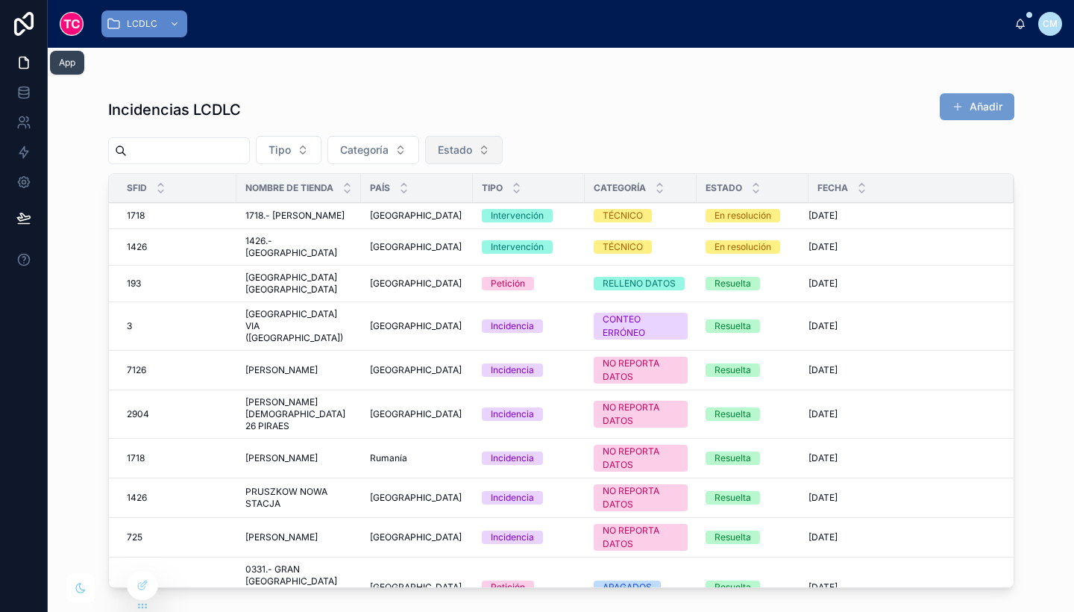
click at [16, 63] on link at bounding box center [23, 63] width 47 height 30
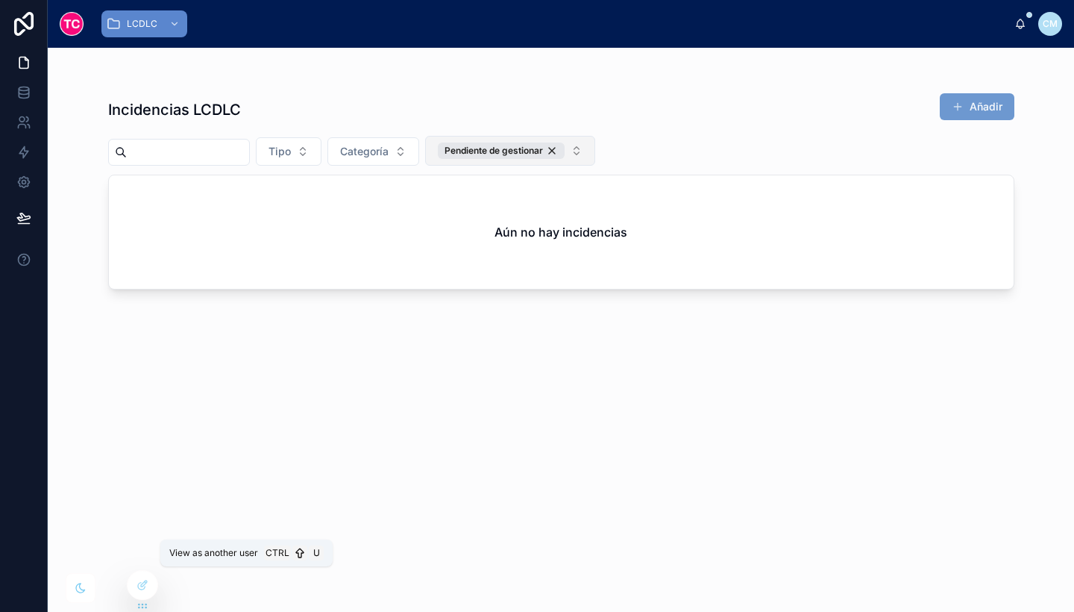
click at [0, 0] on icon at bounding box center [0, 0] width 0 height 0
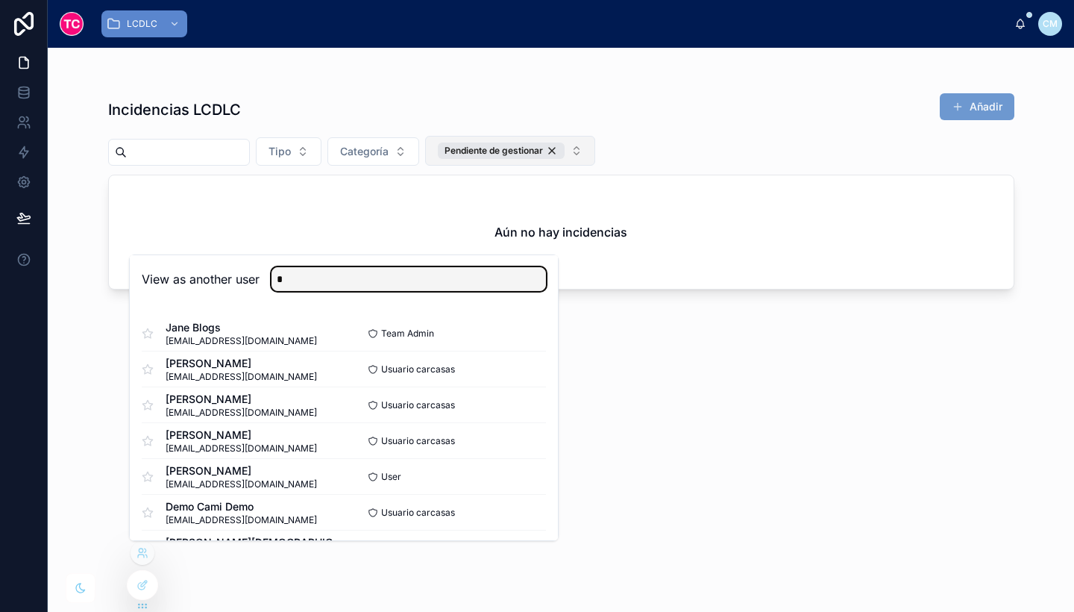
click at [310, 274] on input "*" at bounding box center [408, 279] width 274 height 24
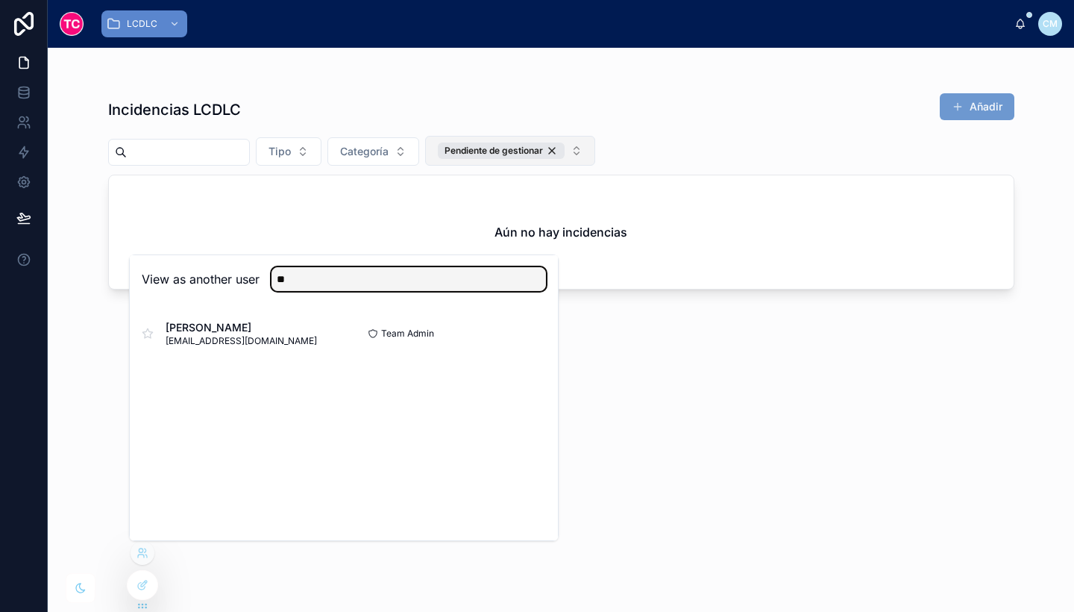
type input "**"
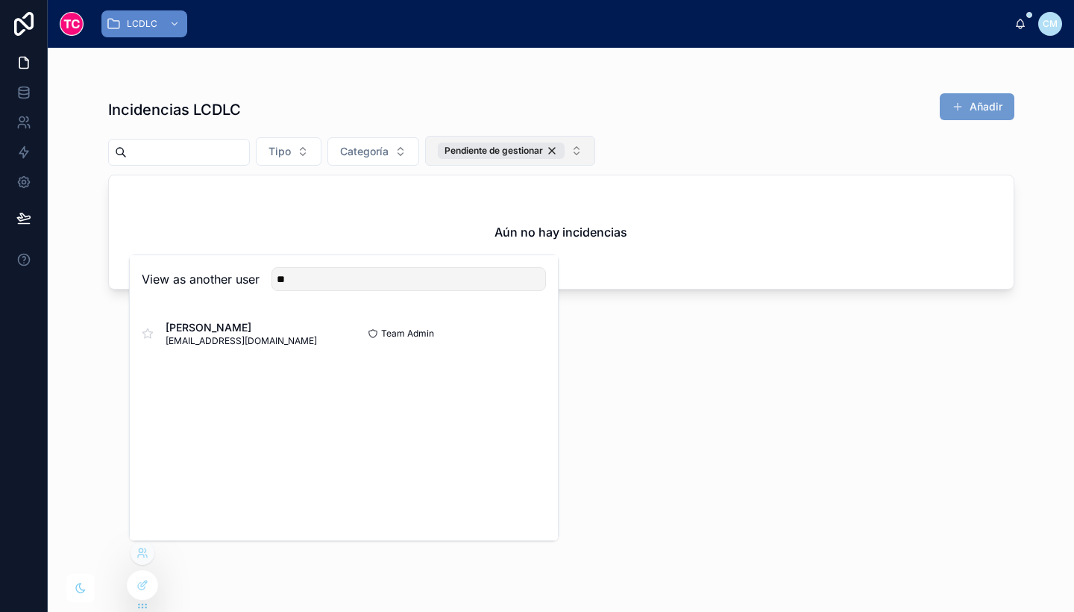
click at [236, 337] on span "[EMAIL_ADDRESS][DOMAIN_NAME]" at bounding box center [241, 341] width 151 height 12
click at [0, 0] on button "Select" at bounding box center [0, 0] width 0 height 0
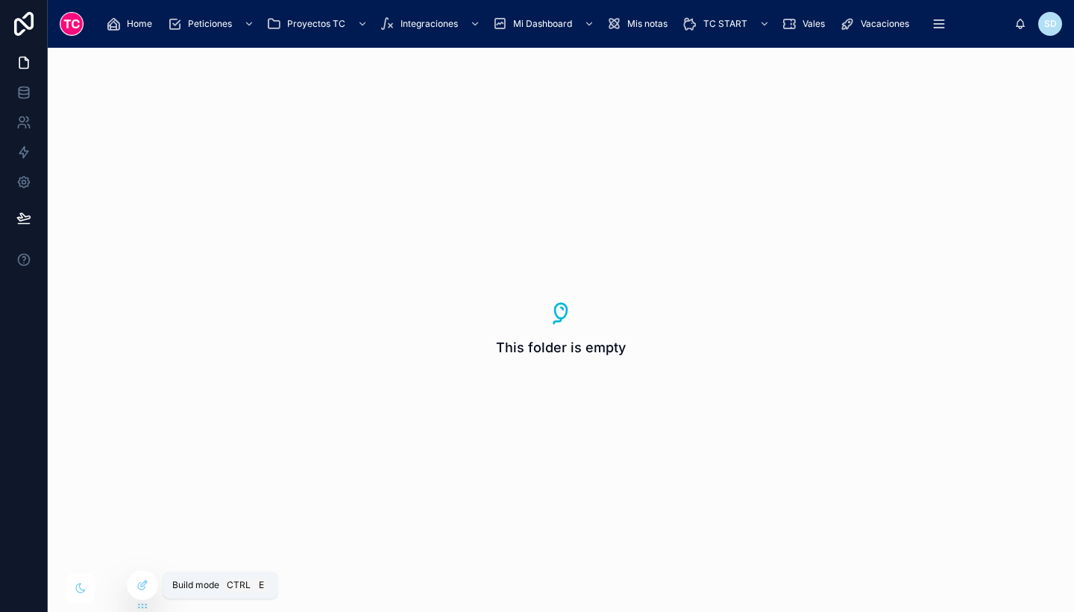
click at [141, 592] on div at bounding box center [143, 585] width 30 height 28
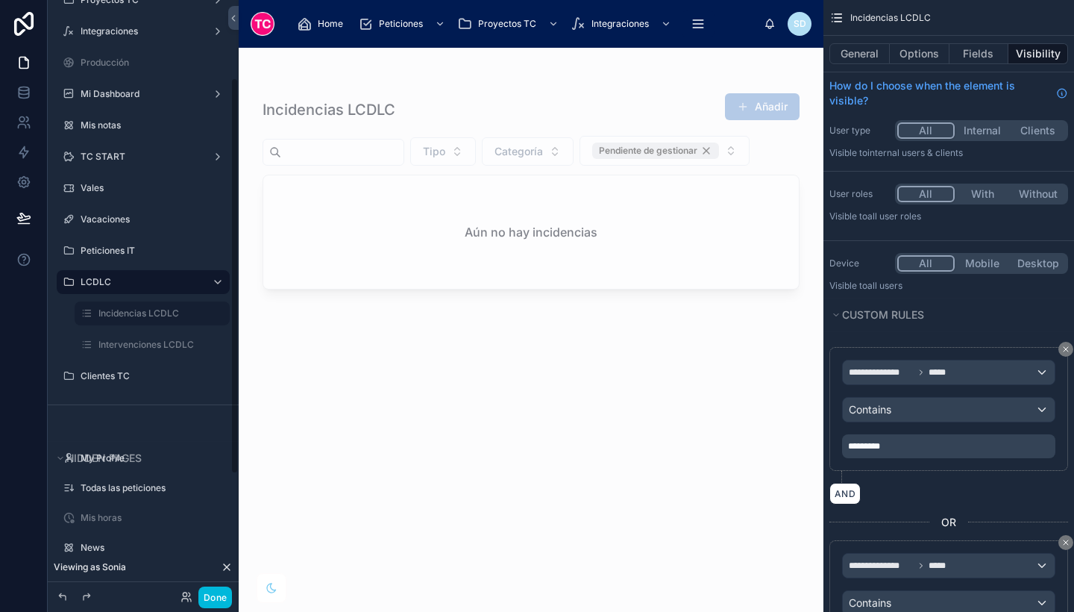
click at [0, 0] on icon "scrollable content" at bounding box center [0, 0] width 0 height 0
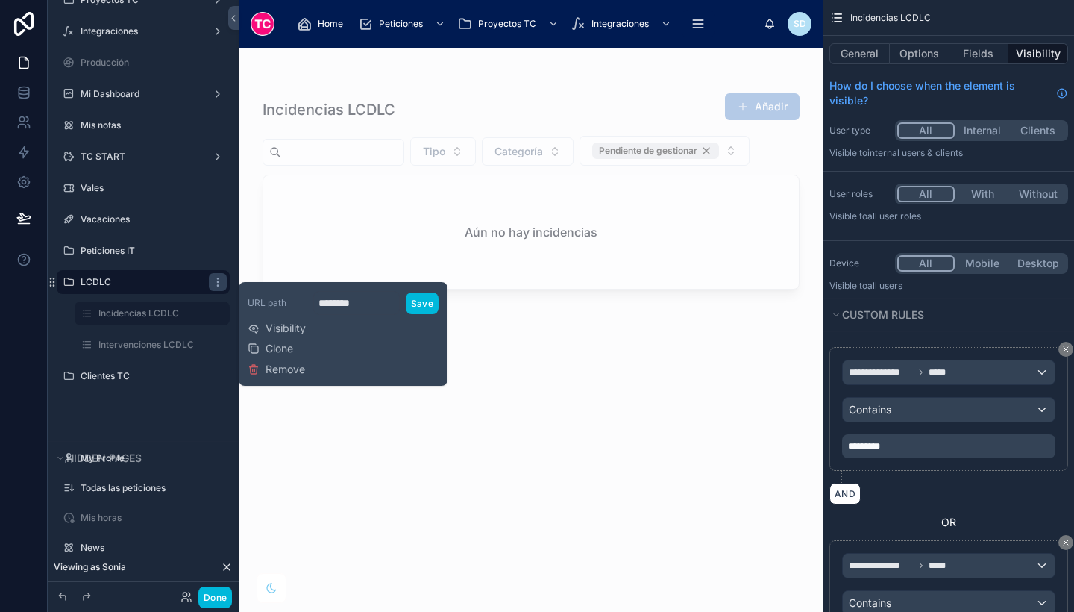
click at [308, 328] on div "URL path ******** Save Visibility Clone Remove" at bounding box center [343, 334] width 191 height 92
click at [289, 324] on span "Visibility" at bounding box center [286, 328] width 40 height 15
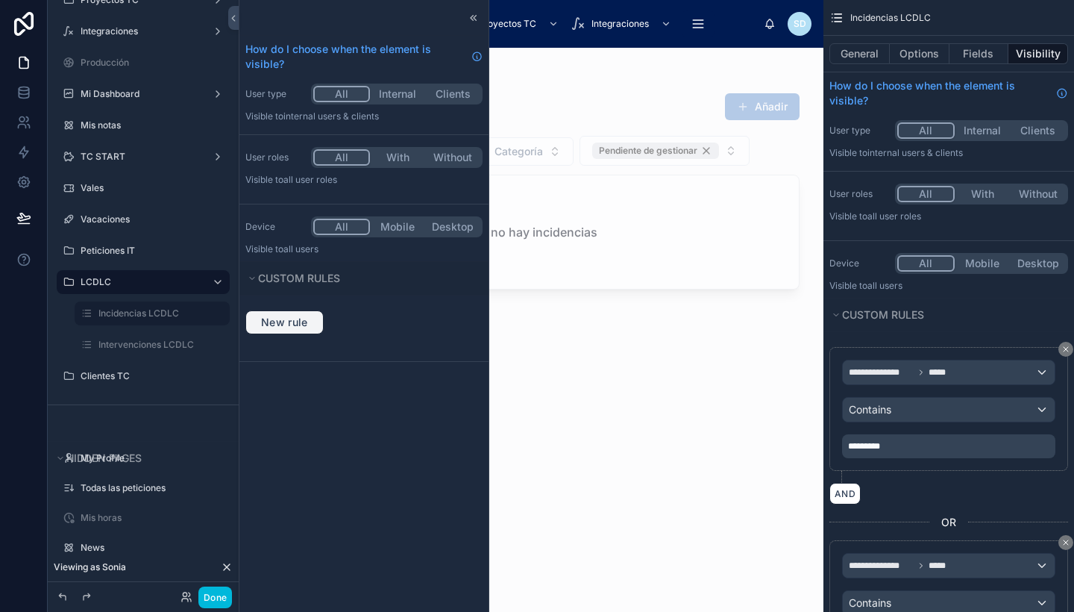
click at [277, 322] on span "New rule" at bounding box center [284, 322] width 59 height 13
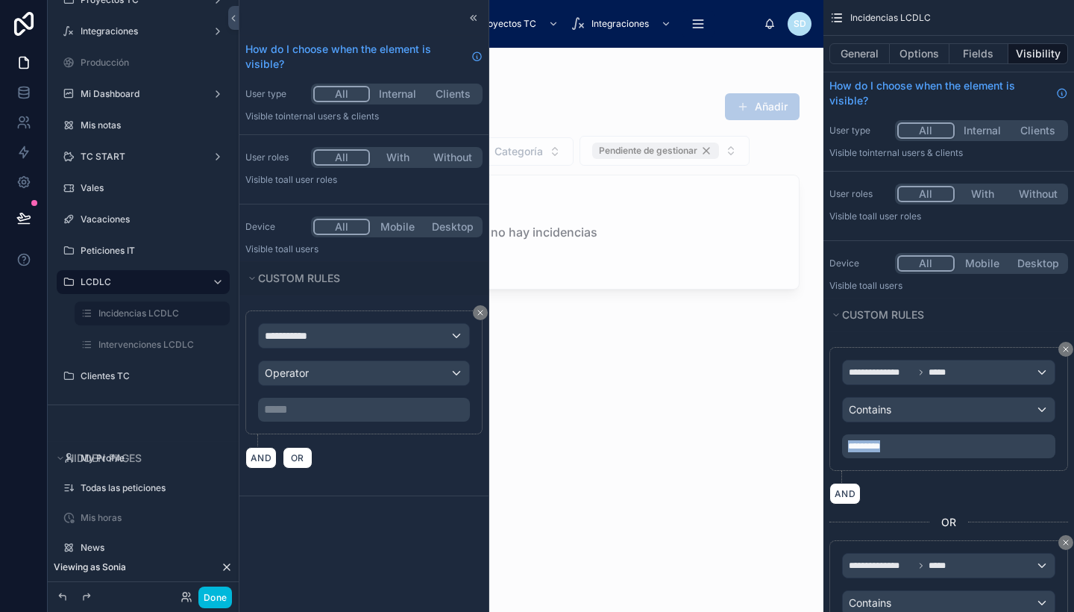
drag, startPoint x: 941, startPoint y: 451, endPoint x: 840, endPoint y: 428, distance: 103.3
click at [840, 428] on div "**********" at bounding box center [948, 409] width 239 height 124
copy span "*********"
click at [357, 378] on div "Operator" at bounding box center [364, 373] width 210 height 24
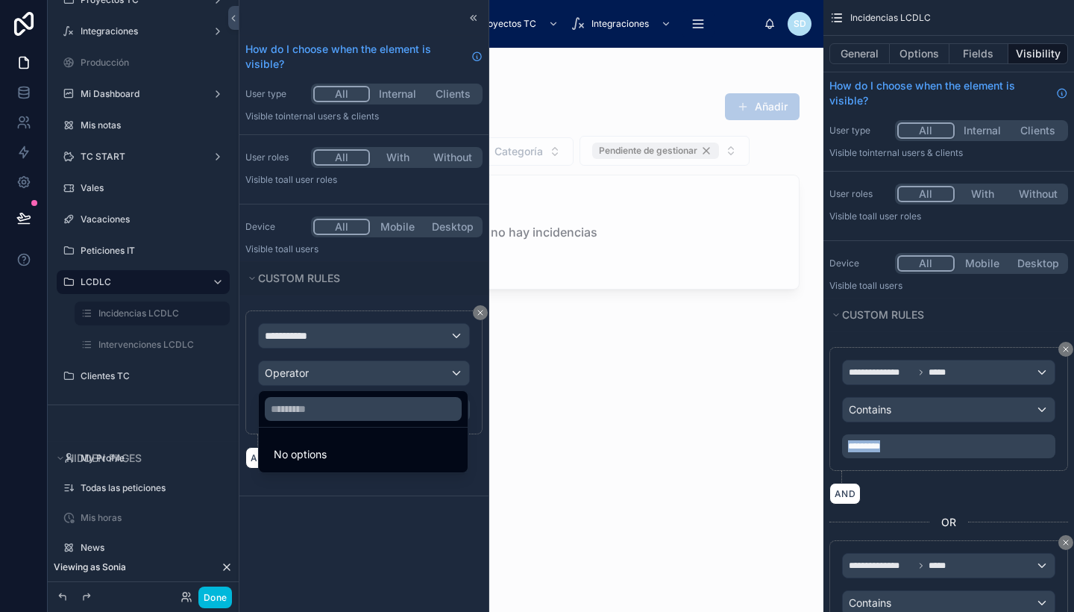
click at [337, 333] on div at bounding box center [363, 306] width 249 height 612
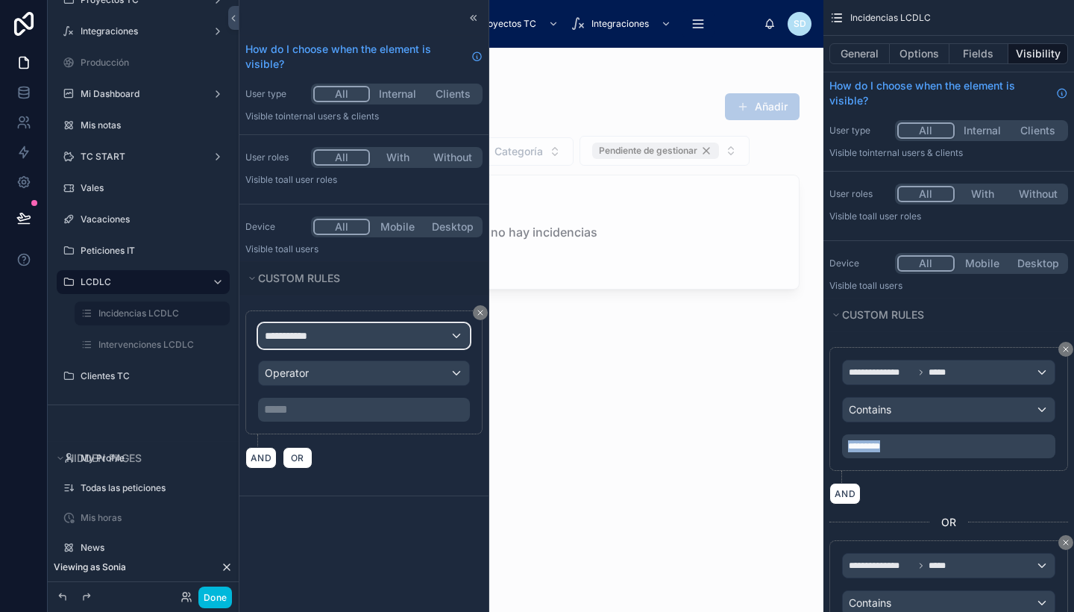
click at [337, 333] on div "**********" at bounding box center [364, 336] width 210 height 24
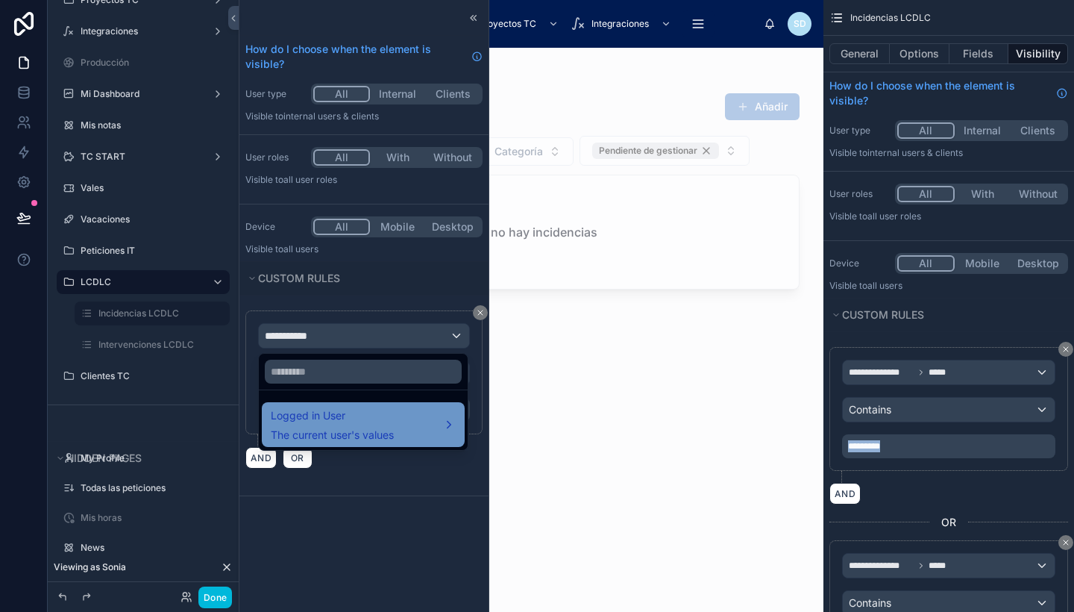
click at [339, 412] on span "Logged in User" at bounding box center [332, 415] width 123 height 18
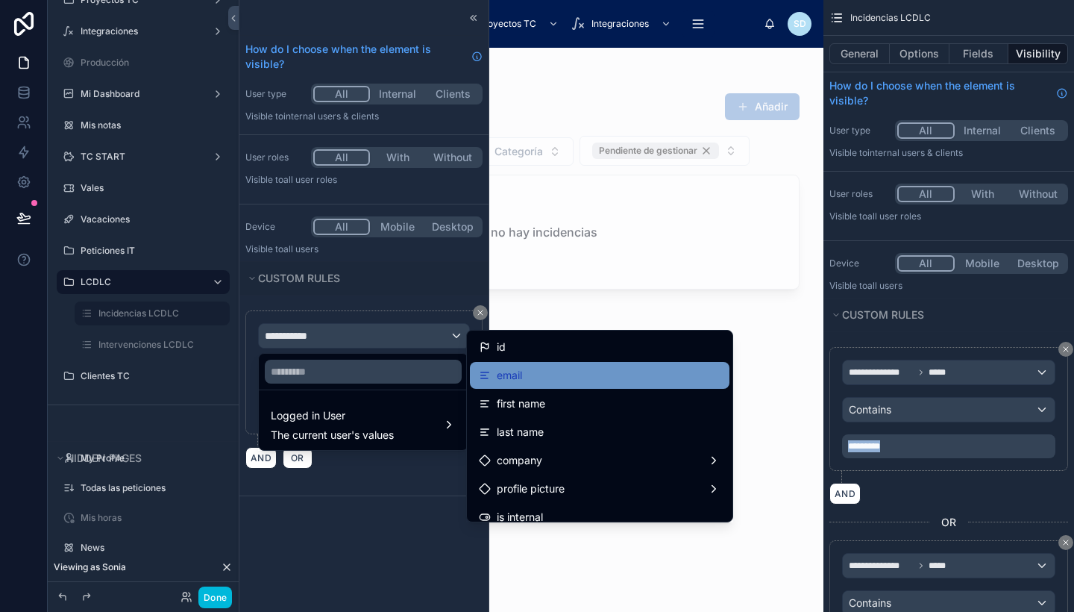
click at [554, 383] on div "email" at bounding box center [600, 375] width 242 height 18
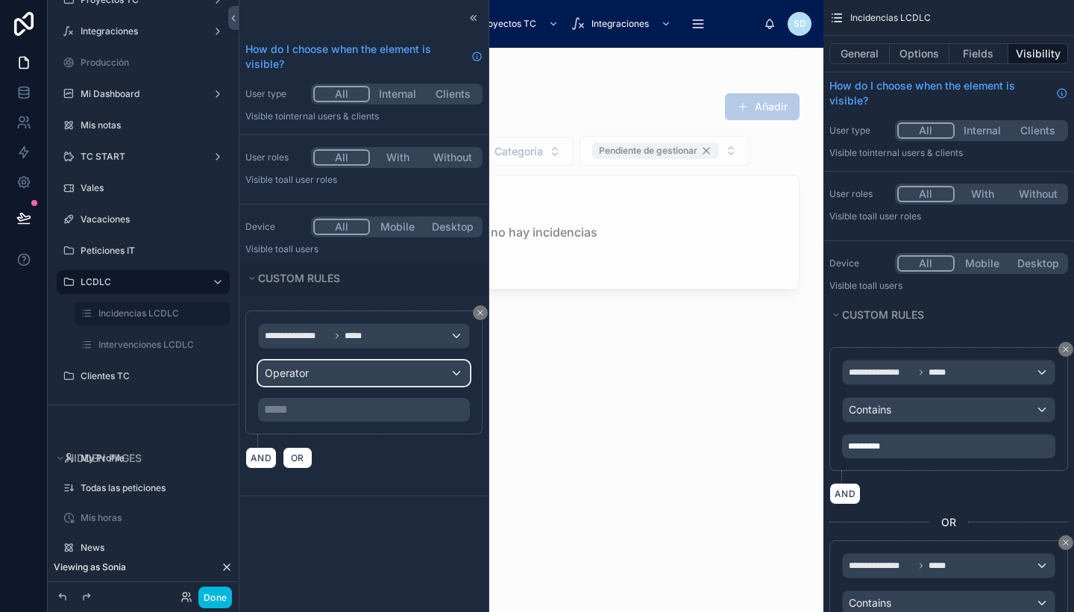
click at [322, 371] on div "Operator" at bounding box center [364, 373] width 210 height 24
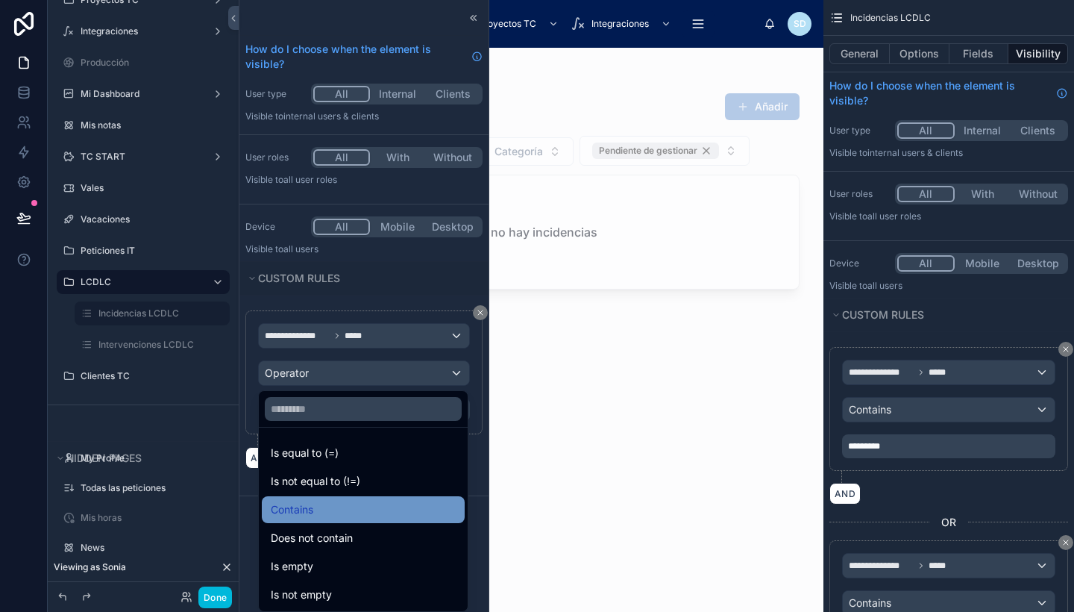
click at [339, 510] on div "Contains" at bounding box center [363, 509] width 185 height 18
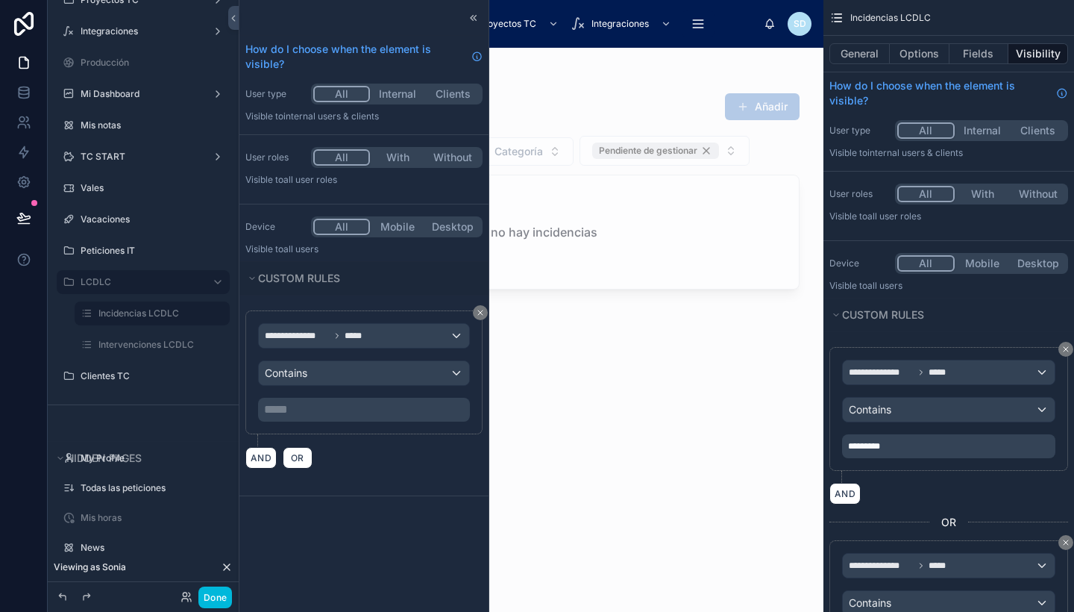
drag, startPoint x: 334, startPoint y: 421, endPoint x: 306, endPoint y: 392, distance: 40.6
click at [306, 392] on div "**********" at bounding box center [363, 372] width 237 height 124
click at [295, 464] on button "OR" at bounding box center [298, 458] width 30 height 22
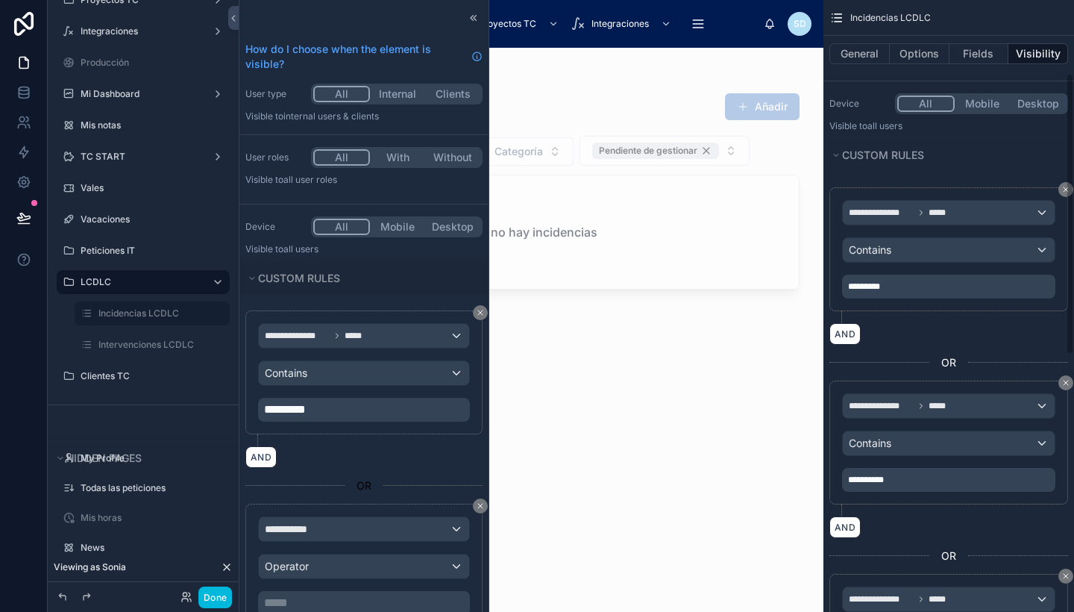
scroll to position [159, 0]
click at [924, 477] on div "**********" at bounding box center [948, 480] width 213 height 24
drag, startPoint x: 924, startPoint y: 477, endPoint x: 834, endPoint y: 462, distance: 91.5
click at [834, 462] on div "**********" at bounding box center [948, 443] width 239 height 124
copy span "**********"
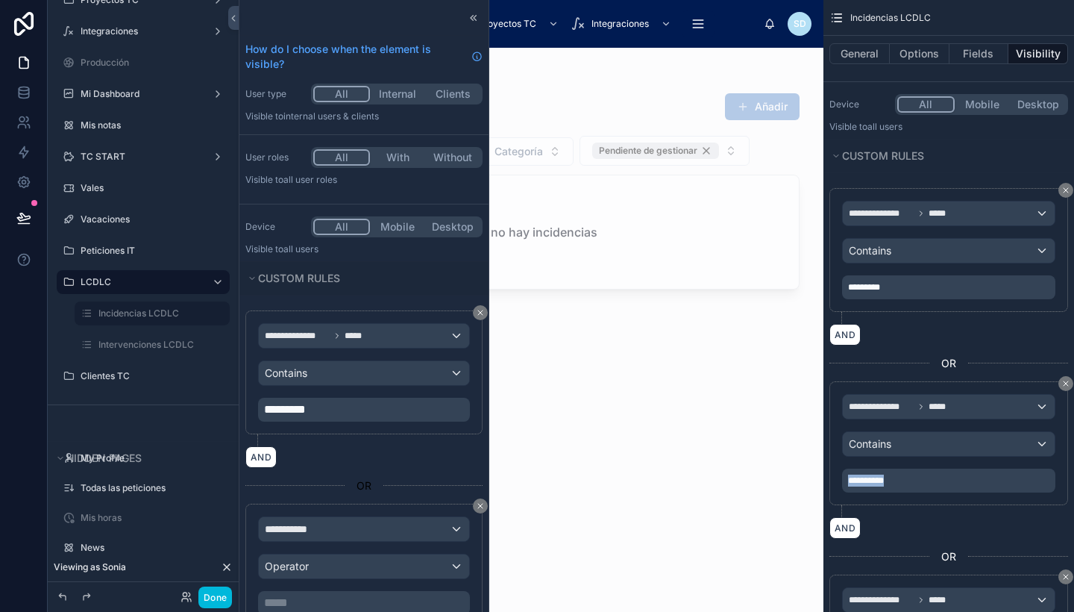
scroll to position [78, 0]
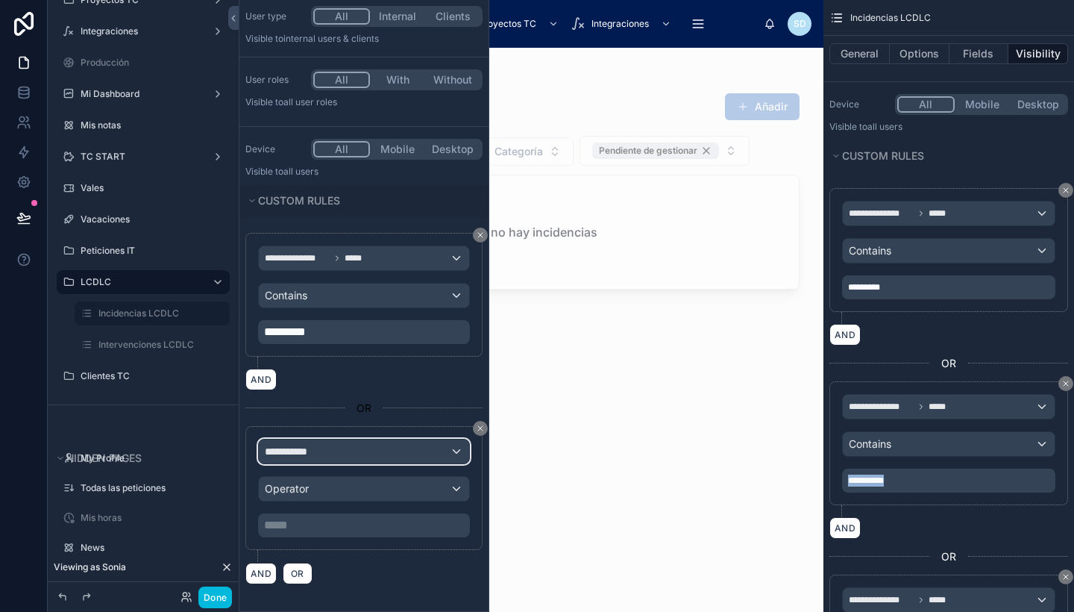
click at [330, 451] on div "**********" at bounding box center [364, 451] width 210 height 24
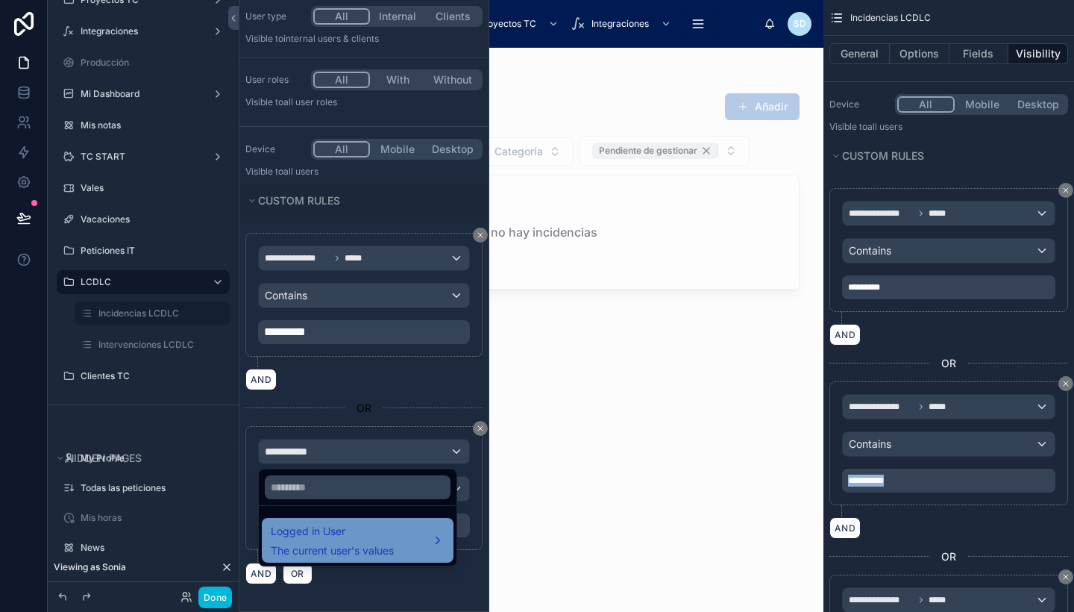
click at [343, 530] on span "Logged in User" at bounding box center [332, 531] width 123 height 18
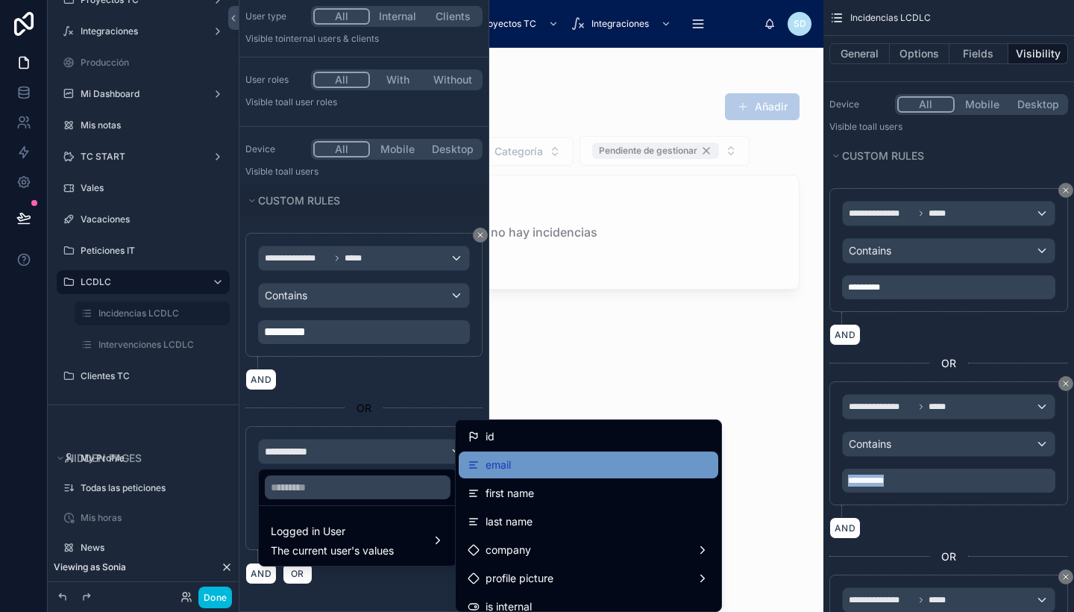
click at [594, 467] on div "email" at bounding box center [589, 465] width 242 height 18
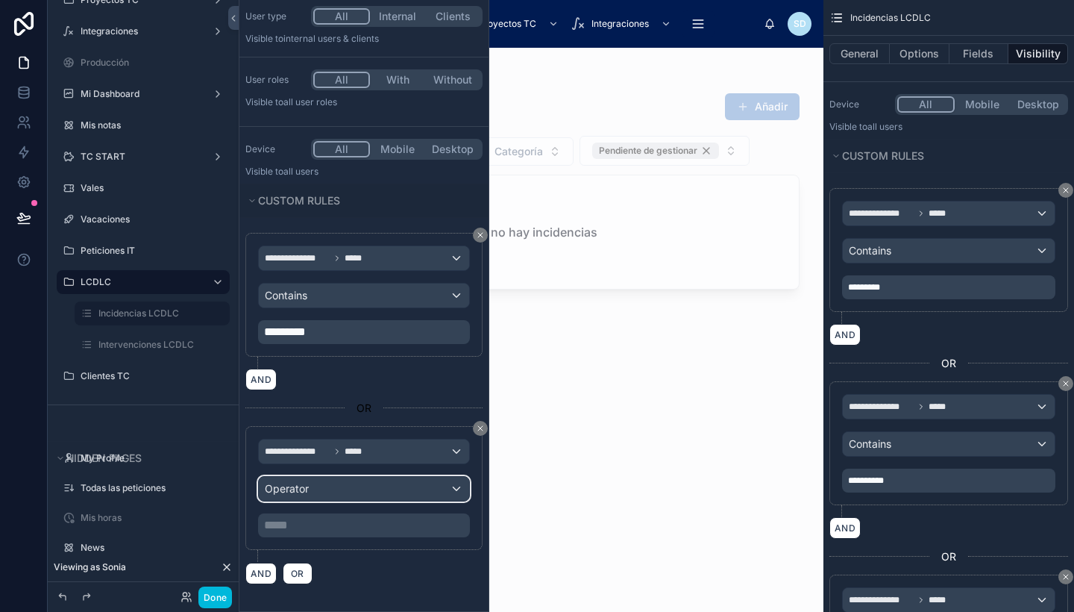
click at [320, 483] on div "Operator" at bounding box center [364, 489] width 210 height 24
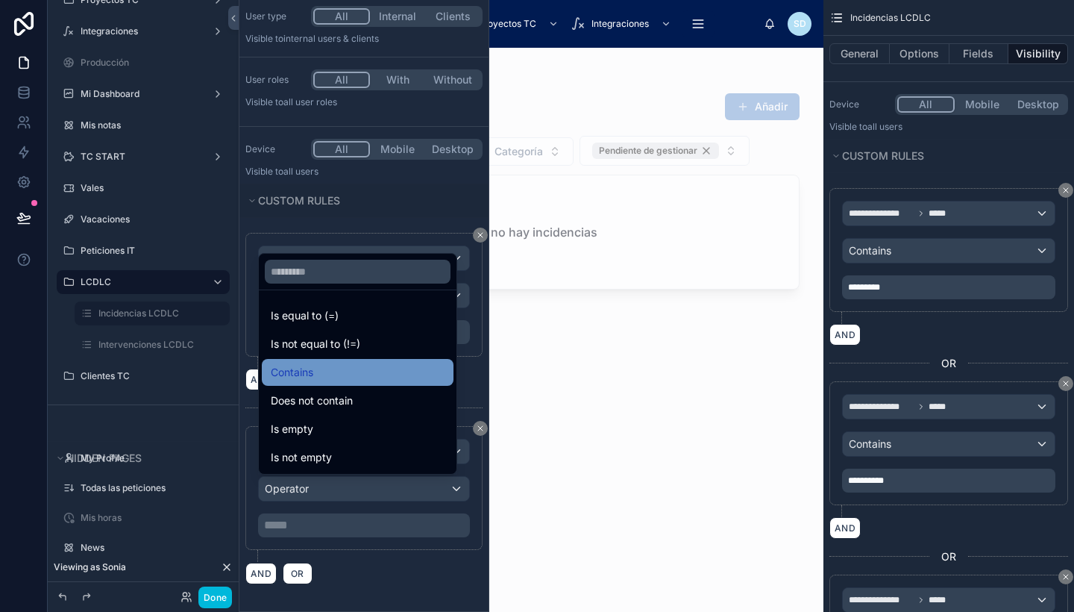
click at [348, 371] on div "Contains" at bounding box center [358, 372] width 174 height 18
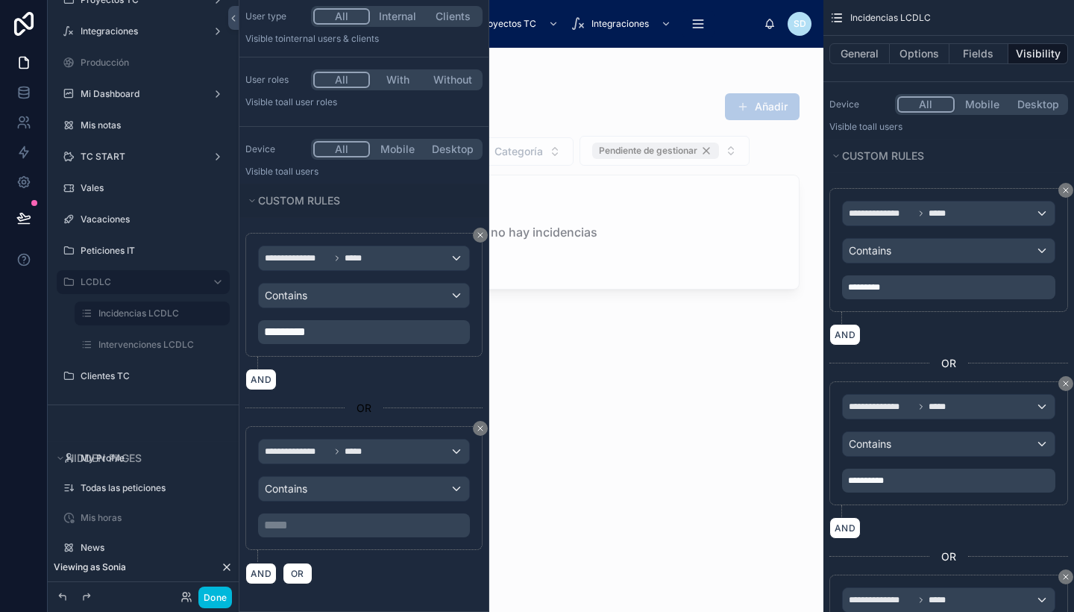
click at [323, 517] on p "***** ﻿" at bounding box center [365, 525] width 203 height 18
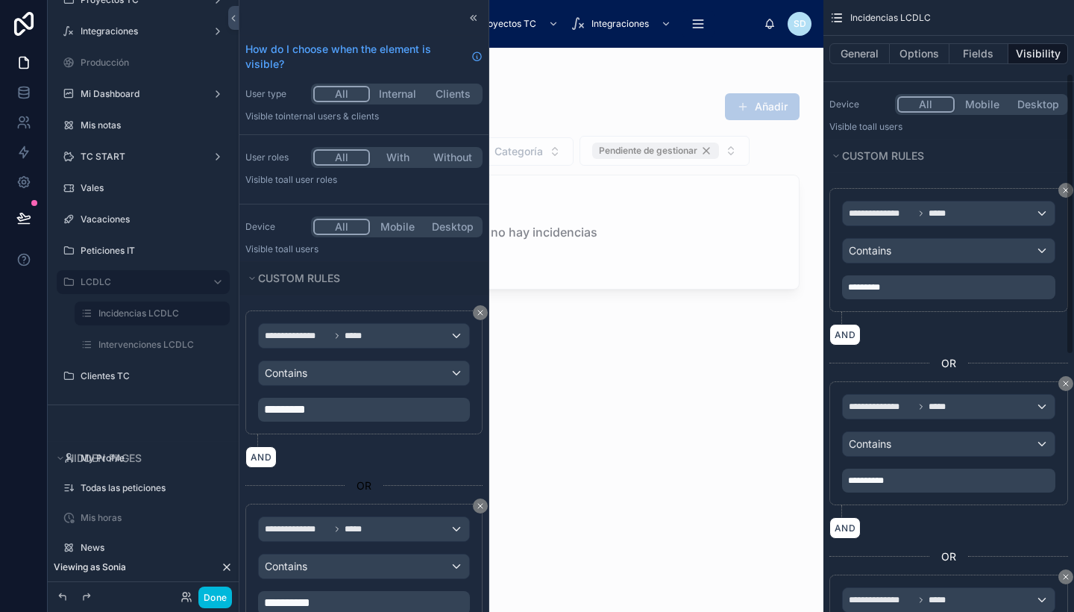
click at [908, 550] on div "scrollable content" at bounding box center [879, 550] width 100 height 12
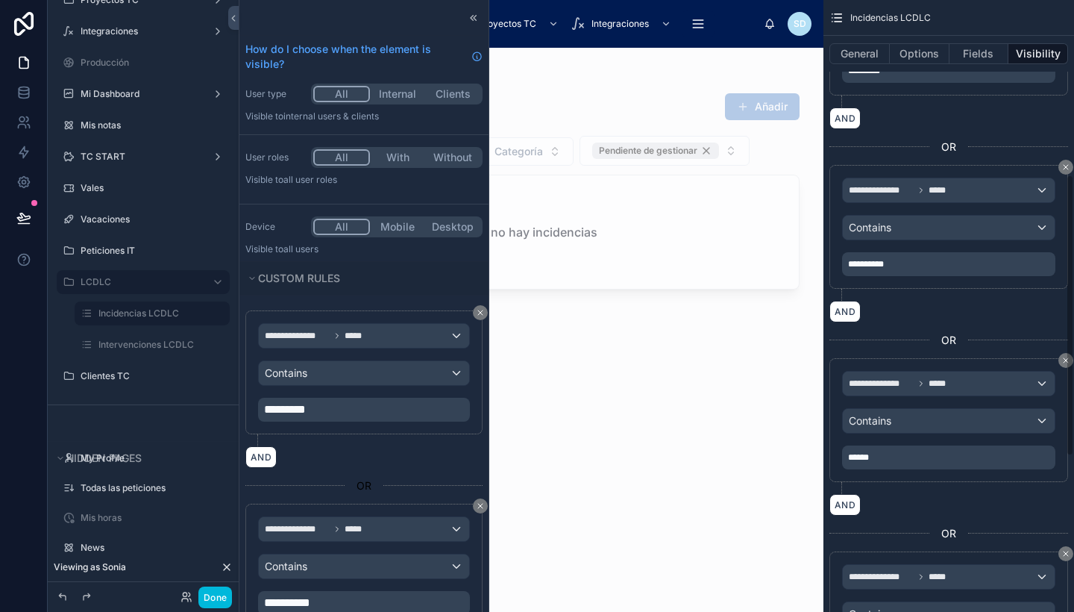
scroll to position [380, 0]
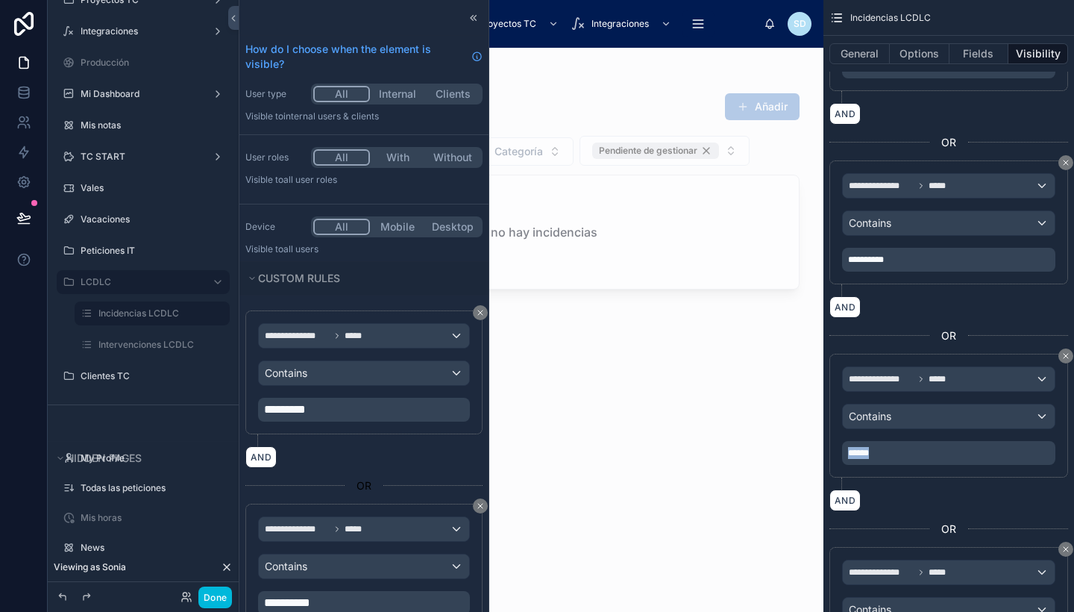
drag, startPoint x: 900, startPoint y: 452, endPoint x: 821, endPoint y: 439, distance: 80.2
click at [821, 439] on div "**********" at bounding box center [656, 306] width 835 height 612
copy span "******"
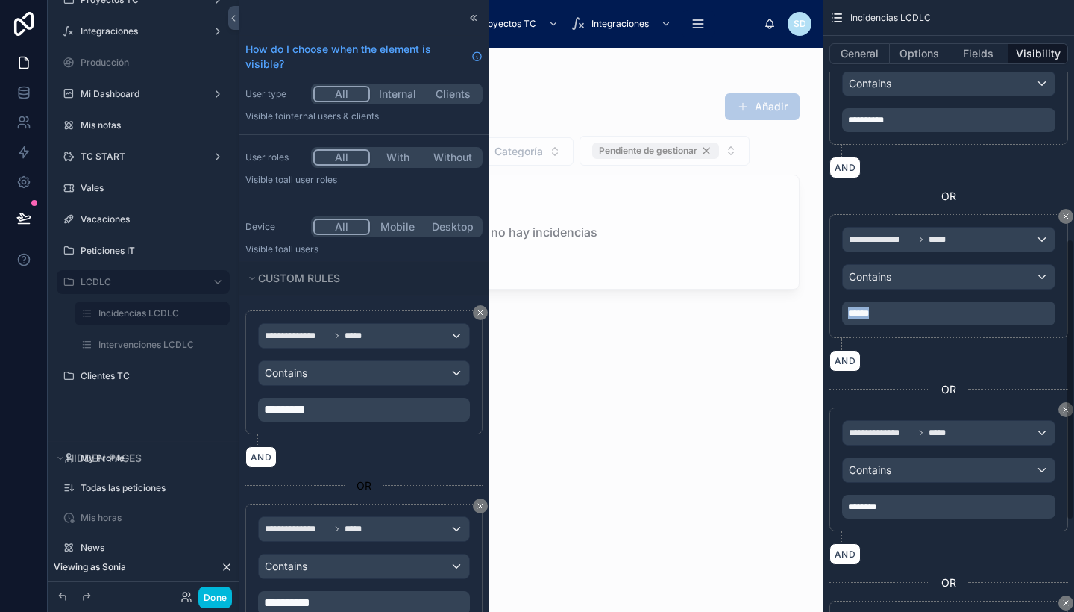
scroll to position [78, 0]
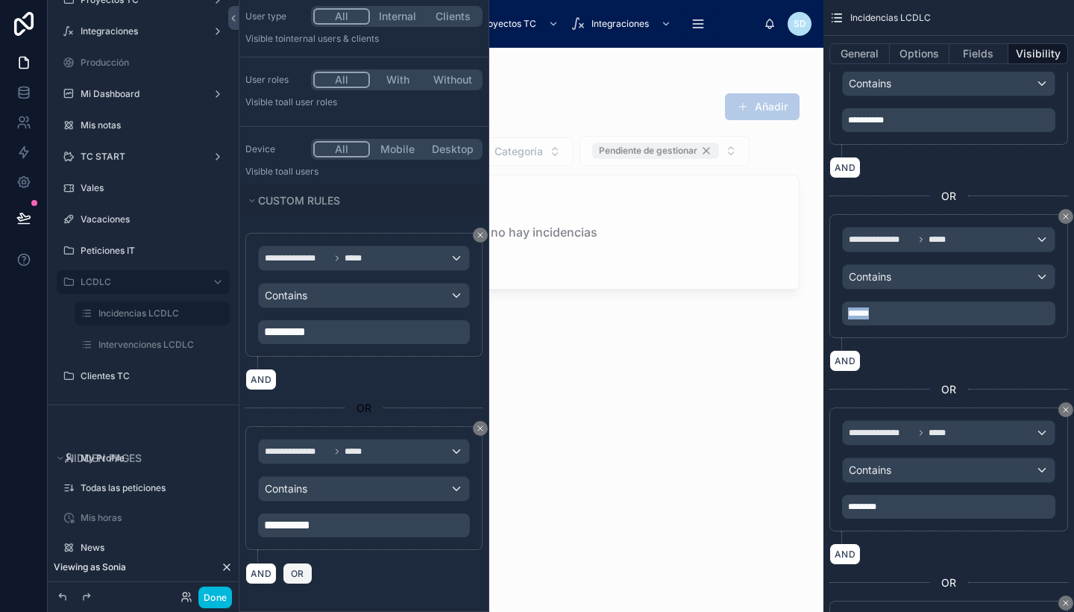
drag, startPoint x: 302, startPoint y: 559, endPoint x: 302, endPoint y: 572, distance: 13.4
click at [302, 572] on div "**********" at bounding box center [363, 408] width 237 height 351
click at [302, 572] on span "OR" at bounding box center [297, 573] width 19 height 11
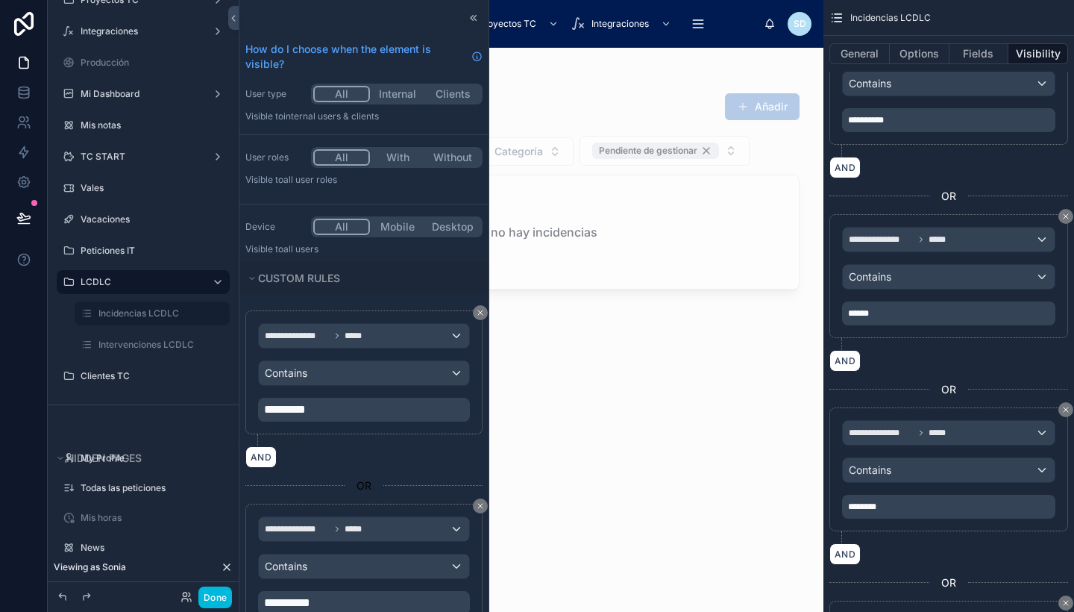
scroll to position [271, 0]
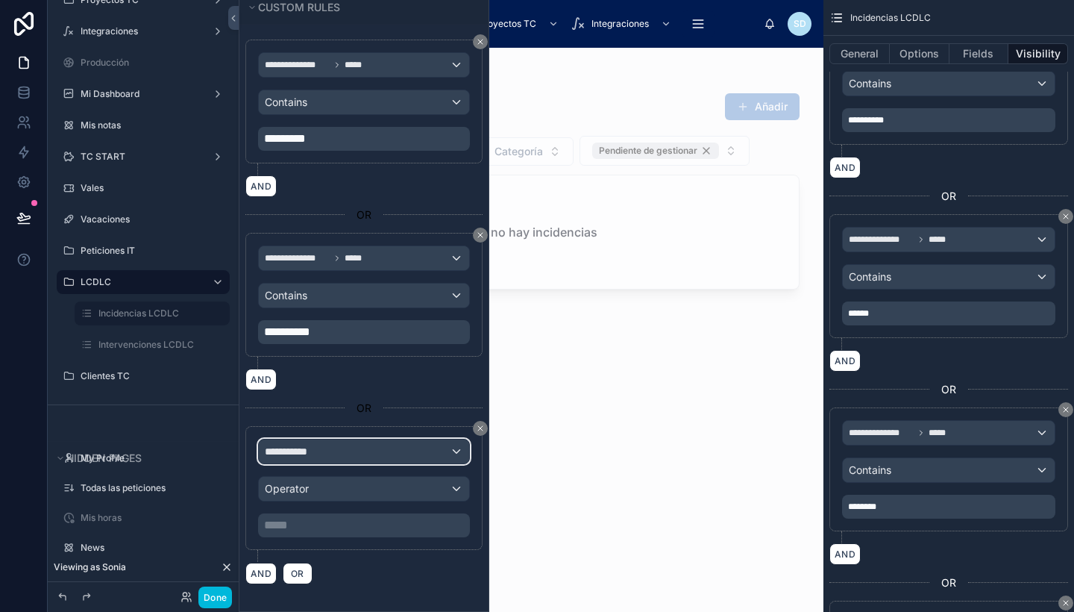
click at [310, 448] on span "**********" at bounding box center [292, 451] width 55 height 15
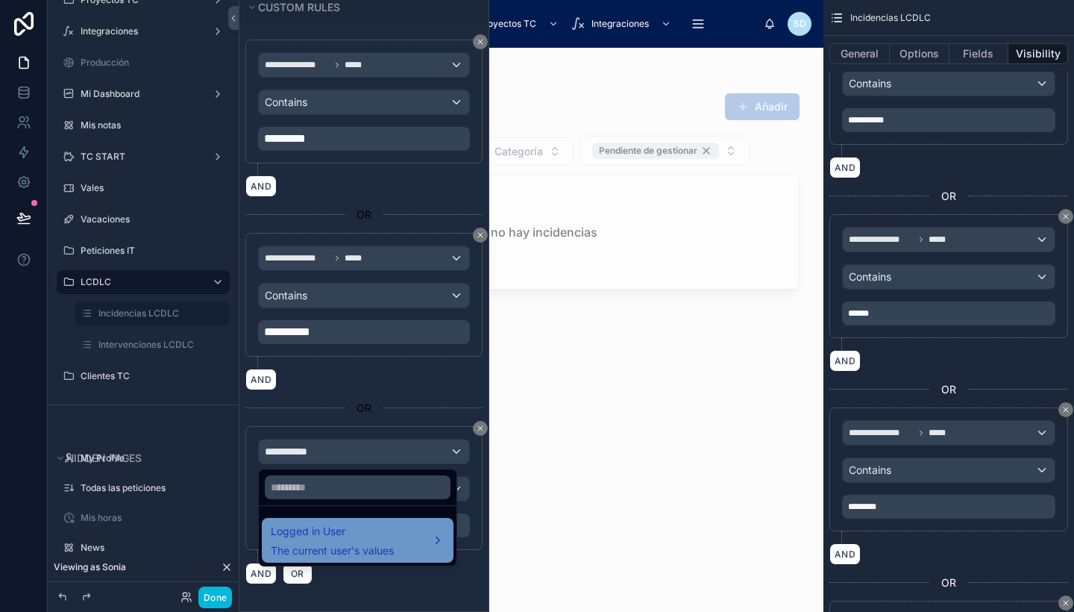
click at [332, 530] on span "Logged in User" at bounding box center [332, 531] width 123 height 18
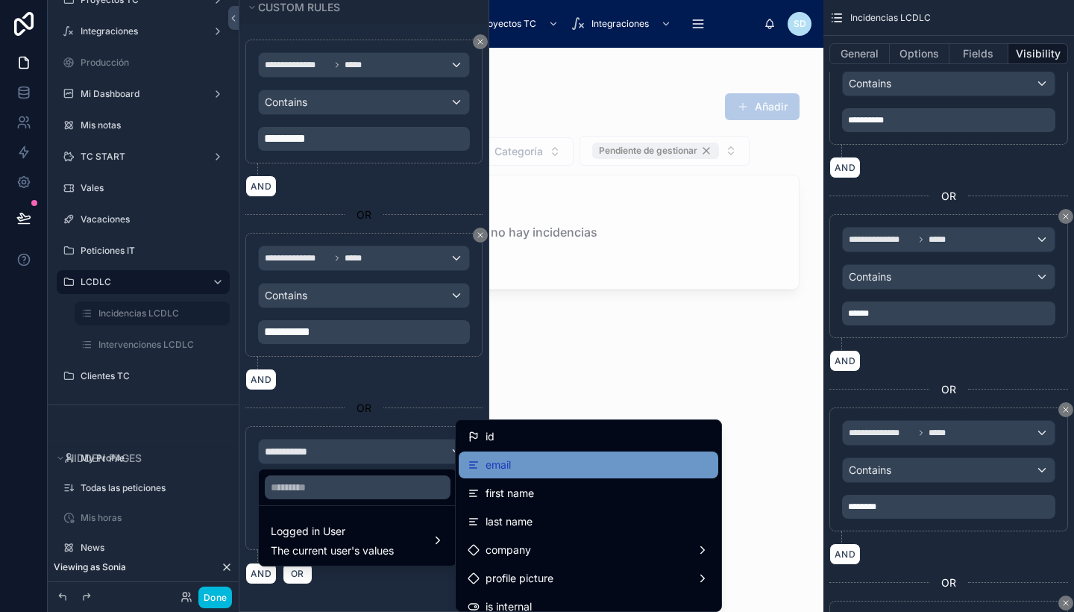
click at [486, 468] on span "email" at bounding box center [498, 465] width 25 height 18
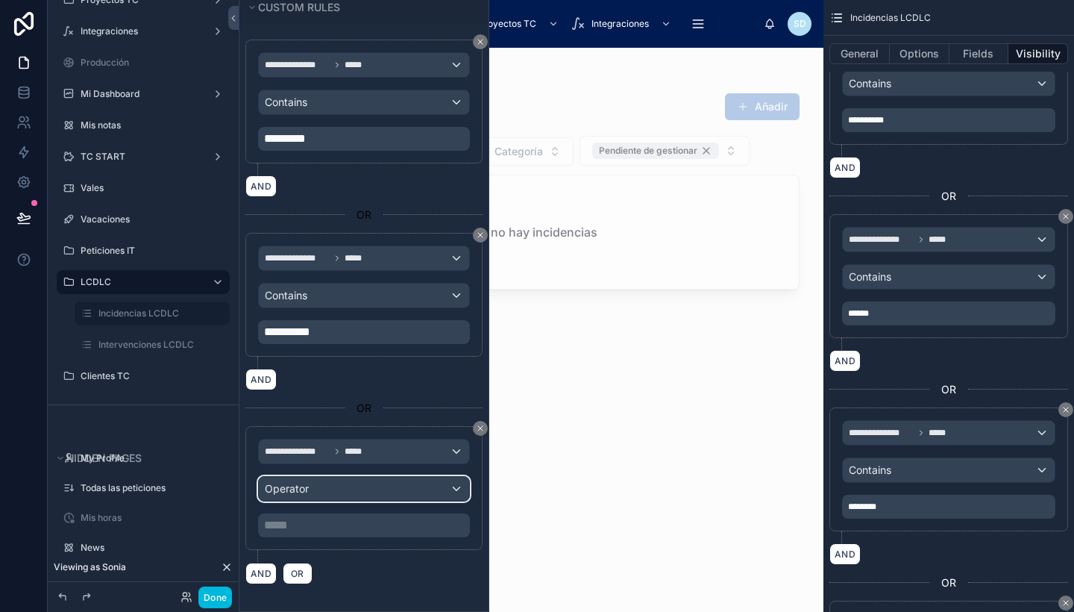
click at [338, 495] on div "Operator" at bounding box center [364, 489] width 210 height 24
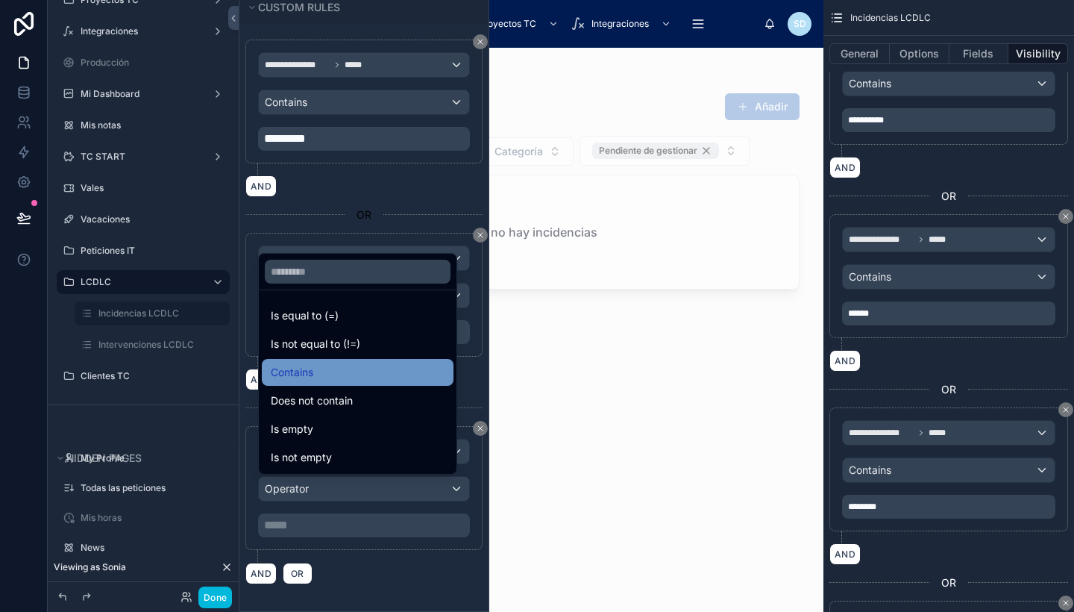
click at [371, 373] on div "Contains" at bounding box center [358, 372] width 174 height 18
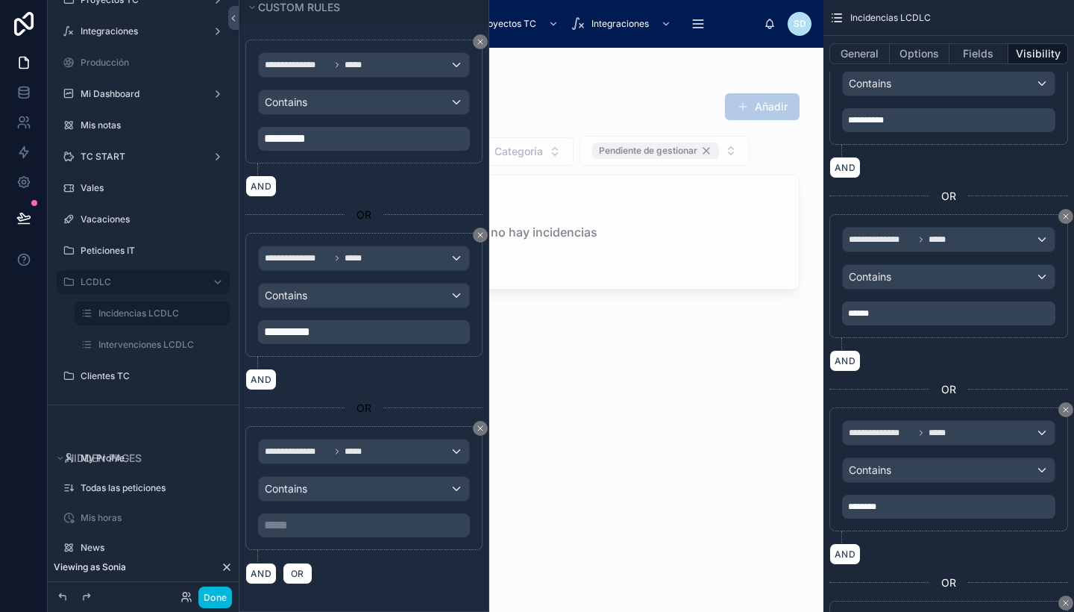
click at [320, 523] on p "***** ﻿" at bounding box center [365, 525] width 203 height 18
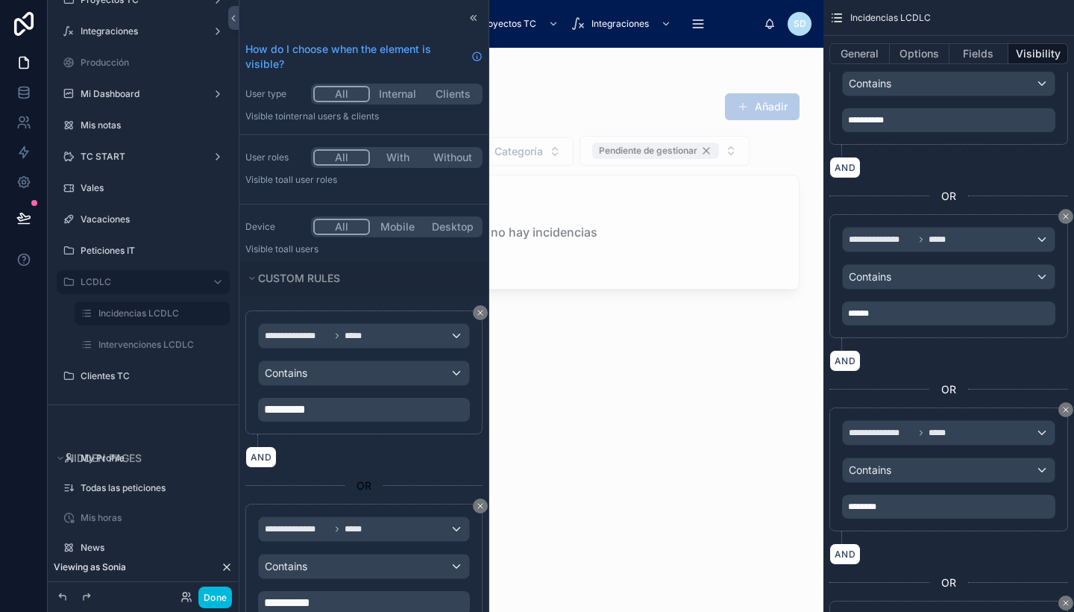
click at [337, 582] on div "**********" at bounding box center [364, 565] width 212 height 98
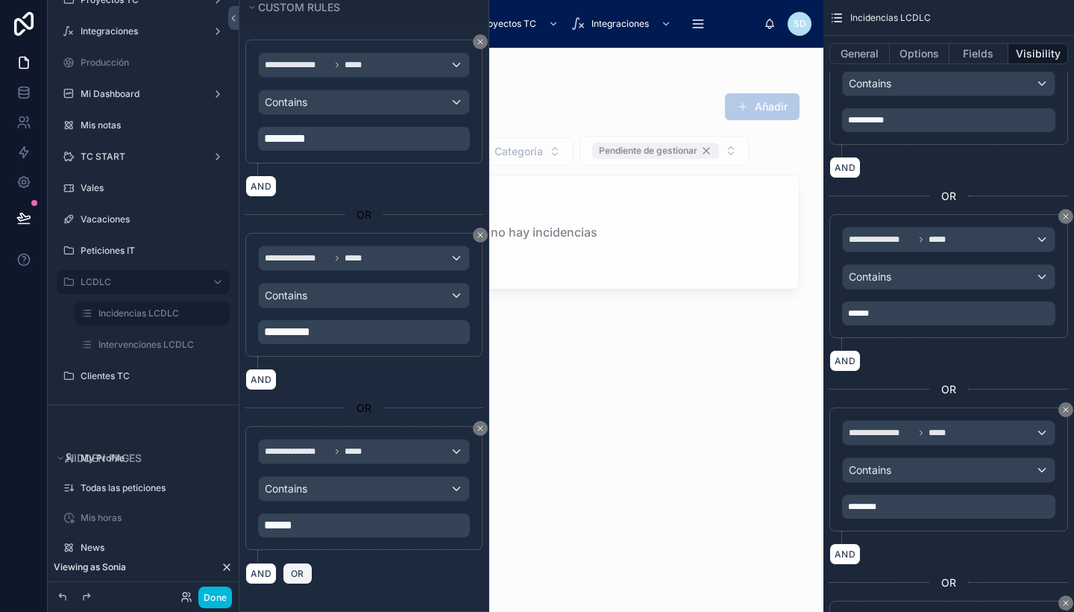
click at [300, 568] on span "OR" at bounding box center [297, 573] width 19 height 11
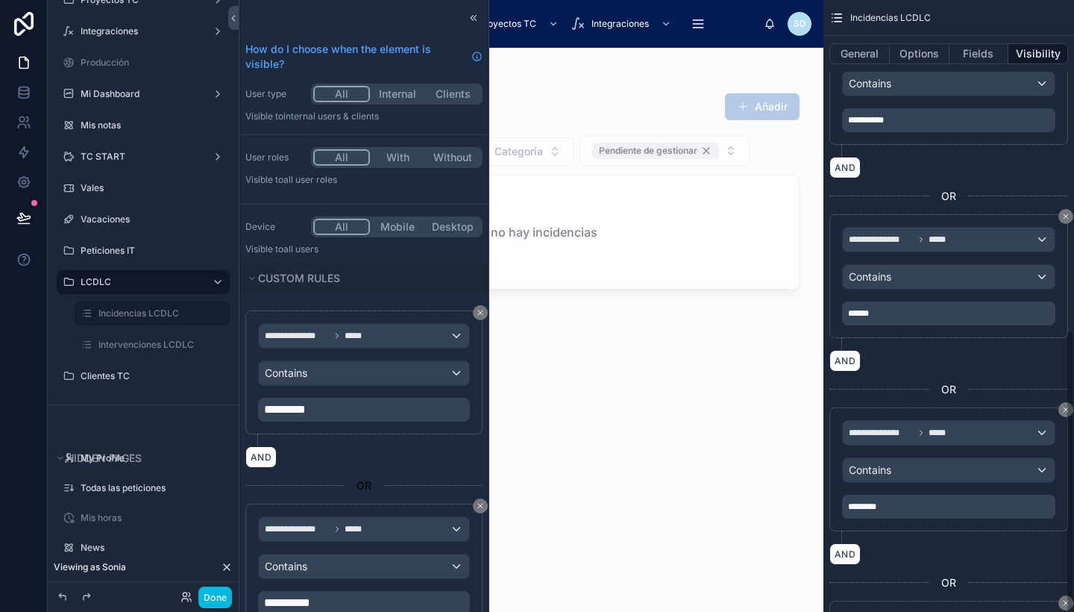
scroll to position [718, 0]
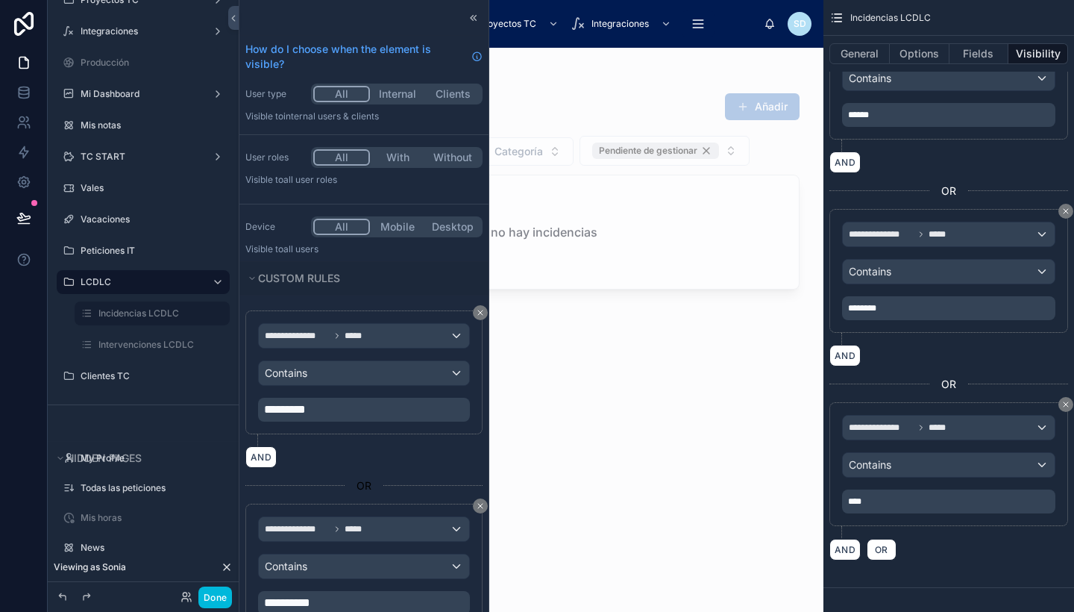
drag, startPoint x: 895, startPoint y: 489, endPoint x: 902, endPoint y: 498, distance: 11.8
click at [902, 498] on div "**********" at bounding box center [948, 464] width 213 height 98
drag, startPoint x: 902, startPoint y: 498, endPoint x: 785, endPoint y: 486, distance: 117.0
click at [785, 486] on div "**********" at bounding box center [656, 306] width 835 height 612
copy span "****"
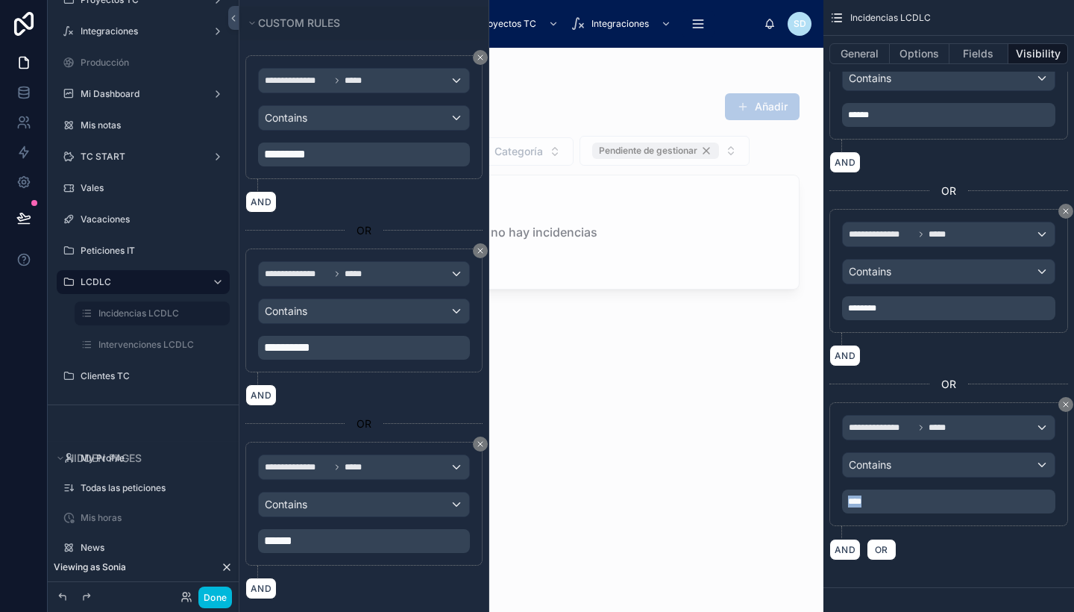
scroll to position [464, 0]
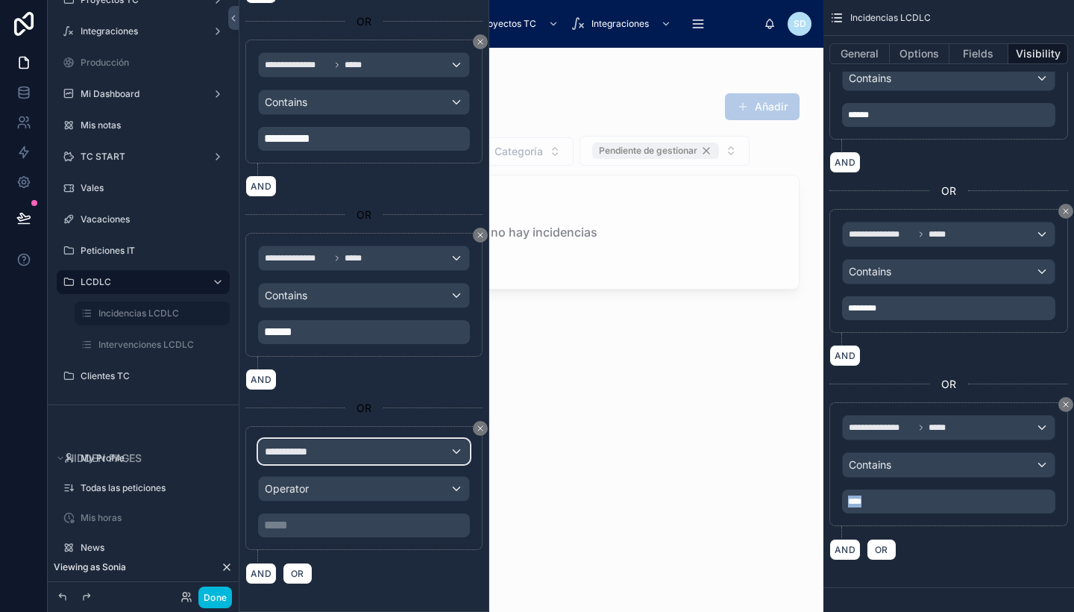
click at [315, 451] on span "**********" at bounding box center [292, 451] width 55 height 15
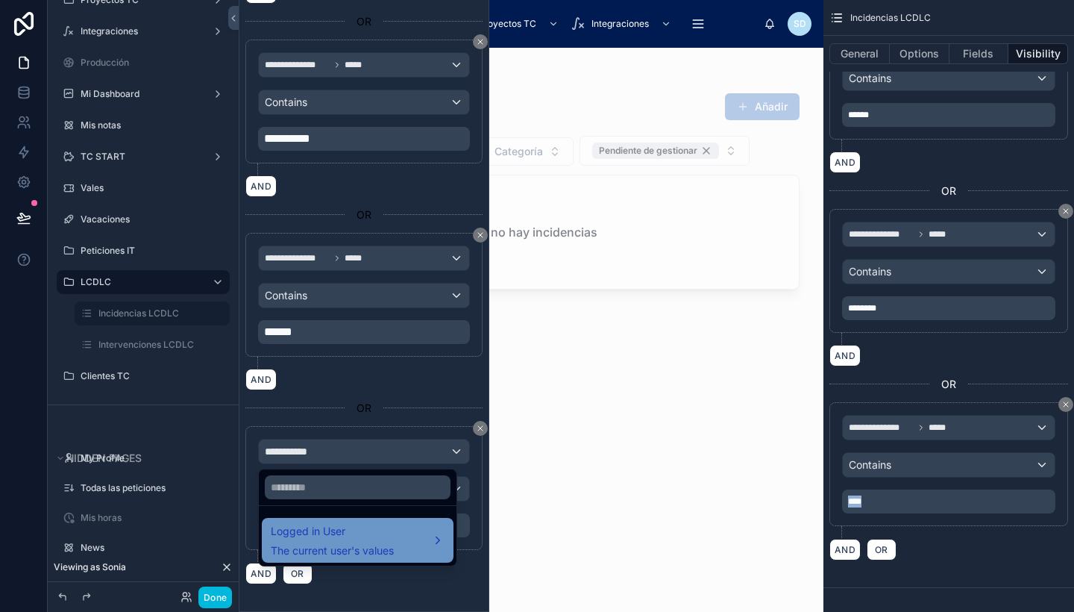
click at [377, 536] on span "Logged in User" at bounding box center [332, 531] width 123 height 18
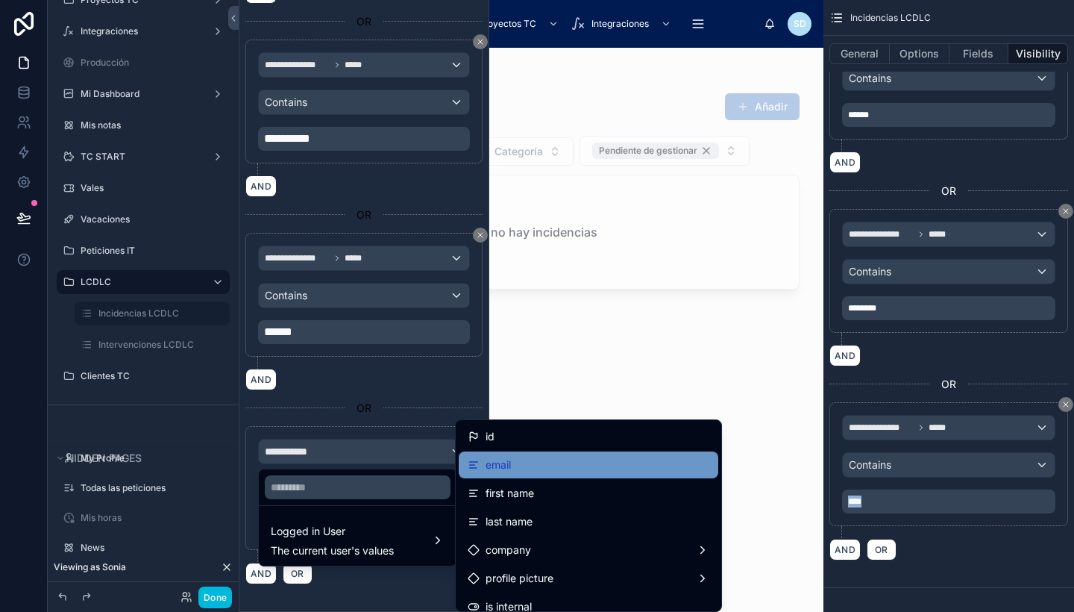
click at [509, 475] on div "email" at bounding box center [589, 464] width 260 height 27
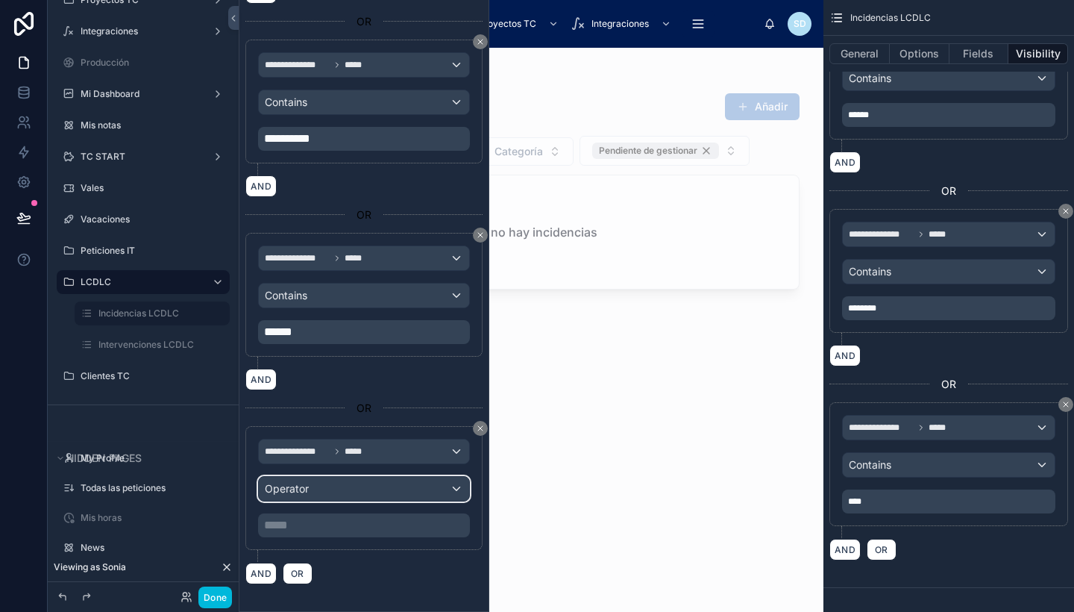
click at [339, 489] on div "Operator" at bounding box center [364, 489] width 210 height 24
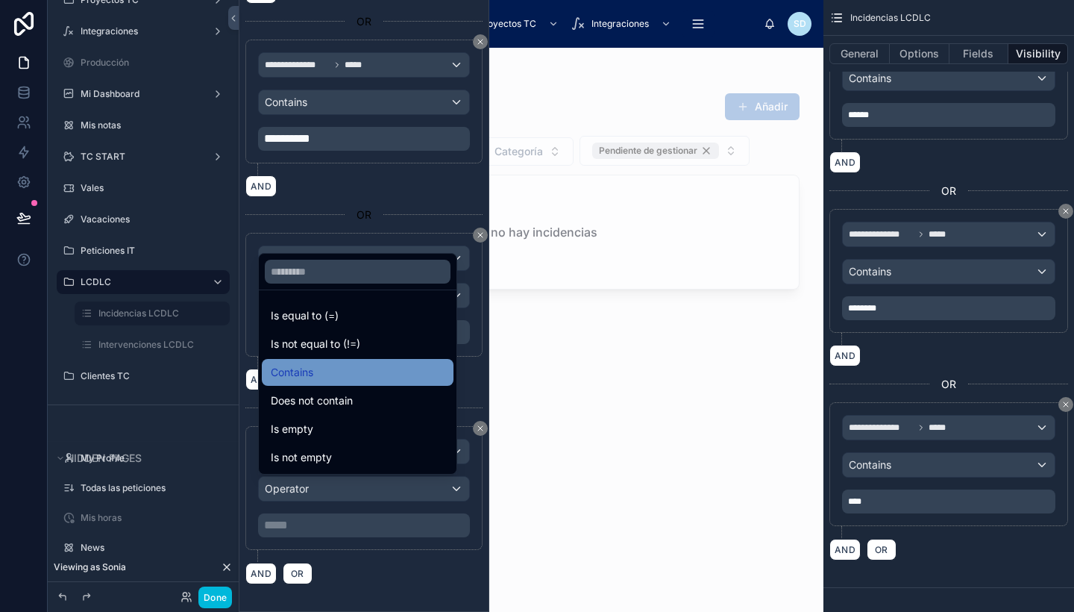
click at [351, 375] on div "Contains" at bounding box center [358, 372] width 174 height 18
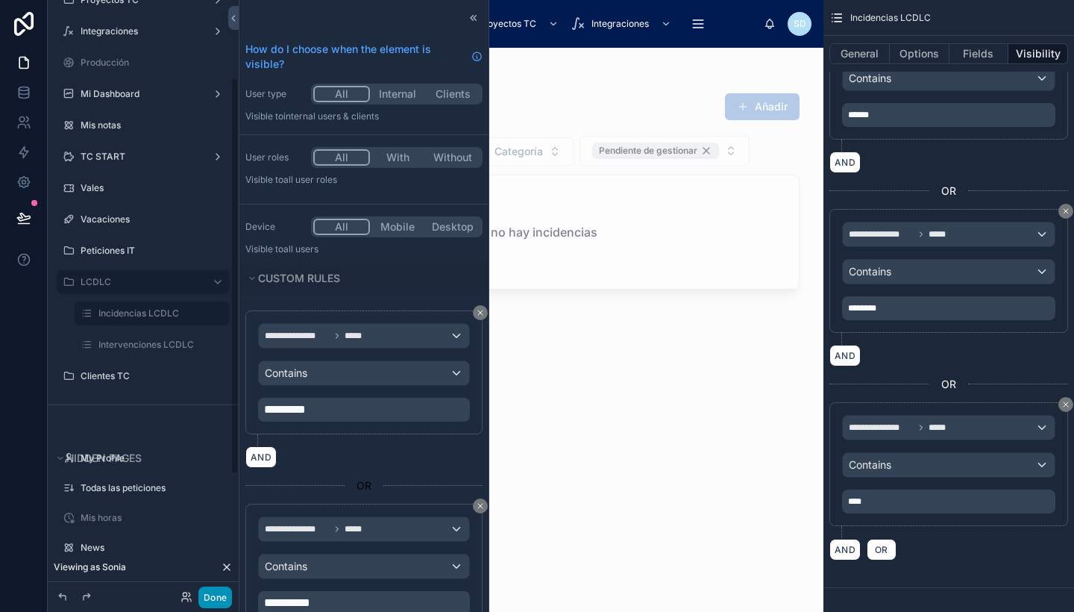
click at [213, 594] on button "Done" at bounding box center [215, 597] width 34 height 22
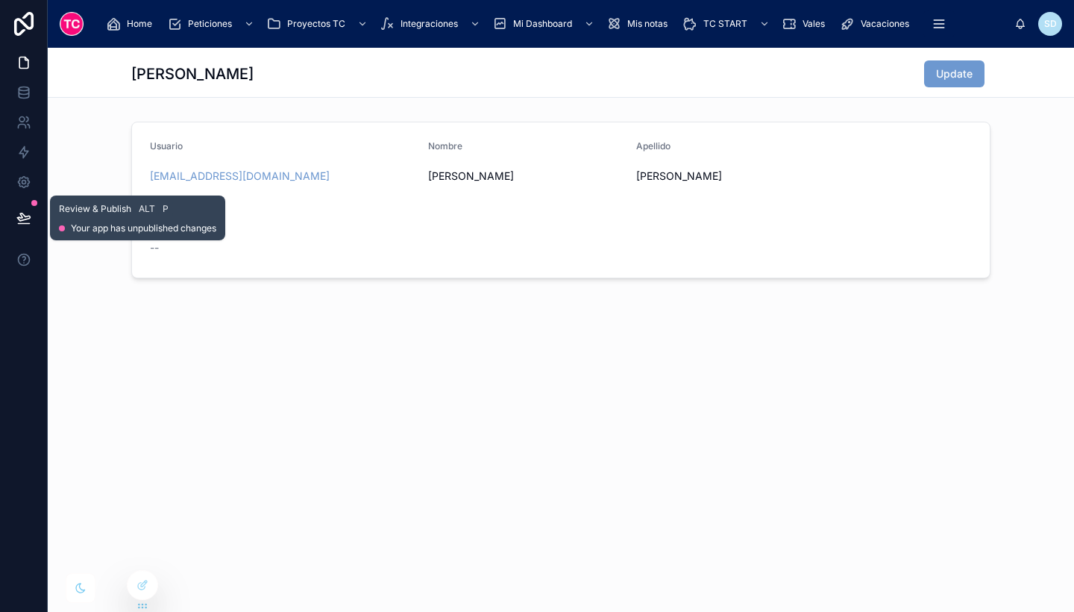
click at [15, 231] on button at bounding box center [23, 218] width 33 height 42
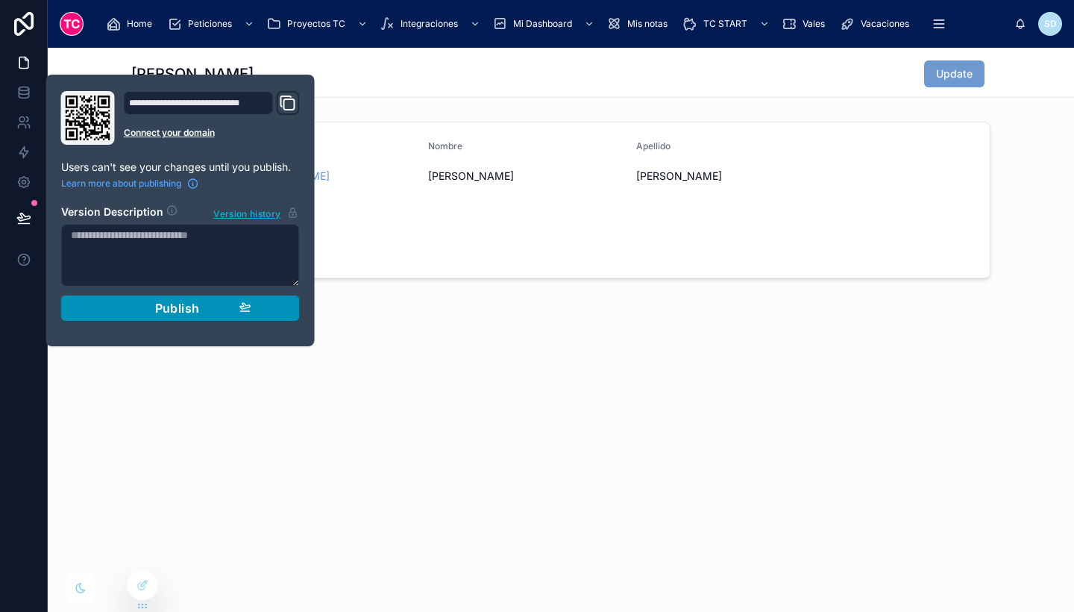
click at [293, 307] on button "Publish" at bounding box center [180, 307] width 239 height 25
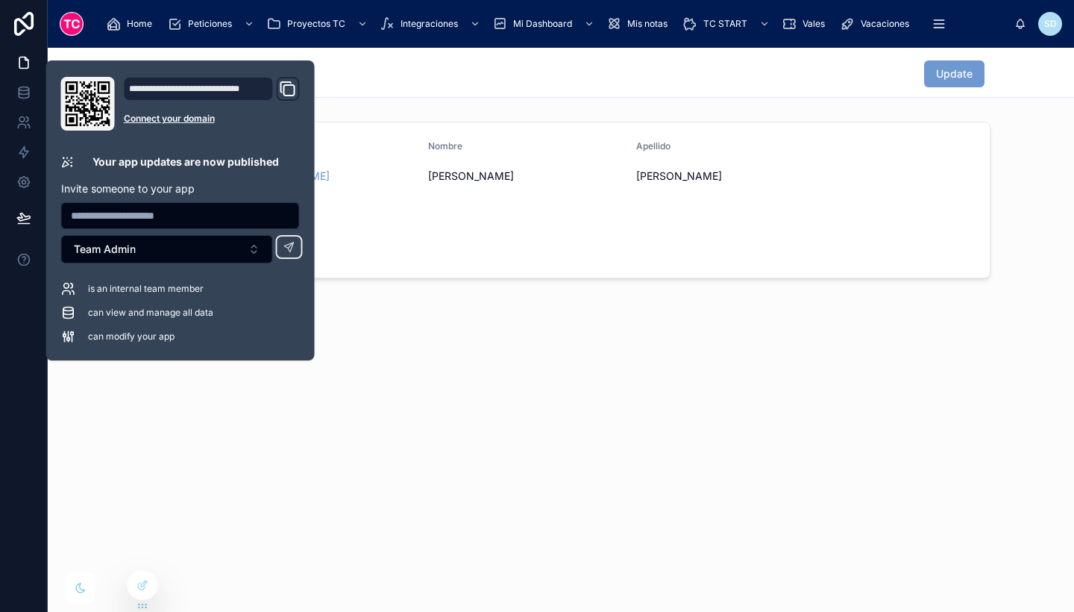
click at [293, 307] on div "can view and manage all data" at bounding box center [180, 312] width 239 height 15
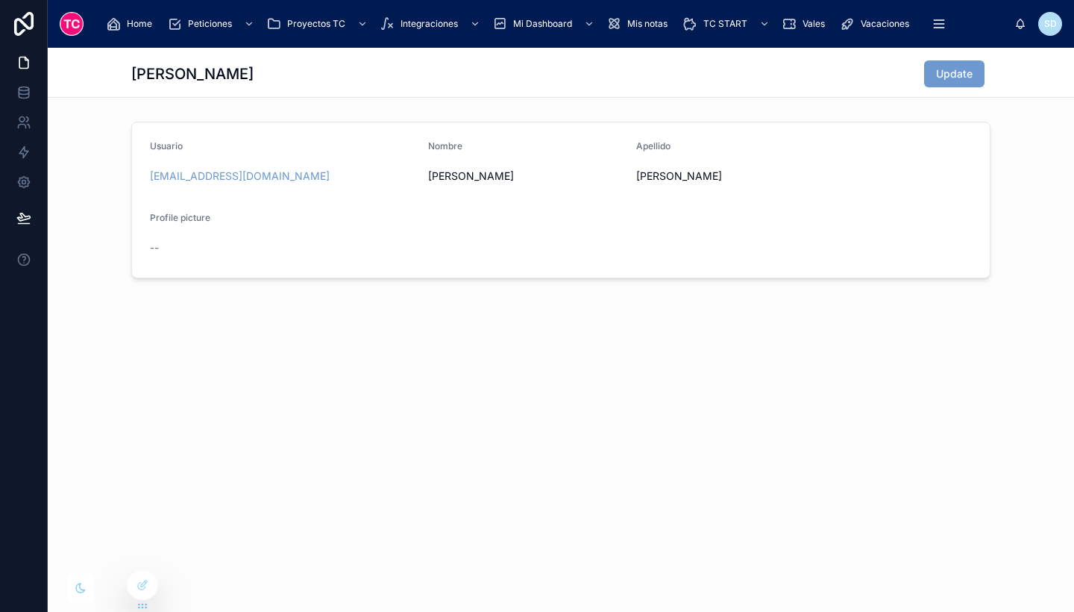
click at [0, 0] on icon at bounding box center [0, 0] width 0 height 0
click at [1006, 296] on div "Sonia Update Usuario sdelgado@t-cuento.com Nombre Sonia Apellido Delgado Profil…" at bounding box center [561, 214] width 1026 height 332
click at [150, 582] on div at bounding box center [143, 585] width 30 height 28
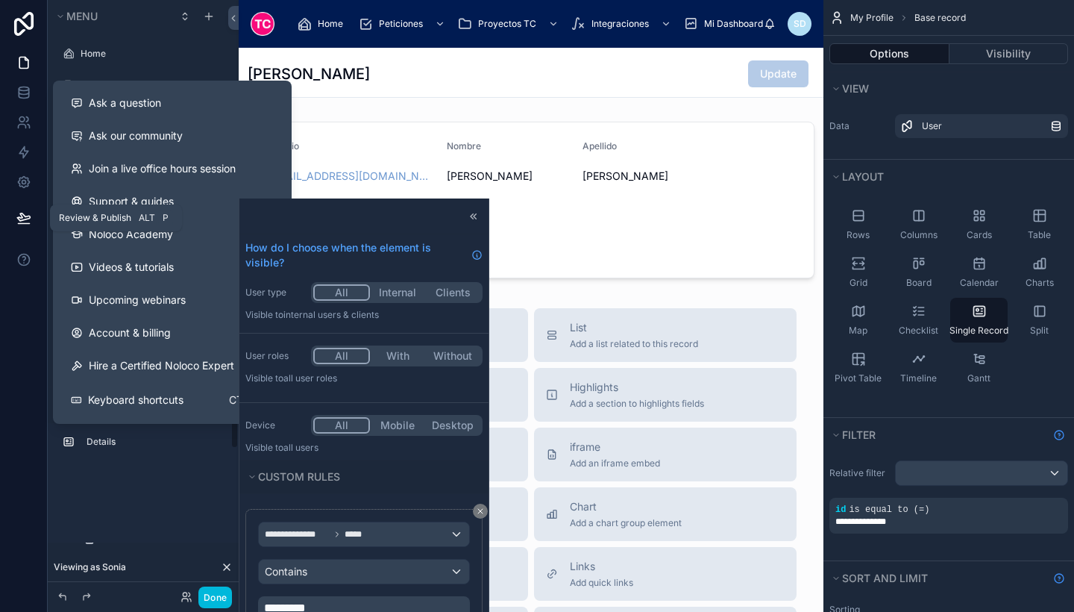
scroll to position [200, 0]
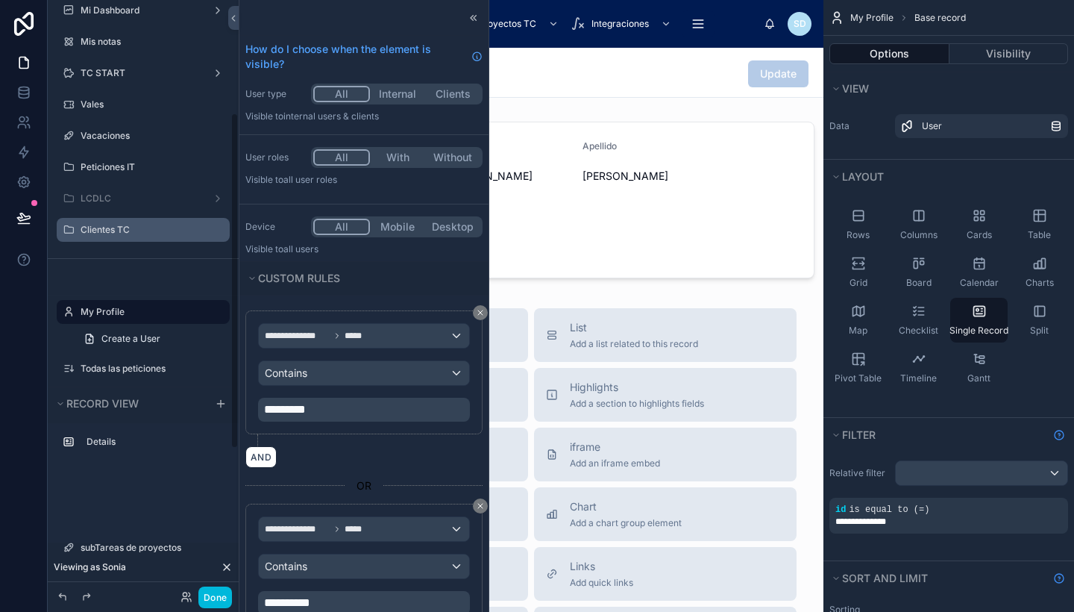
click at [0, 0] on icon "scrollable content" at bounding box center [0, 0] width 0 height 0
click at [125, 230] on label "Clientes TC" at bounding box center [151, 230] width 140 height 12
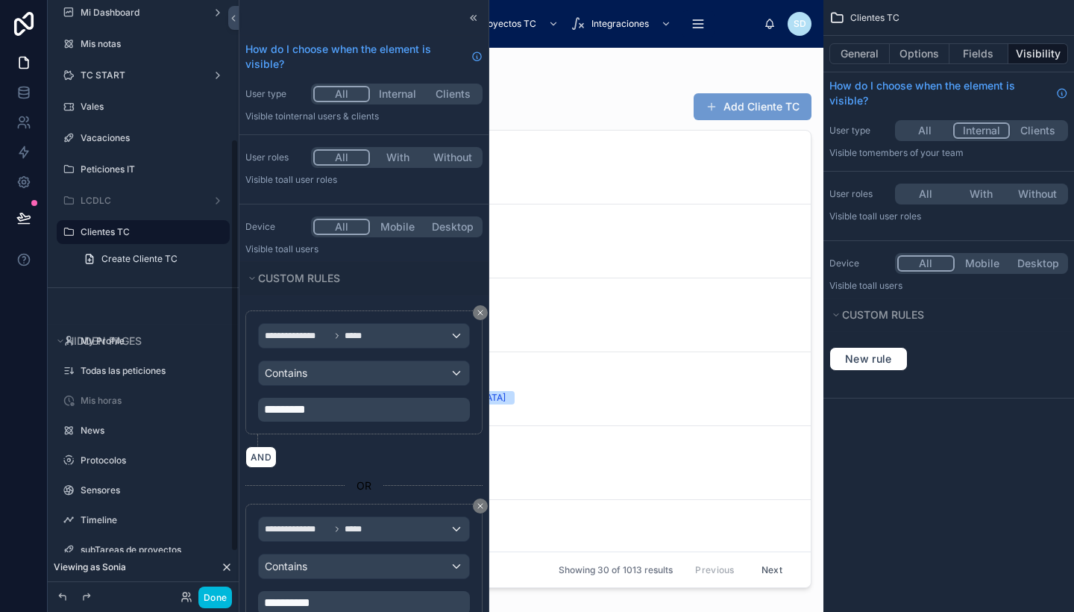
scroll to position [201, 0]
click at [0, 0] on icon "scrollable content" at bounding box center [0, 0] width 0 height 0
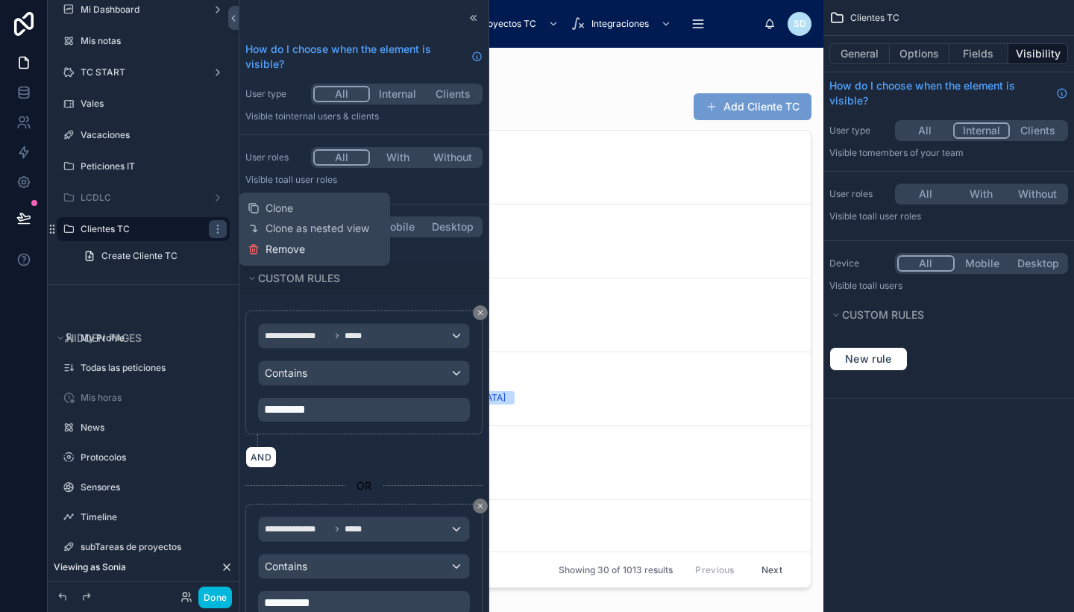
click at [276, 244] on span "Remove" at bounding box center [286, 249] width 40 height 15
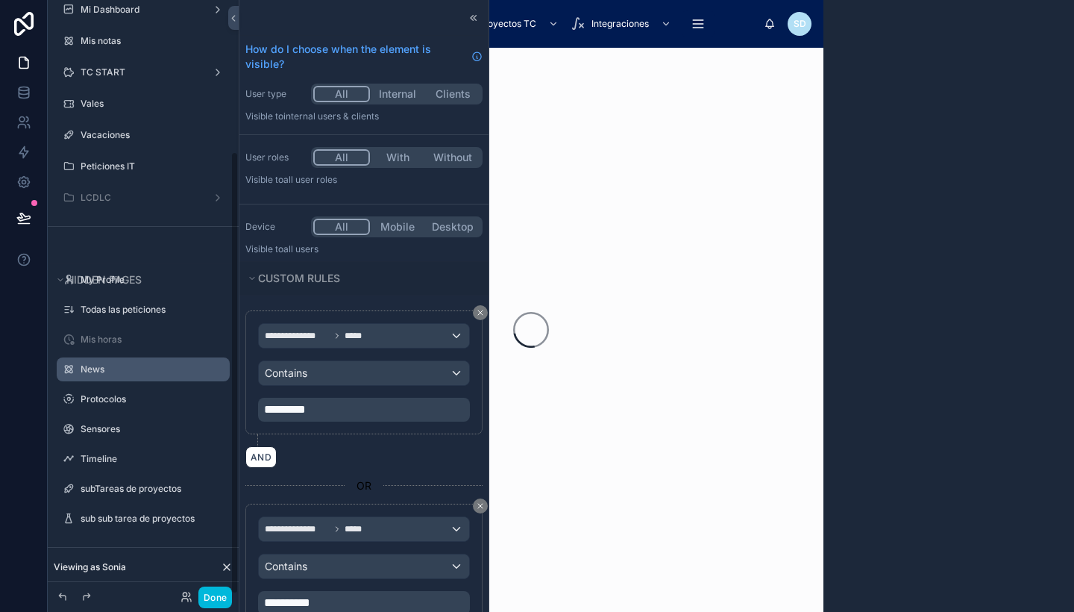
scroll to position [202, 0]
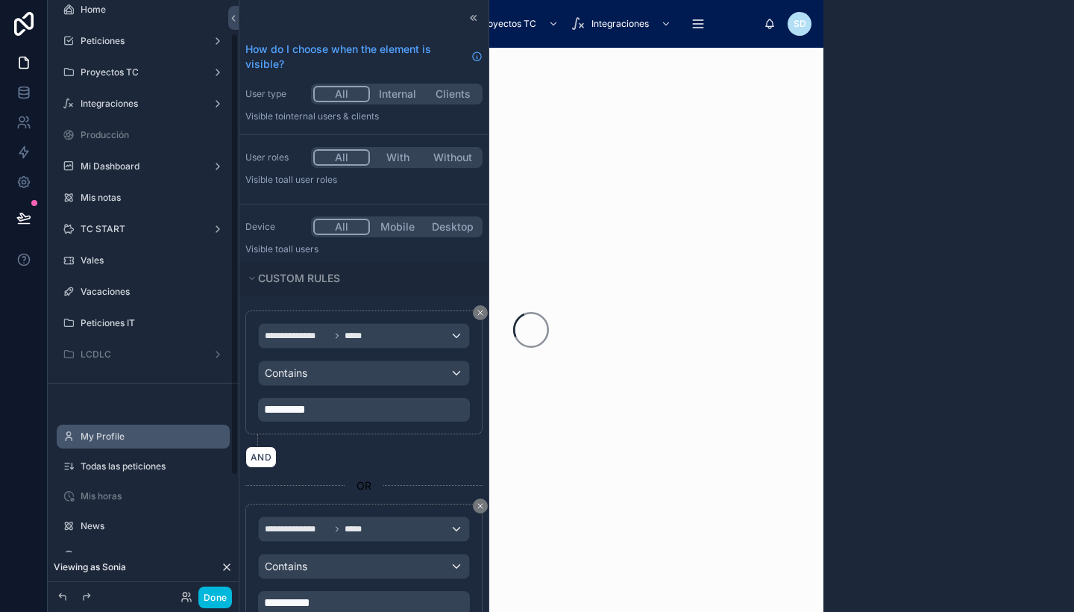
scroll to position [169, 0]
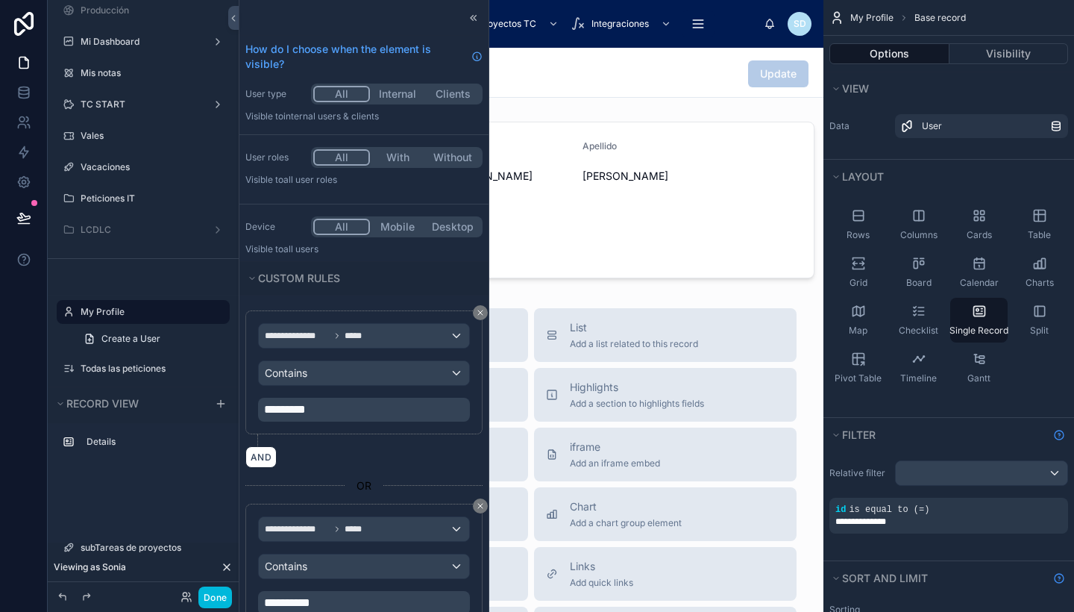
click at [131, 306] on label "My Profile" at bounding box center [151, 312] width 140 height 12
click at [0, 0] on icon "scrollable content" at bounding box center [0, 0] width 0 height 0
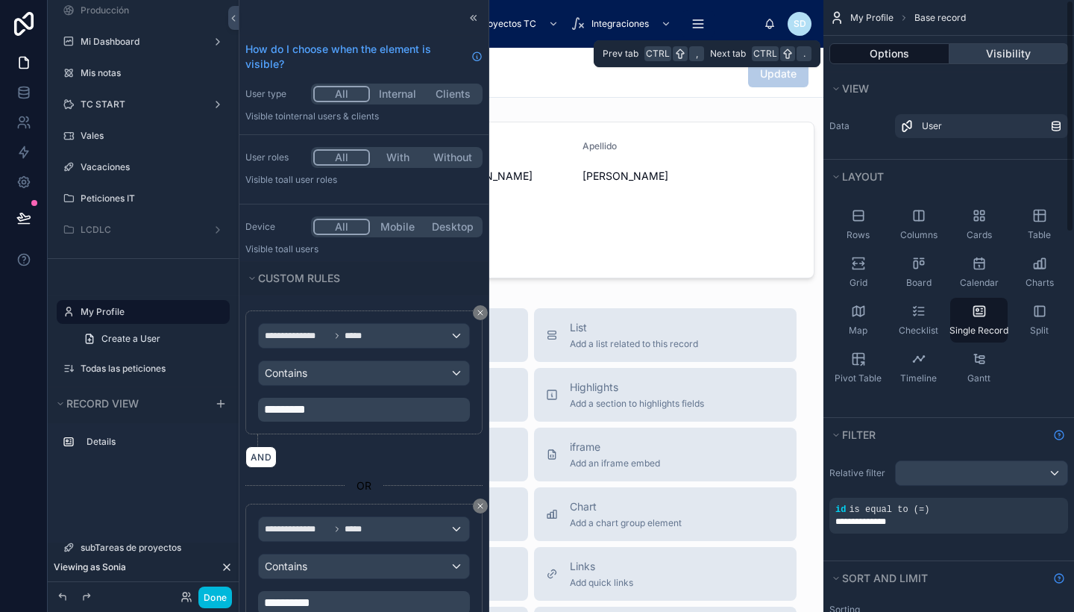
click at [988, 54] on button "Visibility" at bounding box center [1008, 53] width 119 height 21
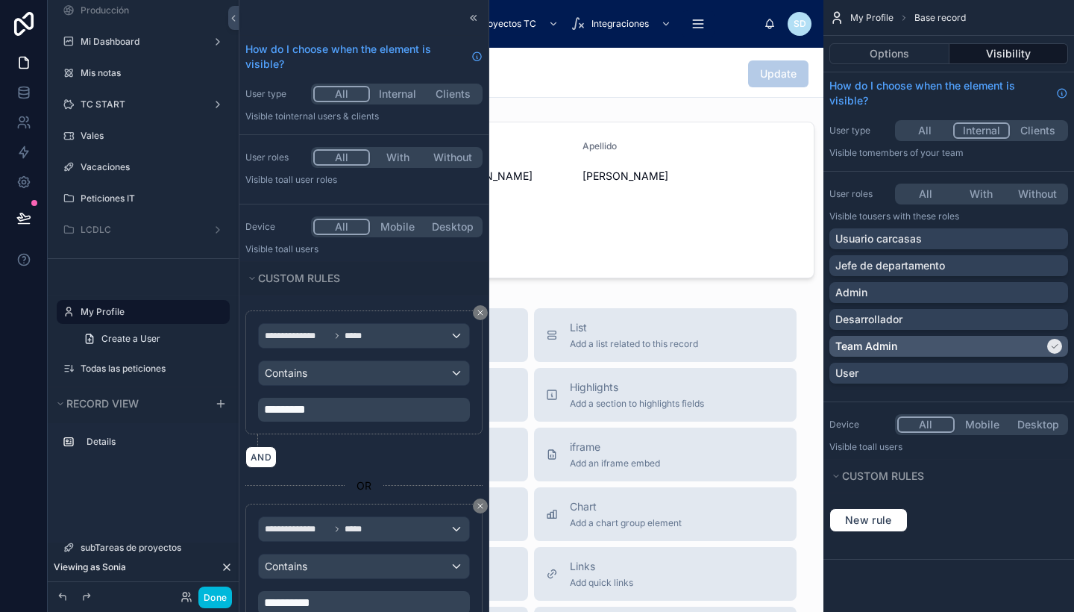
click at [977, 343] on div "Team Admin" at bounding box center [939, 346] width 209 height 15
click at [977, 343] on div "Team Admin" at bounding box center [948, 346] width 227 height 15
click at [219, 585] on div "Done" at bounding box center [143, 597] width 191 height 30
click at [222, 584] on div "Done" at bounding box center [143, 597] width 191 height 30
click at [222, 590] on button "Done" at bounding box center [215, 597] width 34 height 22
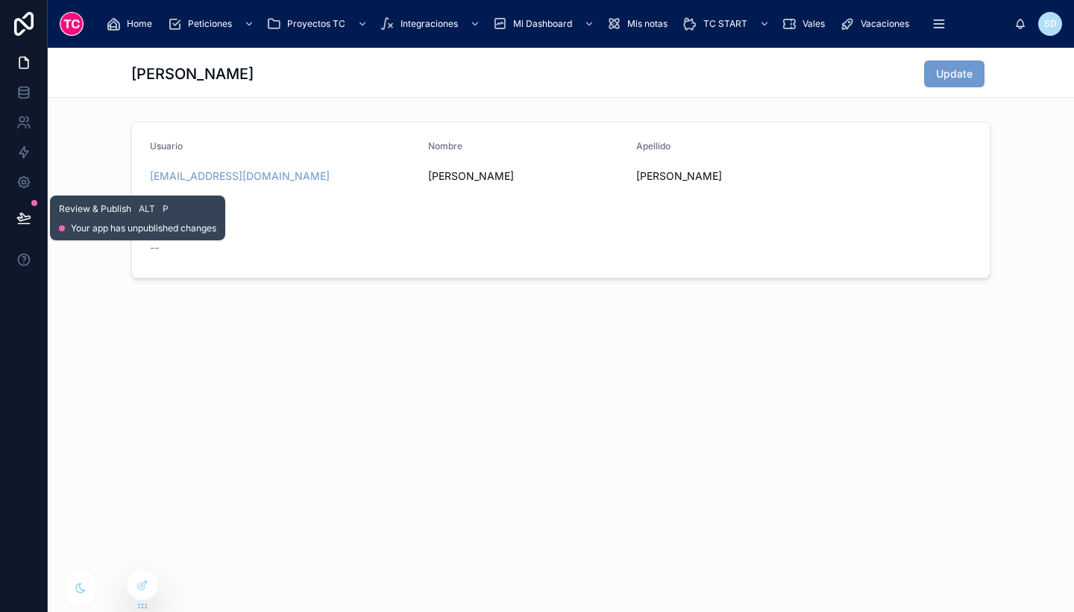
click at [16, 230] on button at bounding box center [23, 218] width 33 height 42
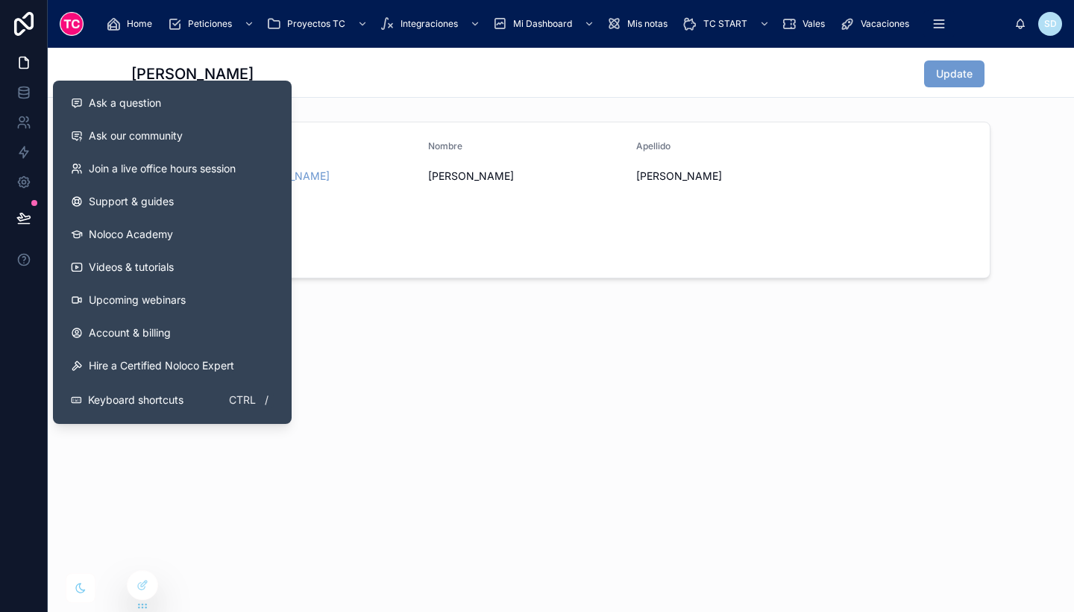
click at [289, 307] on div "Ask a question Ask our community Join a live office hours session Support & gui…" at bounding box center [172, 252] width 239 height 343
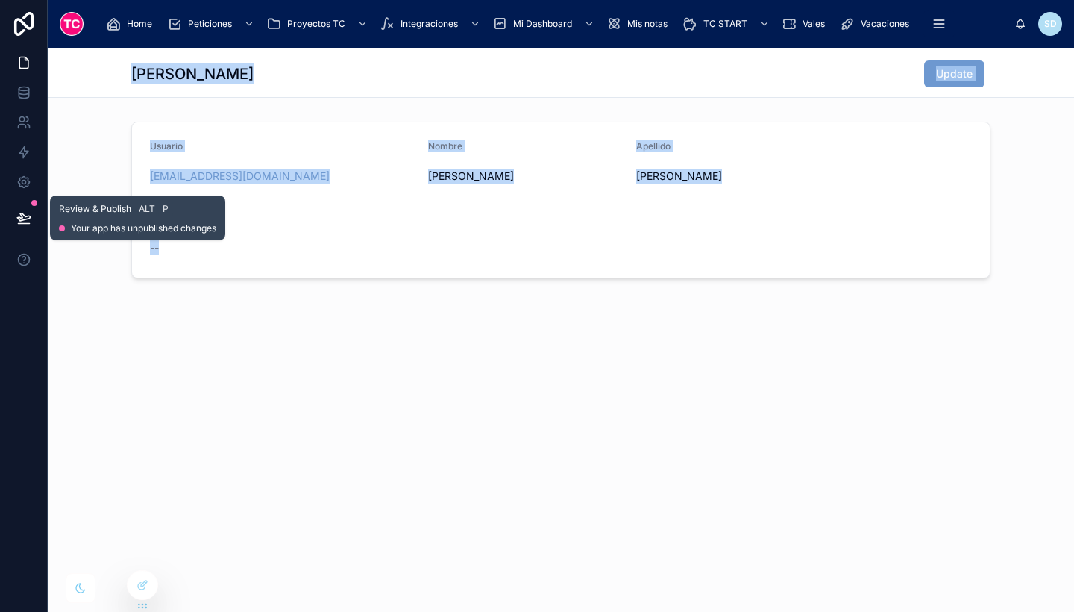
drag, startPoint x: 345, startPoint y: 319, endPoint x: 27, endPoint y: 219, distance: 333.3
click at [27, 219] on div "Review & Publish Alt P Your app has unpublished changes Home Peticiones Proyect…" at bounding box center [537, 306] width 1074 height 612
click at [27, 219] on icon at bounding box center [23, 216] width 13 height 7
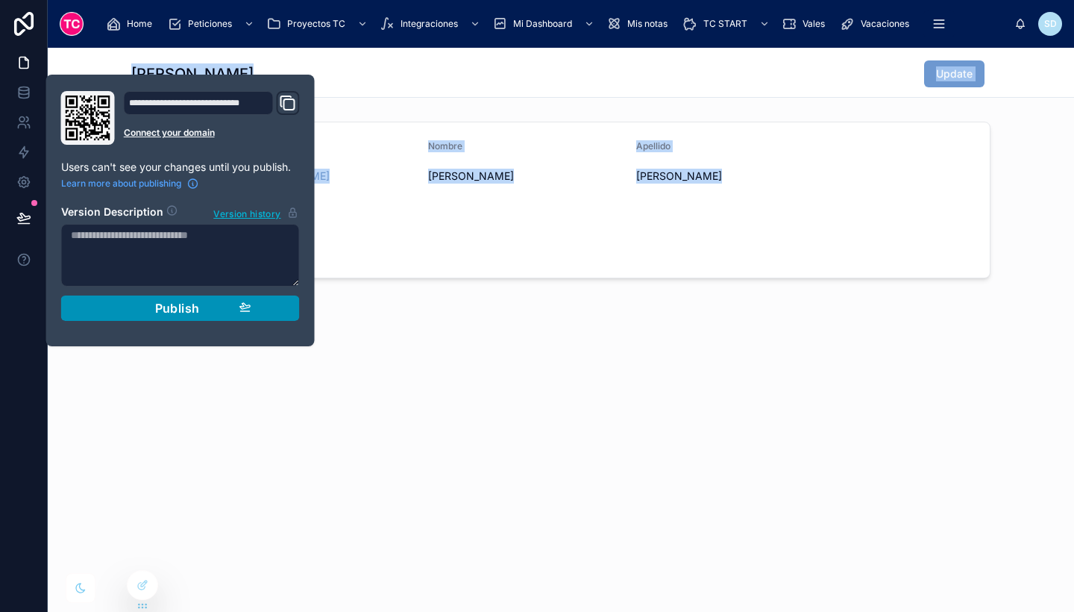
click at [162, 303] on span "Publish" at bounding box center [177, 308] width 45 height 15
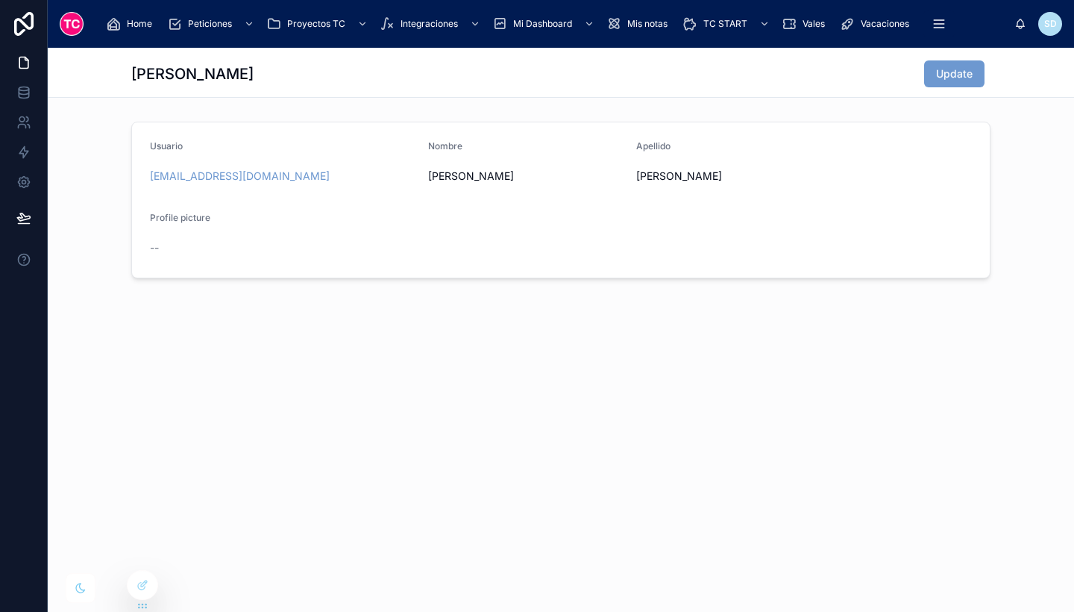
click at [506, 304] on div "Sonia Update Usuario sdelgado@t-cuento.com Nombre Sonia Apellido Delgado Profil…" at bounding box center [561, 214] width 1026 height 332
click at [146, 20] on span "Home" at bounding box center [139, 24] width 25 height 12
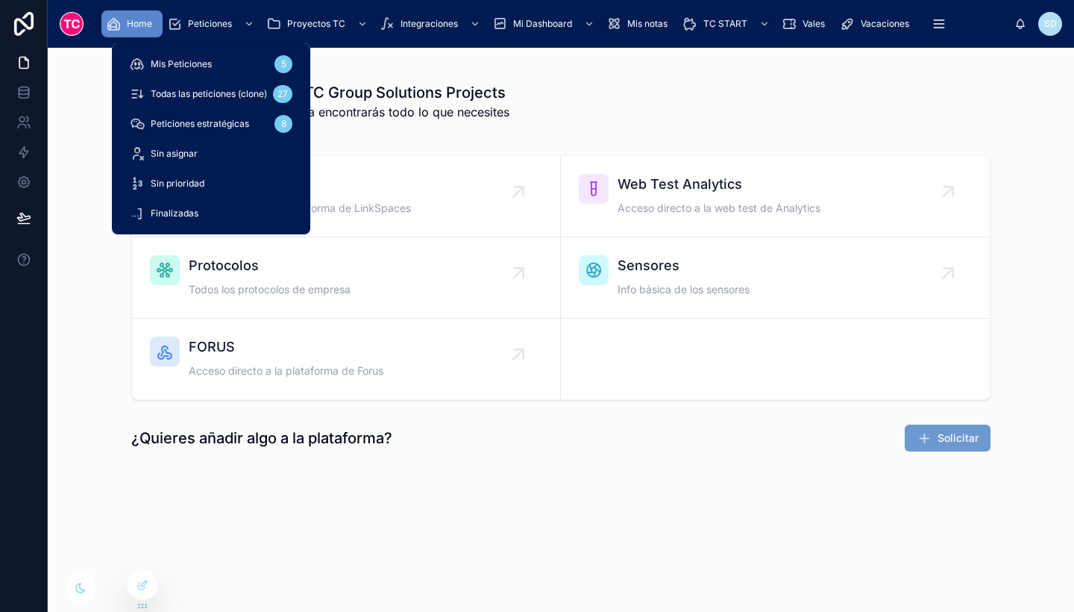
click at [241, 25] on div "scrollable content" at bounding box center [247, 24] width 19 height 24
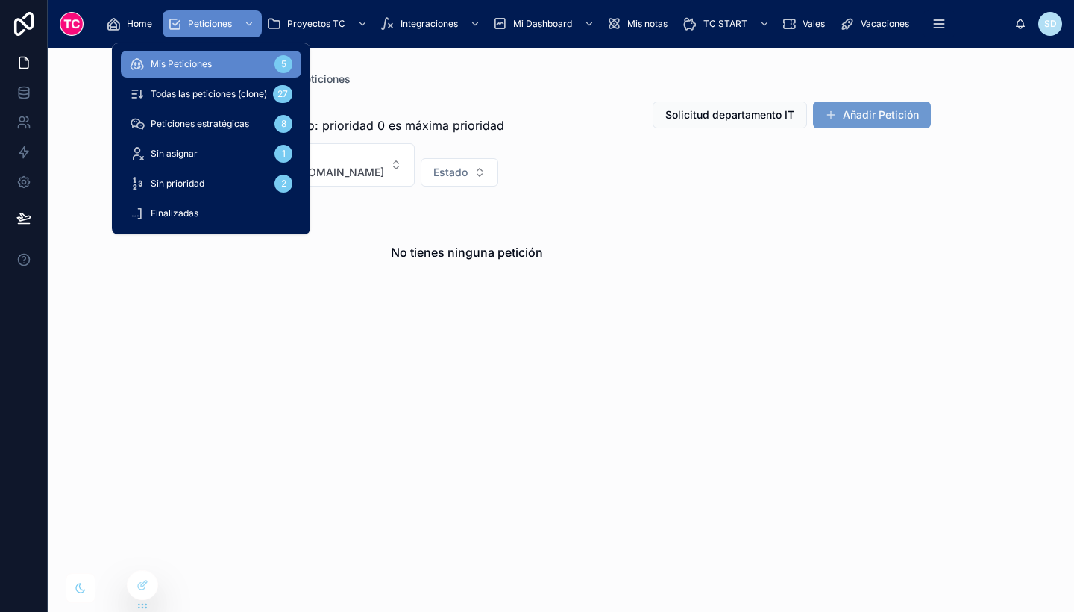
click at [261, 84] on div "Todas las peticiones (clone) 27" at bounding box center [211, 94] width 163 height 24
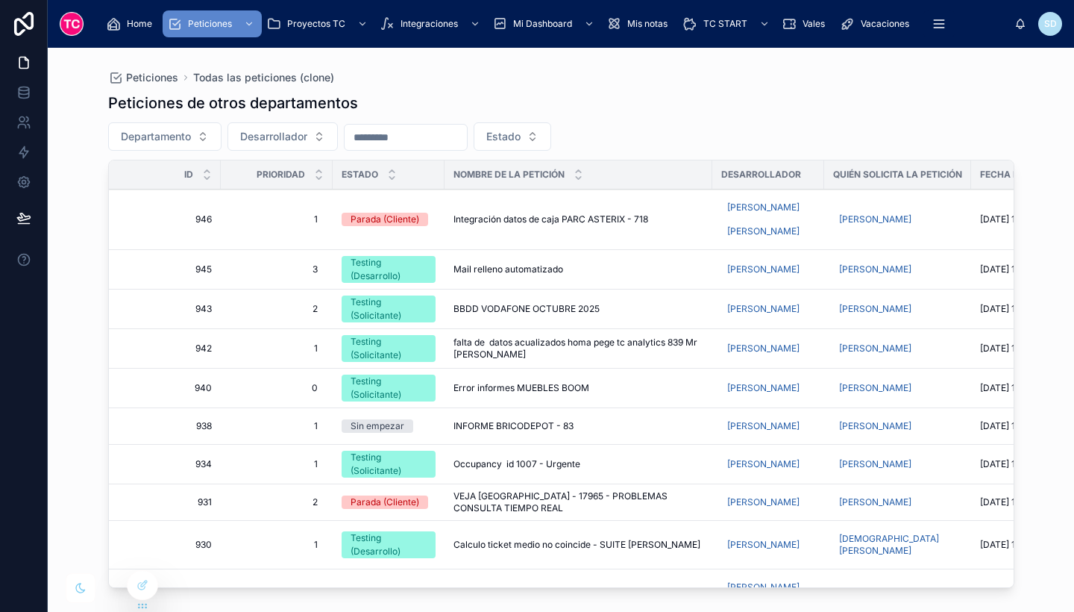
click at [148, 22] on span "Home" at bounding box center [139, 24] width 25 height 12
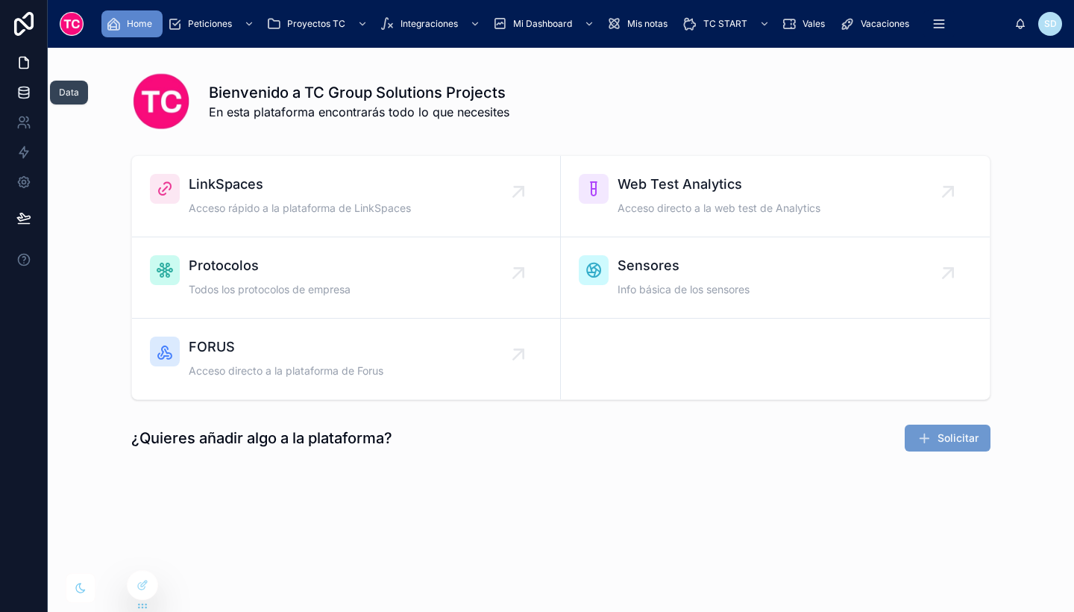
click at [15, 86] on link at bounding box center [23, 93] width 47 height 30
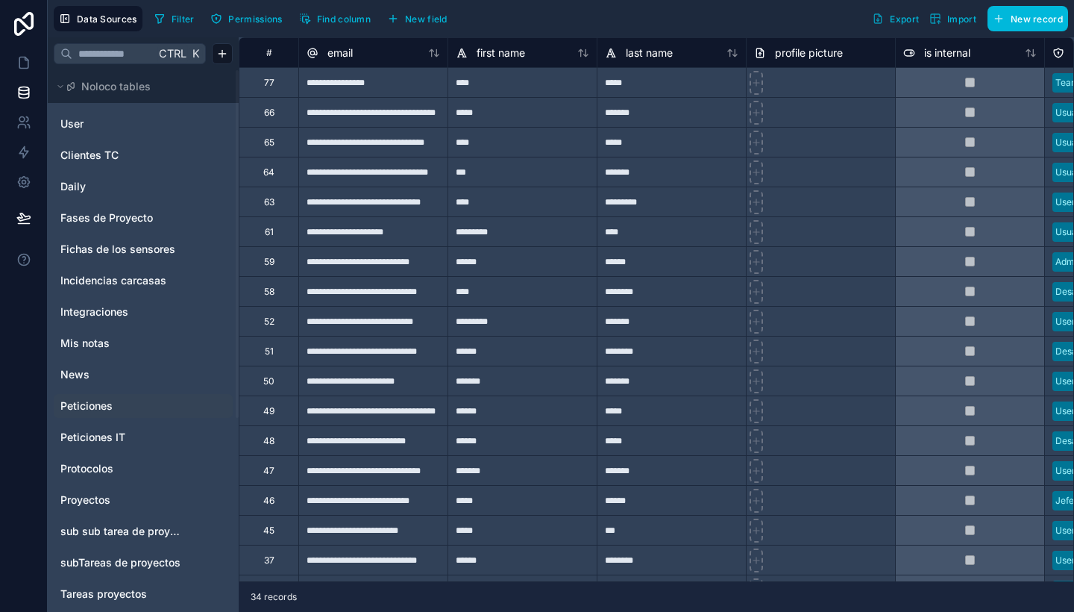
click at [103, 404] on span "Peticiones" at bounding box center [86, 405] width 52 height 15
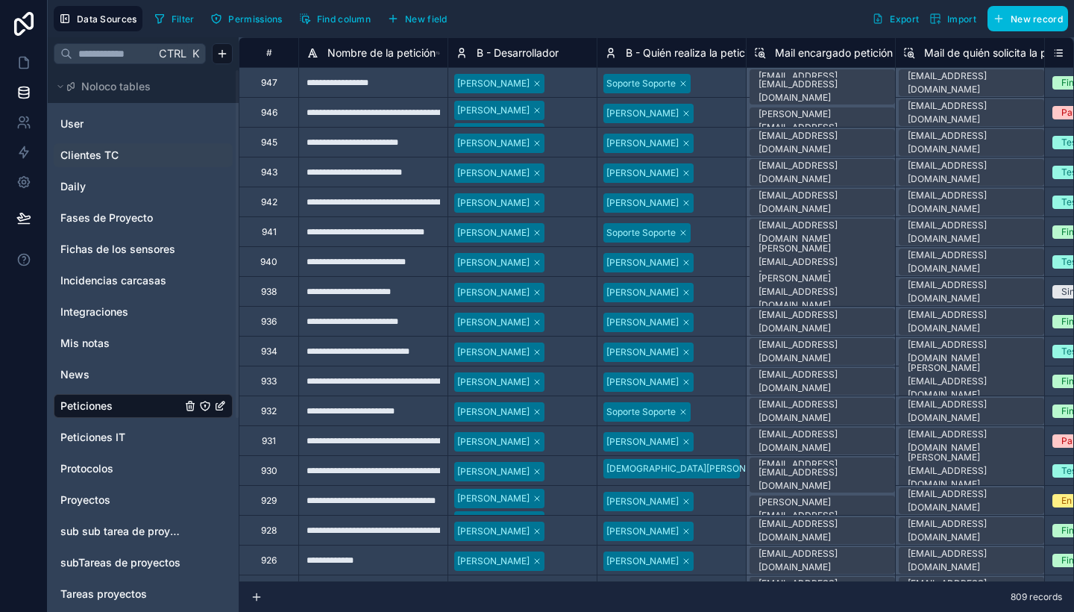
click at [98, 155] on span "Clientes TC" at bounding box center [89, 155] width 58 height 15
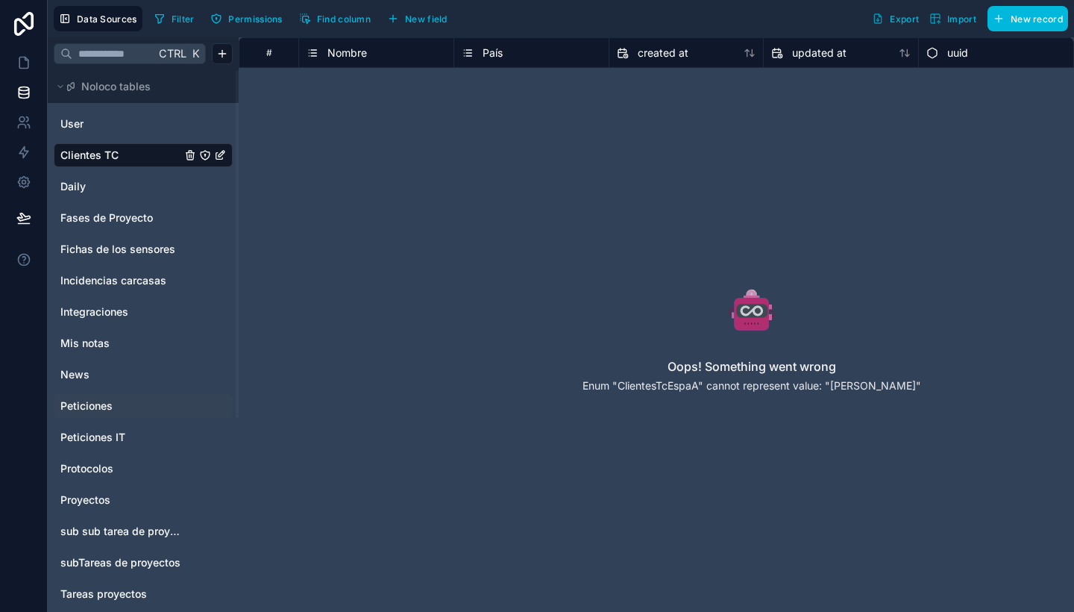
click at [495, 51] on span "País" at bounding box center [493, 52] width 20 height 15
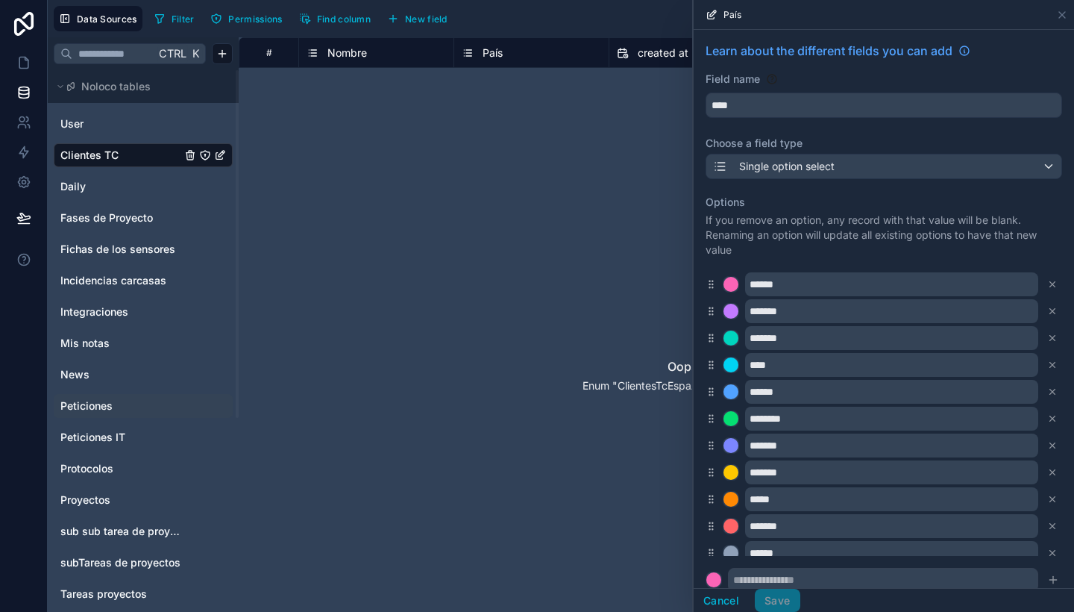
click at [354, 48] on span "Nombre" at bounding box center [347, 52] width 40 height 15
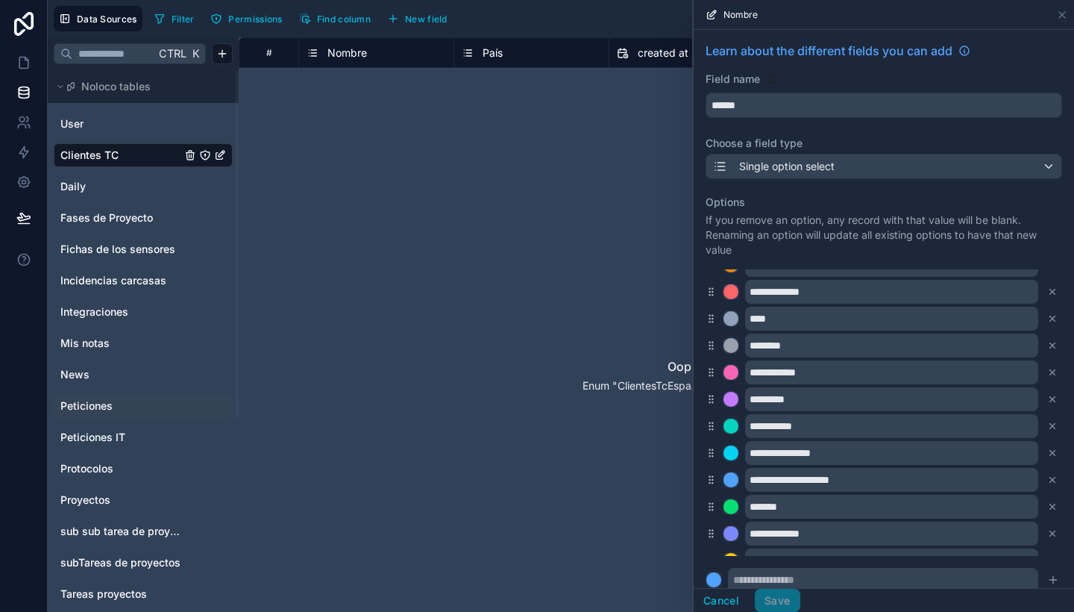
scroll to position [1387, 0]
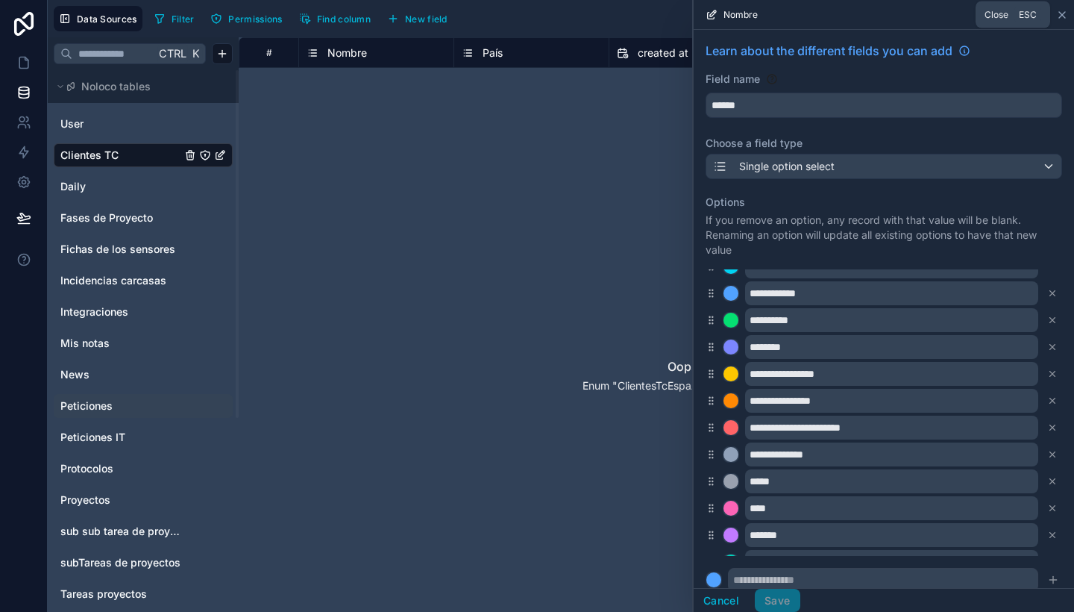
click at [1061, 11] on icon at bounding box center [1062, 15] width 12 height 12
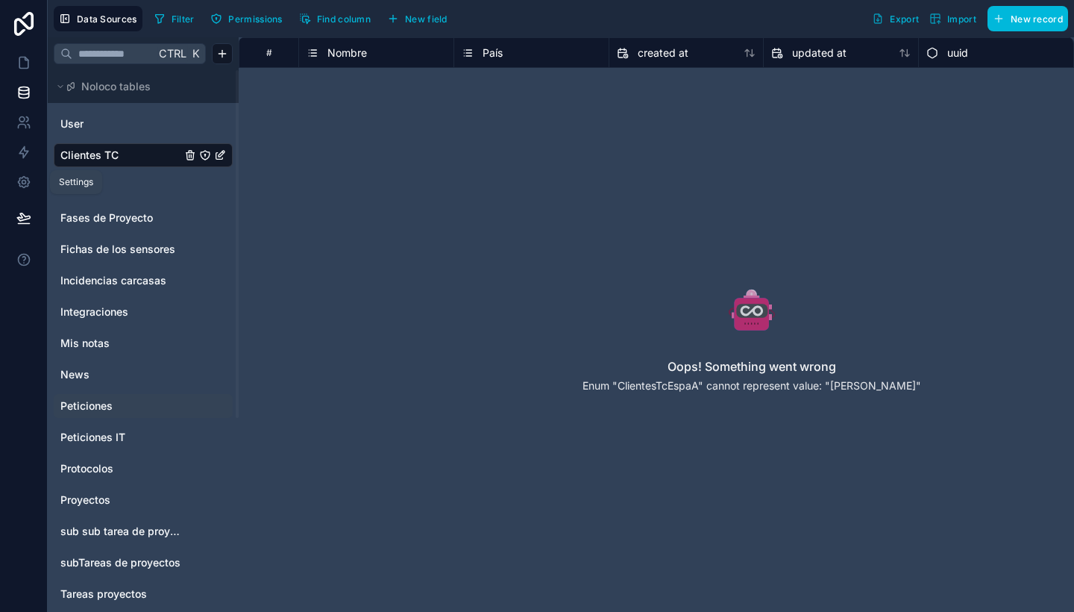
click at [86, 188] on div "Settings" at bounding box center [76, 182] width 52 height 24
click at [91, 187] on link "Daily" at bounding box center [120, 186] width 121 height 15
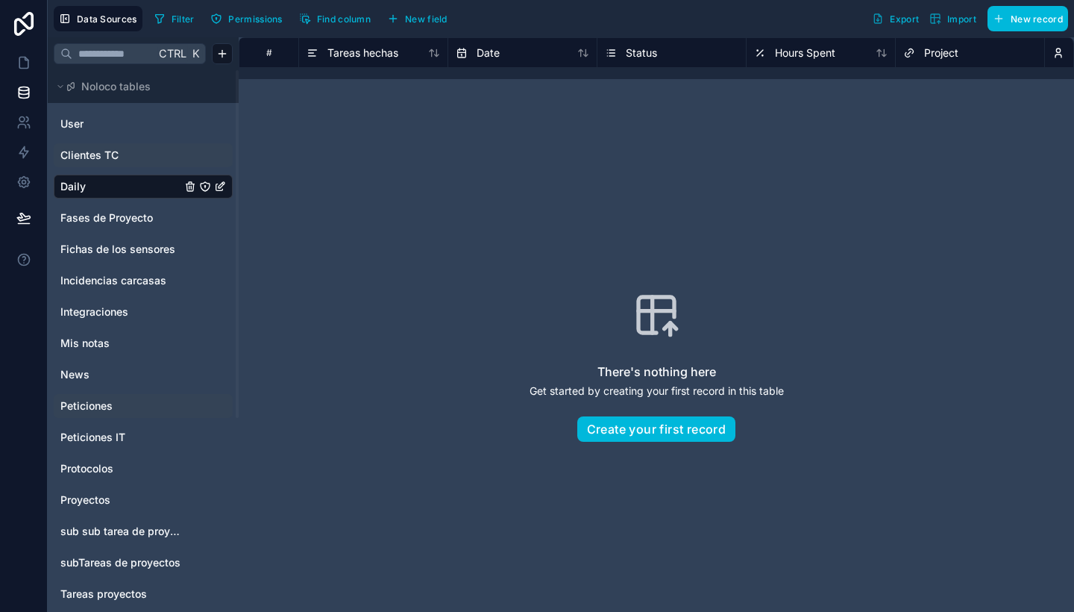
click at [92, 151] on span "Clientes TC" at bounding box center [89, 155] width 58 height 15
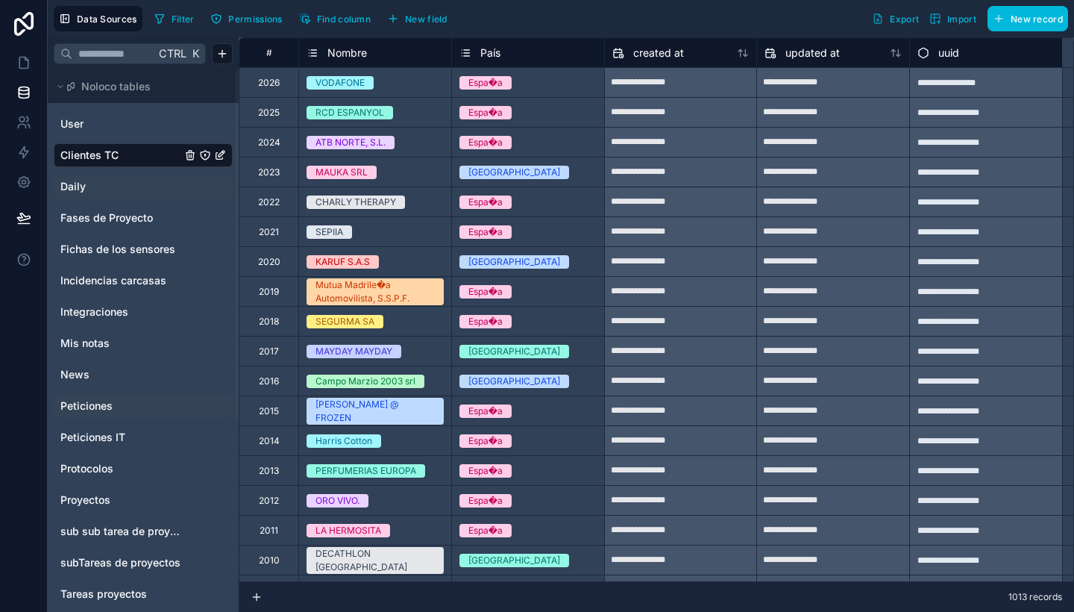
click at [495, 51] on span "País" at bounding box center [490, 52] width 20 height 15
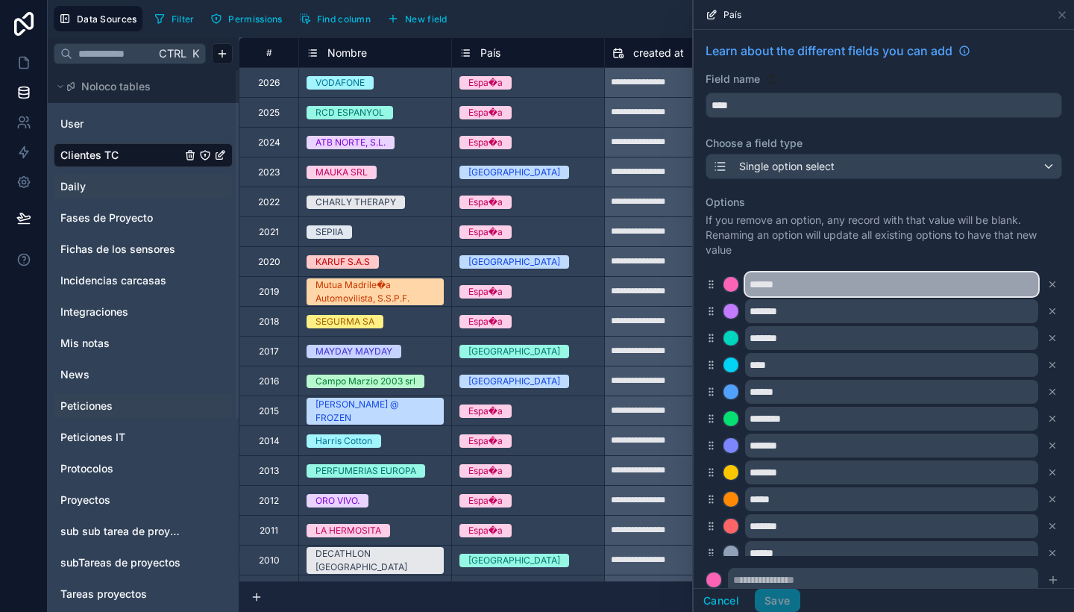
click at [780, 283] on input "******" at bounding box center [891, 284] width 293 height 24
type input "******"
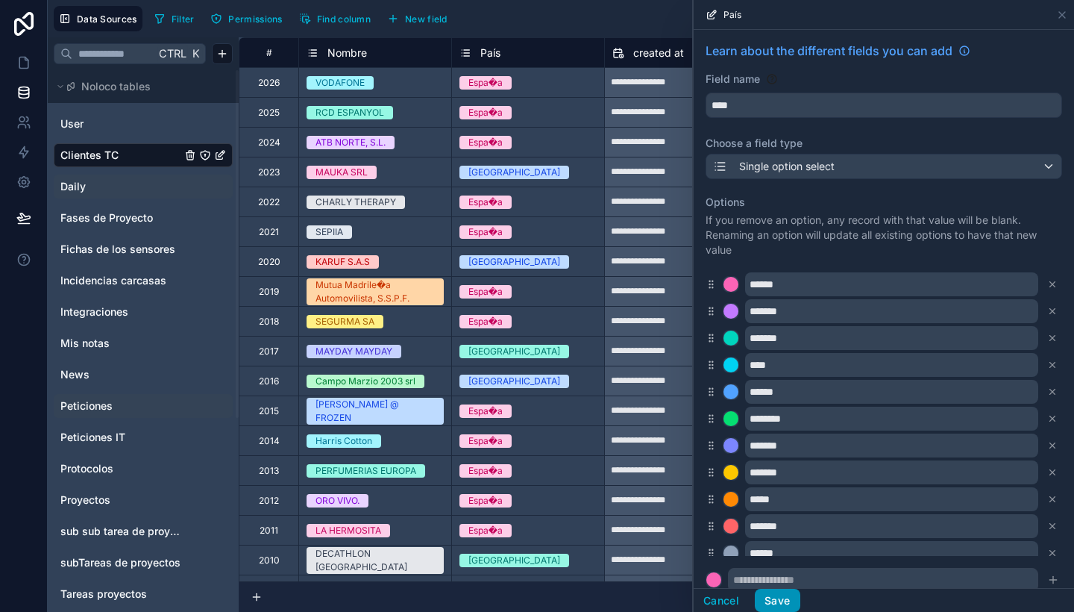
click at [781, 604] on button "Save" at bounding box center [777, 600] width 45 height 24
click at [618, 7] on div "Filter Permissions Find column New field Export Import New record" at bounding box center [608, 18] width 920 height 25
click at [544, 453] on div "Espa�a" at bounding box center [528, 440] width 152 height 29
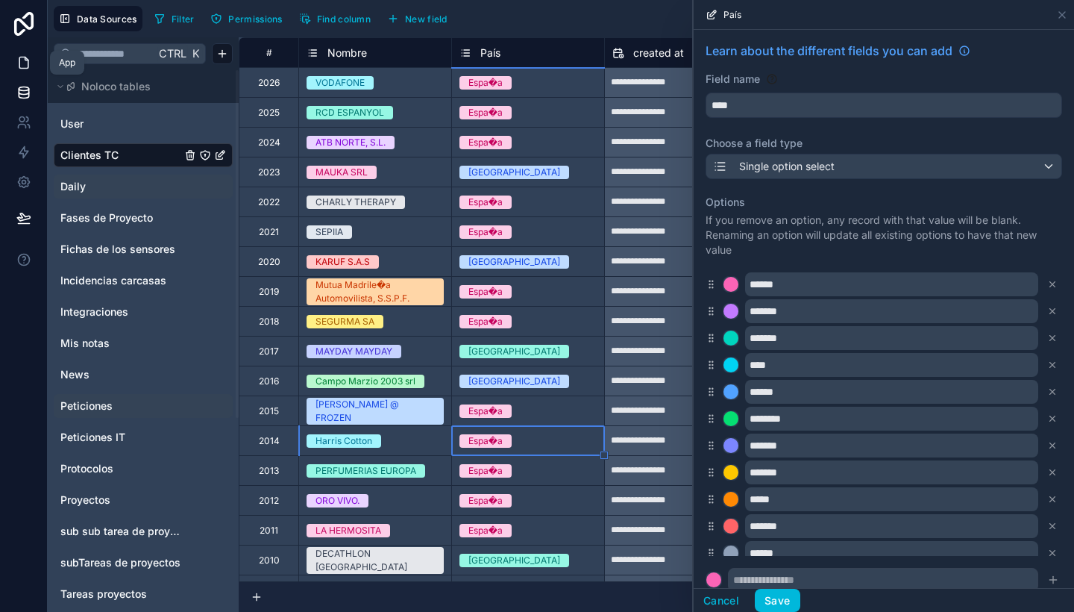
click at [22, 71] on link at bounding box center [23, 63] width 47 height 30
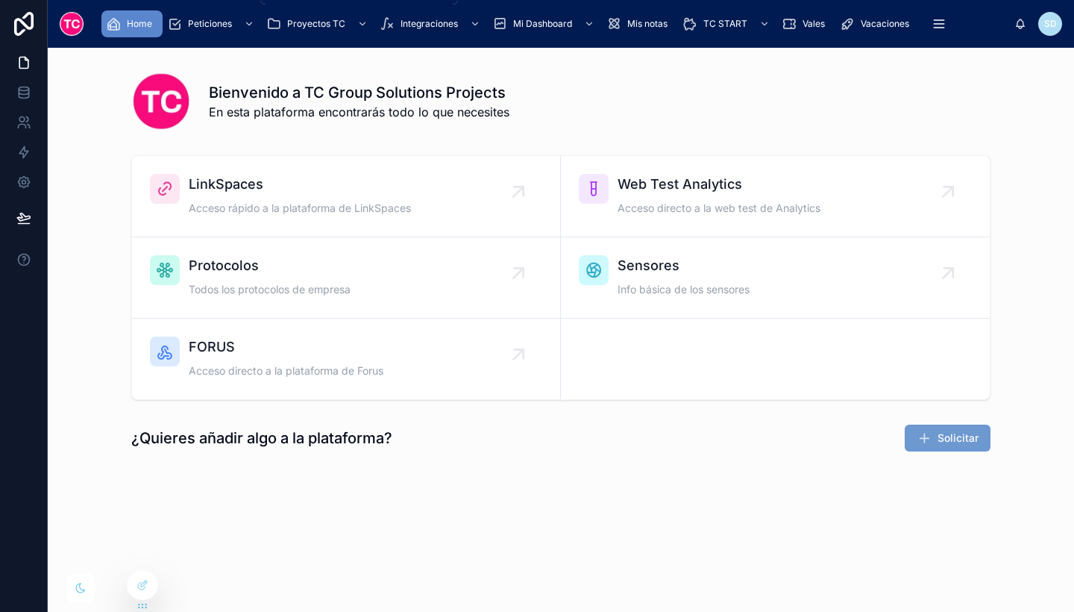
click at [216, 21] on span "Peticiones" at bounding box center [210, 24] width 44 height 12
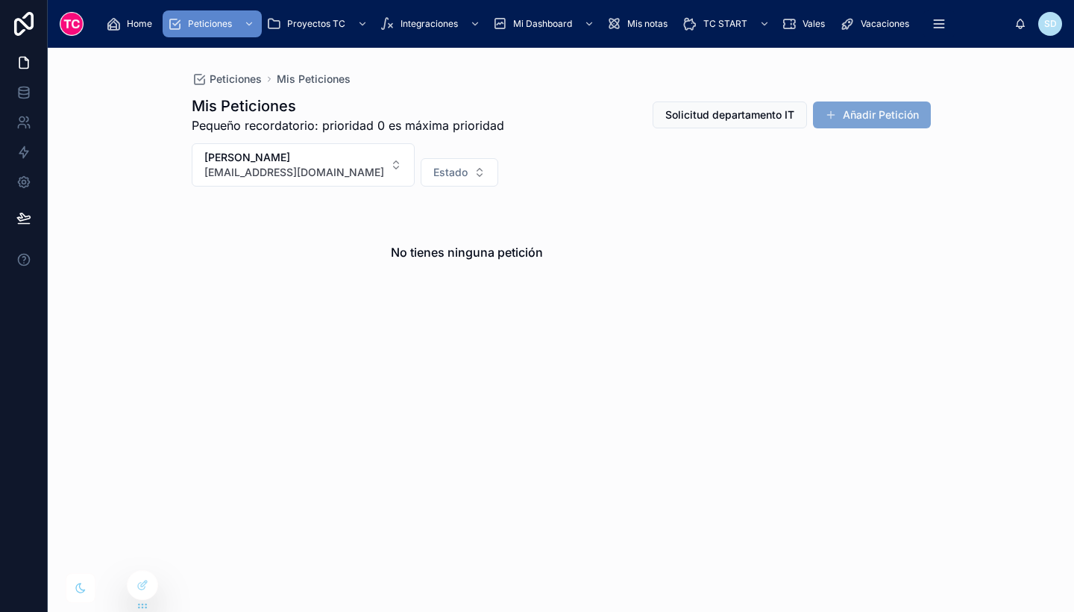
click at [892, 118] on button "Añadir Petición" at bounding box center [872, 114] width 118 height 27
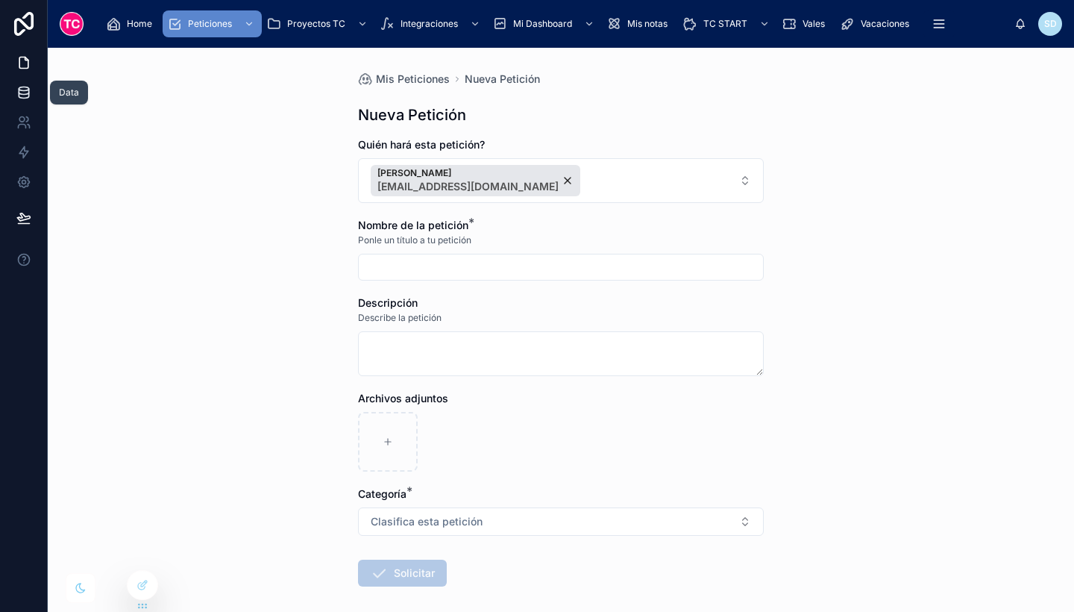
click at [19, 101] on link at bounding box center [23, 93] width 47 height 30
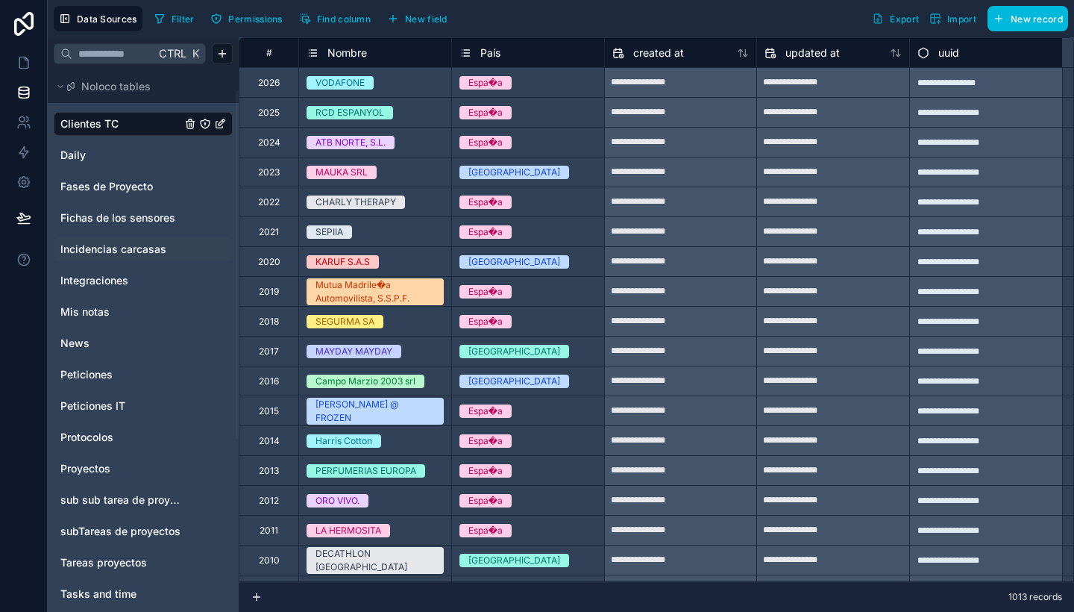
scroll to position [32, 0]
click at [128, 366] on link "Peticiones" at bounding box center [120, 373] width 121 height 15
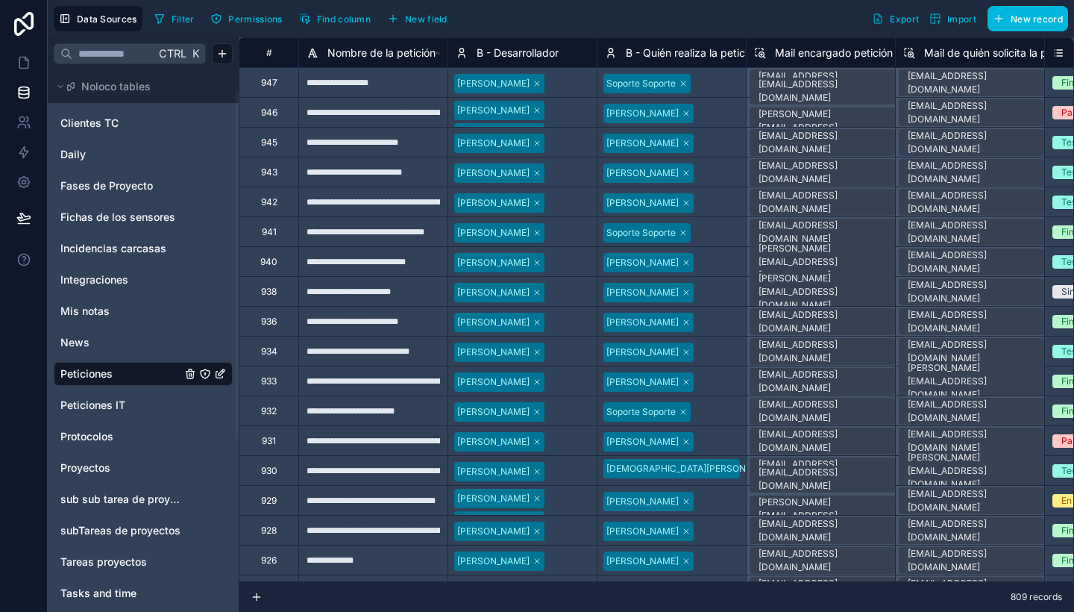
click at [432, 15] on span "New field" at bounding box center [426, 18] width 43 height 11
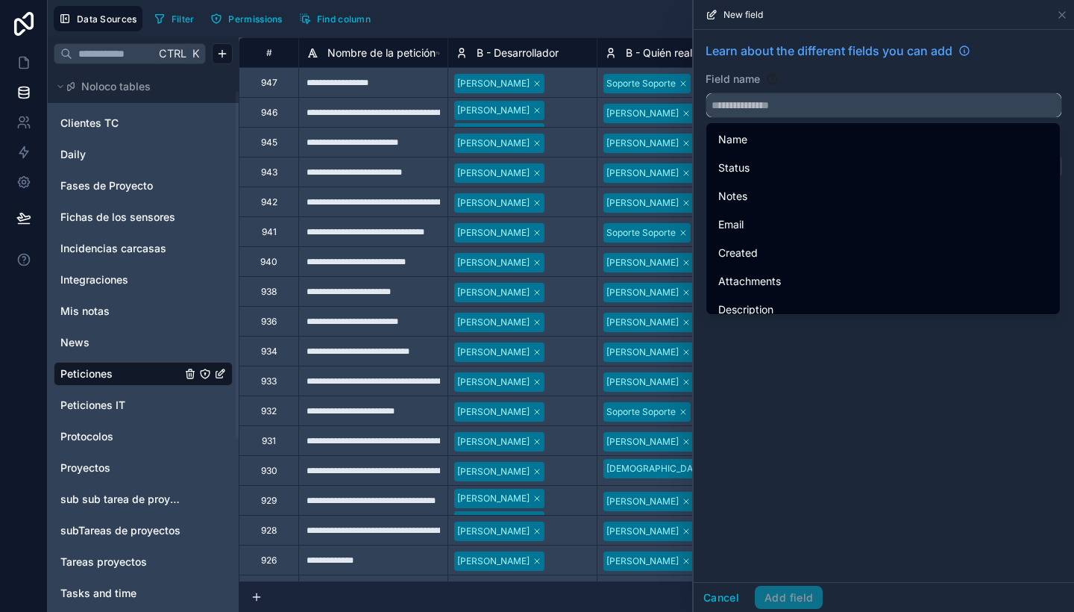
click at [822, 115] on input "text" at bounding box center [883, 105] width 355 height 24
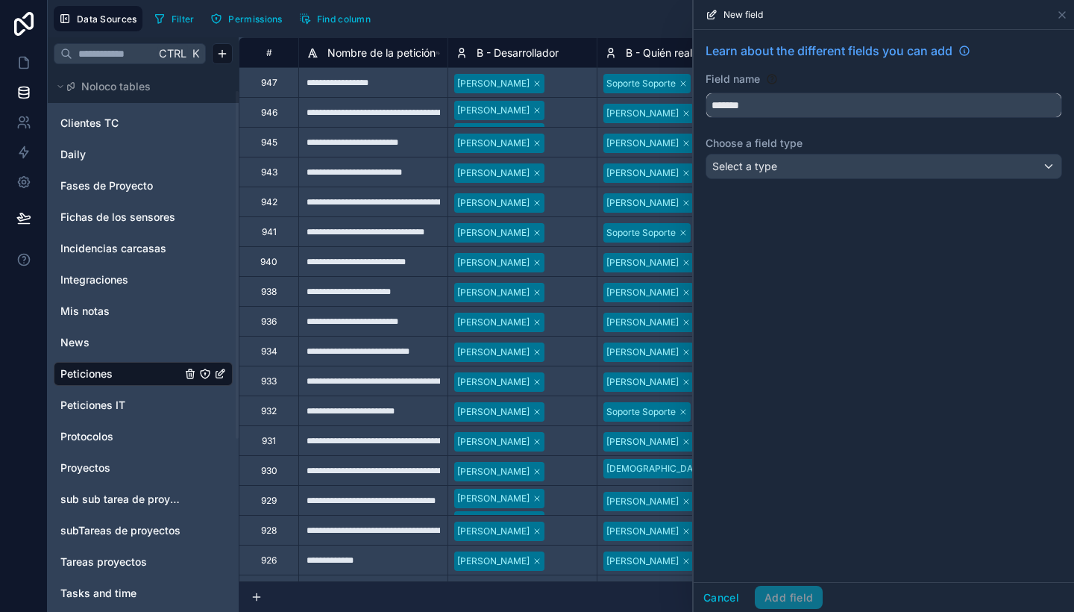
type input "*******"
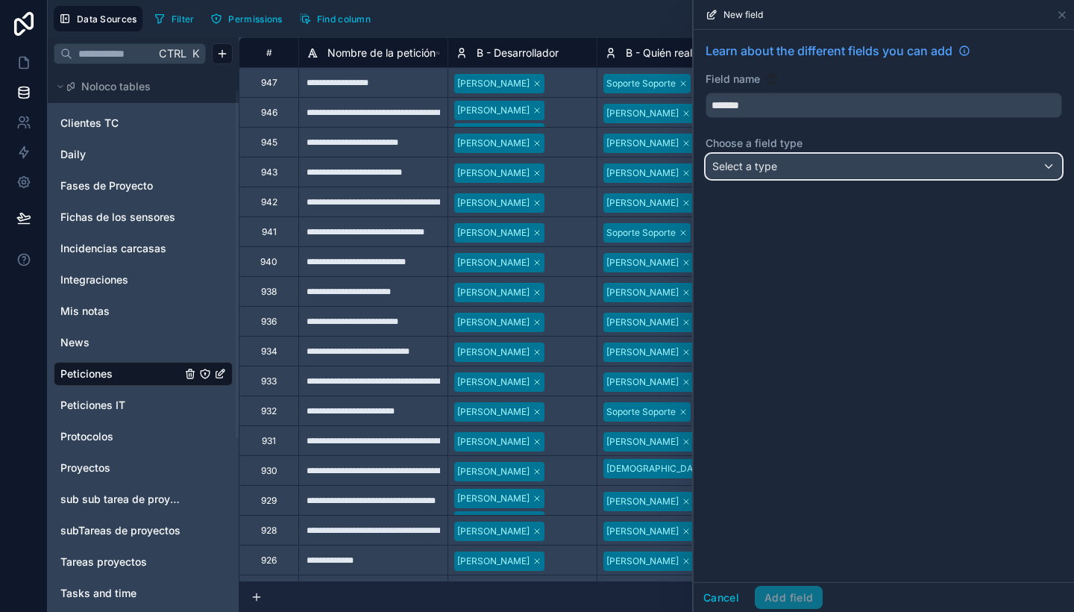
click at [824, 161] on div "Select a type" at bounding box center [883, 166] width 355 height 24
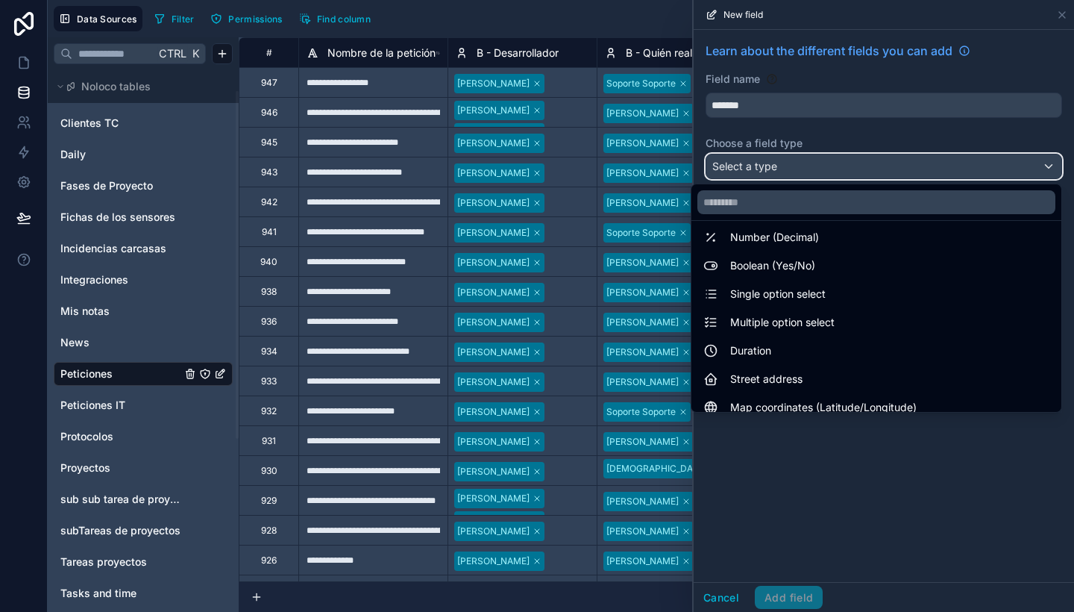
scroll to position [433, 0]
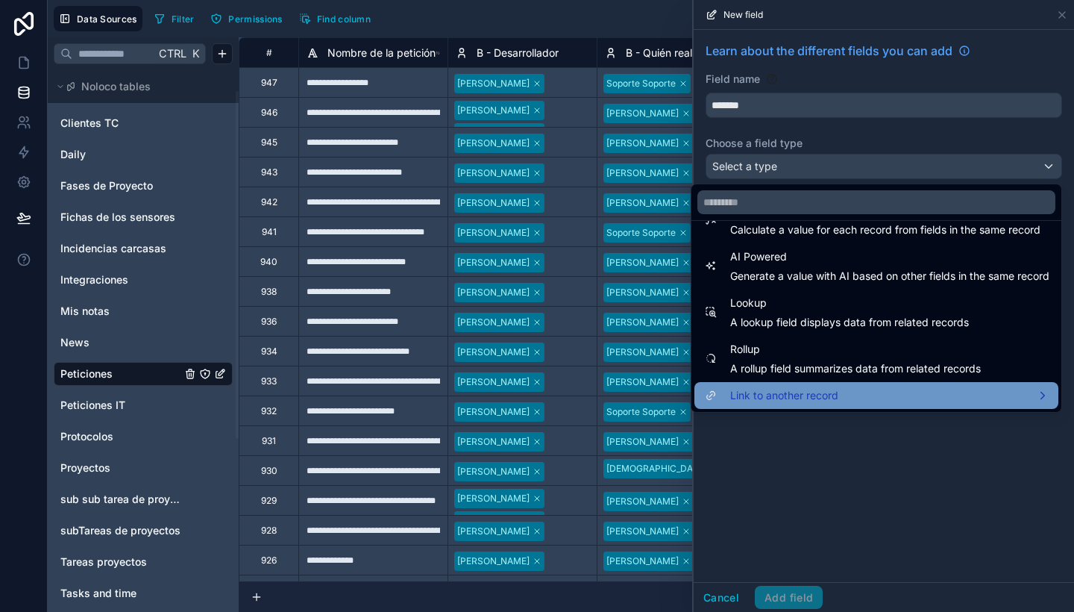
click at [829, 393] on div "Link to another record" at bounding box center [876, 395] width 346 height 18
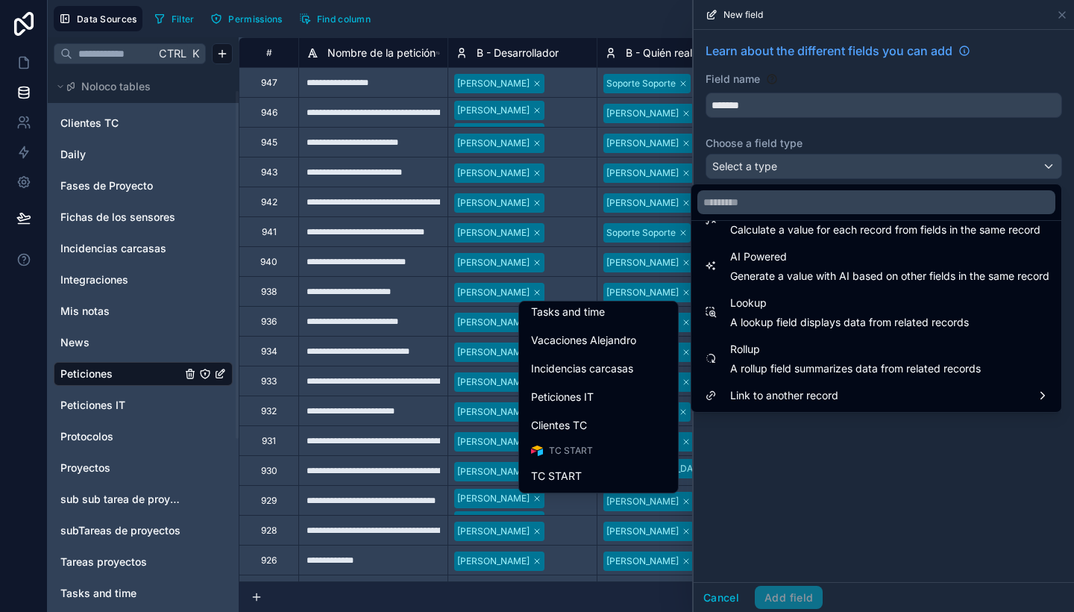
scroll to position [539, 0]
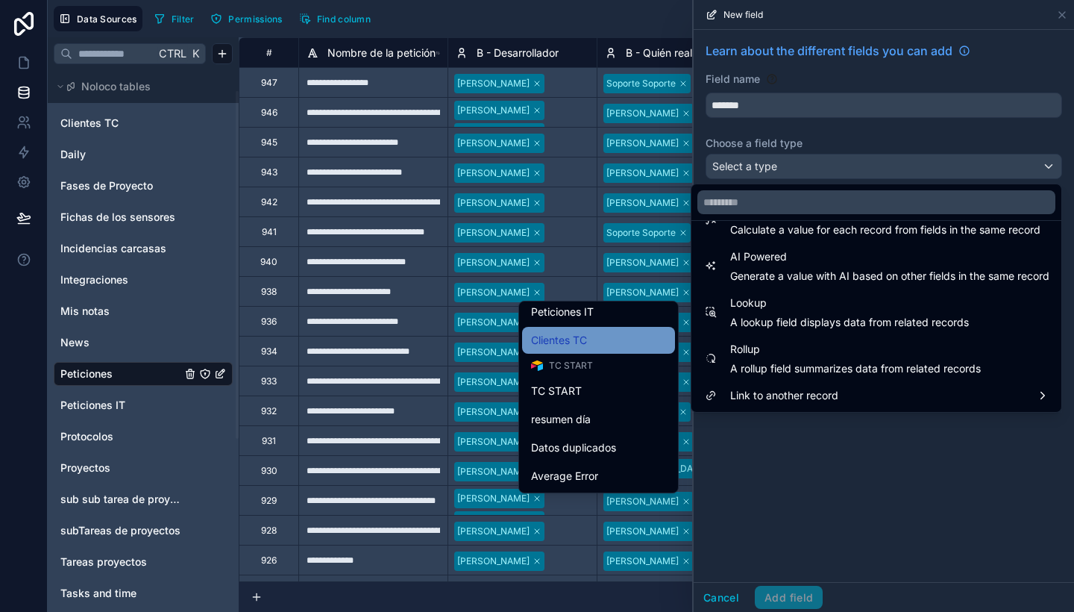
click at [610, 343] on div "Clientes TC" at bounding box center [598, 340] width 135 height 18
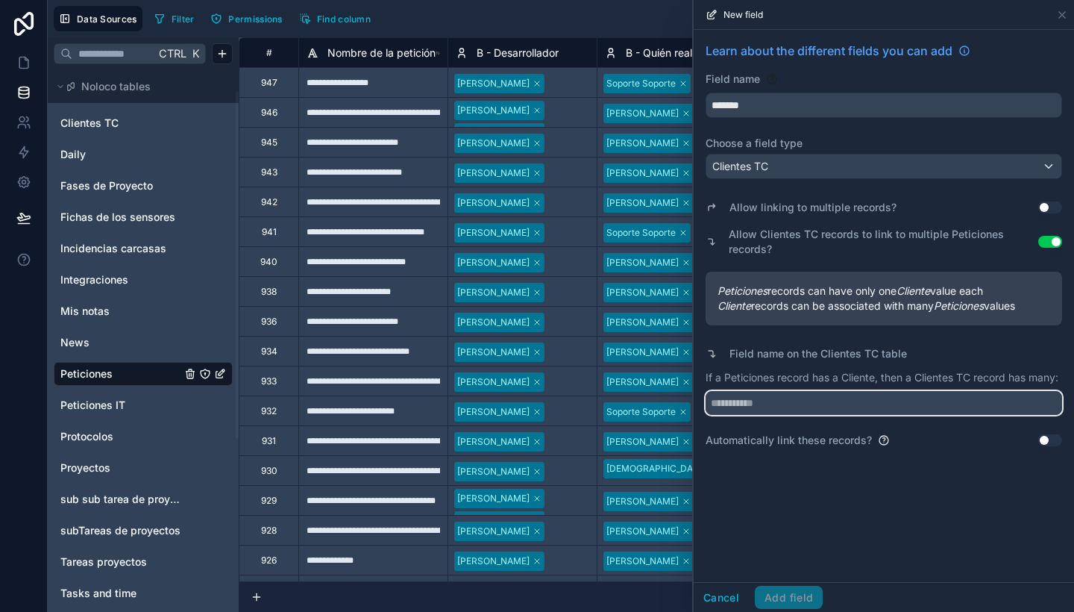
click at [753, 406] on input "text" at bounding box center [884, 403] width 357 height 24
type input "**********"
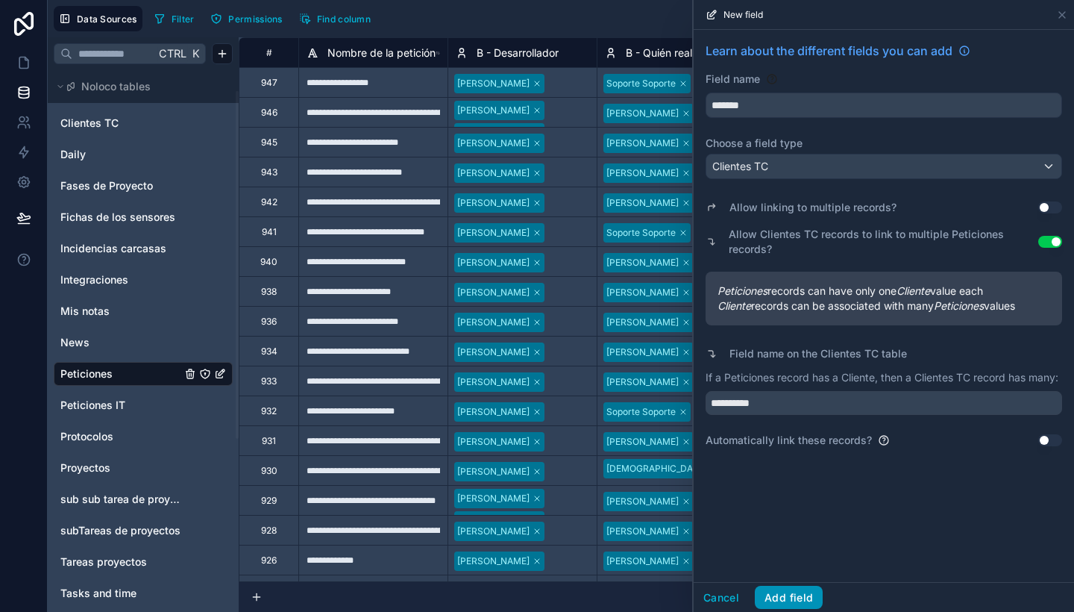
click at [794, 589] on button "Add field" at bounding box center [789, 598] width 68 height 24
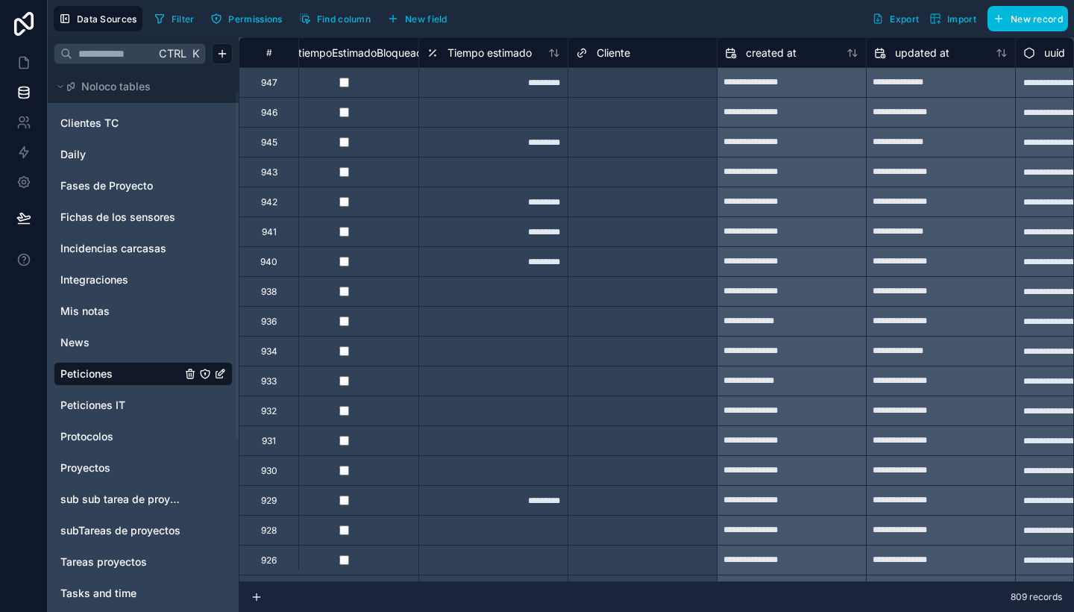
scroll to position [0, 9529]
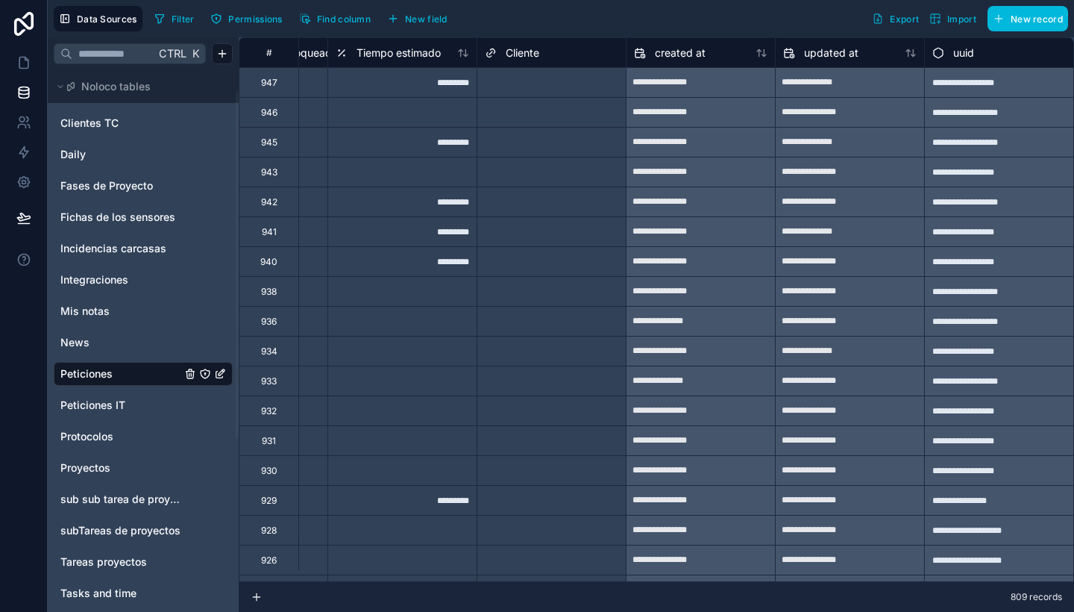
click at [436, 19] on span "New field" at bounding box center [426, 18] width 43 height 11
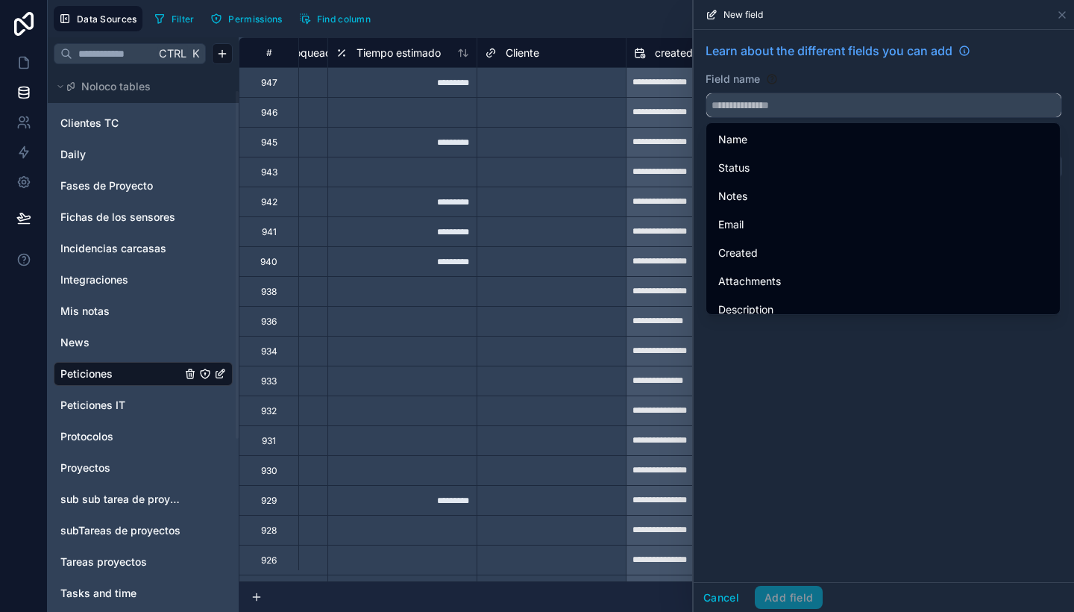
click at [800, 101] on input "text" at bounding box center [883, 105] width 355 height 24
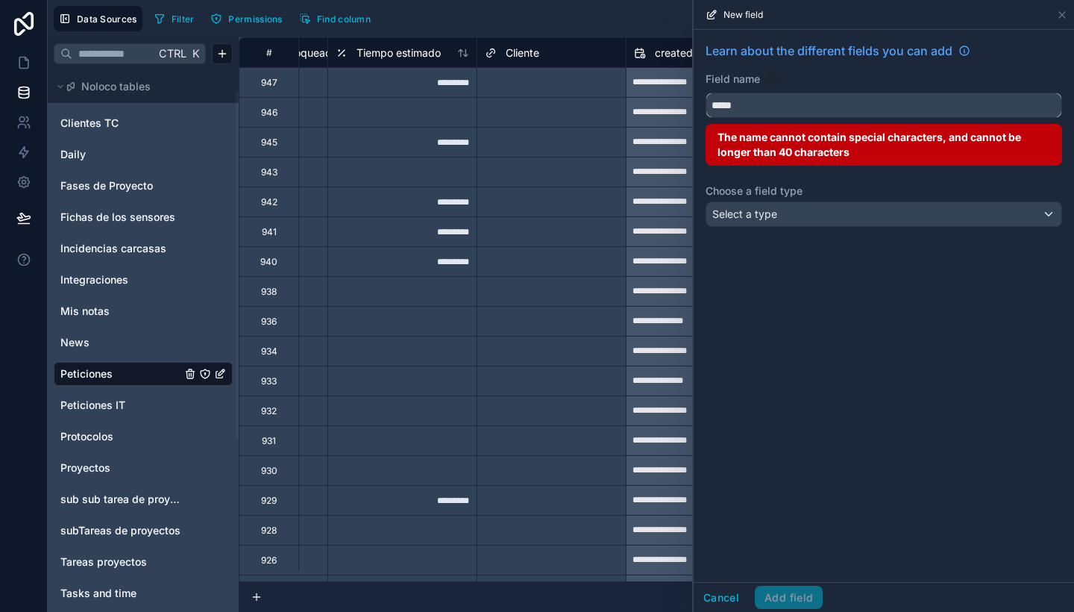
click at [706, 92] on button "****" at bounding box center [884, 104] width 357 height 25
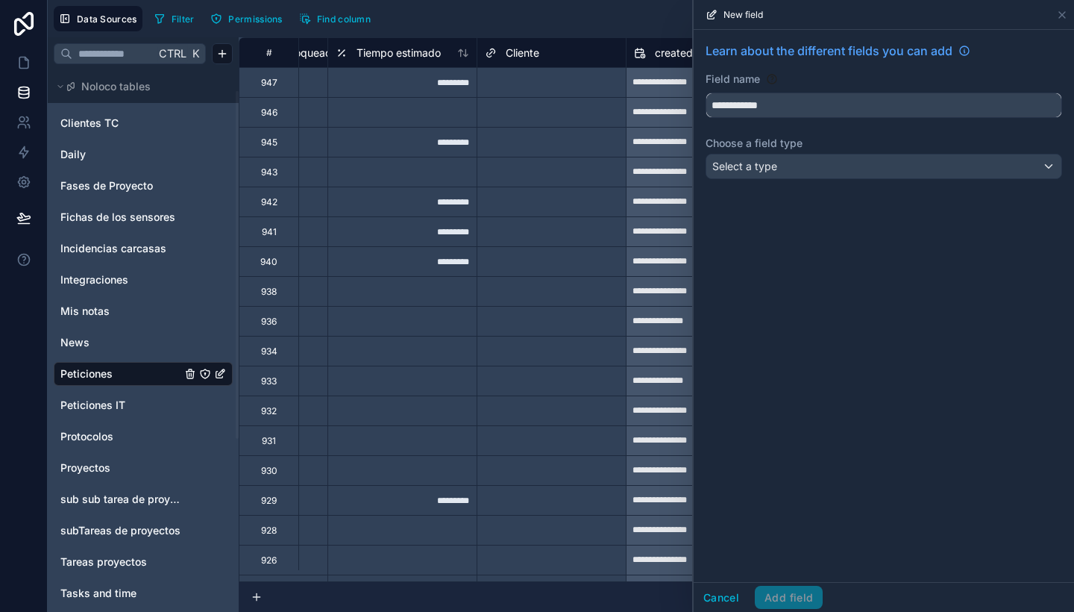
type input "**********"
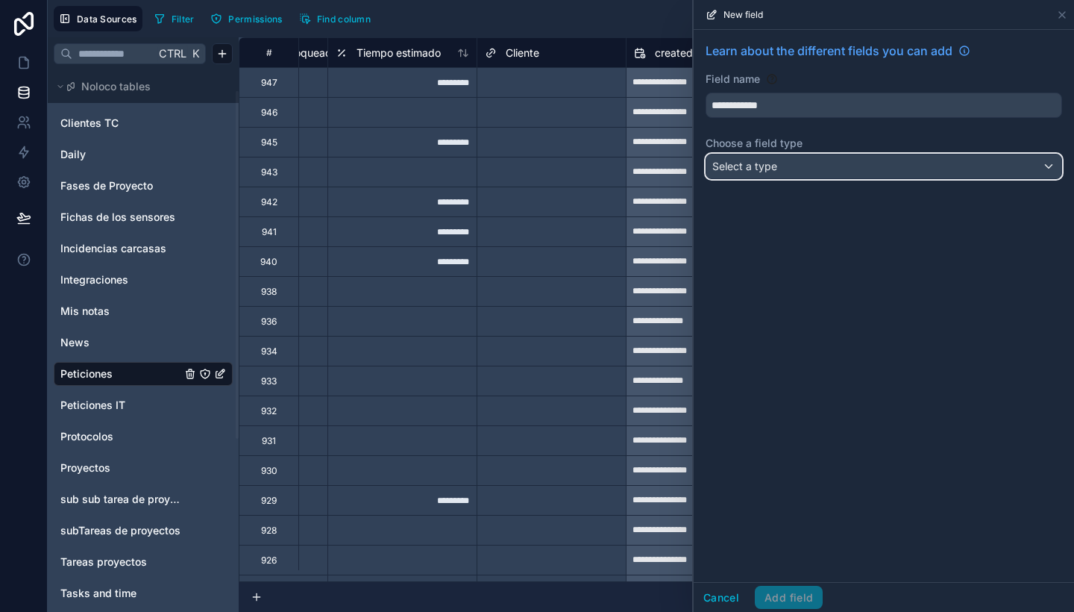
click at [815, 167] on div "Select a type" at bounding box center [883, 166] width 355 height 24
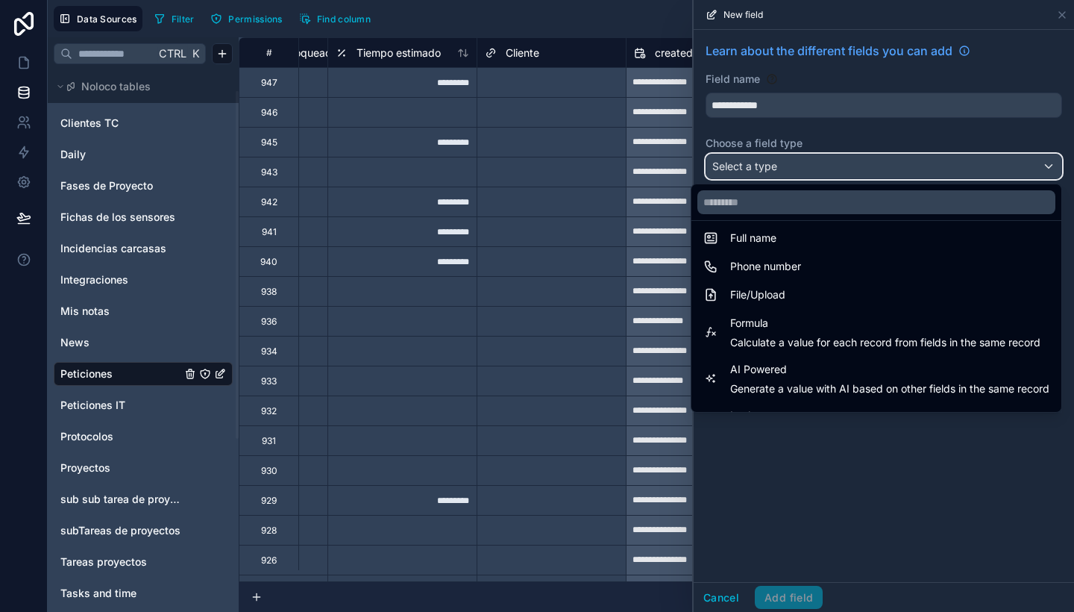
scroll to position [433, 0]
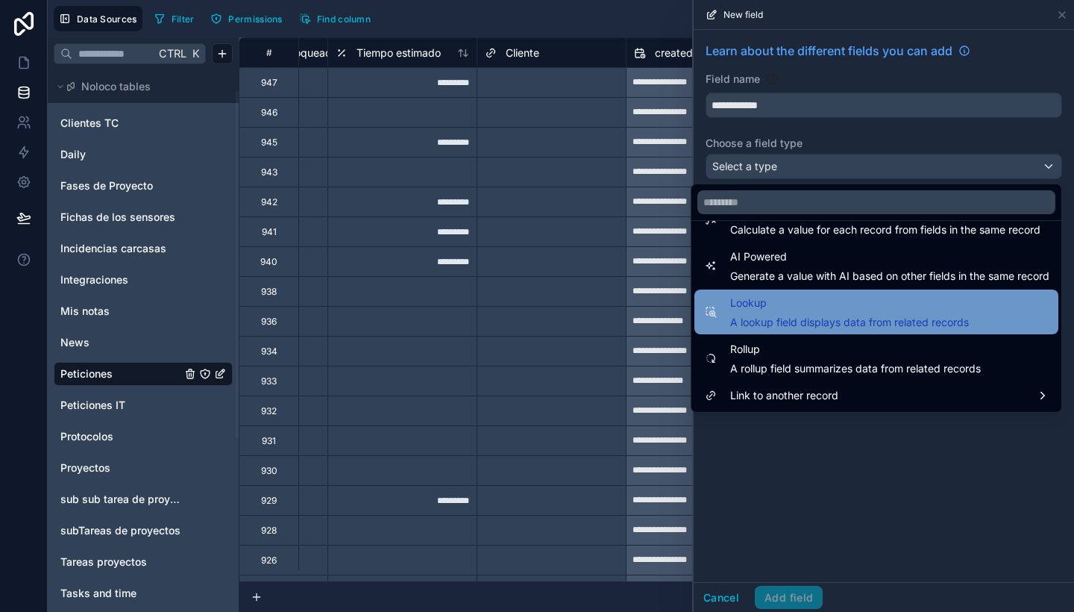
click at [817, 318] on span "A lookup field displays data from related records" at bounding box center [849, 322] width 239 height 15
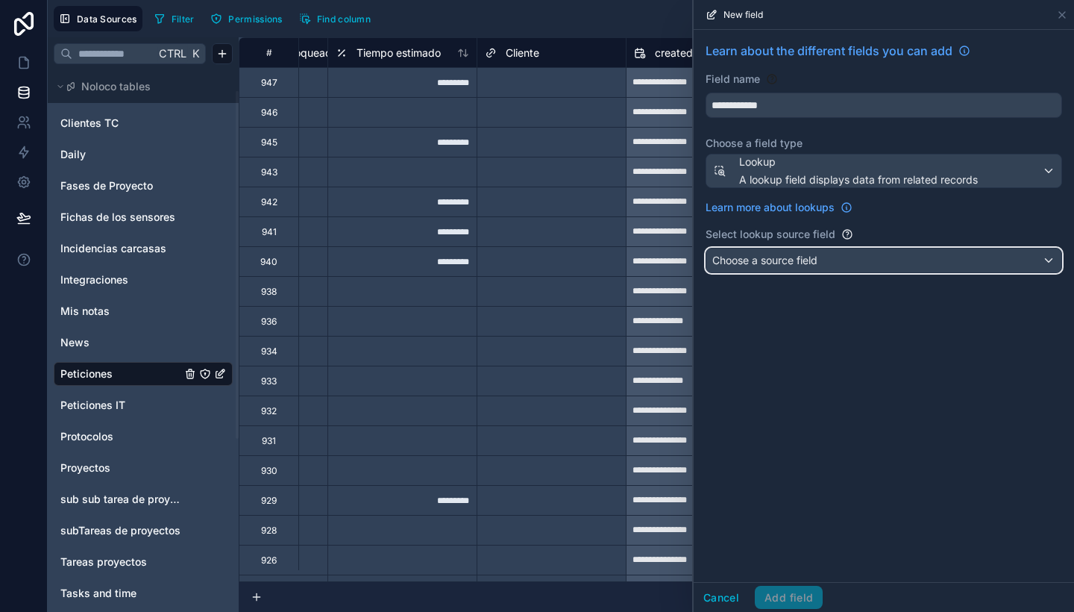
click at [809, 257] on span "Choose a source field" at bounding box center [764, 260] width 105 height 13
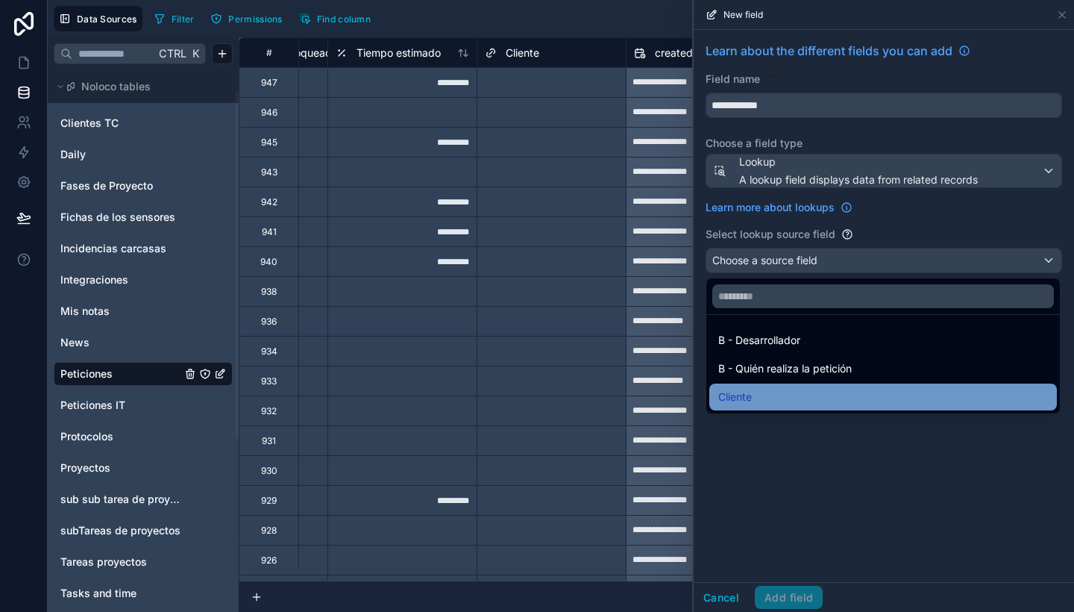
click at [796, 395] on div "Cliente" at bounding box center [883, 397] width 330 height 18
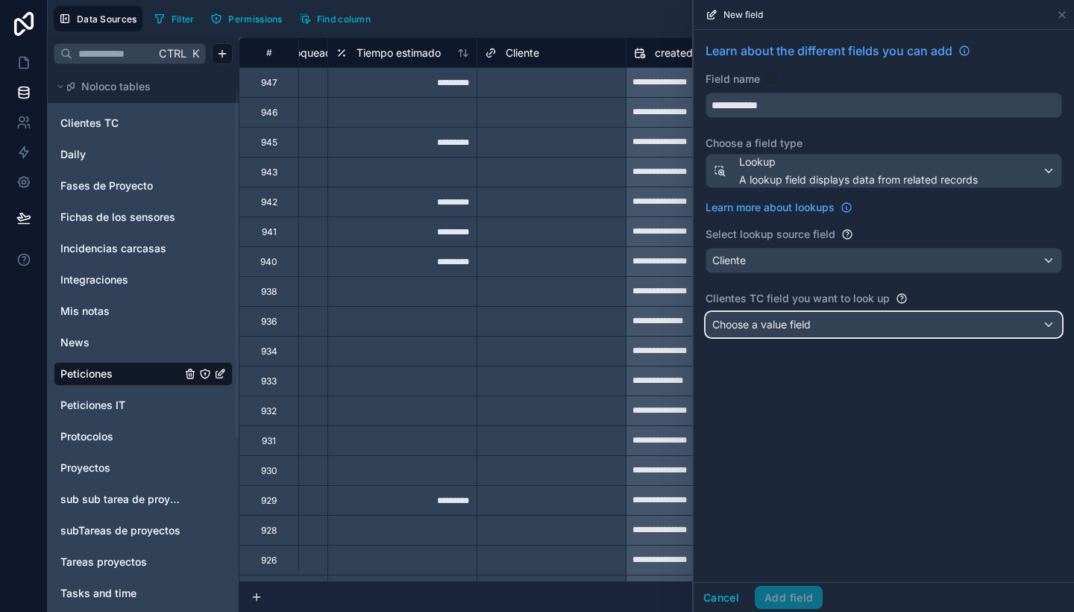
click at [794, 320] on span "Choose a value field" at bounding box center [761, 324] width 98 height 13
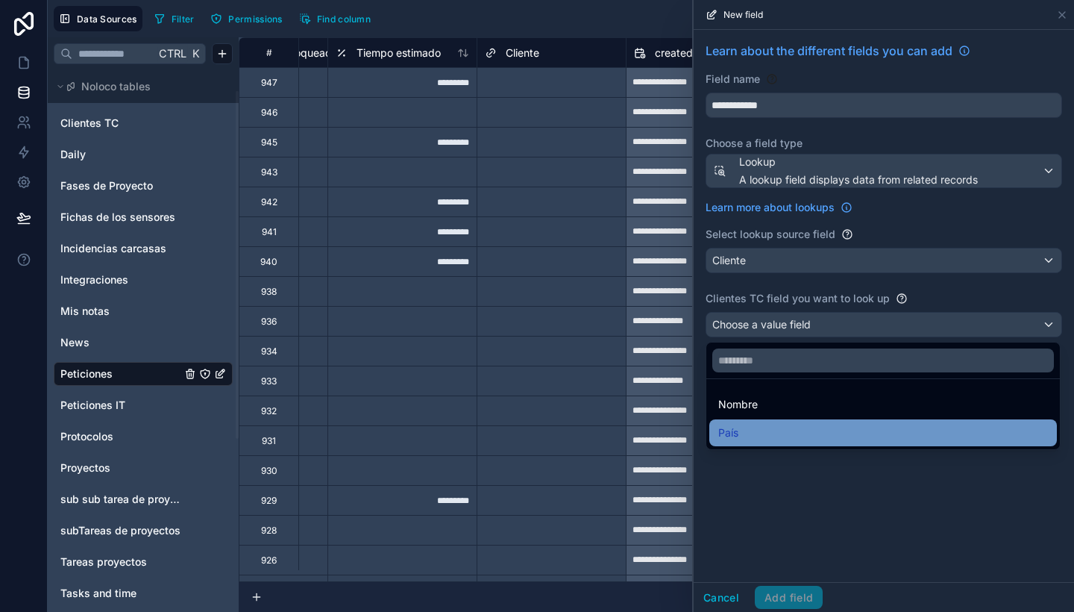
click at [797, 439] on div "País" at bounding box center [883, 433] width 330 height 18
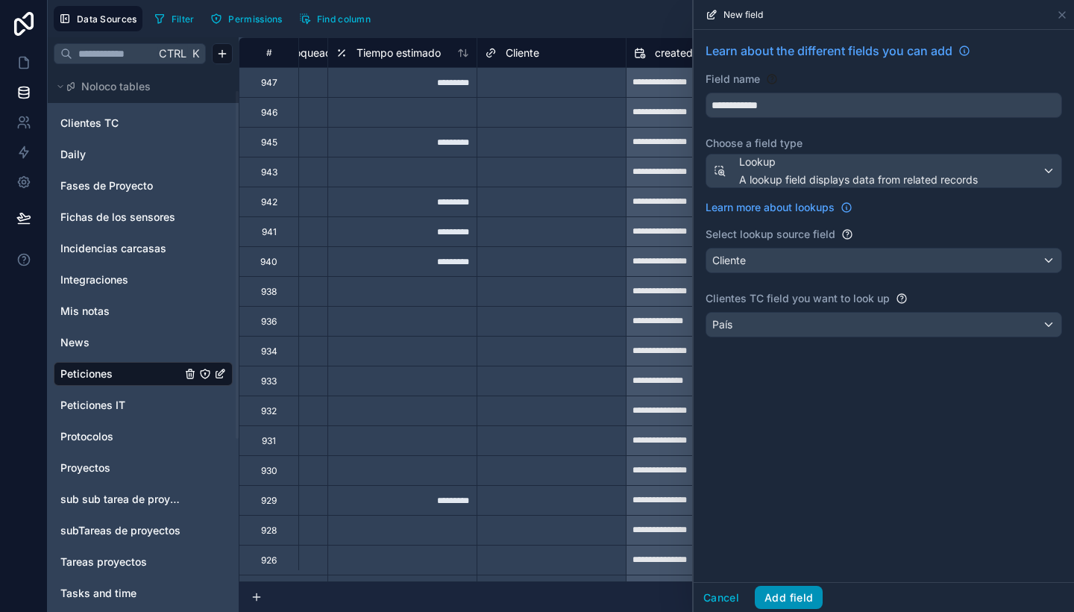
click at [802, 596] on button "Add field" at bounding box center [789, 598] width 68 height 24
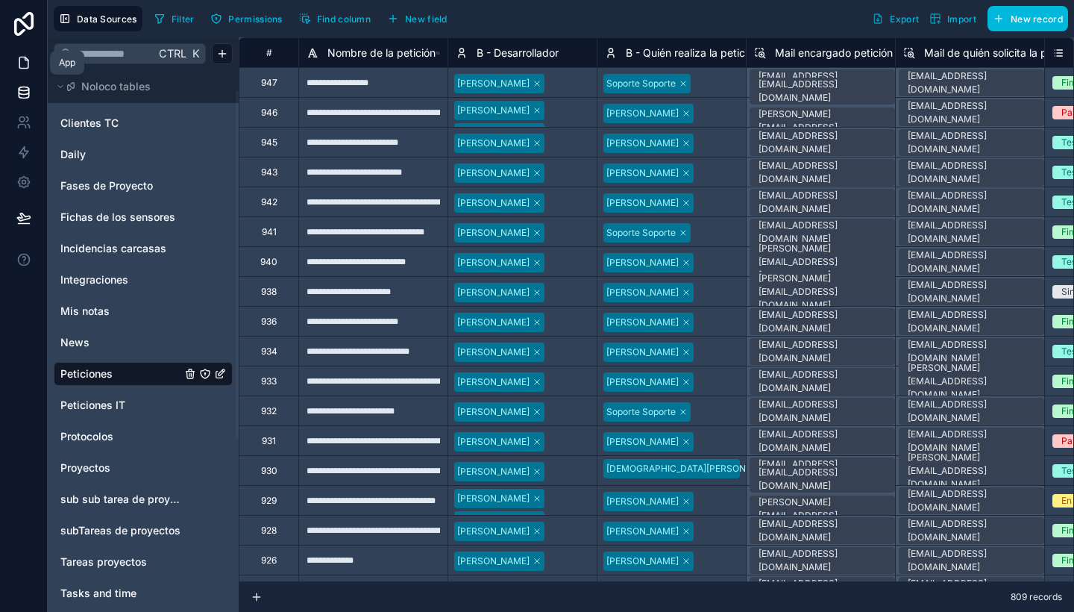
click at [22, 60] on icon at bounding box center [23, 62] width 15 height 15
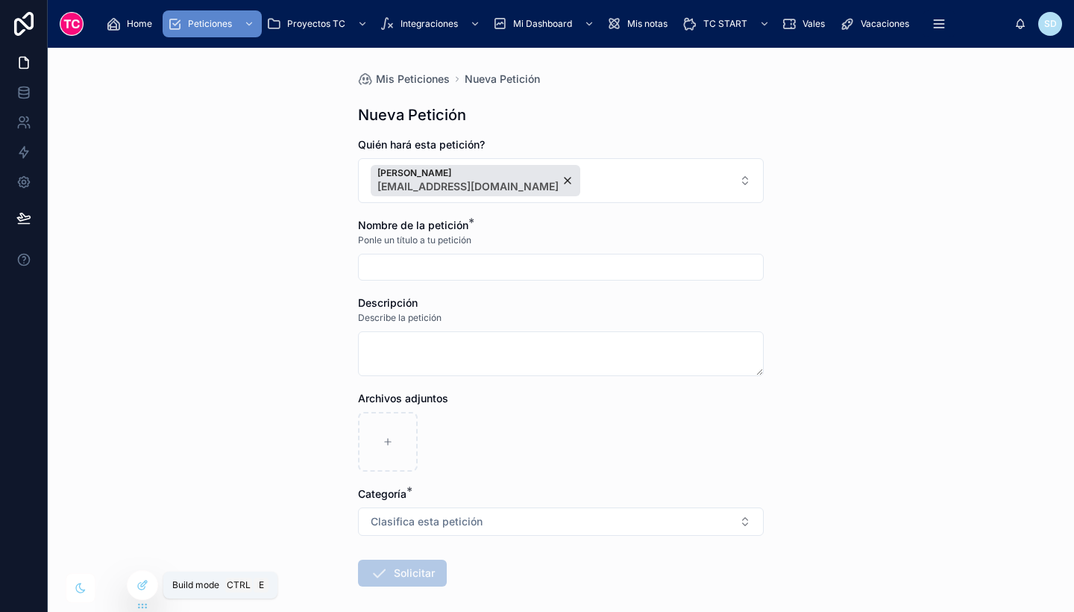
click at [145, 577] on div at bounding box center [143, 585] width 30 height 28
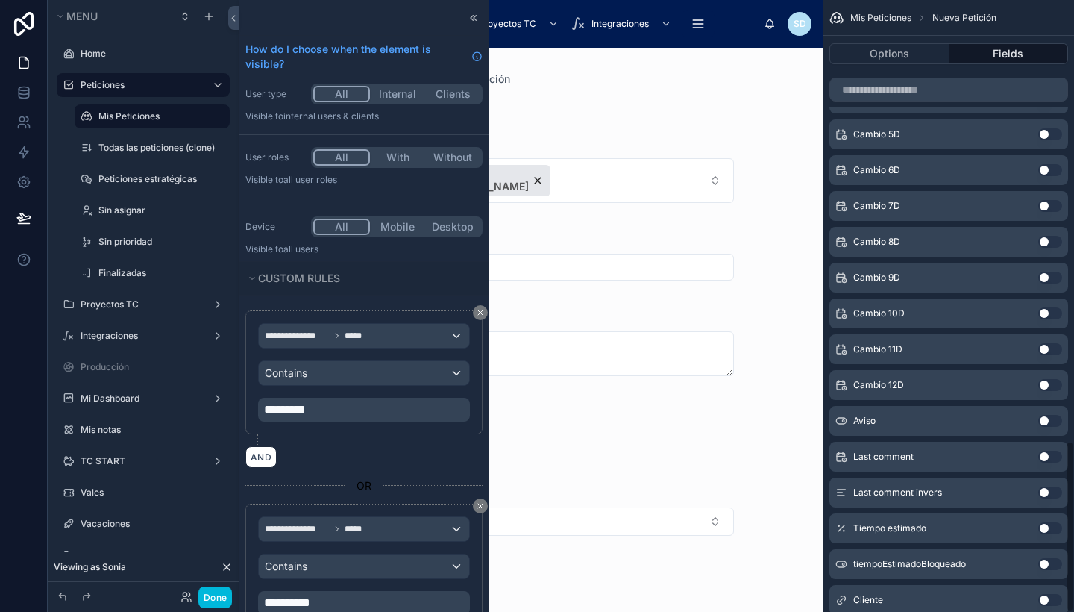
scroll to position [1571, 0]
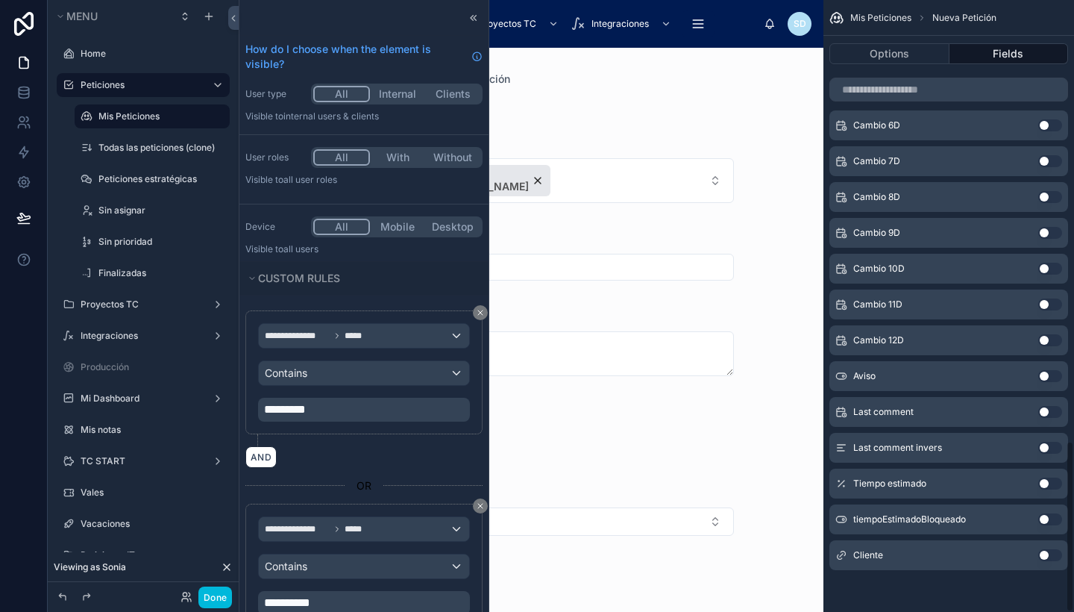
click at [1052, 552] on button "Use setting" at bounding box center [1050, 555] width 24 height 12
click at [642, 407] on div "Archivos adjuntos" at bounding box center [531, 431] width 406 height 81
click at [465, 10] on div at bounding box center [474, 18] width 18 height 18
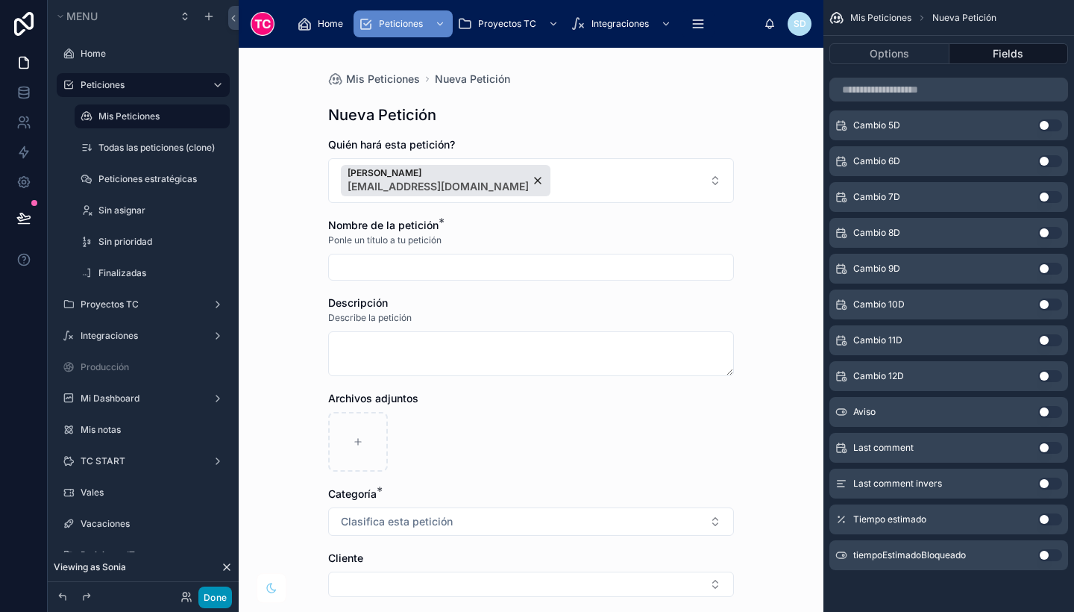
click at [210, 596] on button "Done" at bounding box center [215, 597] width 34 height 22
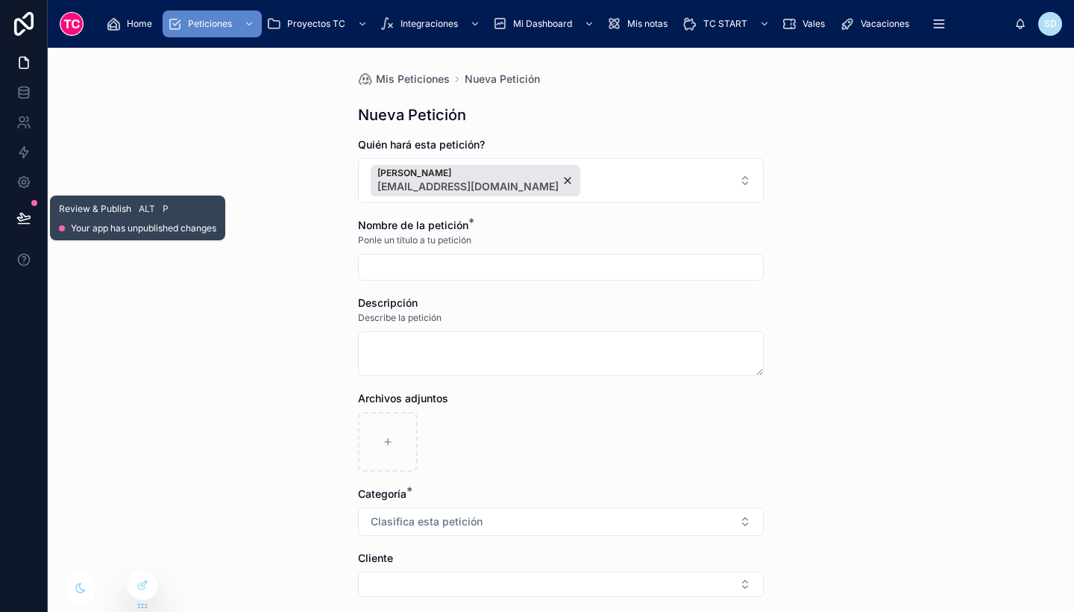
click at [21, 218] on icon at bounding box center [23, 216] width 13 height 7
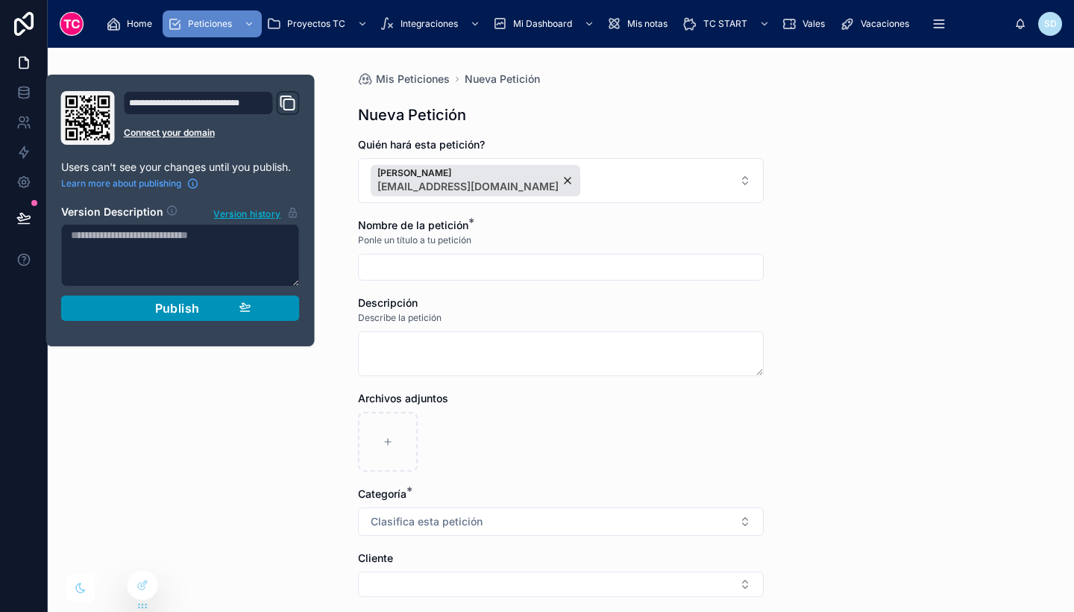
click at [199, 316] on button "Publish" at bounding box center [180, 307] width 239 height 25
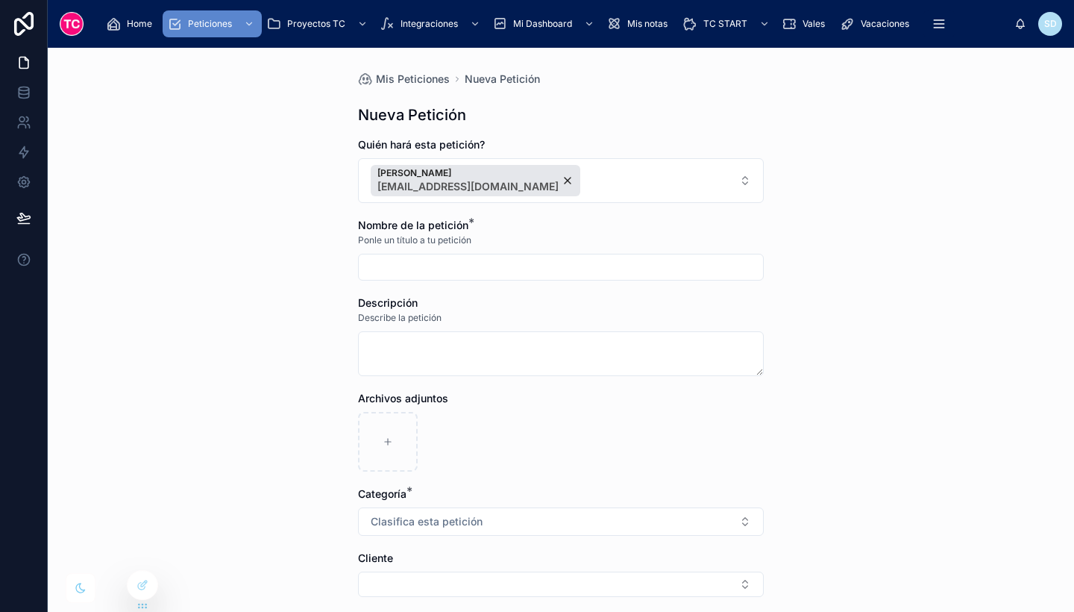
click at [1005, 245] on div "Mis Peticiones Nueva Petición Nueva Petición Quién hará esta petición? [PERSON_…" at bounding box center [561, 330] width 1026 height 564
click at [139, 25] on span "Home" at bounding box center [139, 24] width 25 height 12
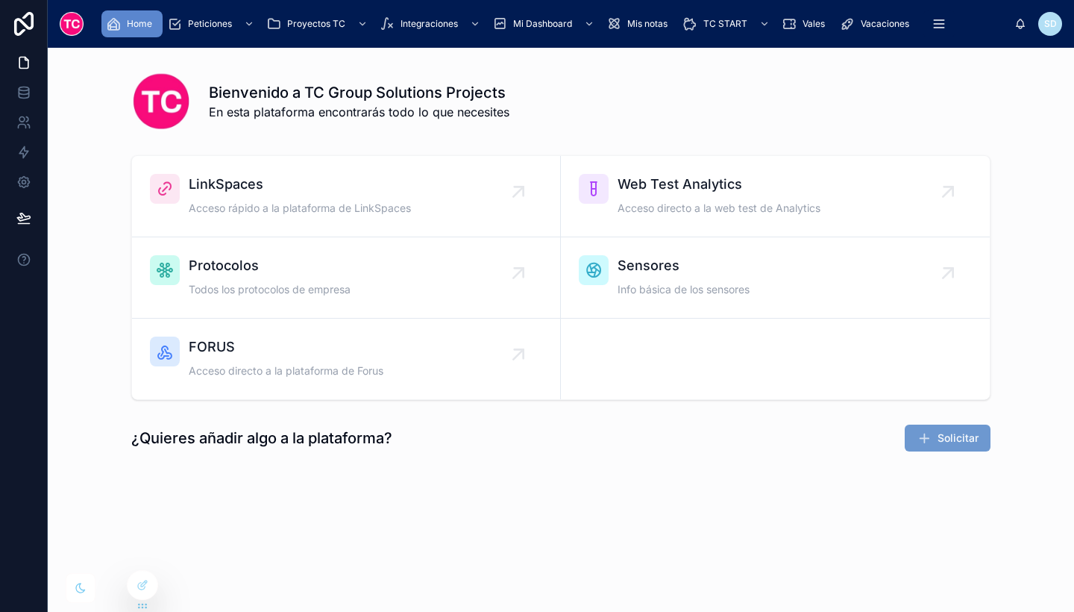
click at [257, 195] on div "LinkSpaces Acceso rápido a la plataforma de LinkSpaces" at bounding box center [300, 196] width 222 height 45
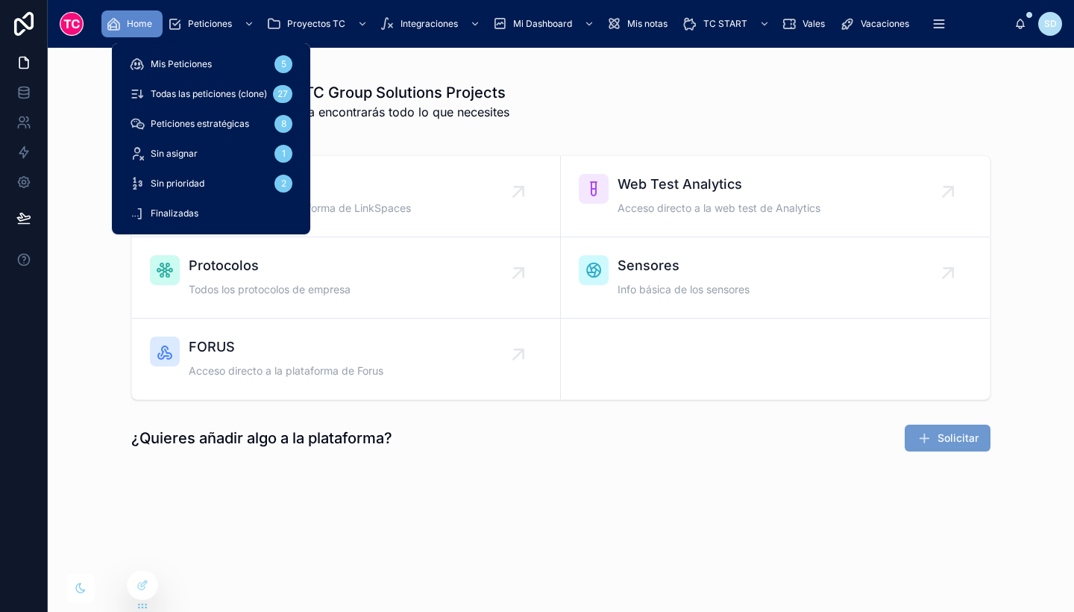
click at [207, 19] on span "Peticiones" at bounding box center [210, 24] width 44 height 12
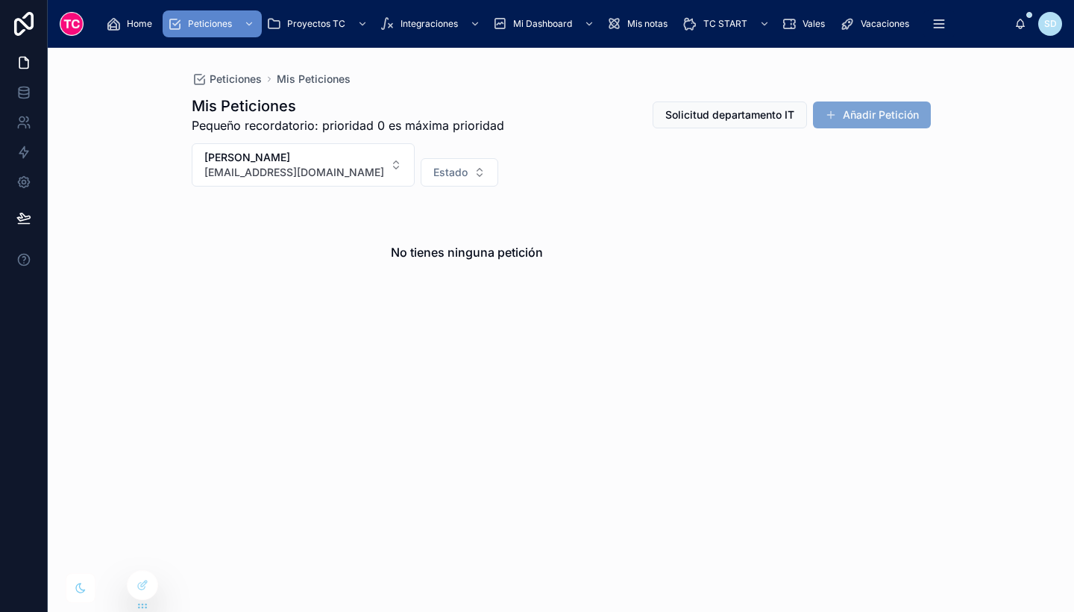
click at [898, 119] on button "Añadir Petición" at bounding box center [872, 114] width 118 height 27
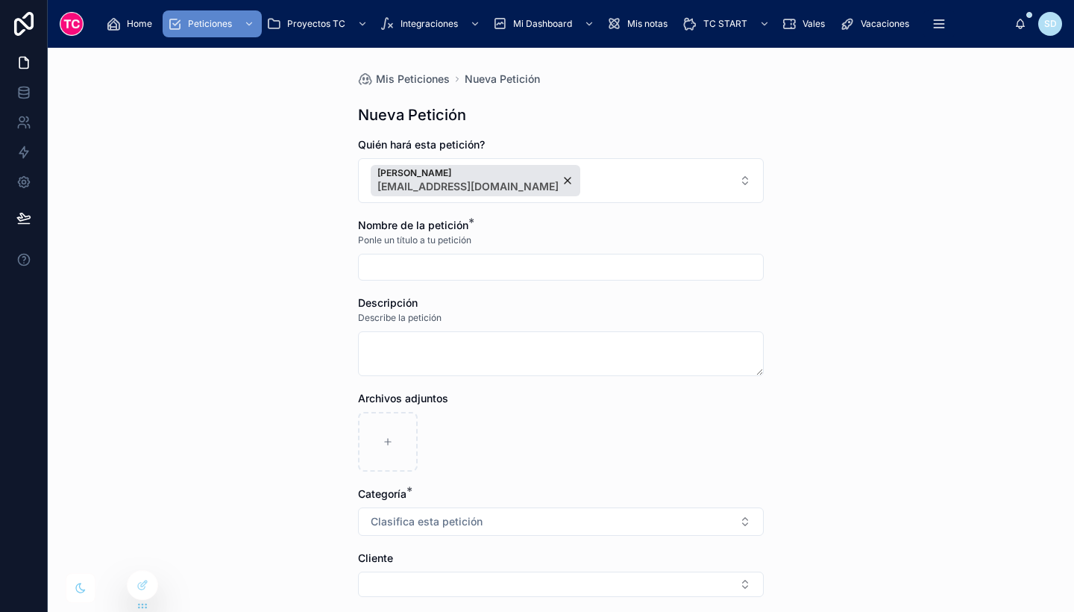
scroll to position [131, 0]
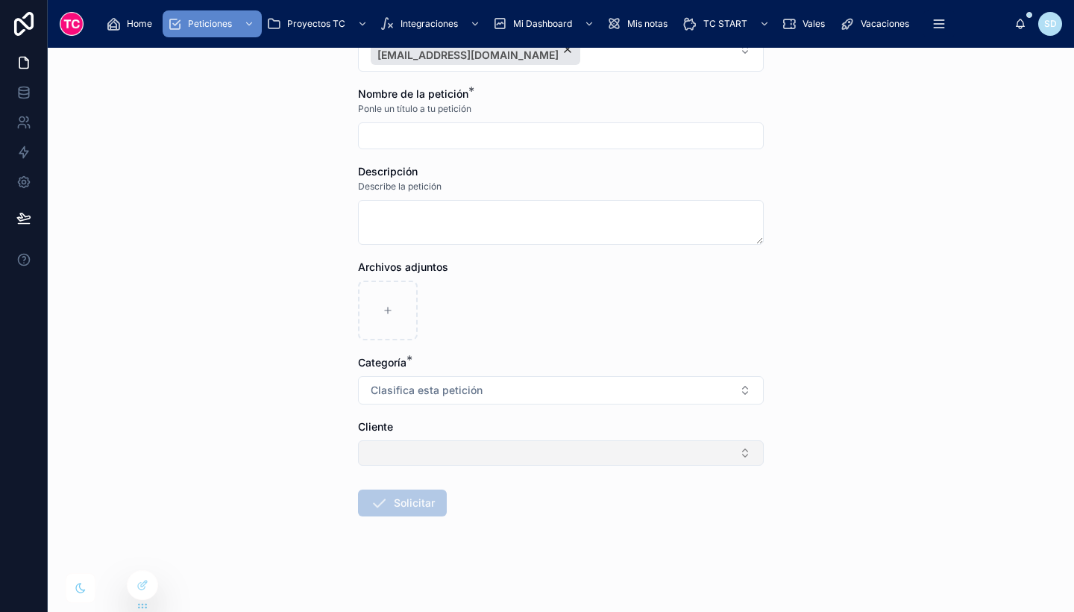
click at [390, 459] on button "Select Button" at bounding box center [561, 452] width 406 height 25
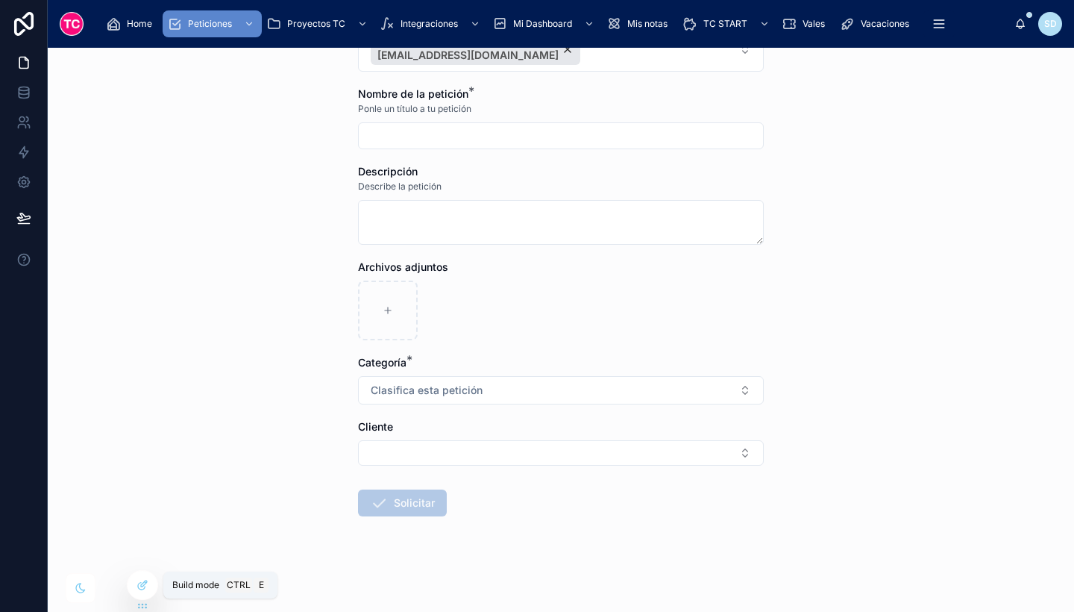
click at [152, 580] on div at bounding box center [143, 585] width 30 height 28
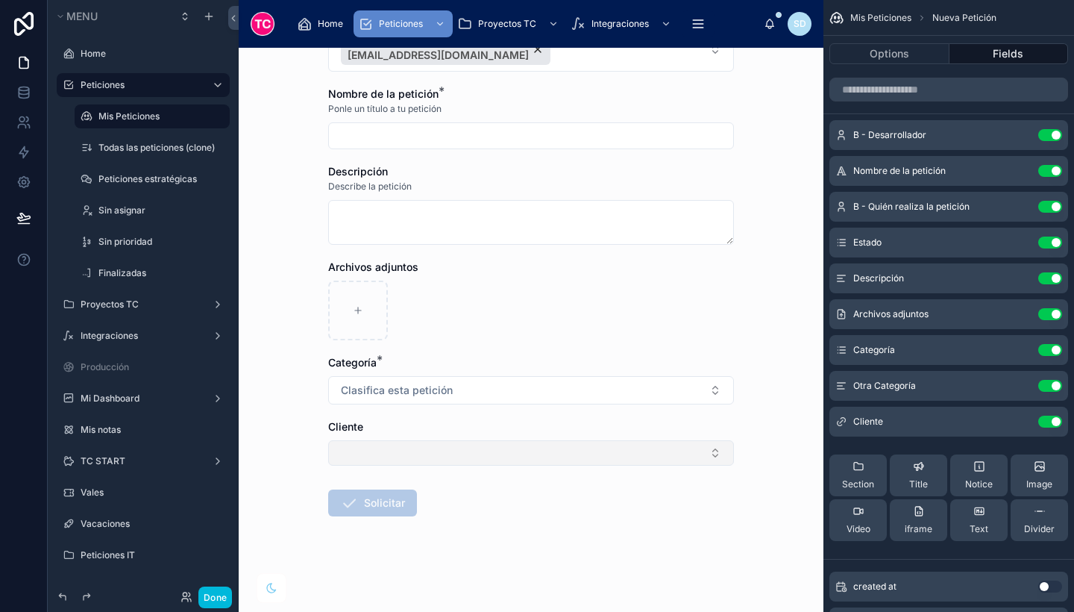
click at [468, 455] on button "Select Button" at bounding box center [531, 452] width 406 height 25
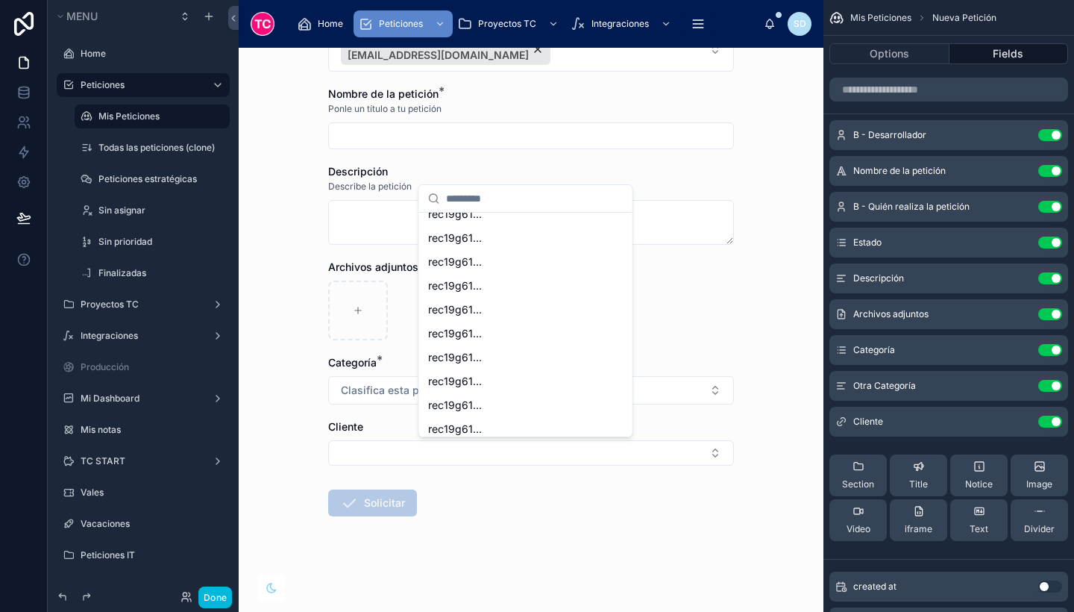
scroll to position [0, 0]
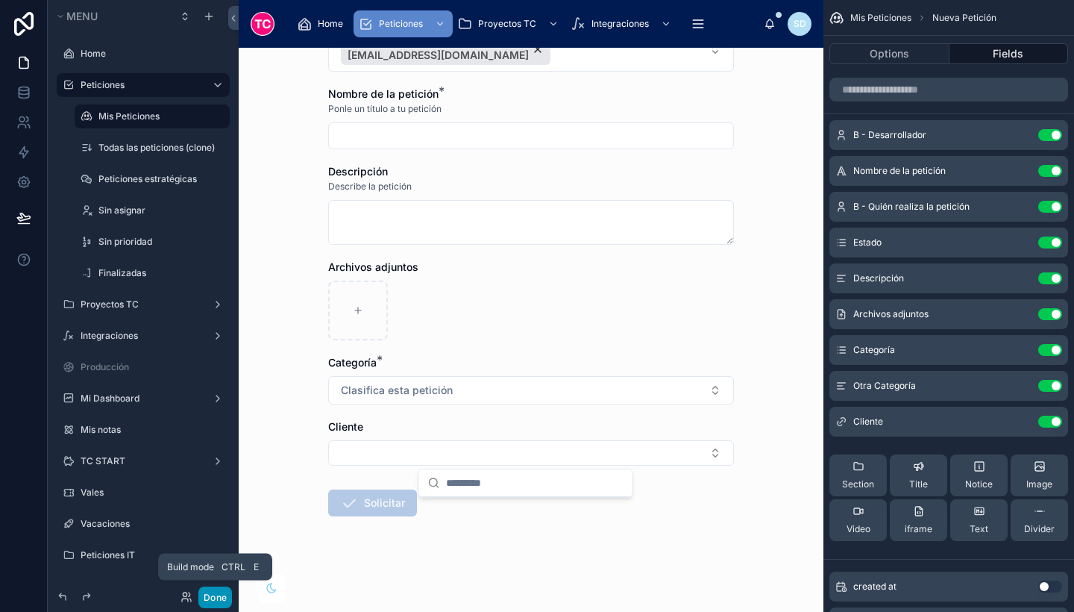
click at [213, 594] on button "Done" at bounding box center [215, 597] width 34 height 22
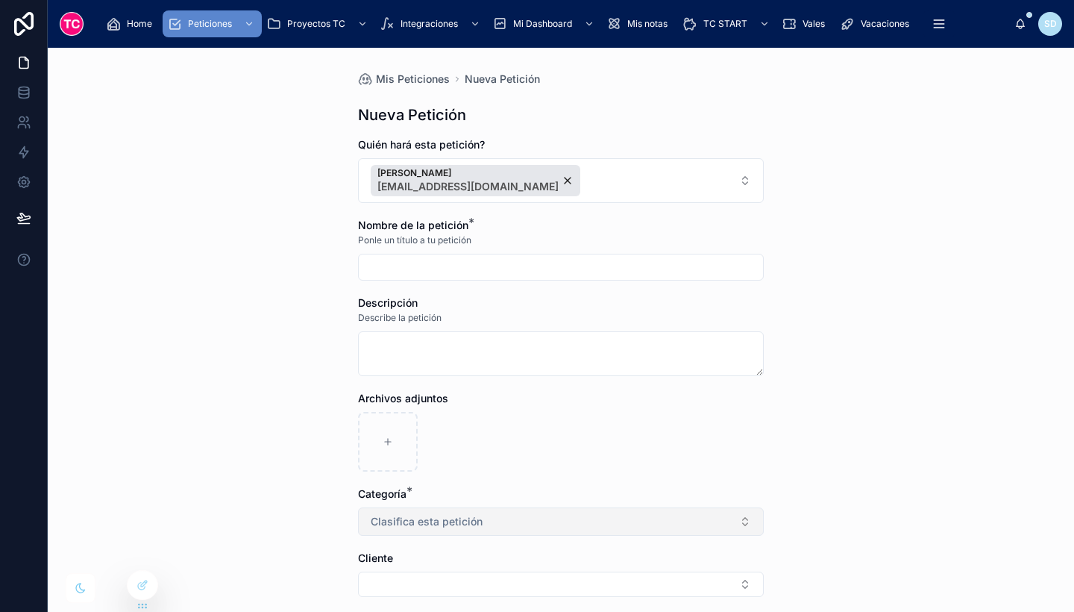
click at [616, 511] on button "Clasifica esta petición" at bounding box center [561, 521] width 406 height 28
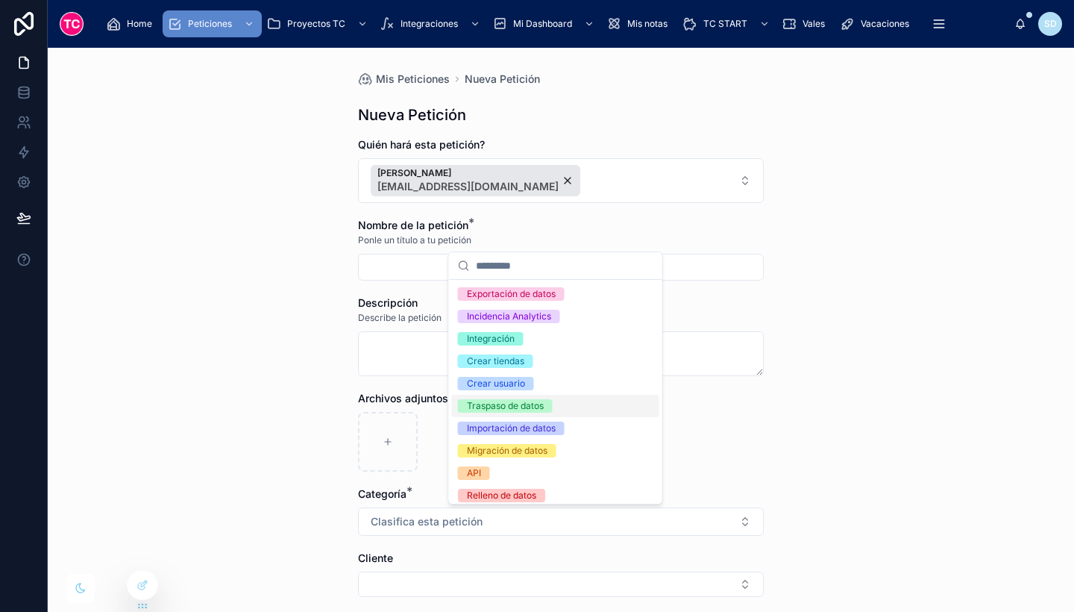
scroll to position [431, 0]
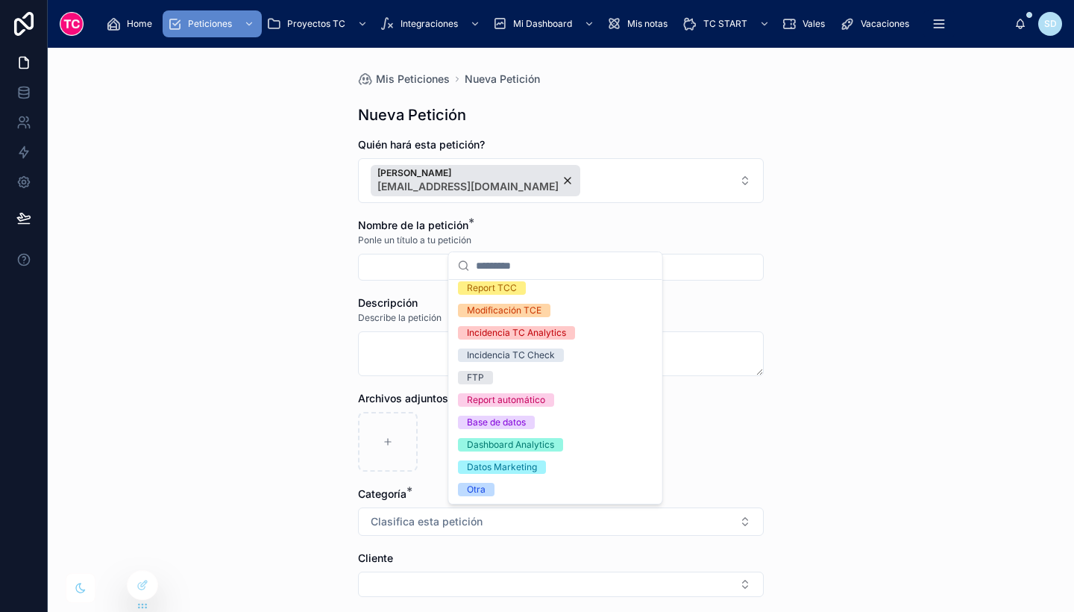
click at [888, 433] on div "Mis Peticiones Nueva Petición Nueva Petición Quién hará esta petición? [PERSON_…" at bounding box center [561, 330] width 1026 height 564
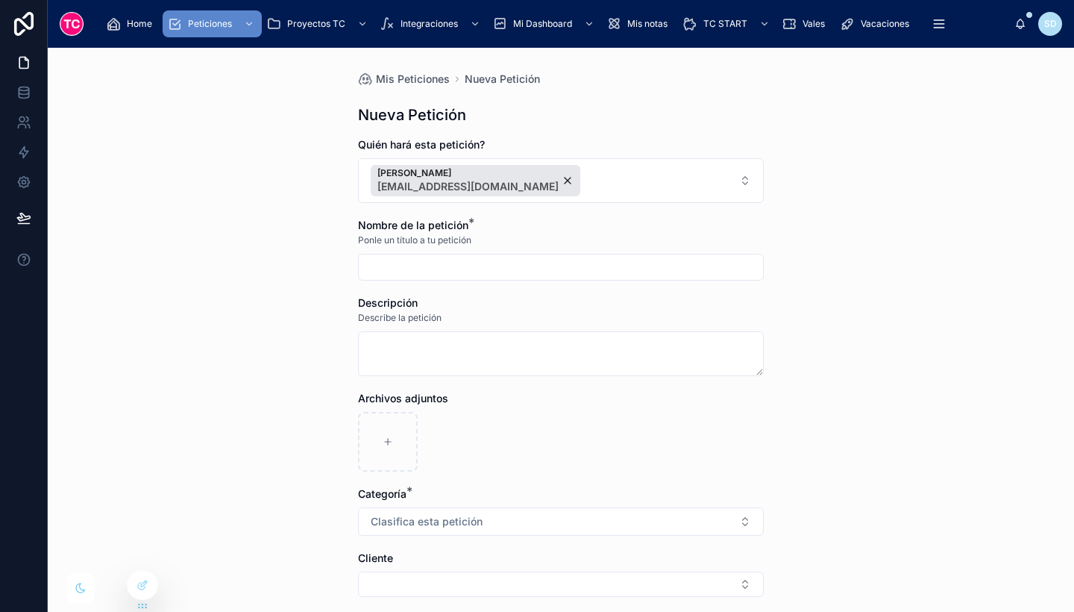
click at [142, 26] on span "Home" at bounding box center [139, 24] width 25 height 12
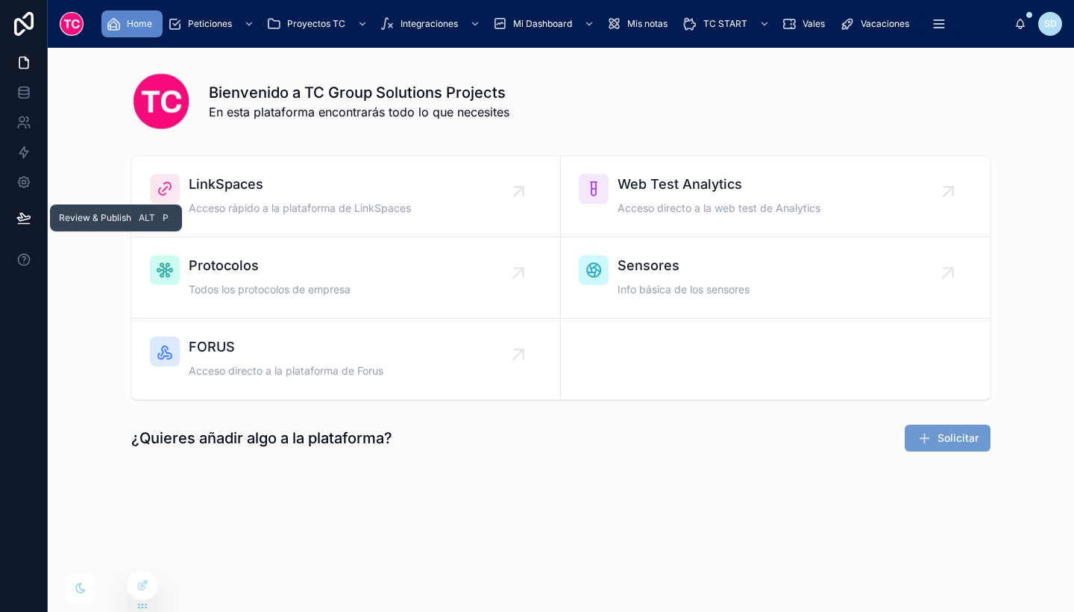
click at [8, 210] on button at bounding box center [23, 218] width 33 height 42
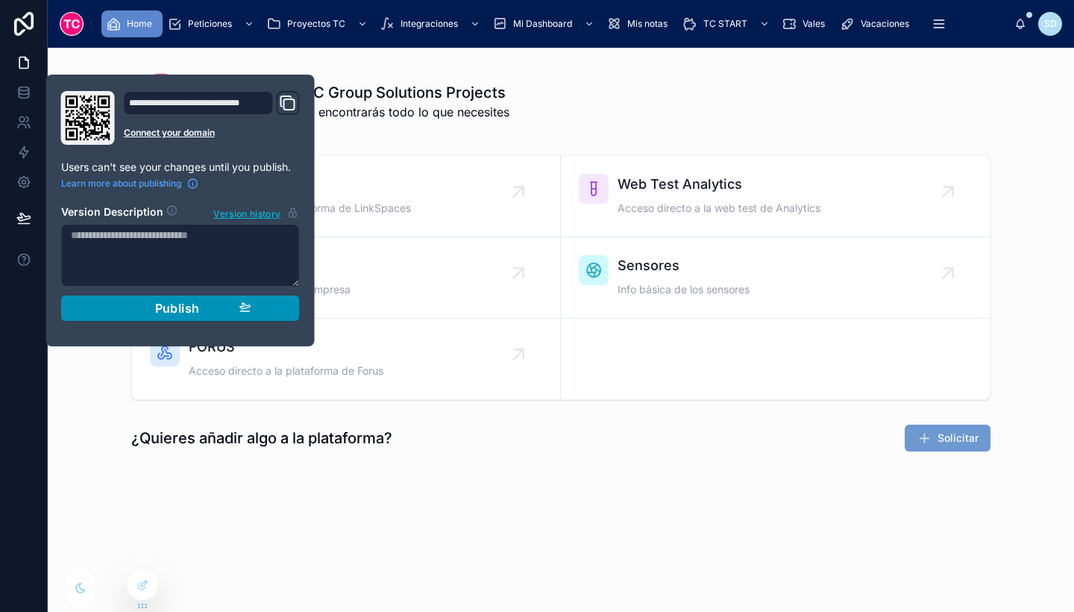
click at [154, 306] on div "Publish" at bounding box center [181, 308] width 142 height 15
